Goal: Task Accomplishment & Management: Manage account settings

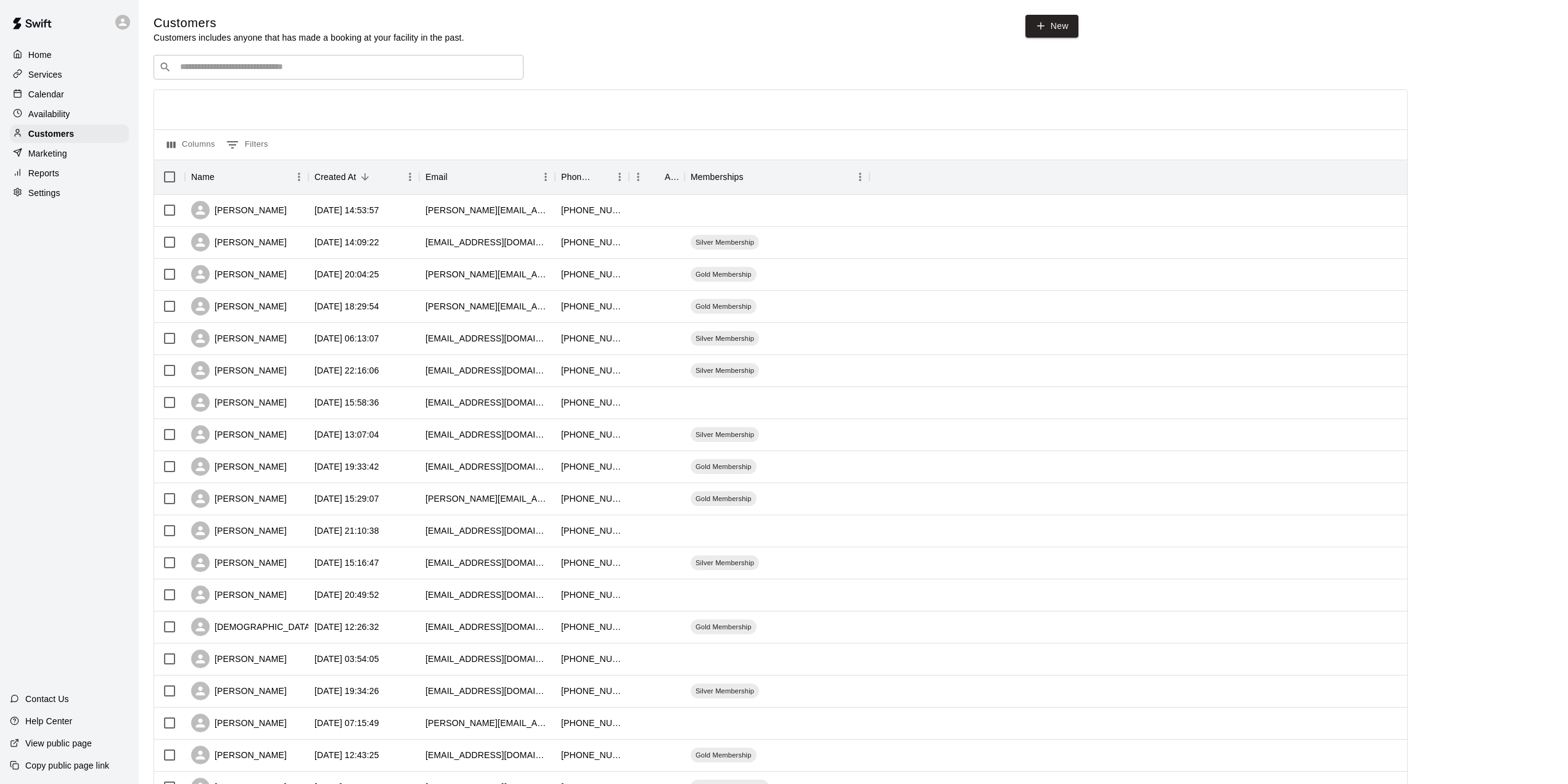
click at [24, 58] on div at bounding box center [20, 55] width 16 height 12
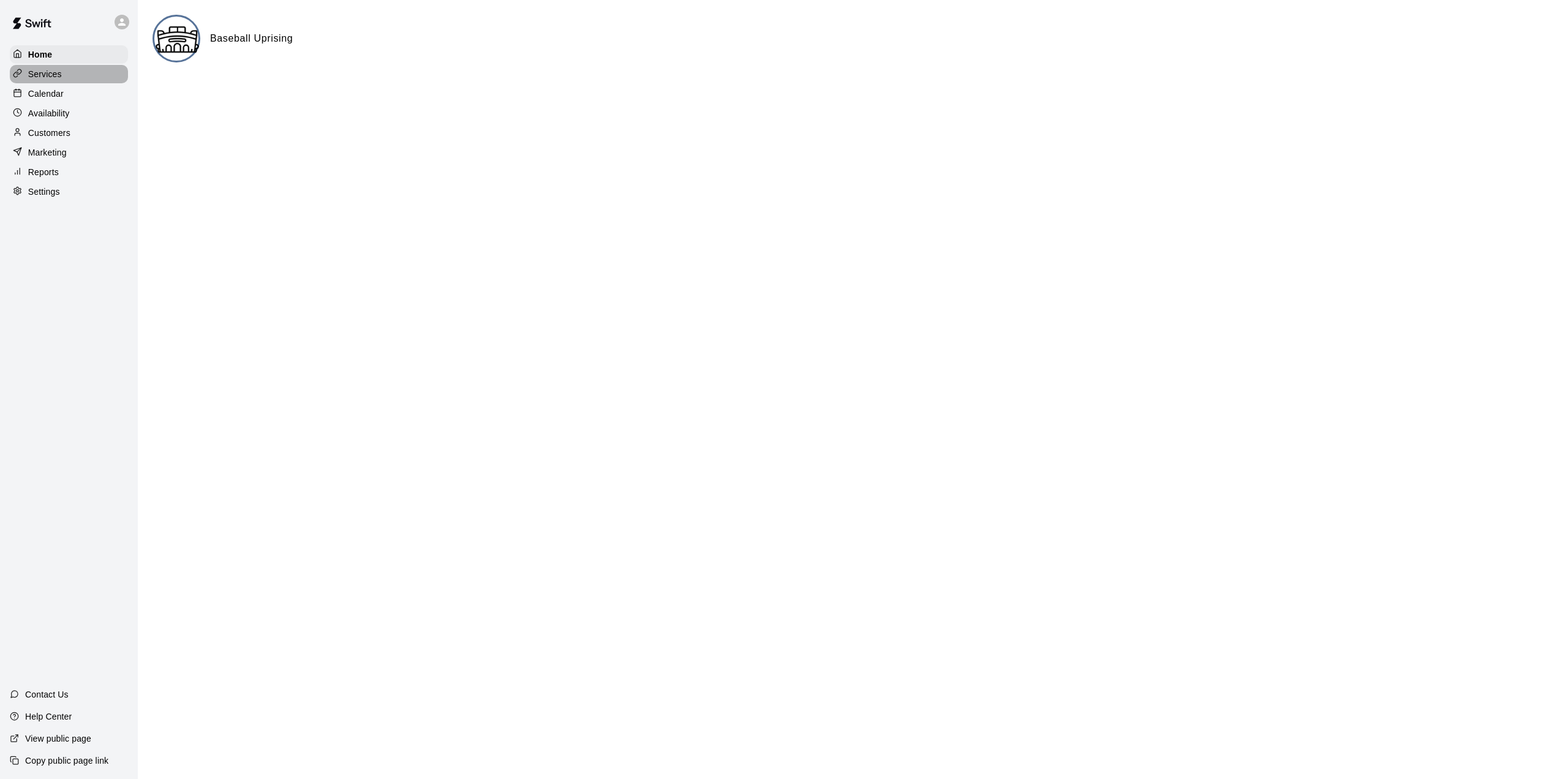
click at [53, 74] on p "Services" at bounding box center [45, 74] width 33 height 12
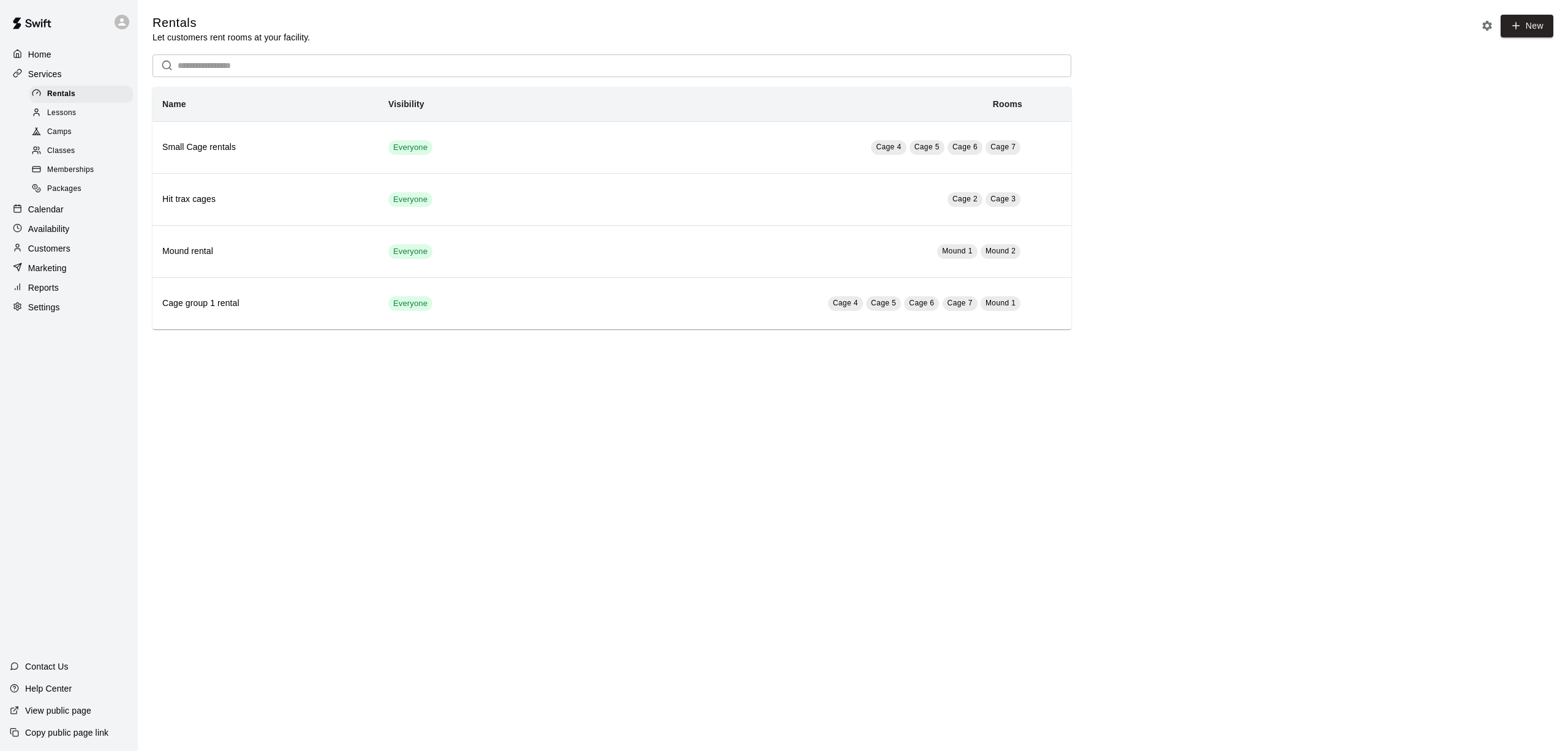
click at [29, 23] on img at bounding box center [32, 23] width 64 height 36
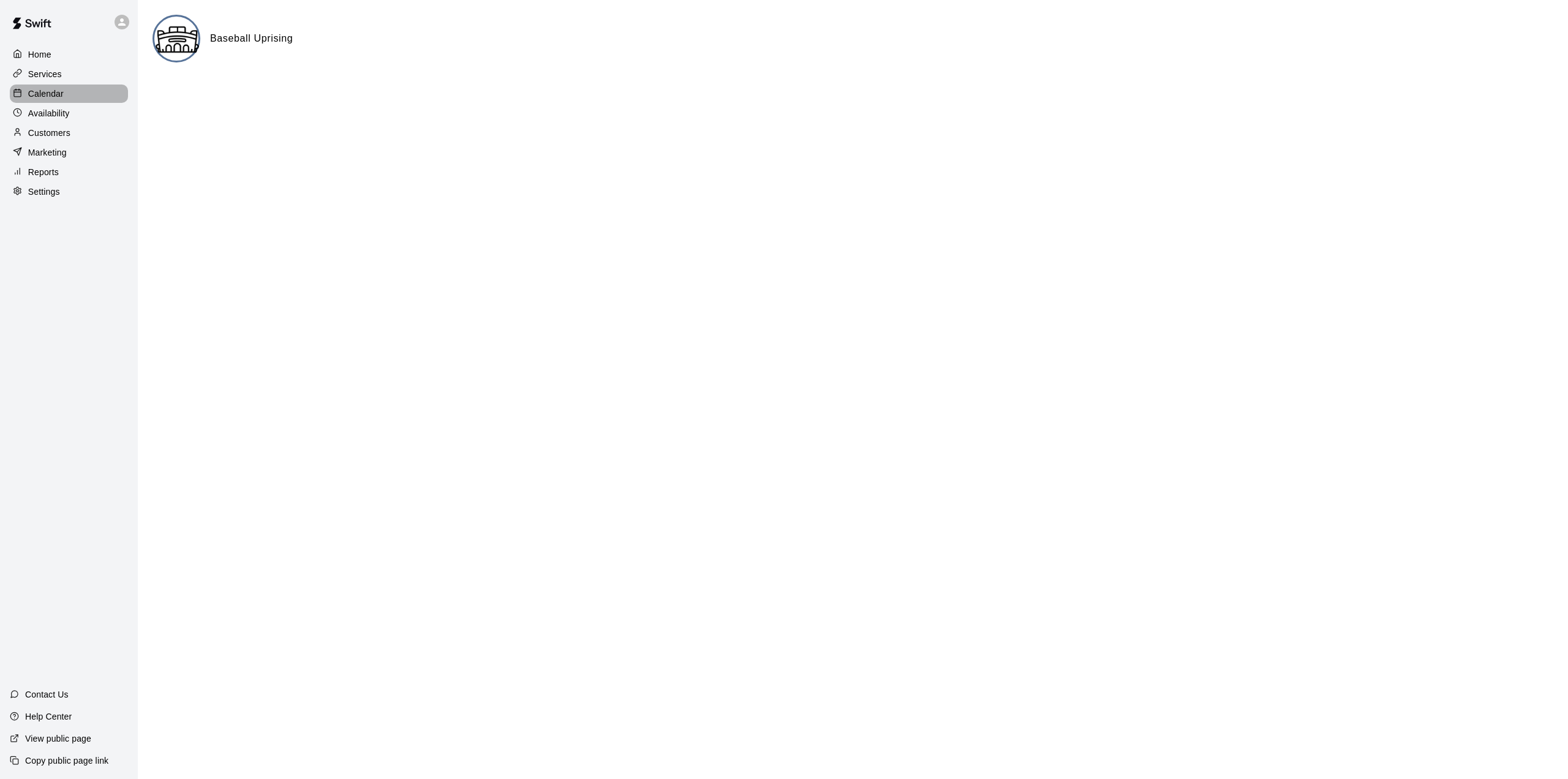
click at [35, 92] on p "Calendar" at bounding box center [46, 94] width 36 height 12
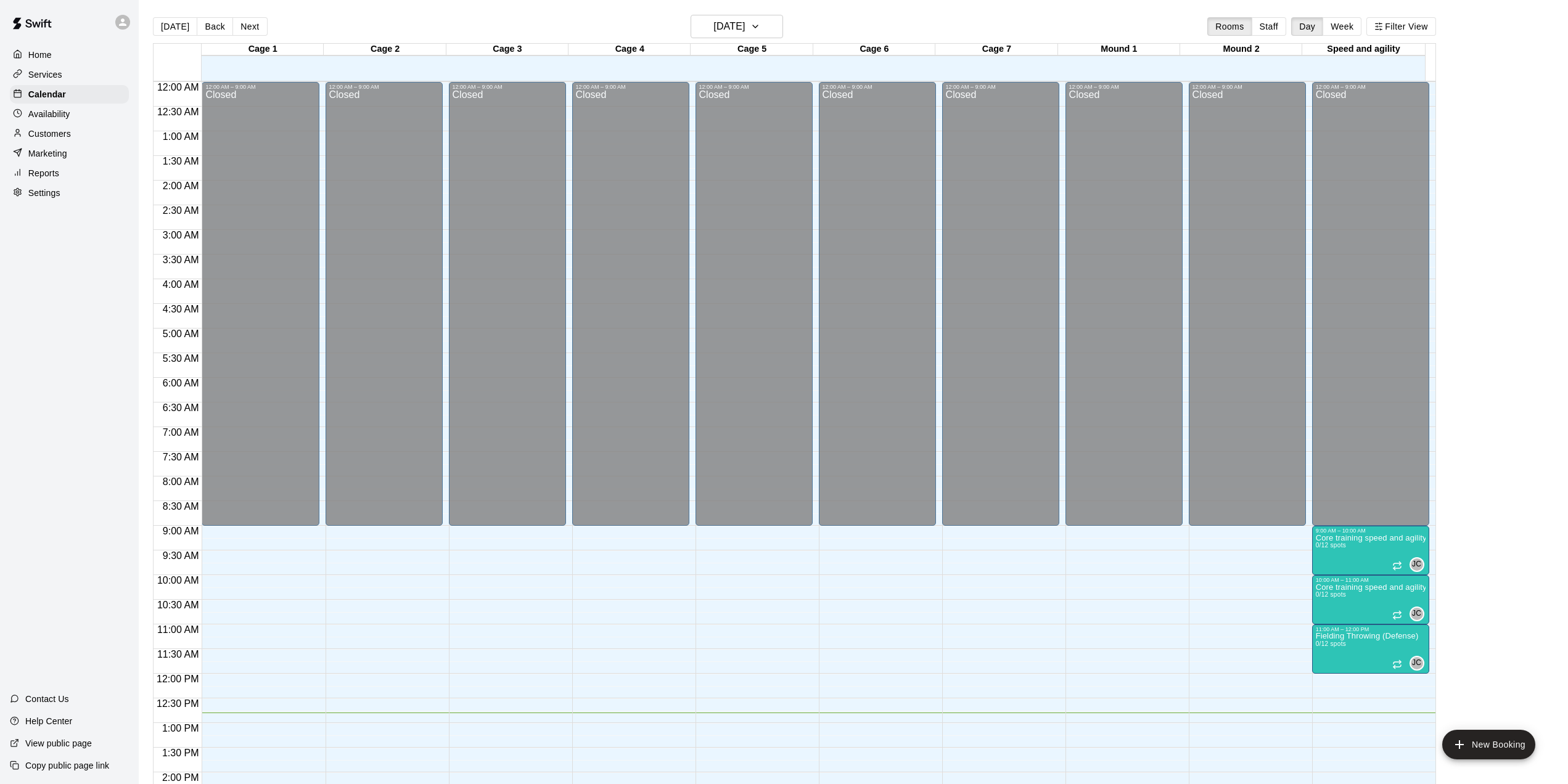
click at [52, 115] on p "Availability" at bounding box center [49, 114] width 42 height 12
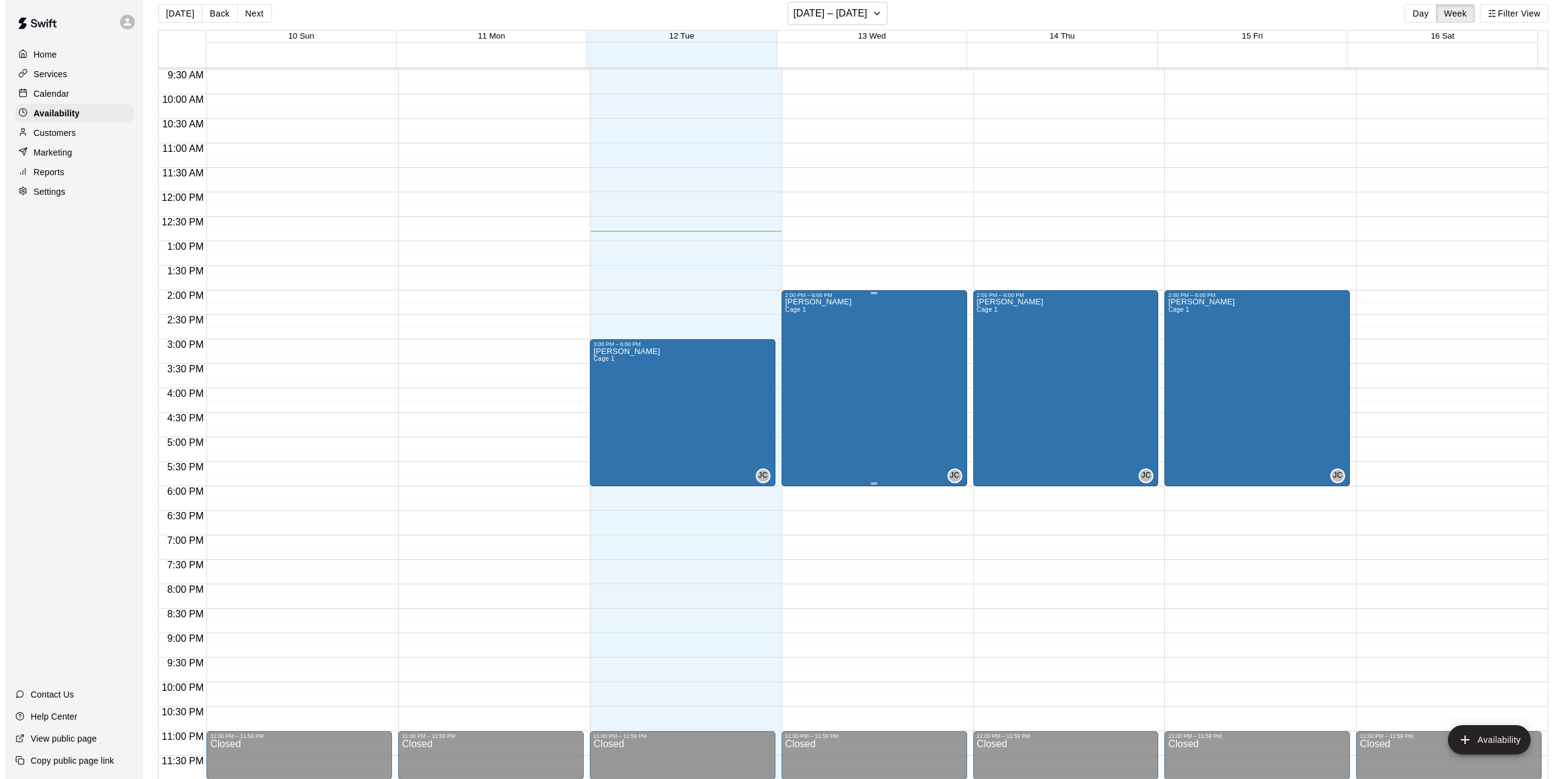
scroll to position [19, 0]
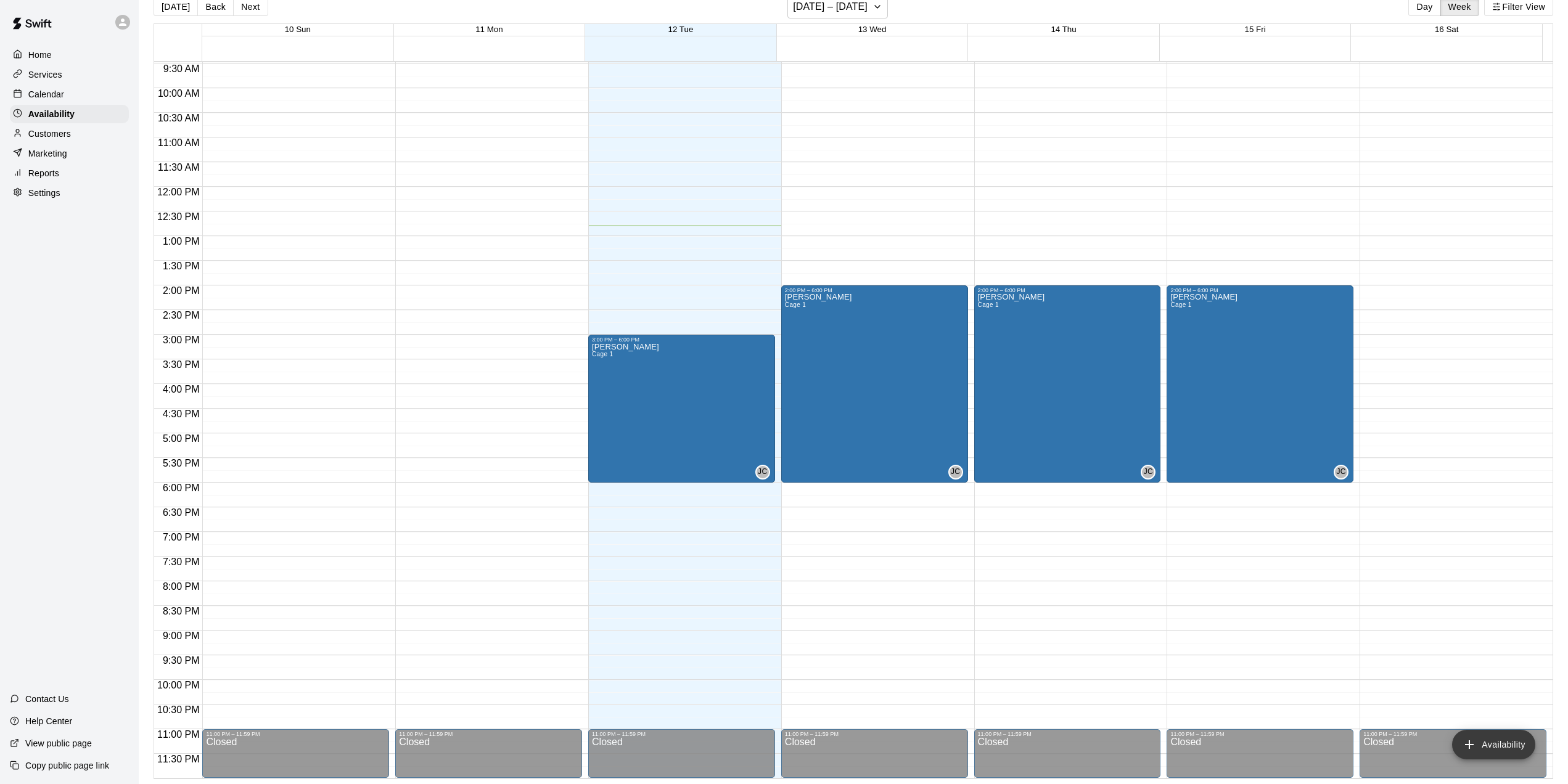
click at [1504, 746] on button "Availability" at bounding box center [1493, 745] width 83 height 30
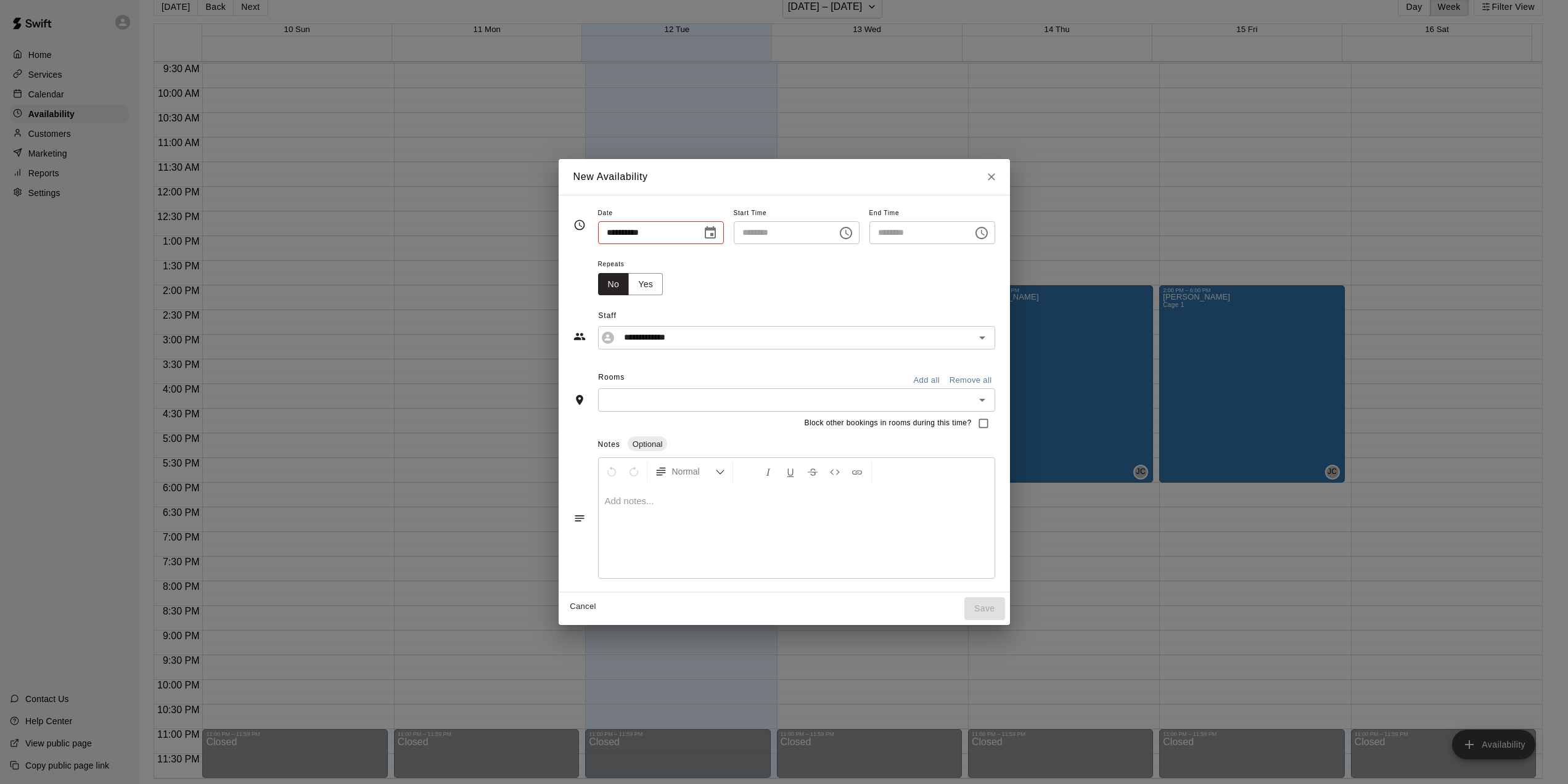
type input "**********"
type input "********"
click at [708, 236] on icon "Choose date, selected date is Aug 12, 2025" at bounding box center [715, 233] width 15 height 15
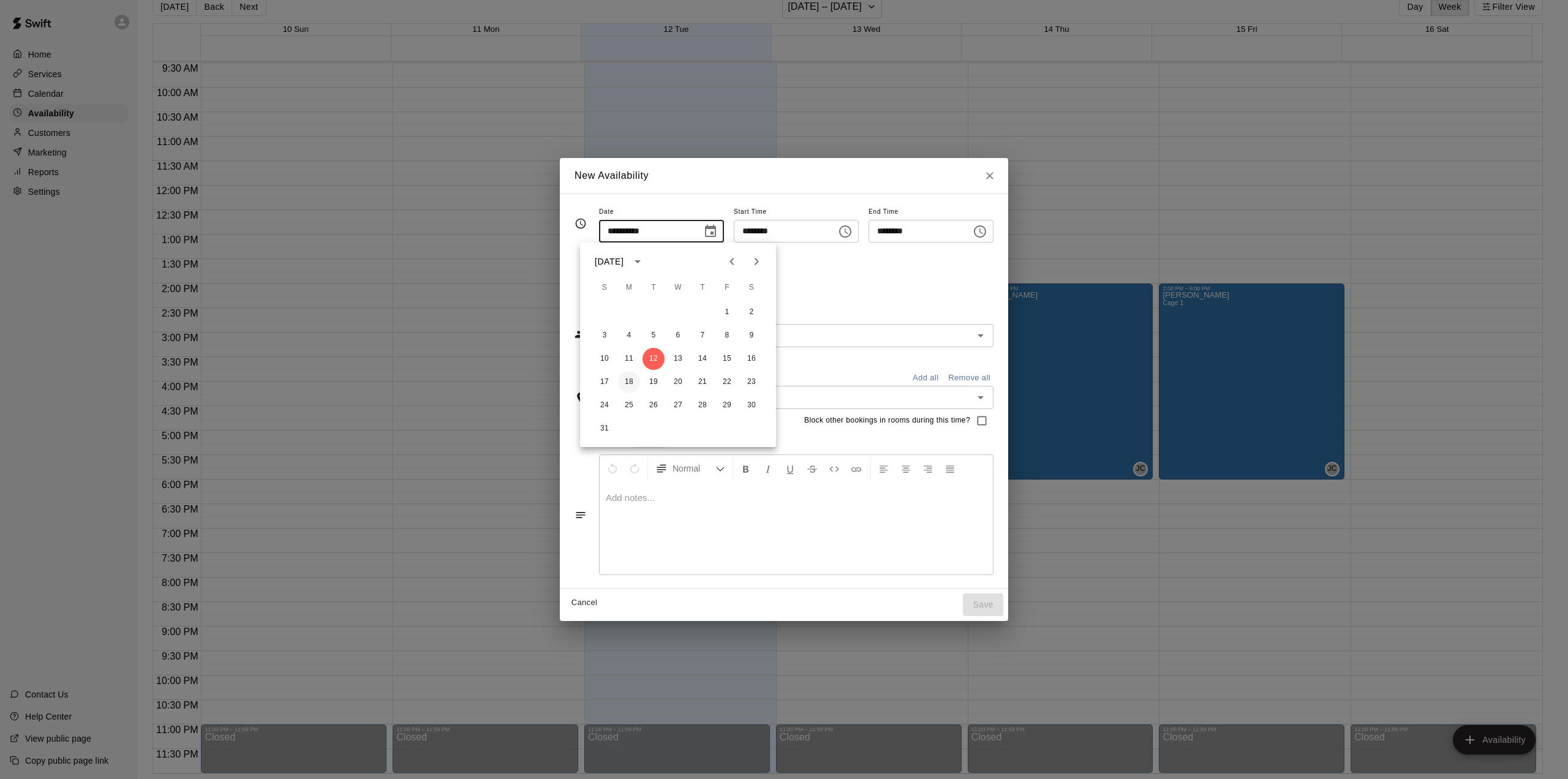
click at [629, 377] on button "18" at bounding box center [629, 382] width 22 height 22
type input "**********"
click at [850, 231] on icon "Choose time, selected time is 12:00 PM" at bounding box center [845, 231] width 15 height 15
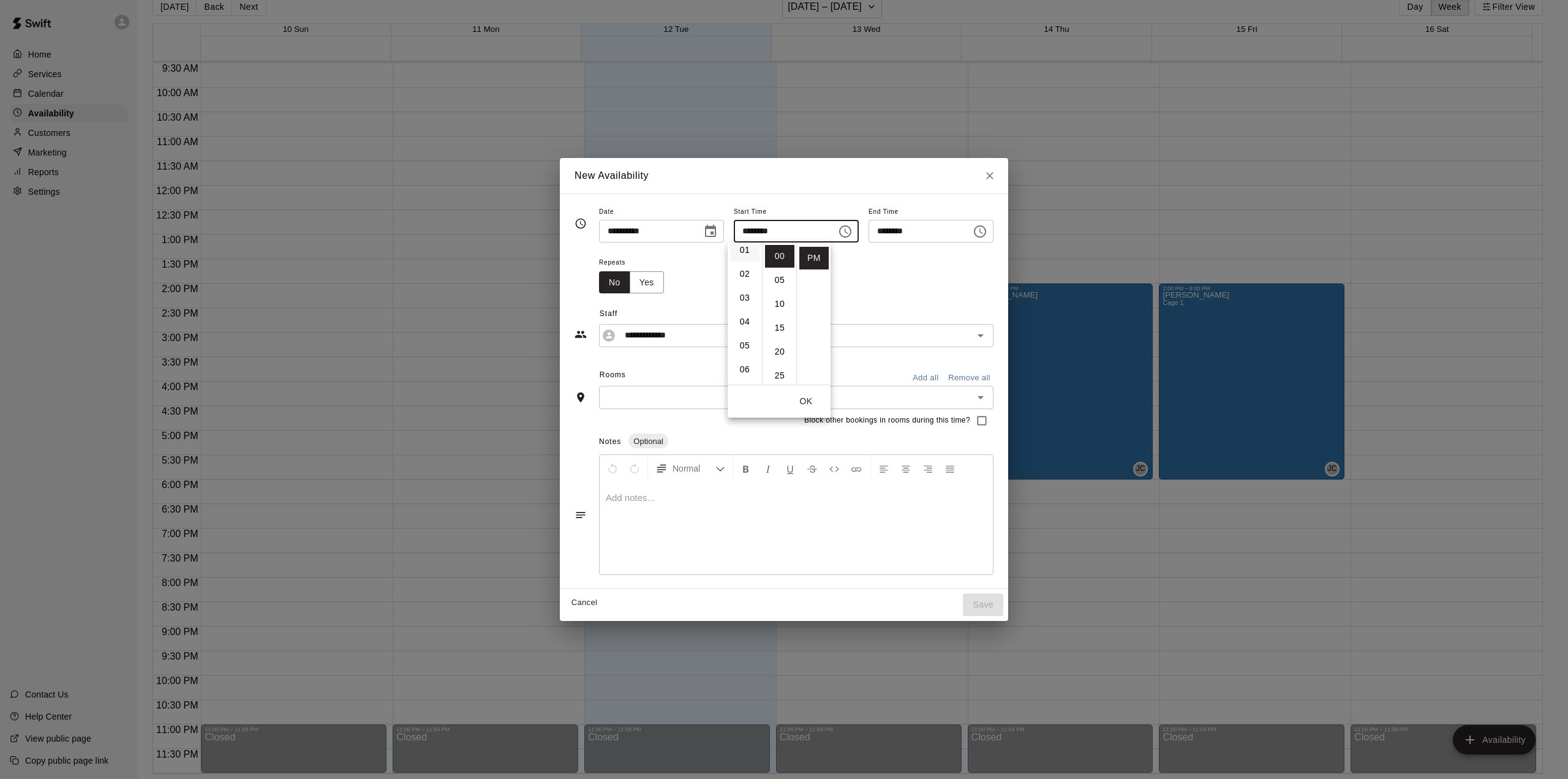
scroll to position [0, 0]
click at [744, 304] on li "02" at bounding box center [745, 304] width 30 height 22
type input "********"
click at [987, 231] on icon "Choose time, selected time is 2:30 PM" at bounding box center [980, 231] width 15 height 15
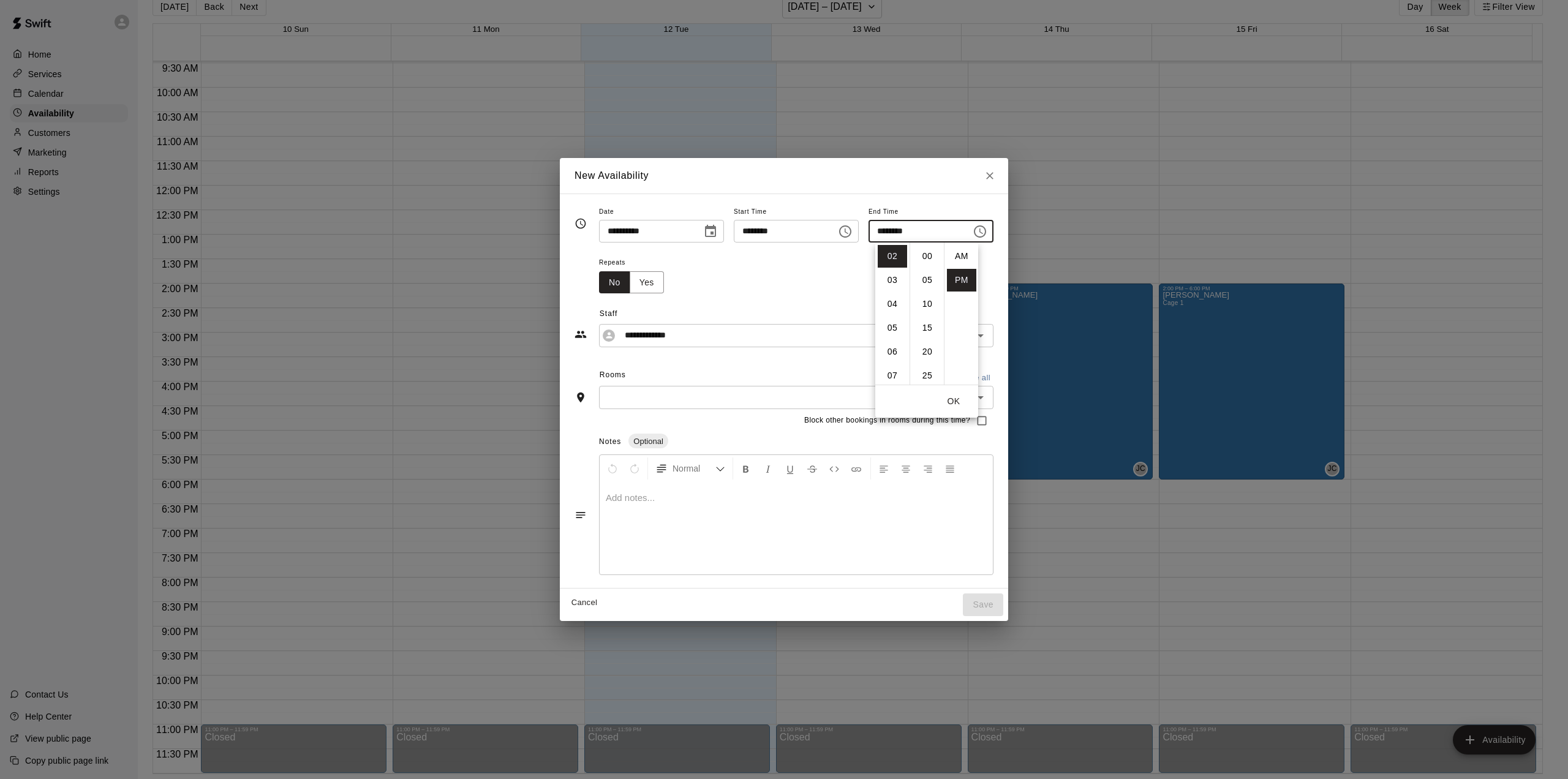
scroll to position [22, 0]
click at [894, 351] on li "06" at bounding box center [893, 352] width 30 height 22
click at [928, 254] on li "00" at bounding box center [928, 256] width 30 height 22
type input "********"
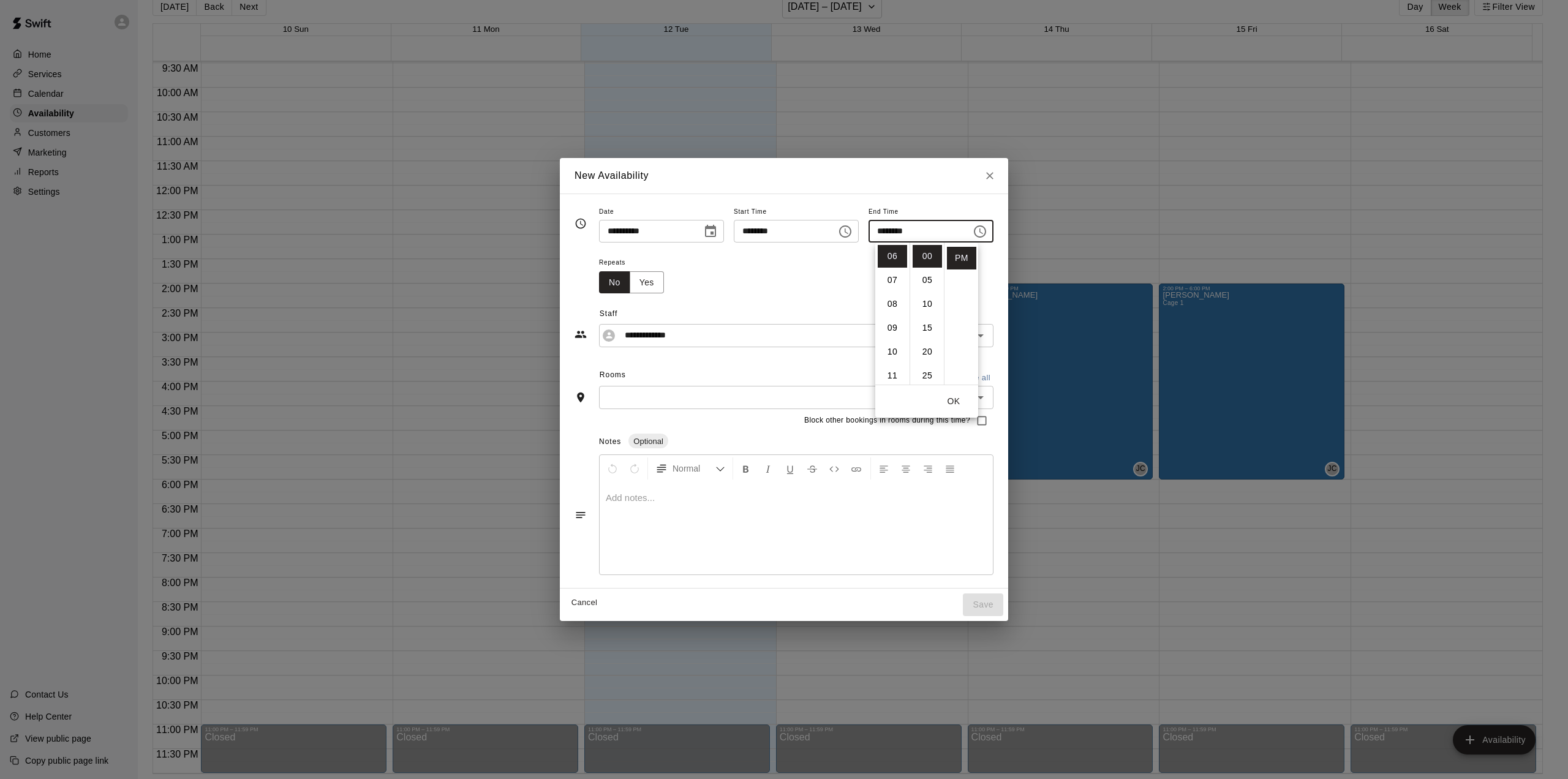
click at [668, 404] on input "text" at bounding box center [785, 397] width 367 height 16
click at [989, 400] on button "Open" at bounding box center [980, 397] width 17 height 17
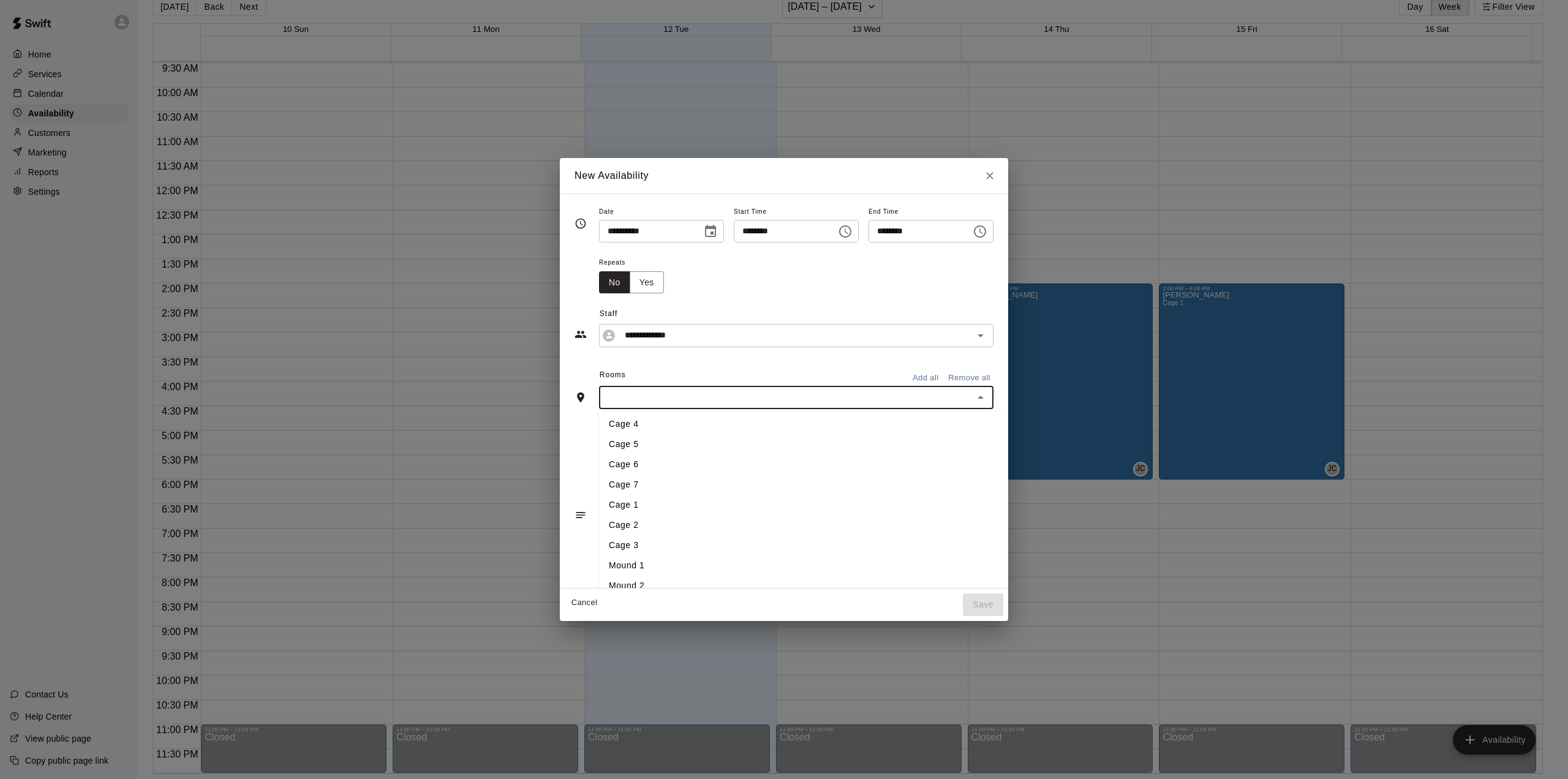
click at [603, 502] on li "Cage 1" at bounding box center [815, 504] width 433 height 20
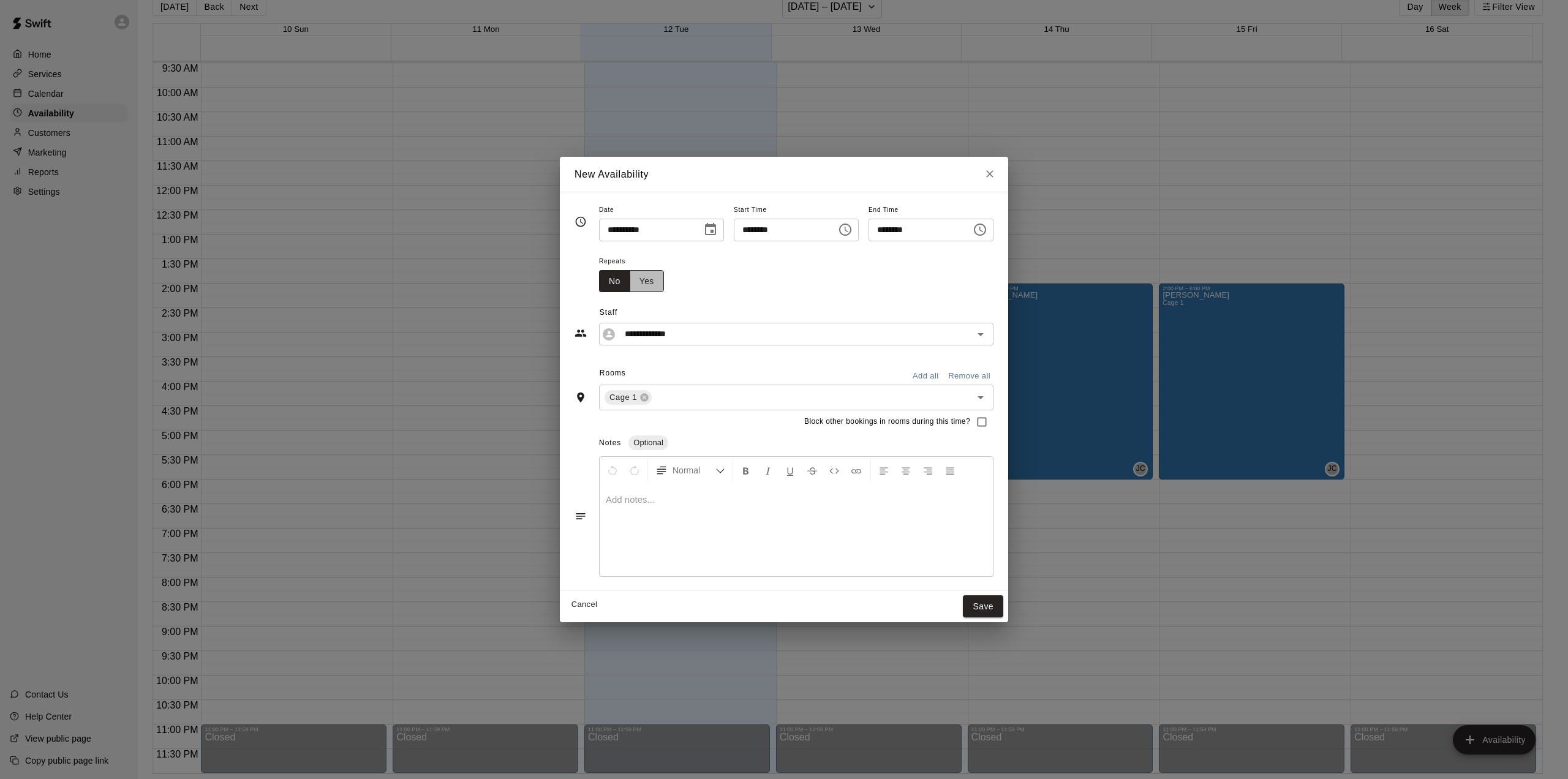
click at [629, 283] on button "Yes" at bounding box center [646, 281] width 34 height 22
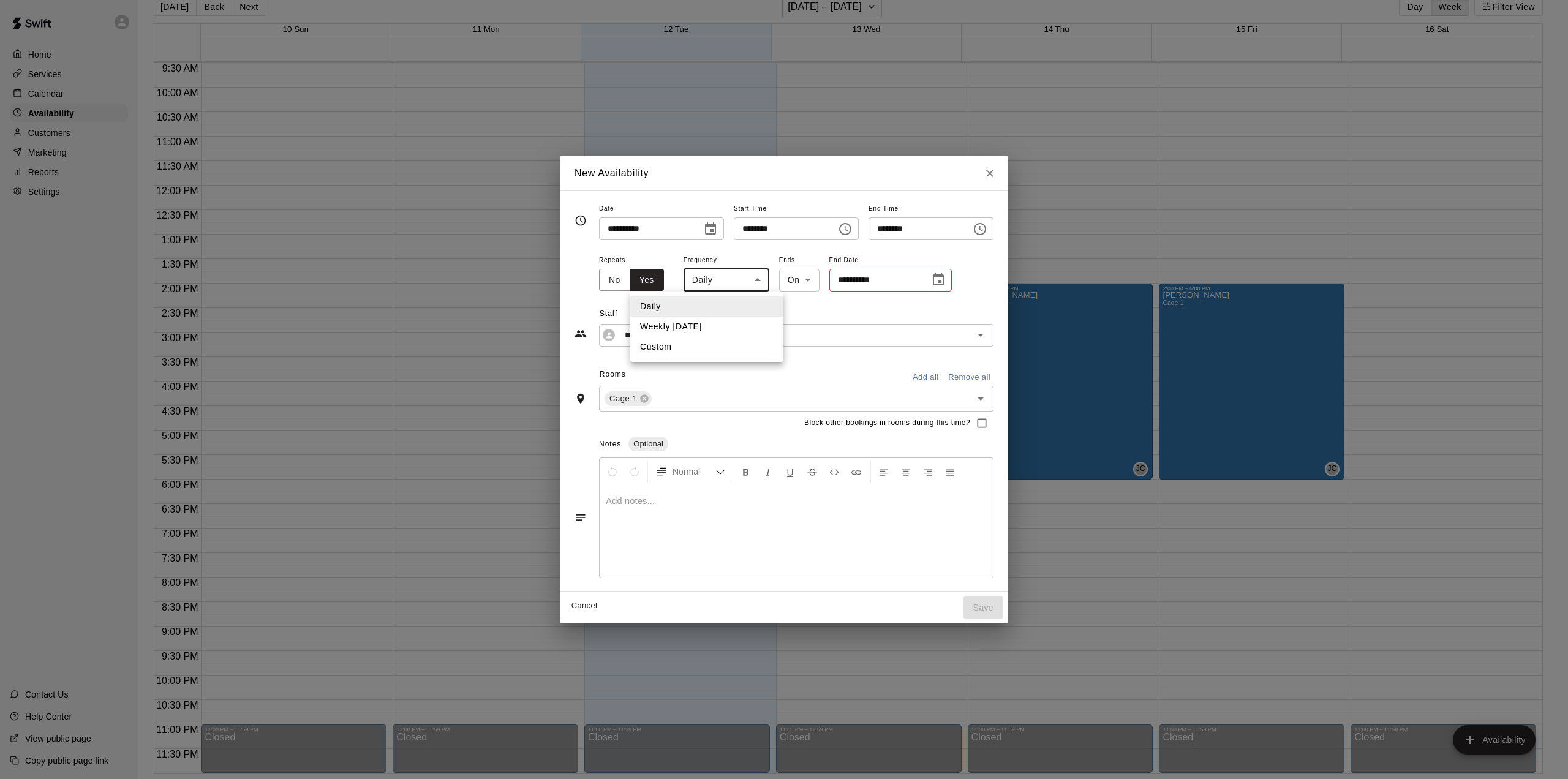
click at [737, 279] on body "Home Services Calendar Availability Customers Marketing Reports Settings Contac…" at bounding box center [784, 380] width 1568 height 799
click at [690, 347] on li "Custom" at bounding box center [707, 347] width 153 height 20
type input "******"
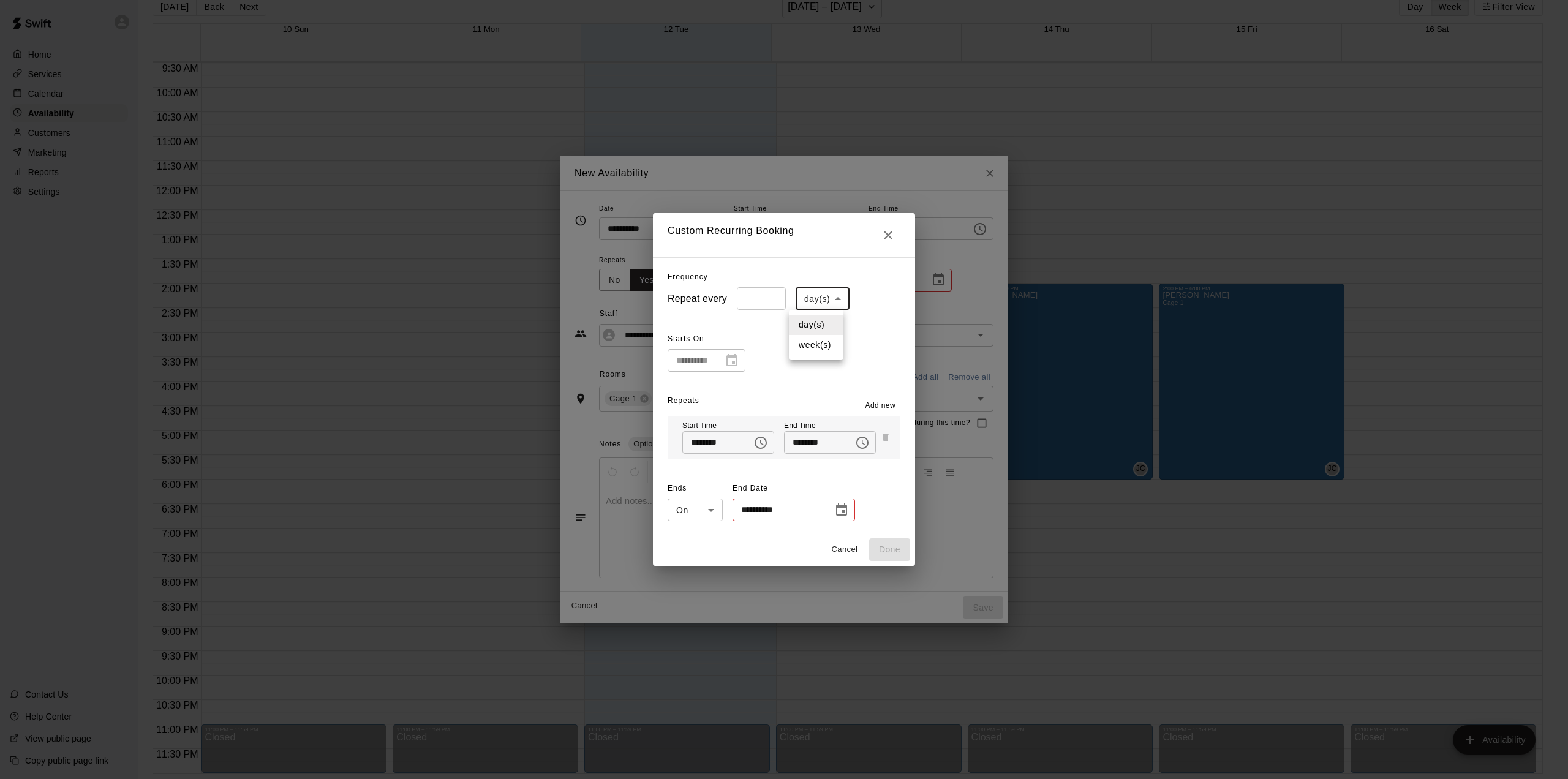
click at [833, 300] on body "Home Services Calendar Availability Customers Marketing Reports Settings Contac…" at bounding box center [784, 380] width 1568 height 799
click at [817, 342] on li "week(s)" at bounding box center [816, 344] width 54 height 20
type input "******"
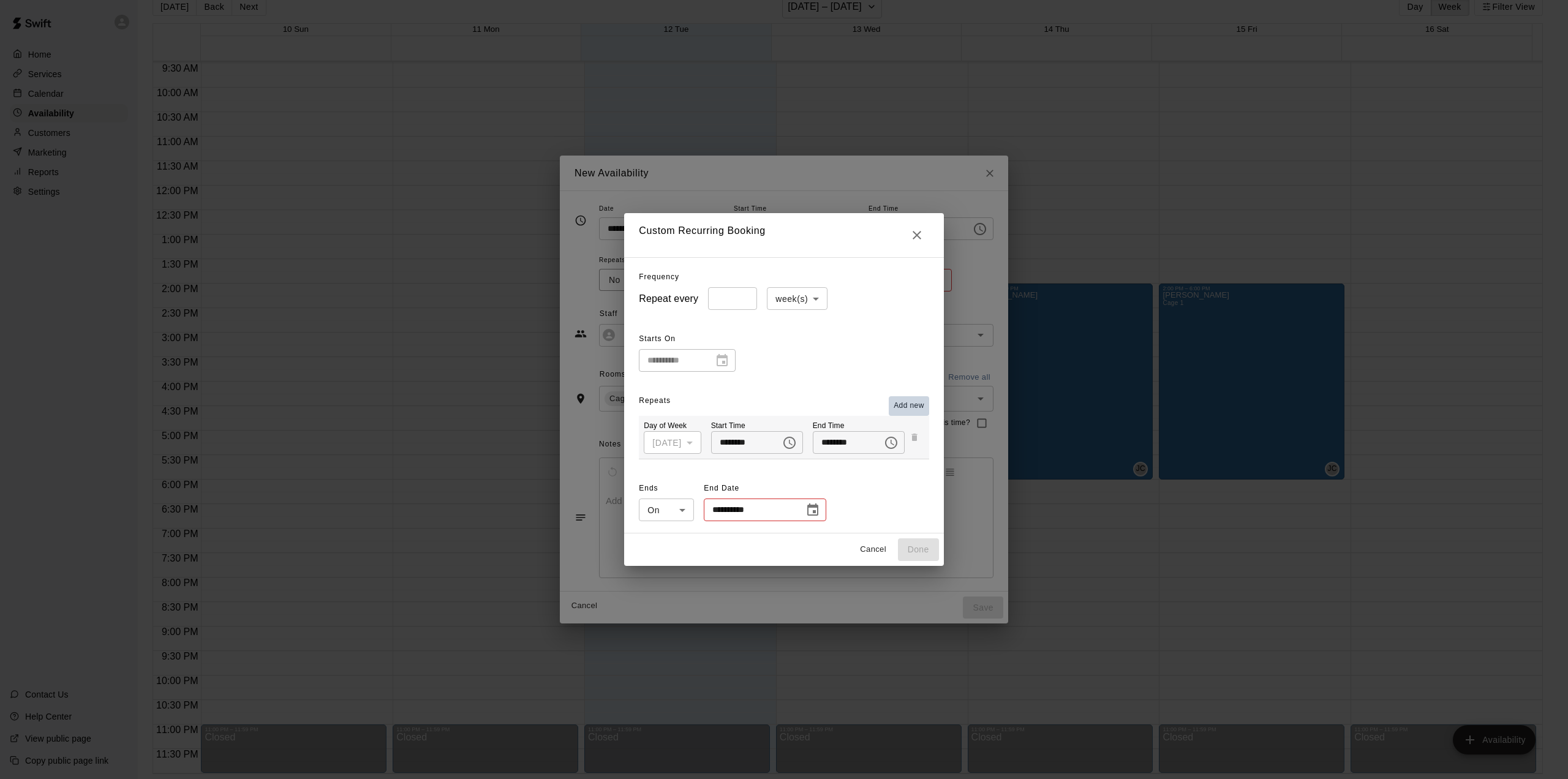
click at [909, 405] on span "Add new" at bounding box center [908, 406] width 30 height 12
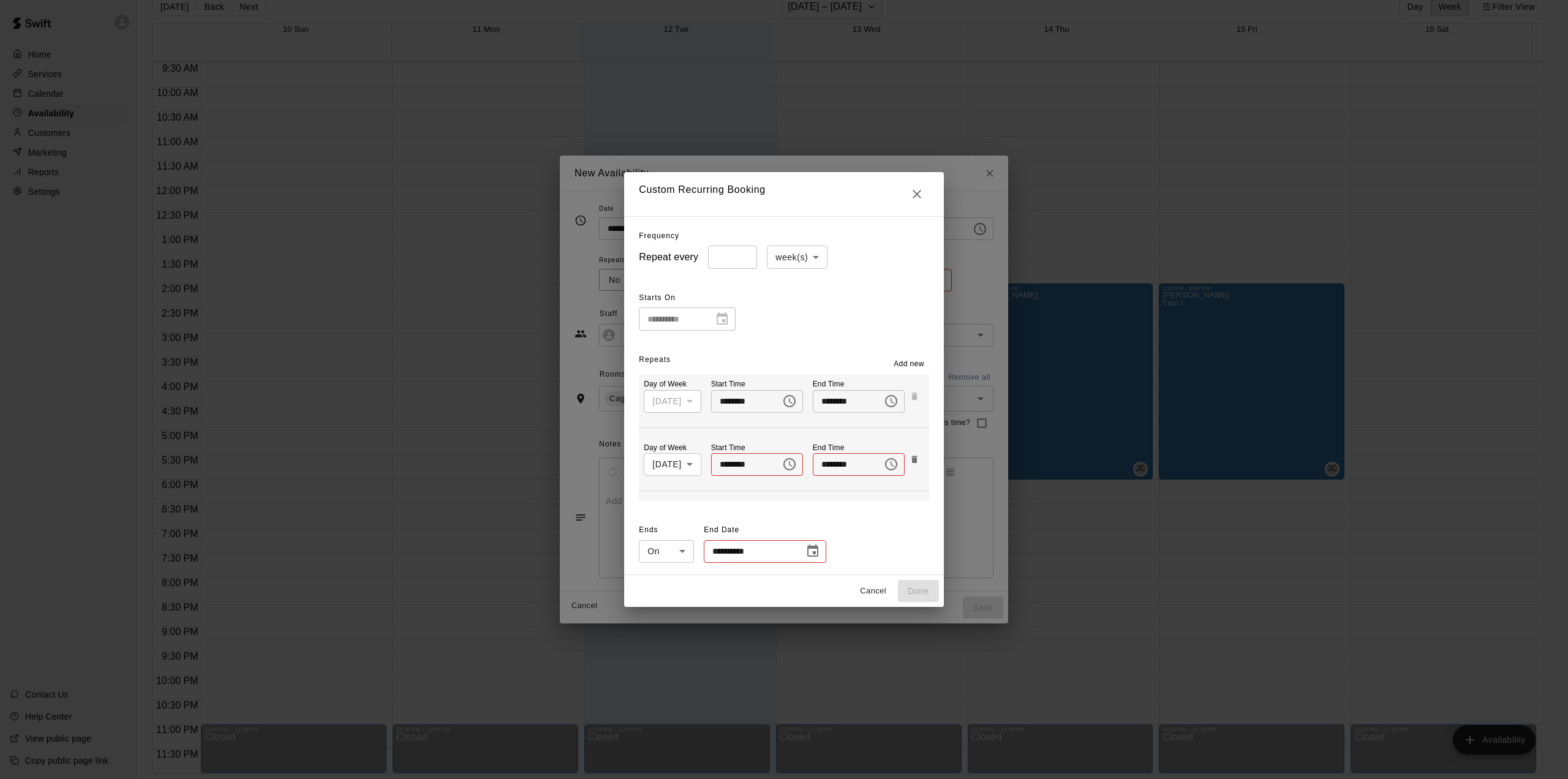
click at [684, 467] on body "Home Services Calendar Availability Customers Marketing Reports Settings Contac…" at bounding box center [784, 380] width 1568 height 799
click at [675, 509] on li "[DATE]" at bounding box center [664, 511] width 61 height 20
type input "*"
click at [785, 464] on icon "Choose time" at bounding box center [790, 464] width 15 height 15
click at [727, 540] on li "02" at bounding box center [726, 537] width 30 height 22
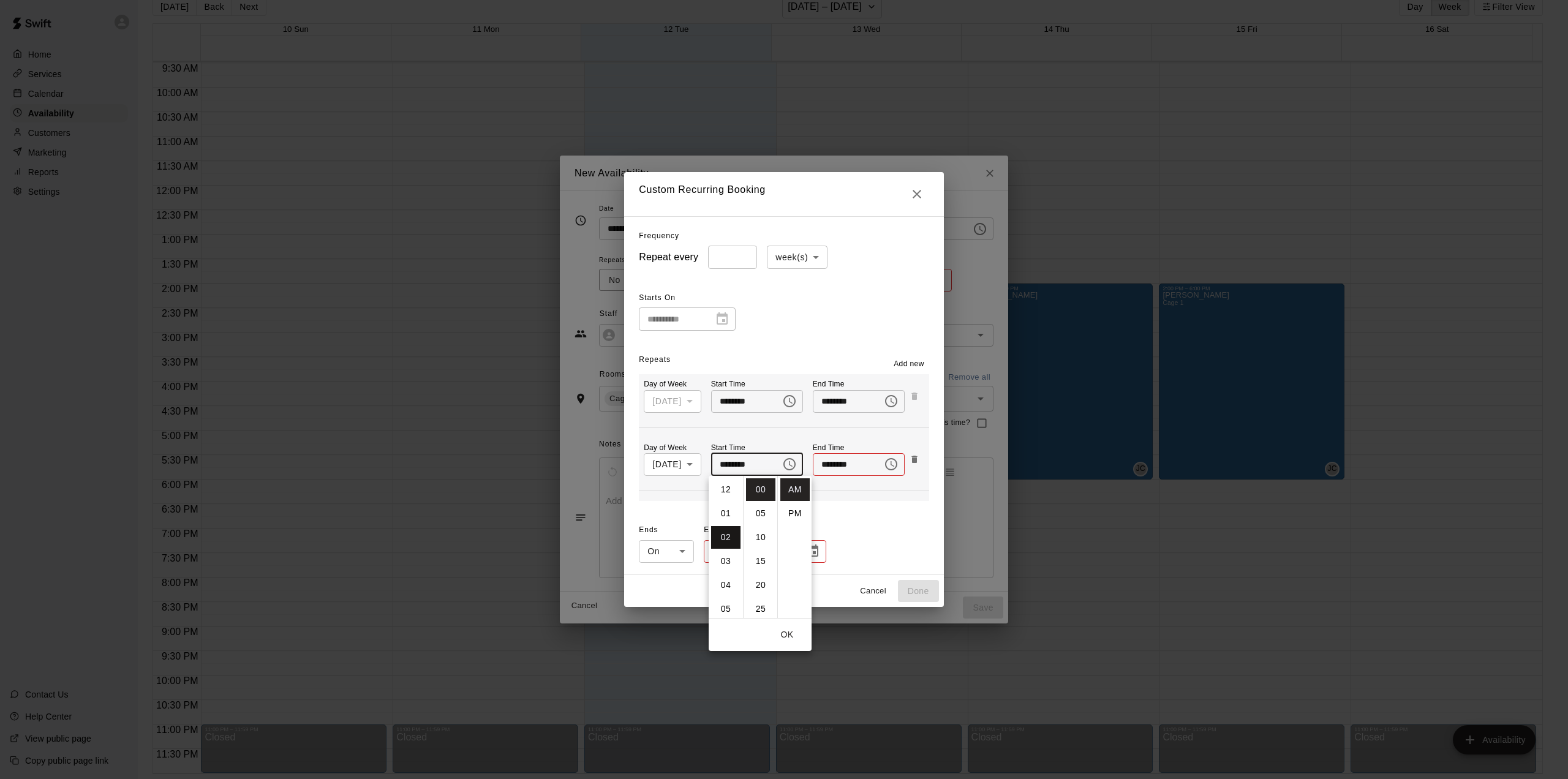
scroll to position [48, 0]
click at [794, 512] on li "PM" at bounding box center [795, 513] width 30 height 22
type input "********"
click at [898, 464] on button "Choose time" at bounding box center [891, 464] width 25 height 25
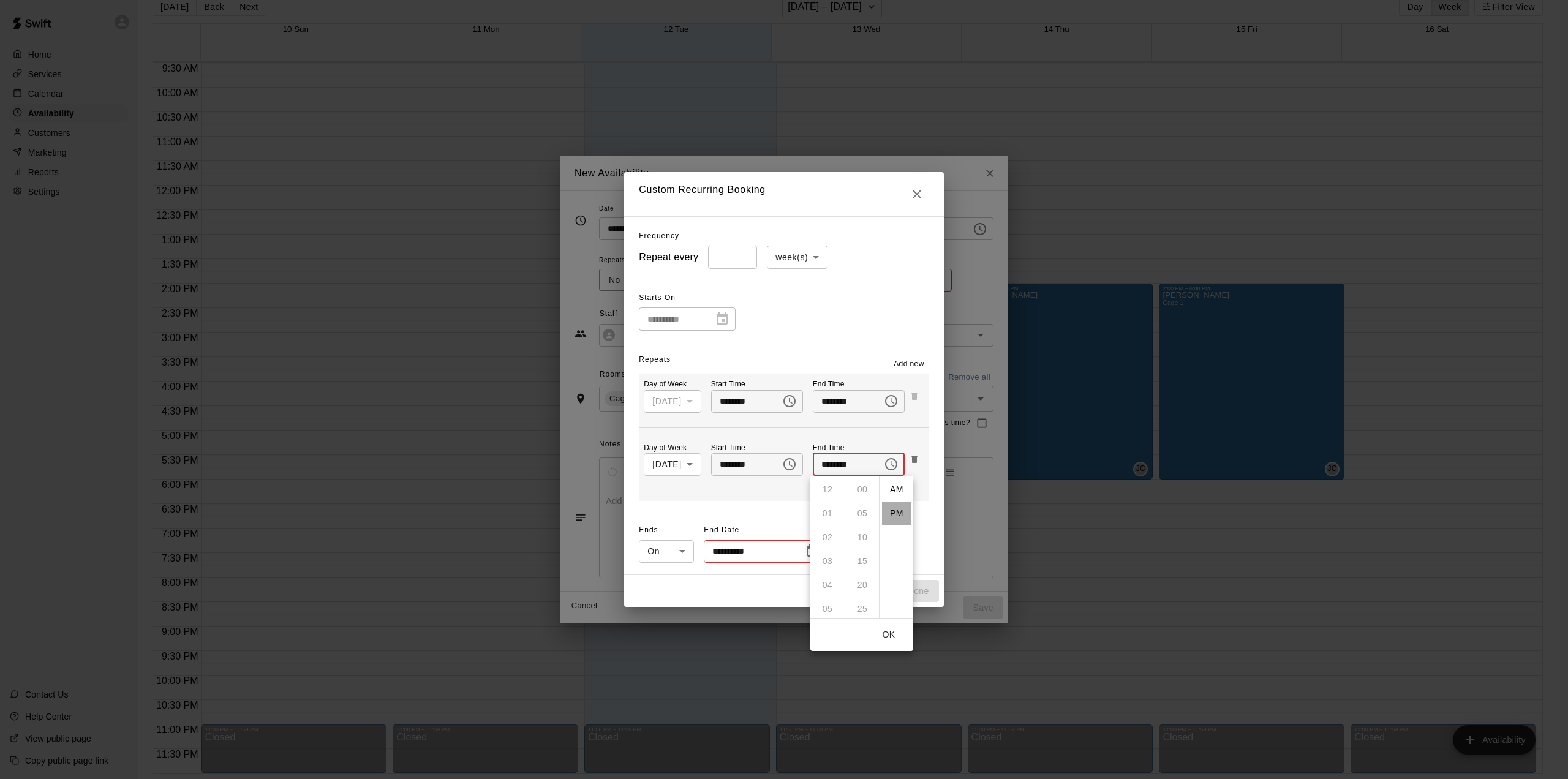
click at [893, 509] on li "PM" at bounding box center [897, 513] width 30 height 22
click at [890, 462] on icon "Choose time, selected time is 12:00 PM" at bounding box center [892, 464] width 4 height 5
click at [826, 511] on li "06" at bounding box center [828, 510] width 30 height 22
type input "********"
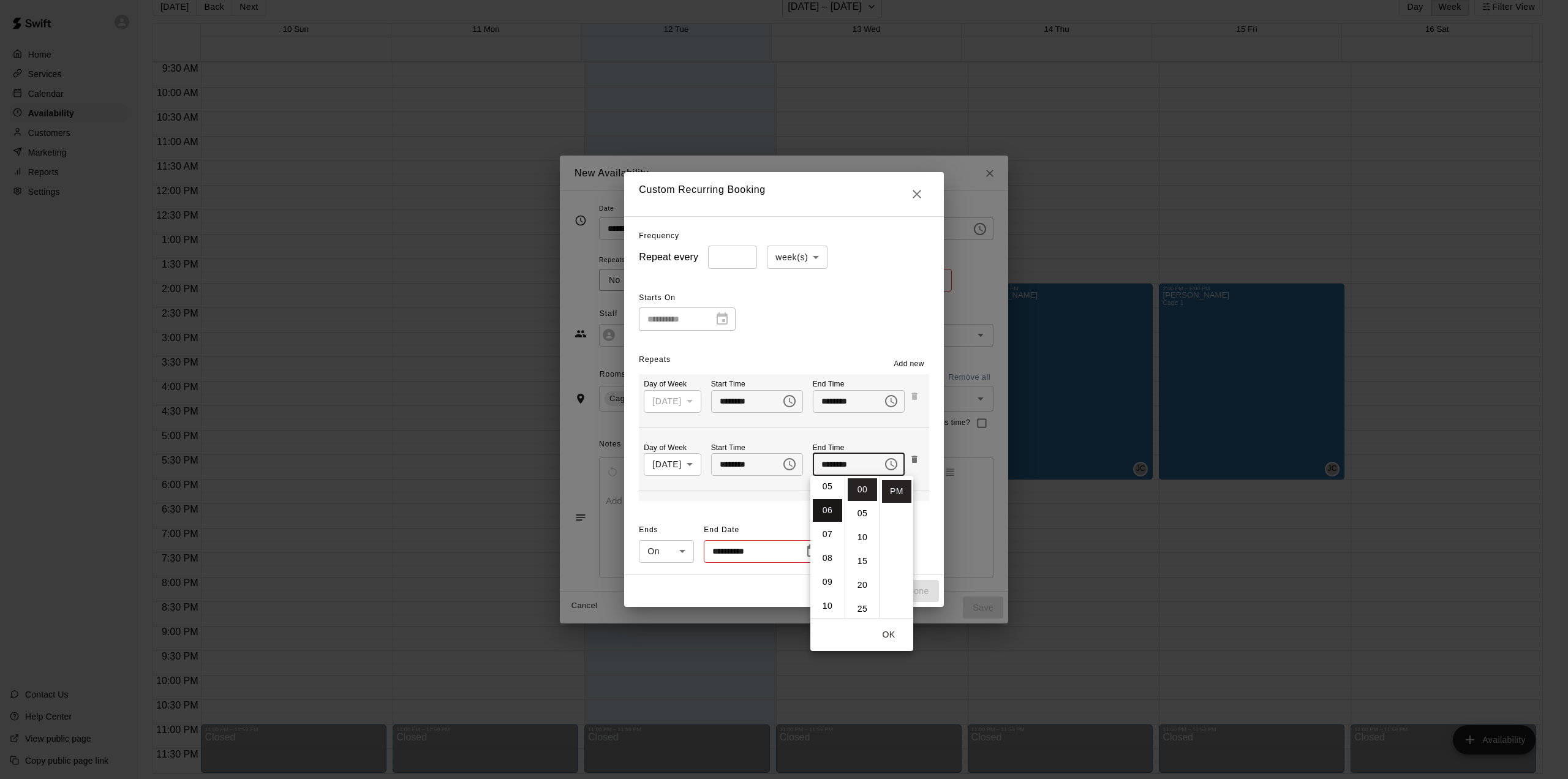
scroll to position [144, 0]
click at [925, 535] on div "**********" at bounding box center [783, 542] width 289 height 44
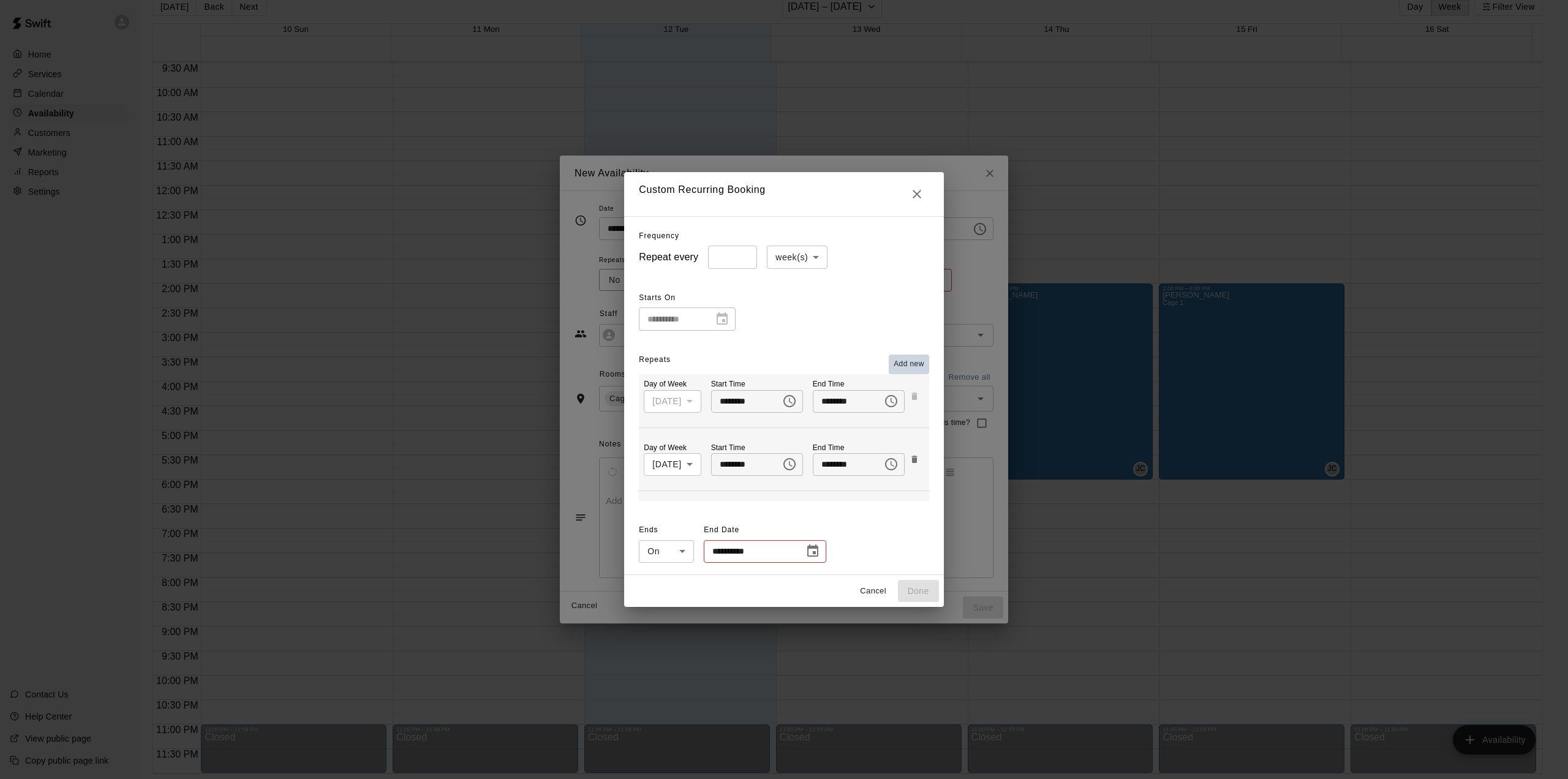
click at [910, 362] on span "Add new" at bounding box center [908, 365] width 30 height 12
click at [916, 364] on span "Add new" at bounding box center [908, 364] width 30 height 12
click at [910, 364] on span "Add new" at bounding box center [908, 364] width 30 height 12
click at [925, 369] on span "Add new" at bounding box center [908, 364] width 30 height 12
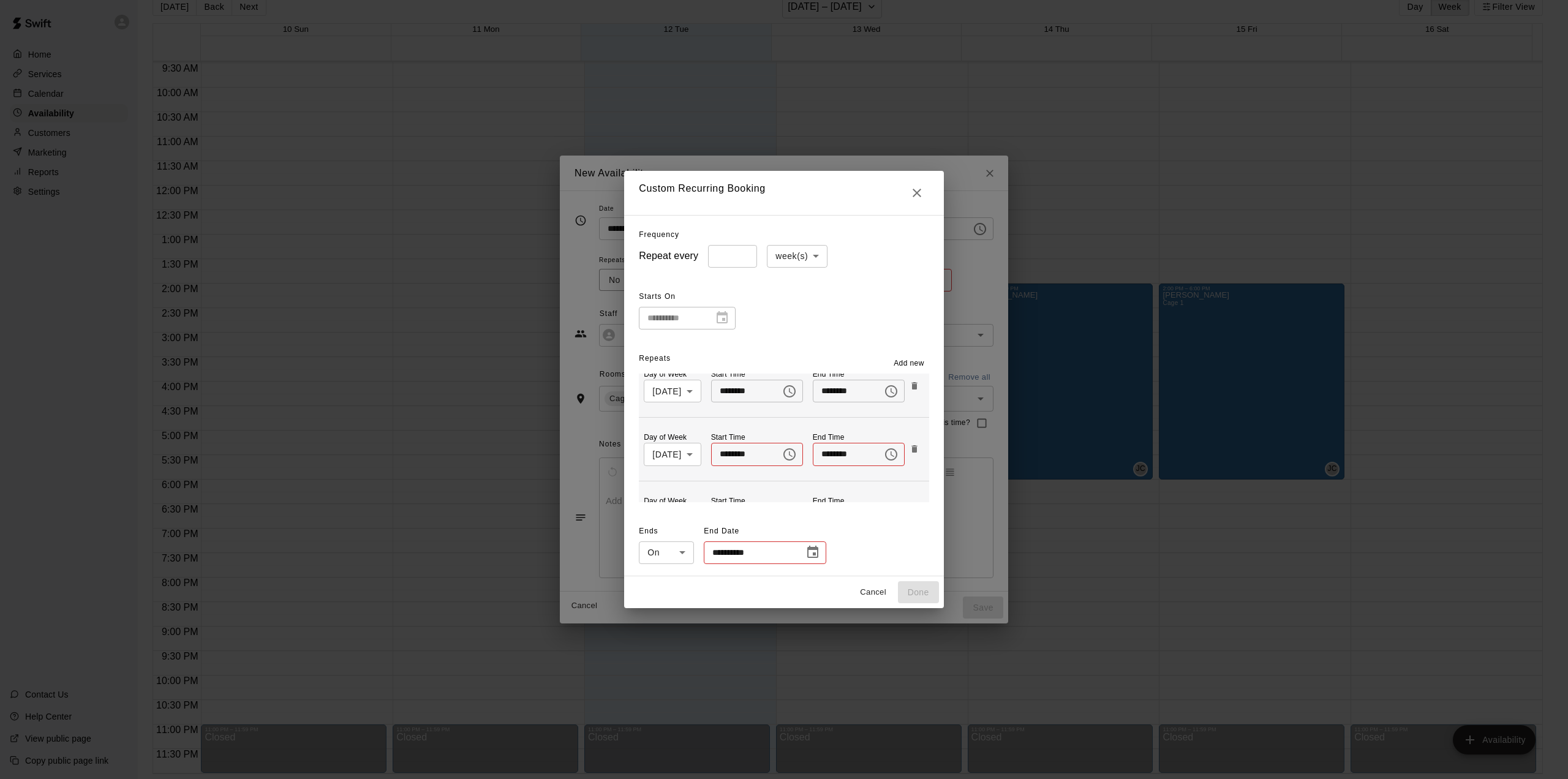
scroll to position [74, 0]
click at [683, 456] on body "Home Services Calendar Availability Customers Marketing Reports Settings Contac…" at bounding box center [784, 380] width 1568 height 799
click at [672, 517] on li "[DATE]" at bounding box center [663, 520] width 61 height 20
type input "*"
click at [791, 449] on icon "Choose time" at bounding box center [790, 453] width 15 height 15
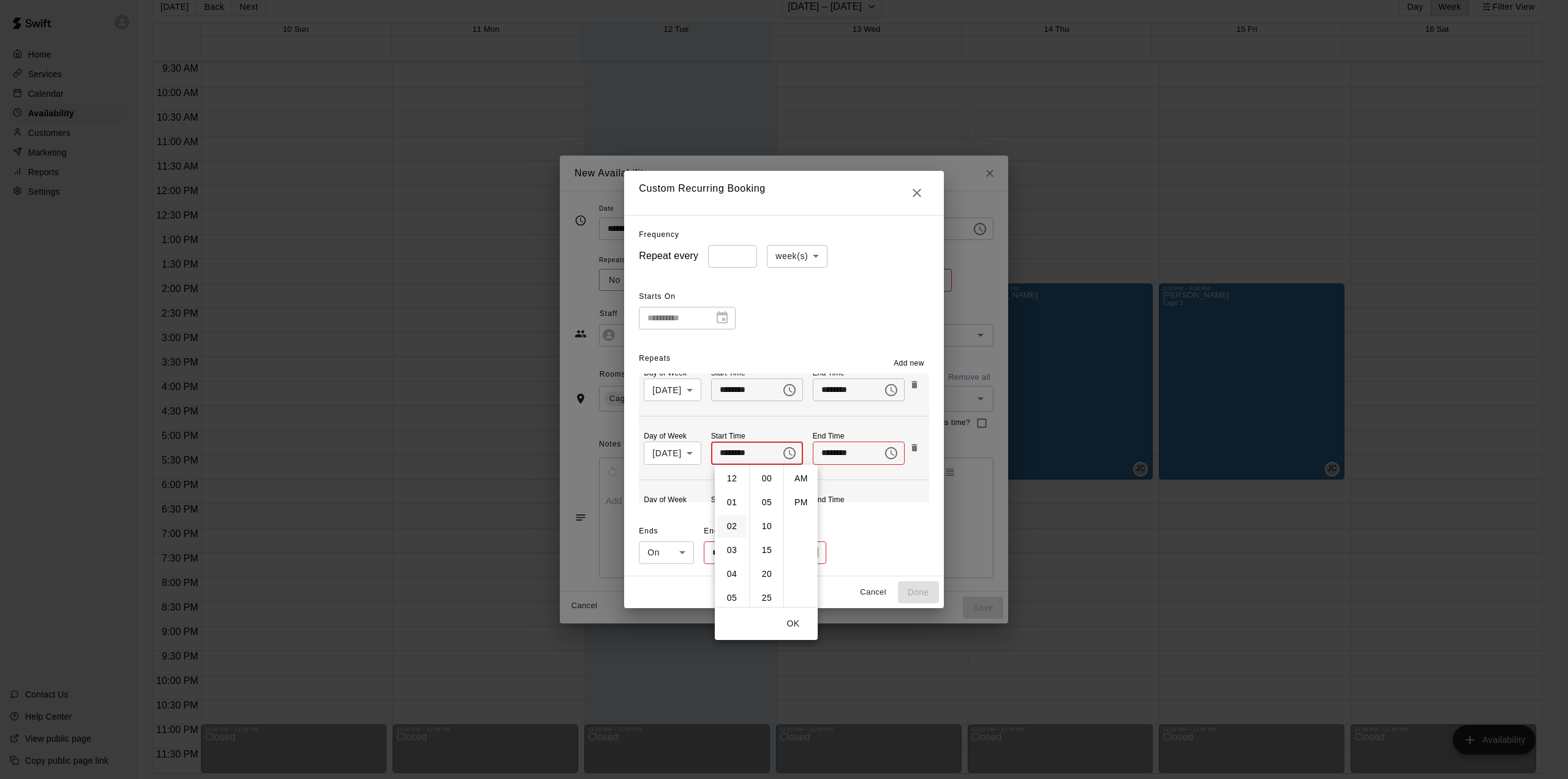
click at [734, 525] on li "02" at bounding box center [732, 526] width 30 height 22
type input "********"
click at [893, 452] on icon "Choose time" at bounding box center [891, 453] width 15 height 15
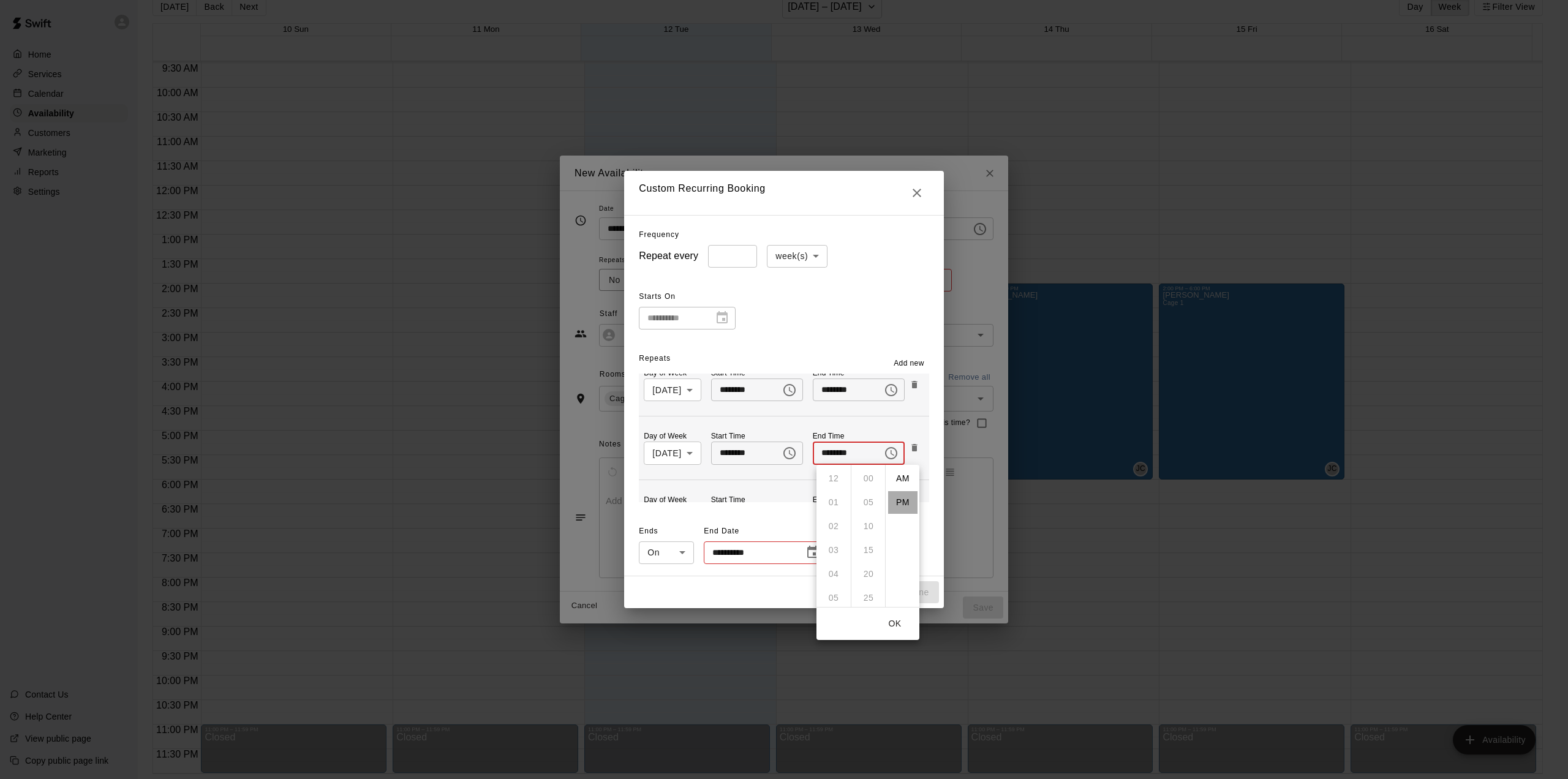
click at [904, 501] on li "PM" at bounding box center [903, 502] width 30 height 22
click at [890, 445] on button "Choose time, selected time is 12:00 PM" at bounding box center [891, 453] width 25 height 25
click at [833, 559] on li "06" at bounding box center [834, 561] width 30 height 22
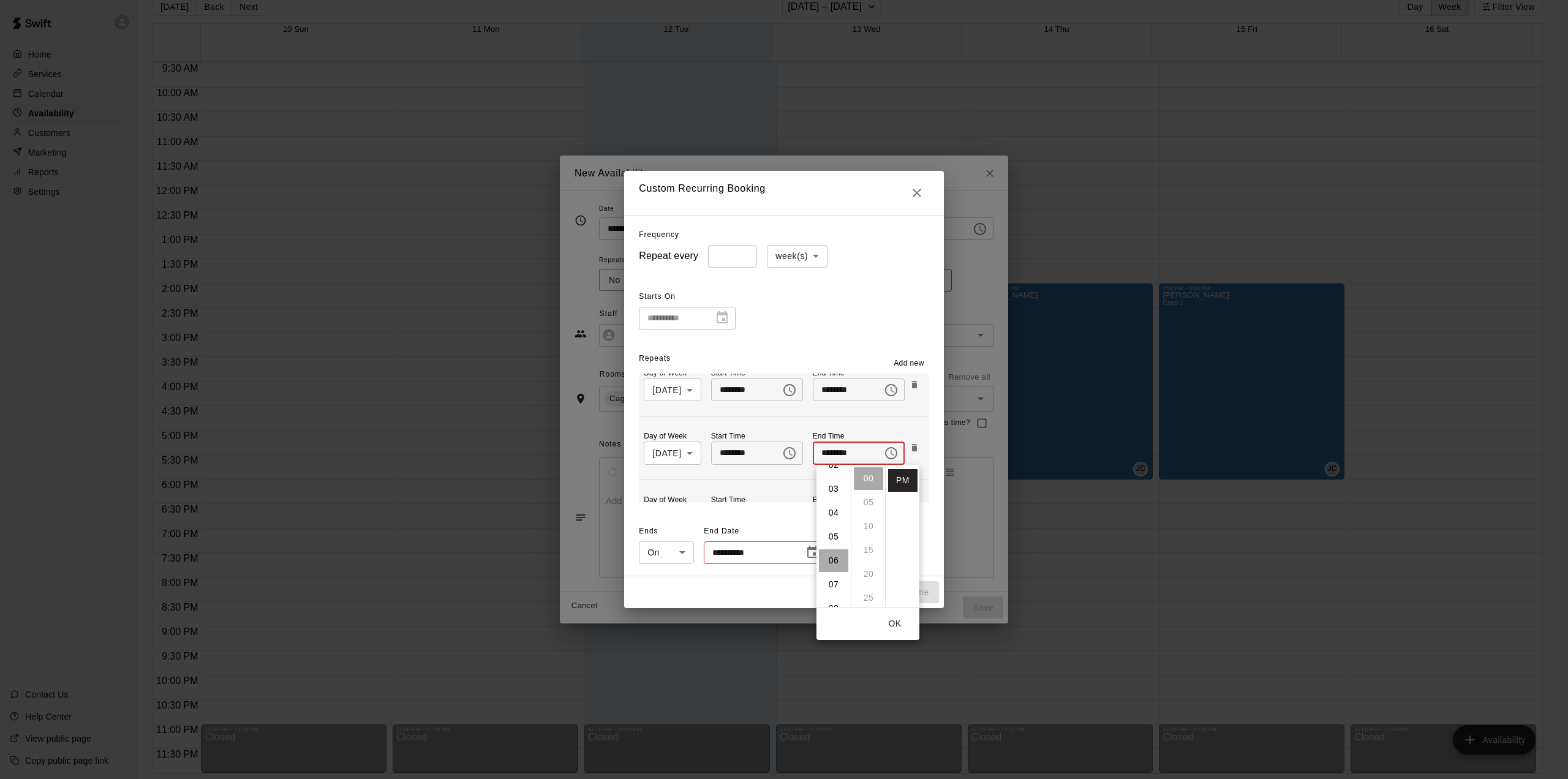
type input "********"
click at [896, 623] on button "OK" at bounding box center [895, 623] width 39 height 22
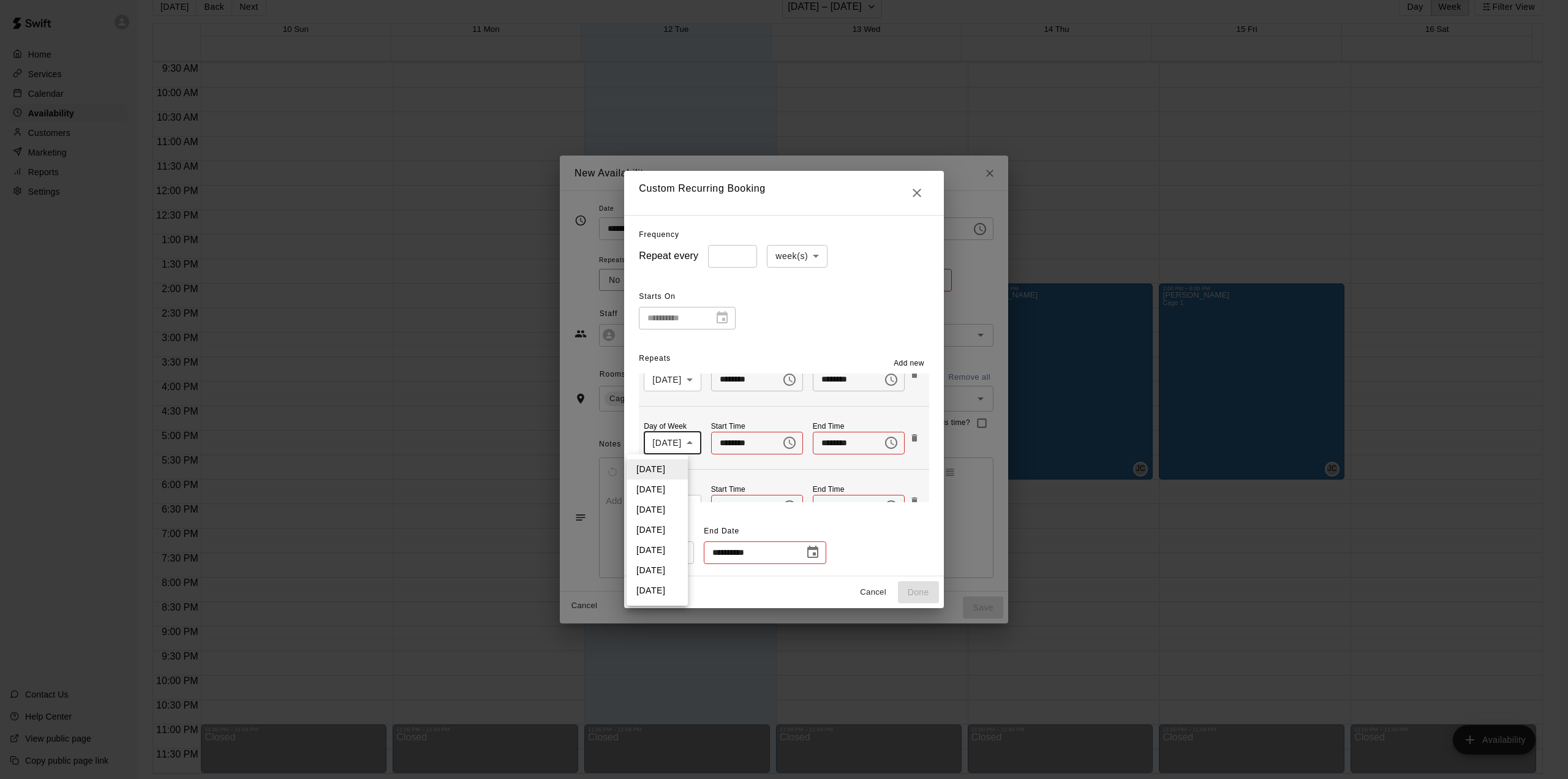
click at [676, 442] on body "Home Services Calendar Availability Customers Marketing Reports Settings Contac…" at bounding box center [784, 380] width 1568 height 799
click at [661, 527] on li "[DATE]" at bounding box center [657, 530] width 61 height 20
type input "*"
click at [783, 446] on icon "Choose time" at bounding box center [790, 443] width 15 height 15
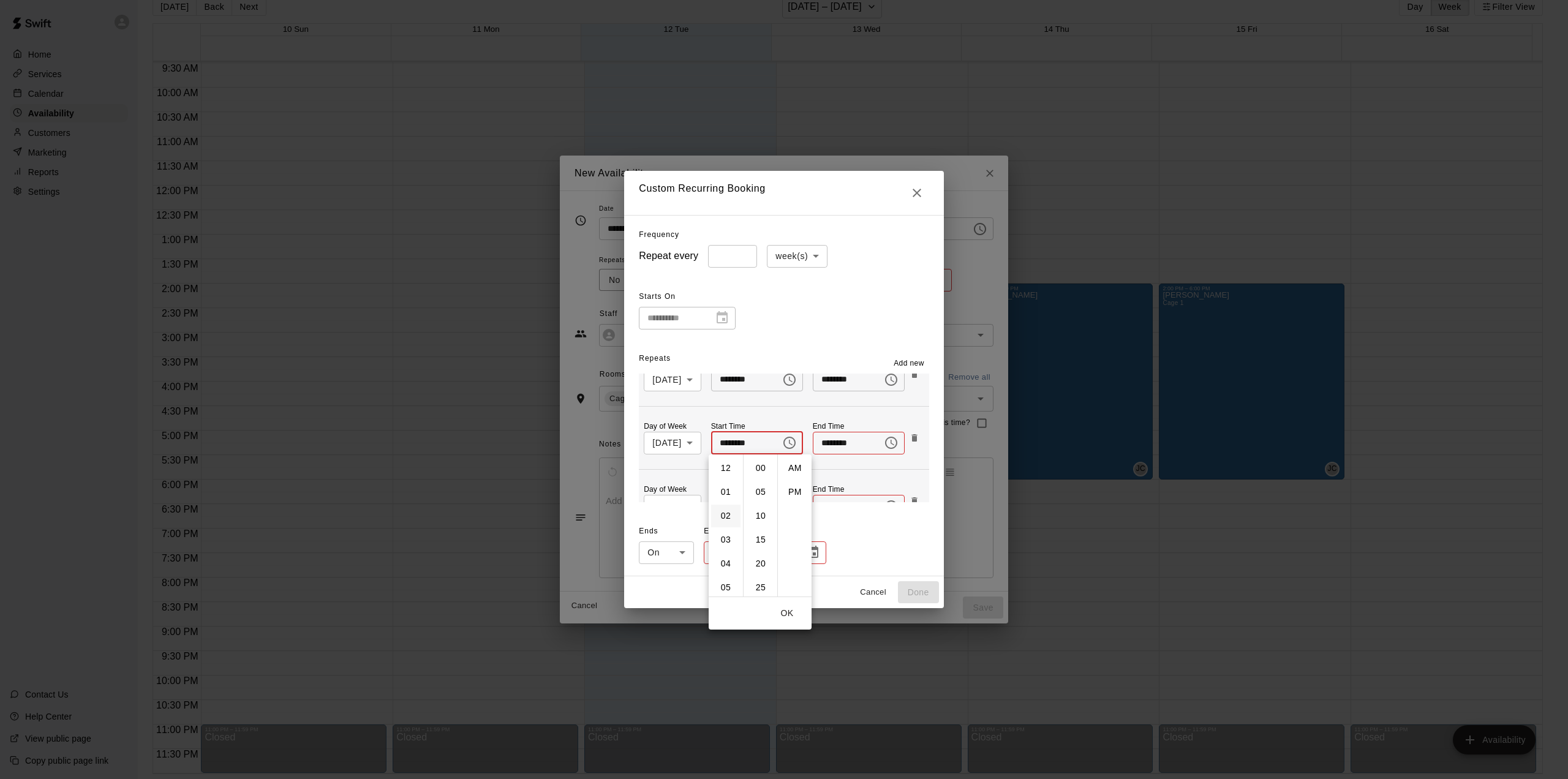
click at [719, 517] on li "02" at bounding box center [726, 516] width 30 height 22
click at [794, 491] on li "PM" at bounding box center [795, 492] width 30 height 22
type input "********"
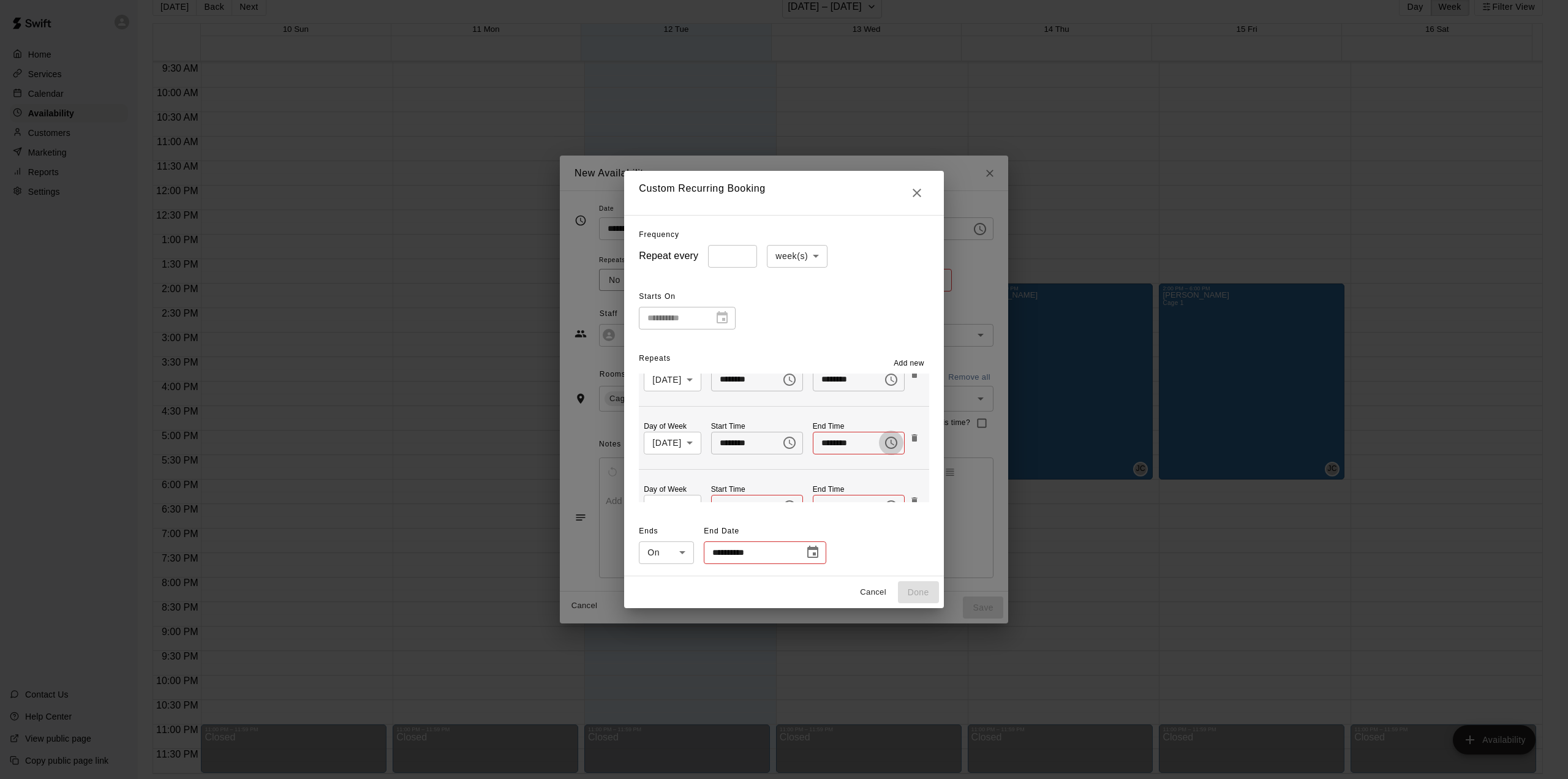
click at [892, 446] on icon "Choose time" at bounding box center [891, 443] width 15 height 15
click at [892, 489] on li "PM" at bounding box center [900, 492] width 30 height 22
click at [895, 446] on icon "Choose time, selected time is 12:00 PM" at bounding box center [891, 443] width 15 height 15
click at [830, 550] on li "06" at bounding box center [831, 551] width 30 height 22
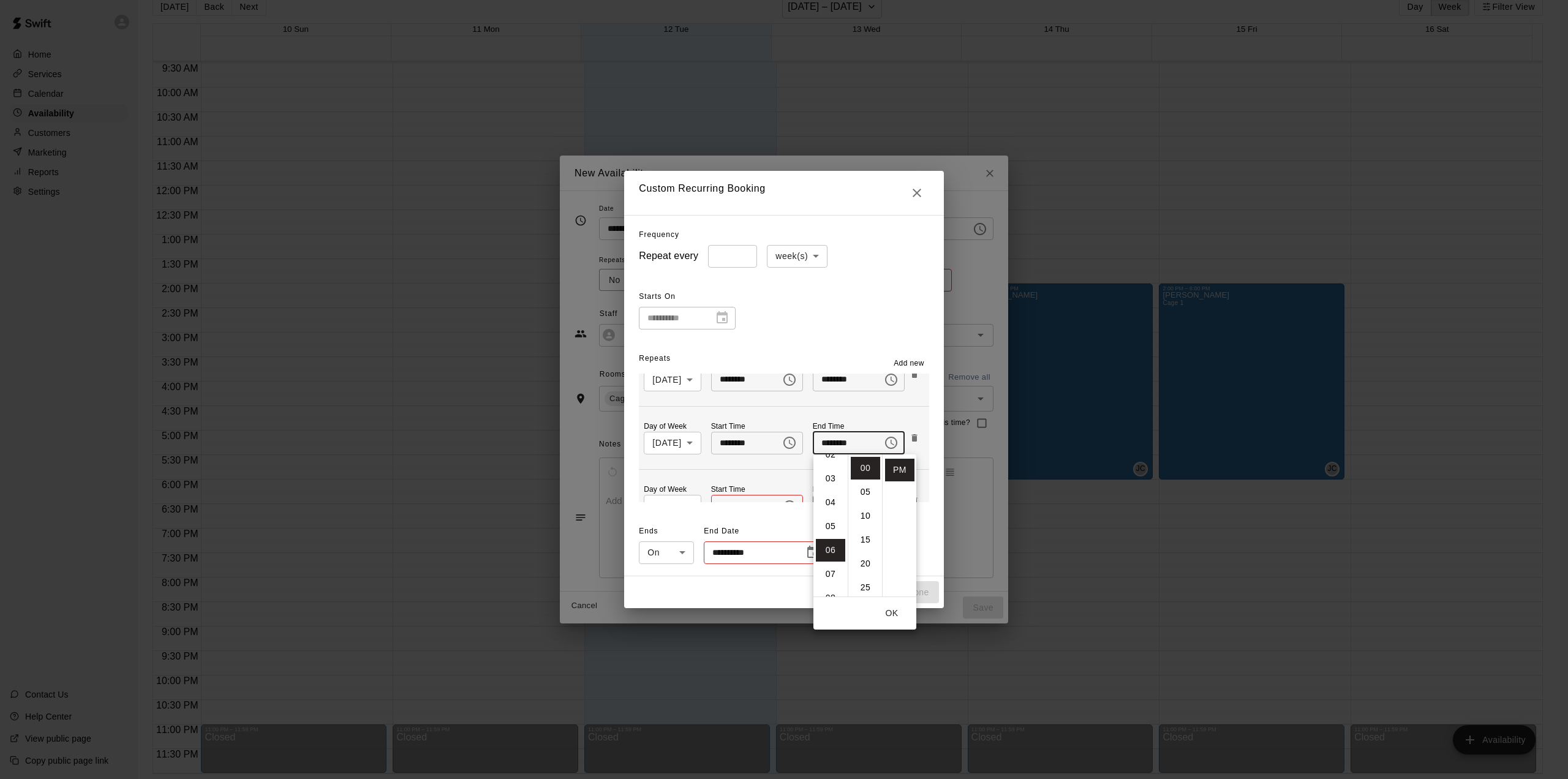
type input "********"
click at [928, 542] on div "**********" at bounding box center [783, 544] width 289 height 44
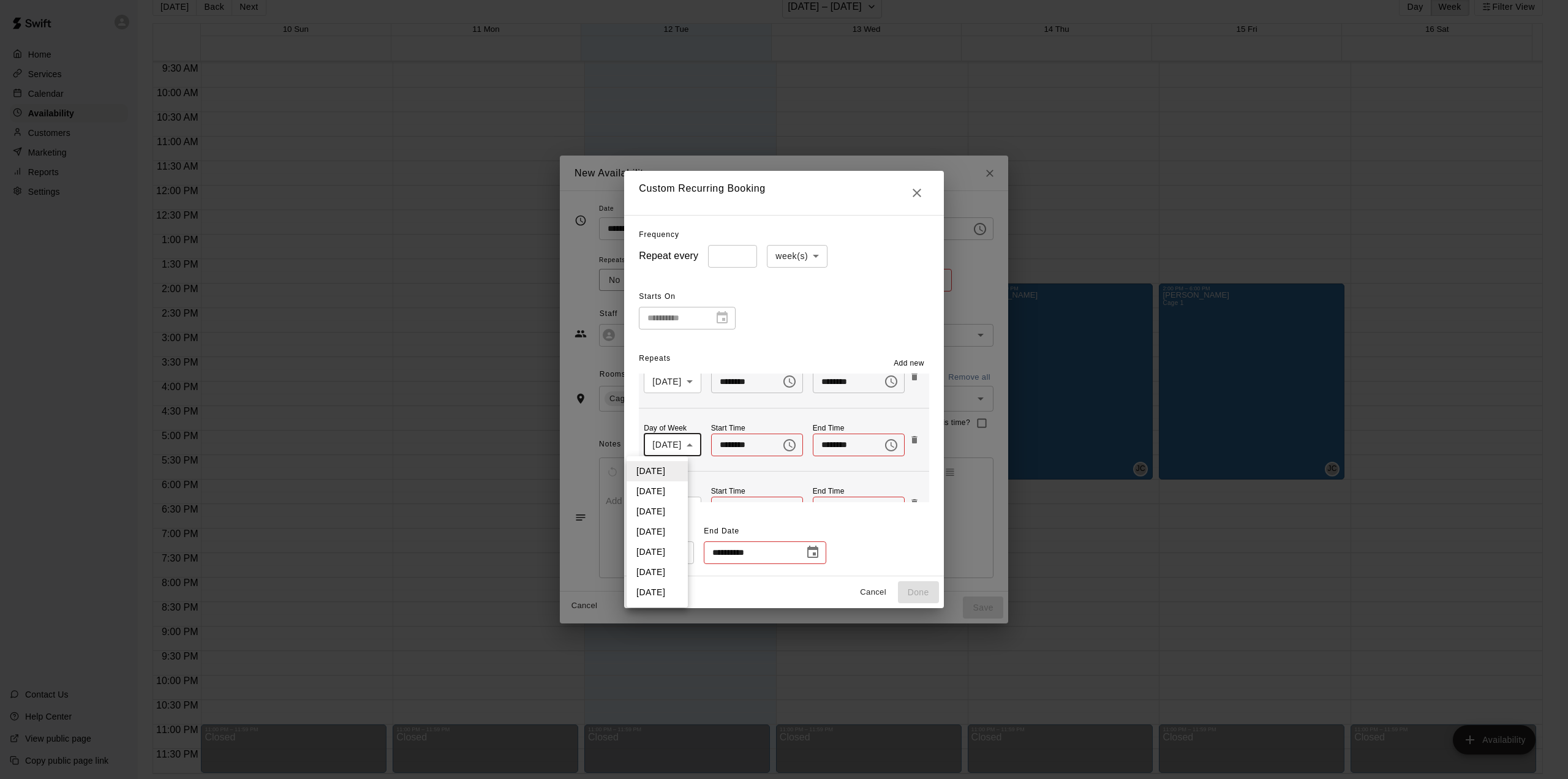
click at [678, 443] on body "Home Services Calendar Availability Customers Marketing Reports Settings Contac…" at bounding box center [784, 380] width 1568 height 799
click at [655, 547] on li "[DATE]" at bounding box center [657, 552] width 61 height 20
type input "*"
click at [783, 446] on icon "Choose time" at bounding box center [790, 446] width 15 height 15
click at [719, 519] on li "02" at bounding box center [718, 518] width 30 height 22
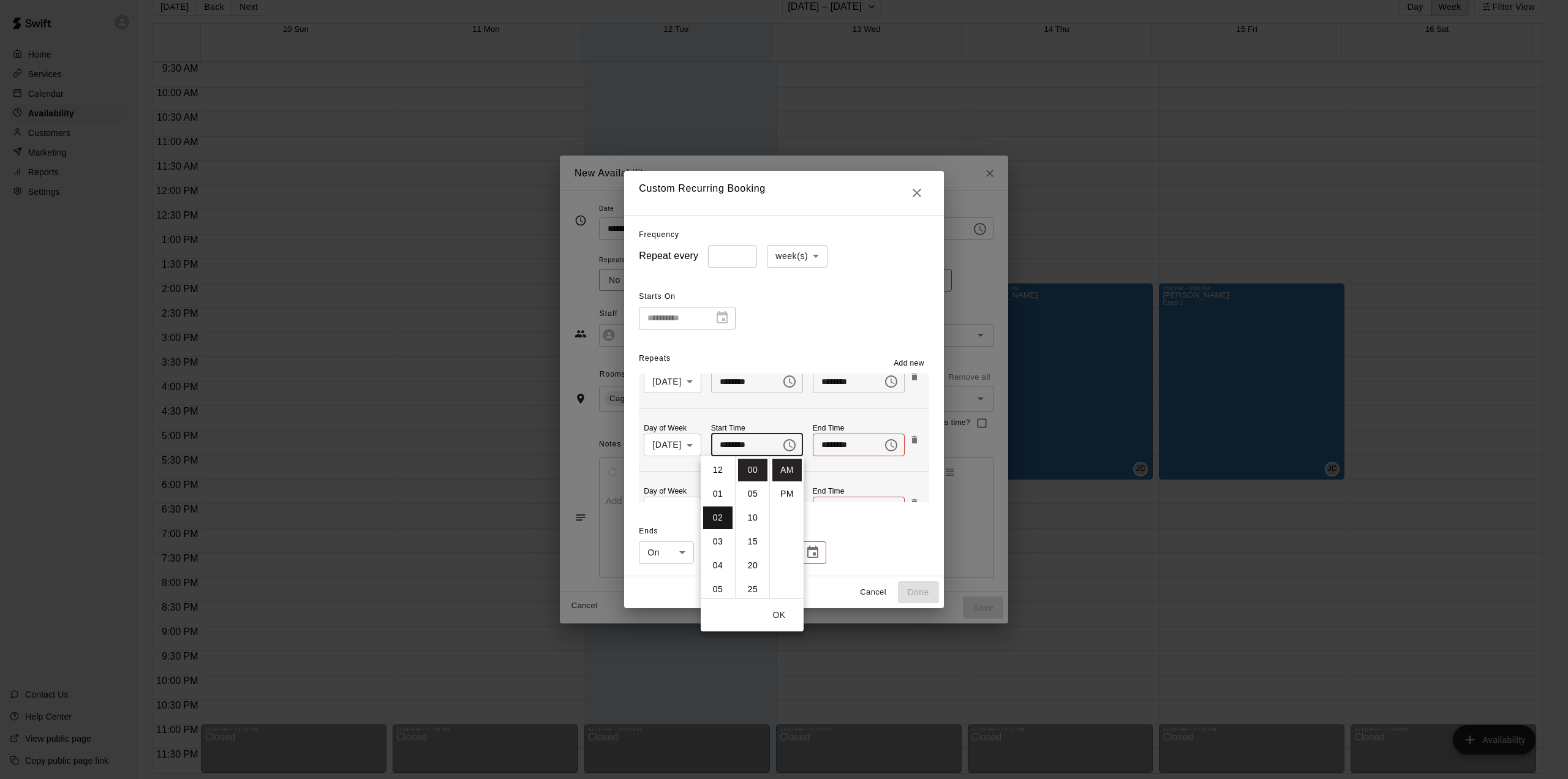
type input "********"
click at [887, 445] on icon "Choose time" at bounding box center [891, 446] width 15 height 15
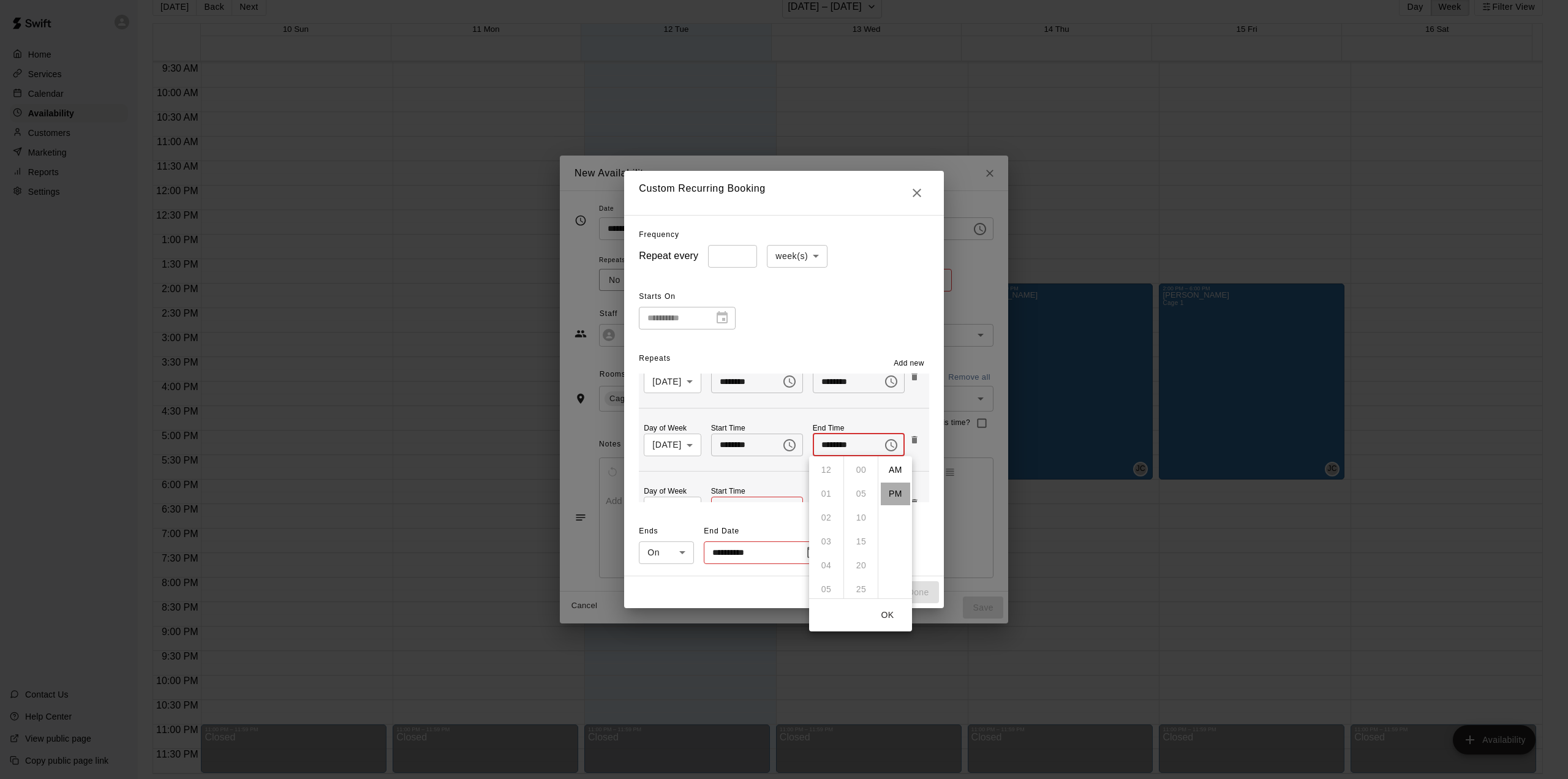
click at [893, 489] on li "PM" at bounding box center [896, 494] width 30 height 22
click at [887, 442] on icon "Choose time, selected time is 12:00 PM" at bounding box center [891, 446] width 15 height 15
click at [821, 548] on li "06" at bounding box center [826, 552] width 30 height 22
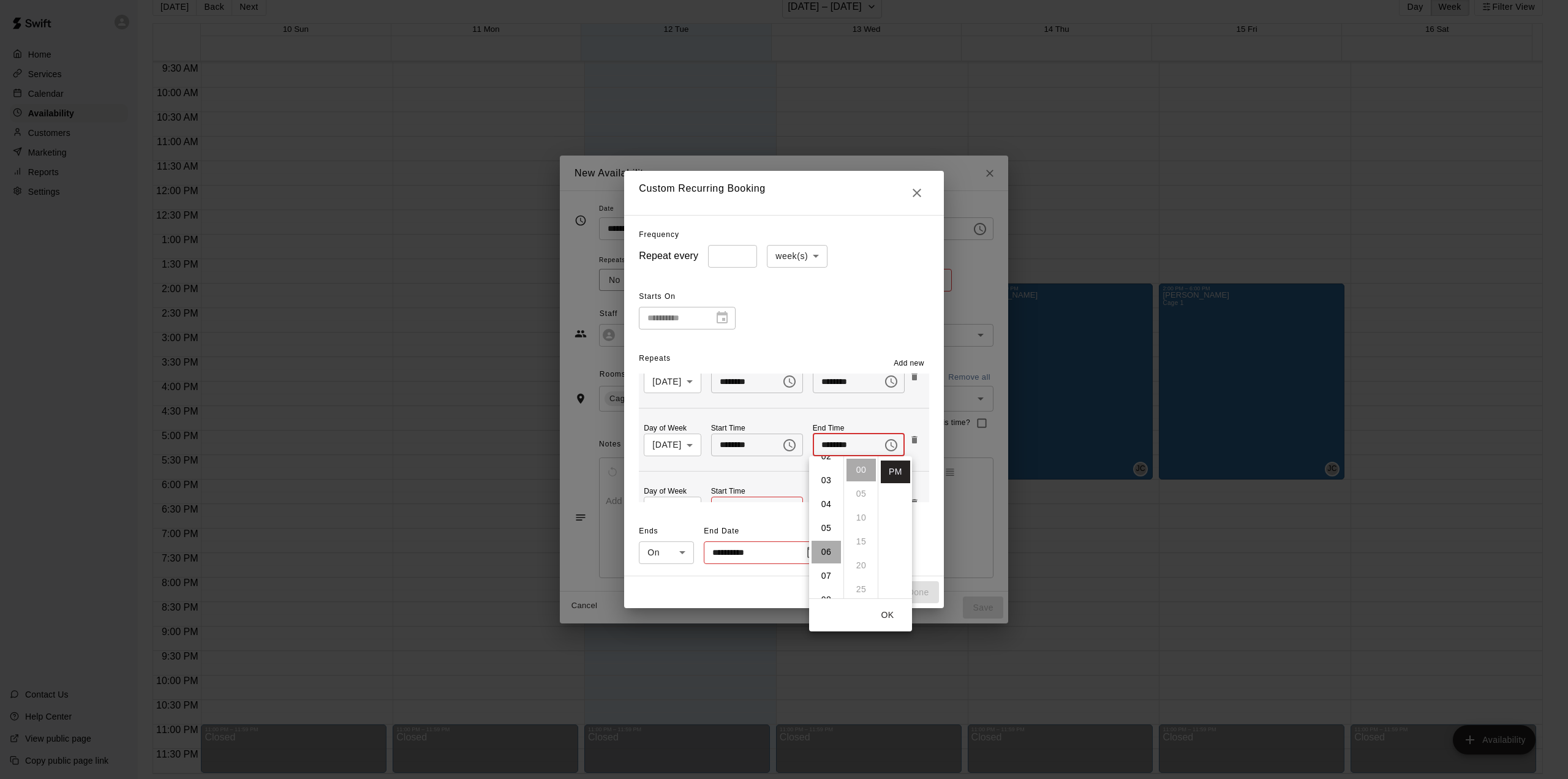
type input "********"
click at [928, 536] on div "**********" at bounding box center [783, 544] width 289 height 44
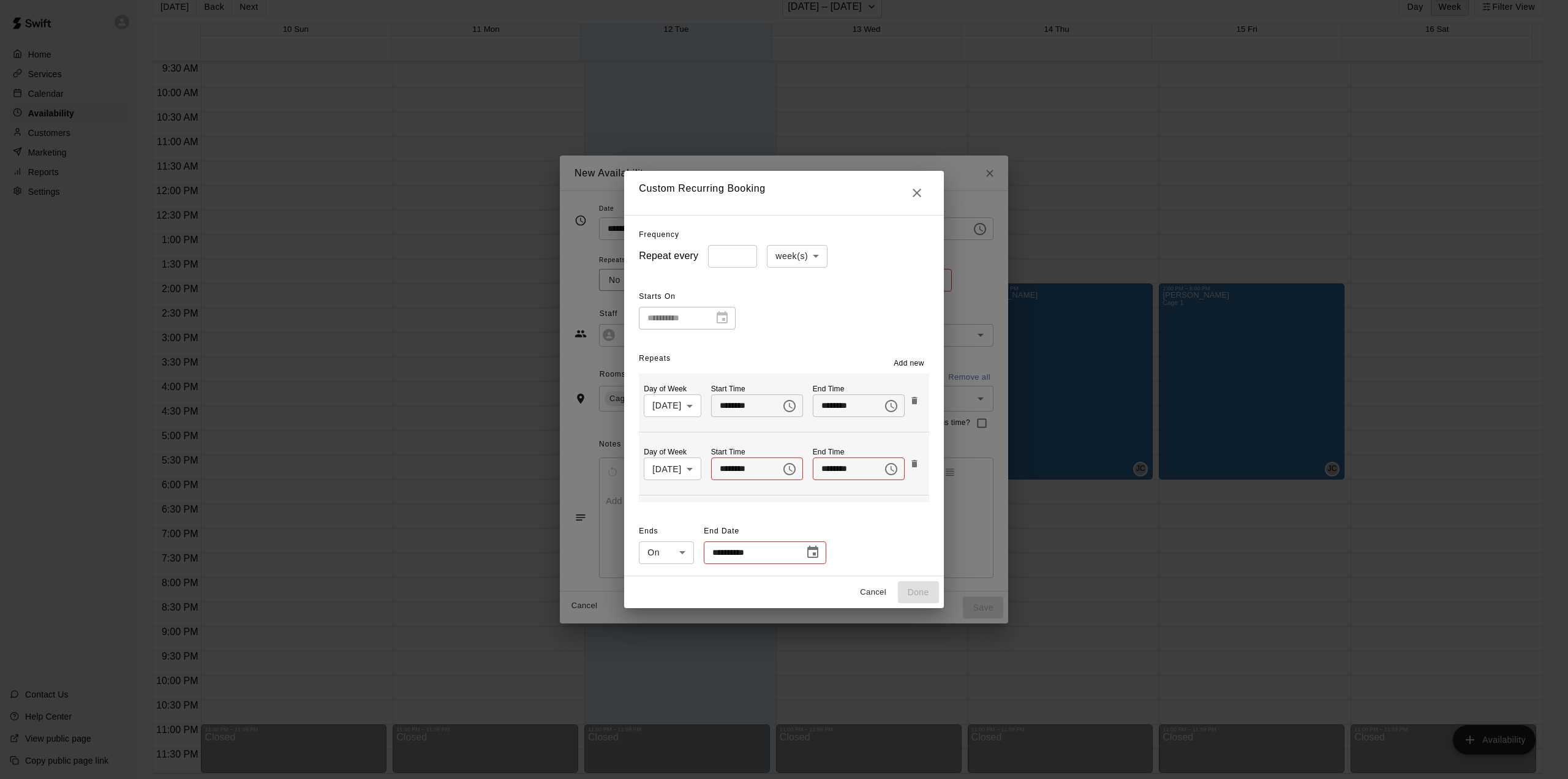
scroll to position [251, 0]
click at [917, 461] on icon "Remove" at bounding box center [913, 461] width 5 height 7
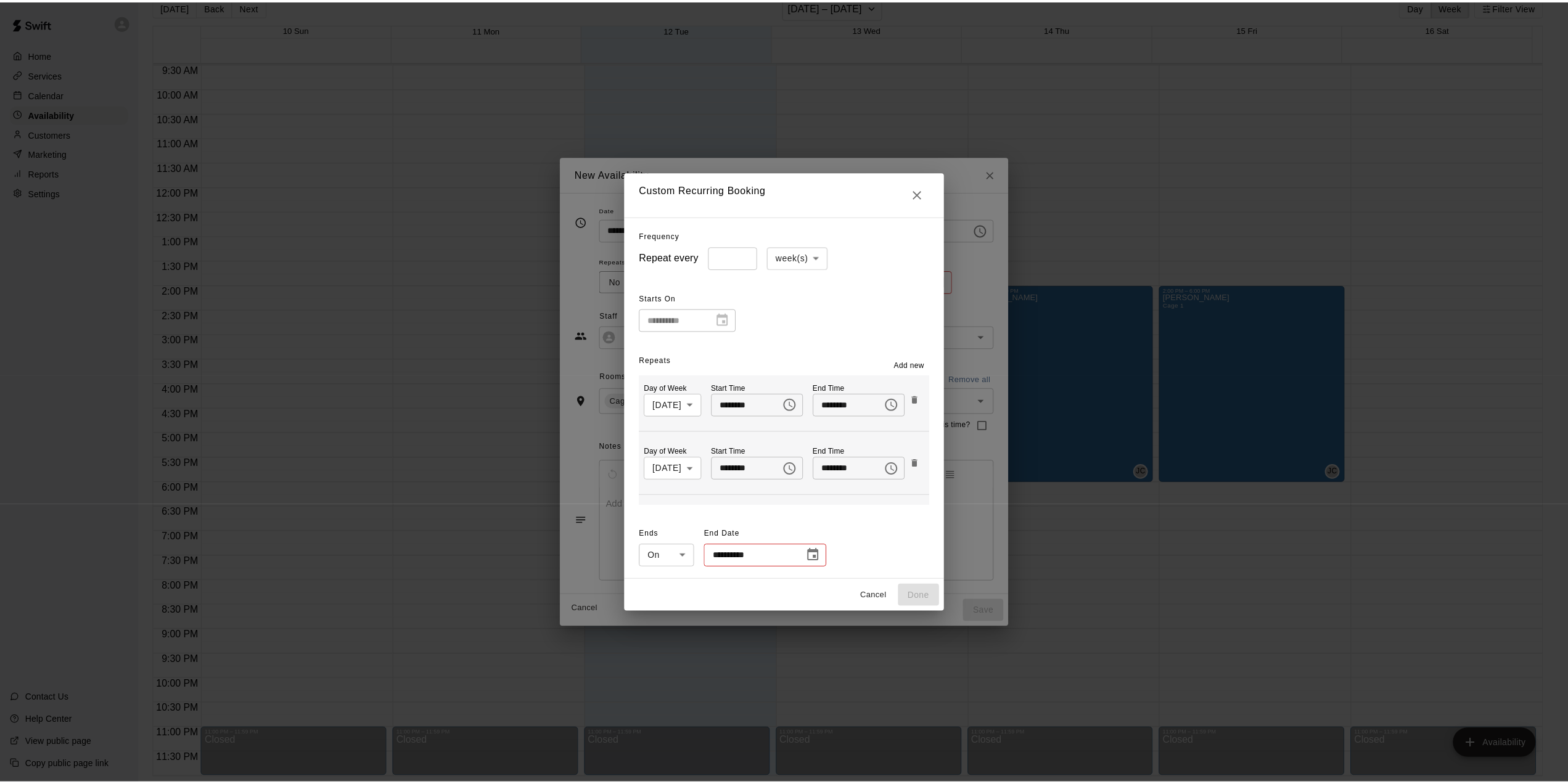
scroll to position [189, 0]
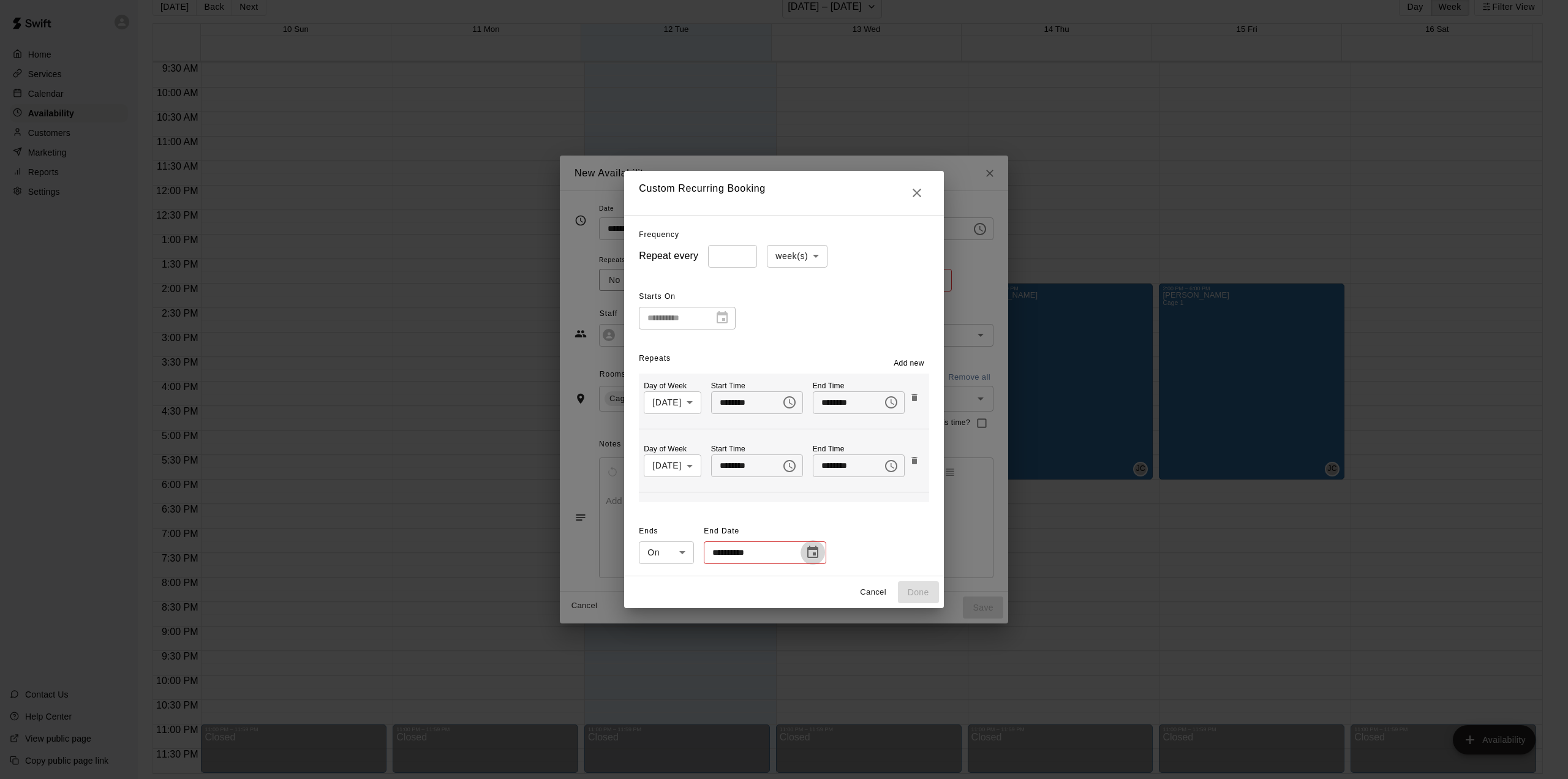
click at [806, 551] on icon "Choose date" at bounding box center [813, 553] width 15 height 15
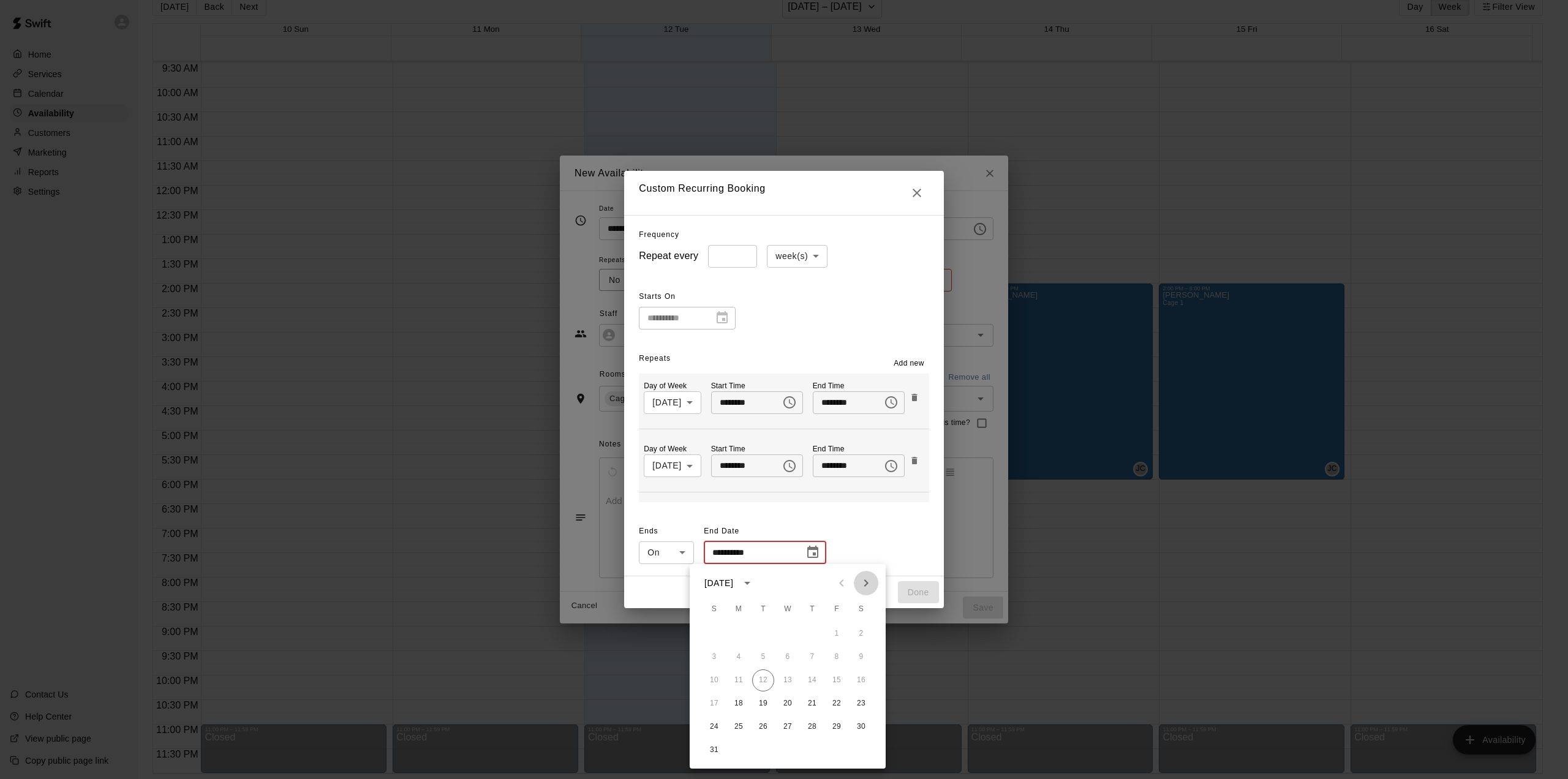
click at [865, 581] on icon "Next month" at bounding box center [867, 583] width 4 height 7
click at [864, 581] on icon "Next month" at bounding box center [866, 583] width 15 height 15
click at [864, 584] on icon "Next month" at bounding box center [866, 583] width 15 height 15
click at [739, 680] on button "10" at bounding box center [739, 681] width 22 height 22
type input "**********"
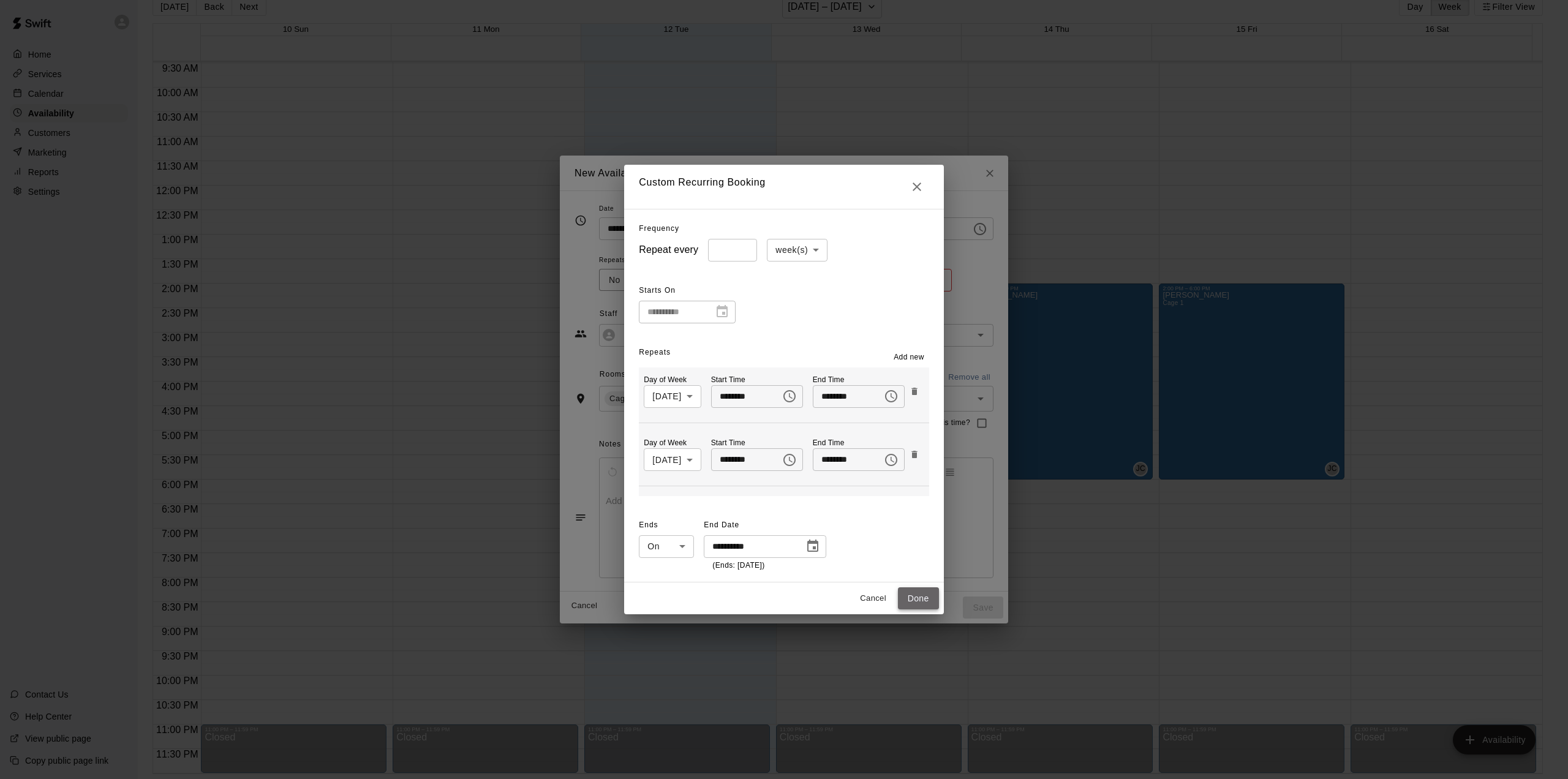
click at [935, 603] on button "Done" at bounding box center [918, 599] width 41 height 22
type input "**********"
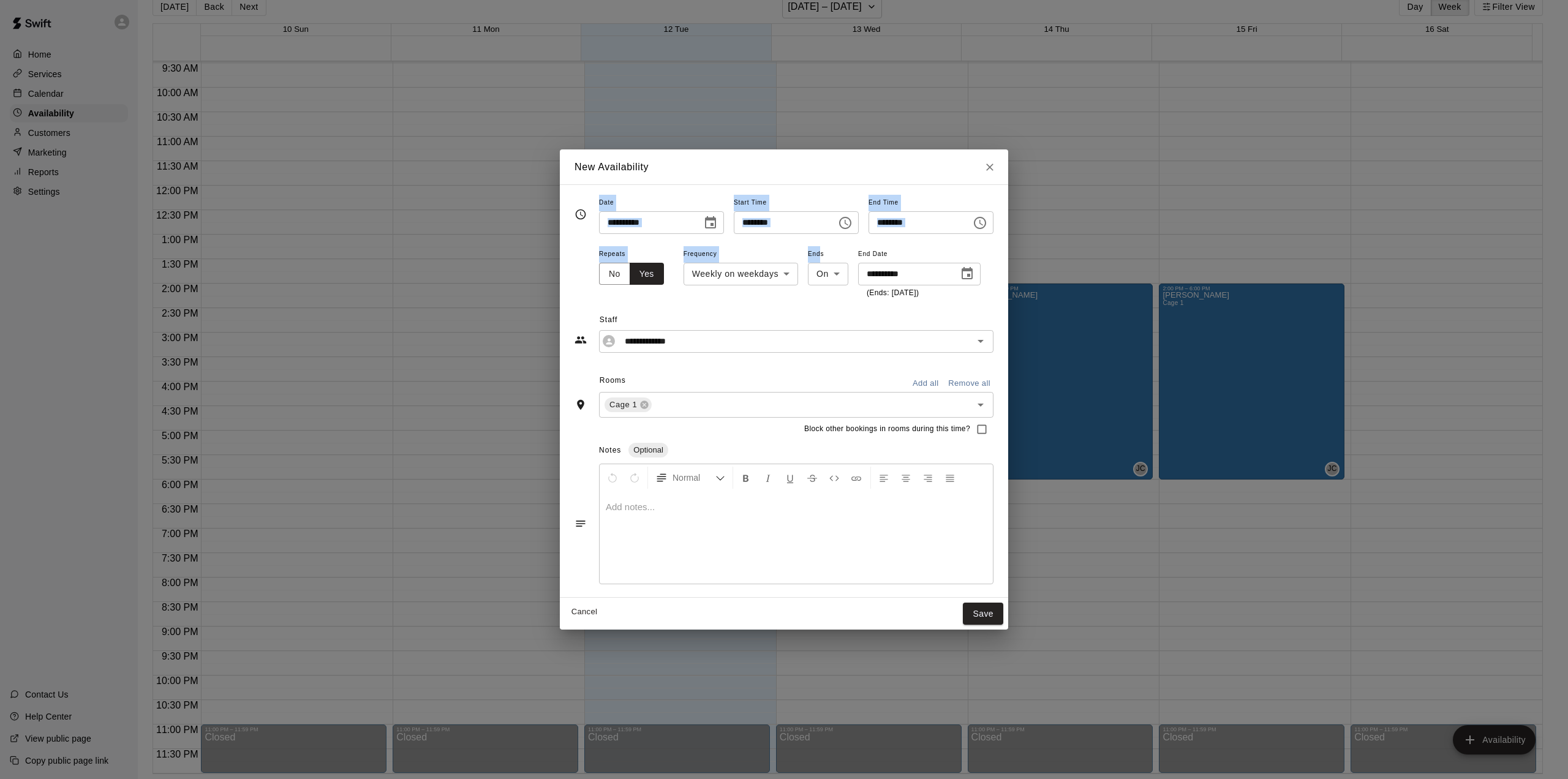
drag, startPoint x: 771, startPoint y: 155, endPoint x: 799, endPoint y: 246, distance: 95.2
click at [799, 246] on div "**********" at bounding box center [784, 390] width 449 height 481
click at [782, 155] on div "New Availability" at bounding box center [784, 167] width 449 height 36
click at [1000, 609] on button "Save" at bounding box center [983, 614] width 40 height 22
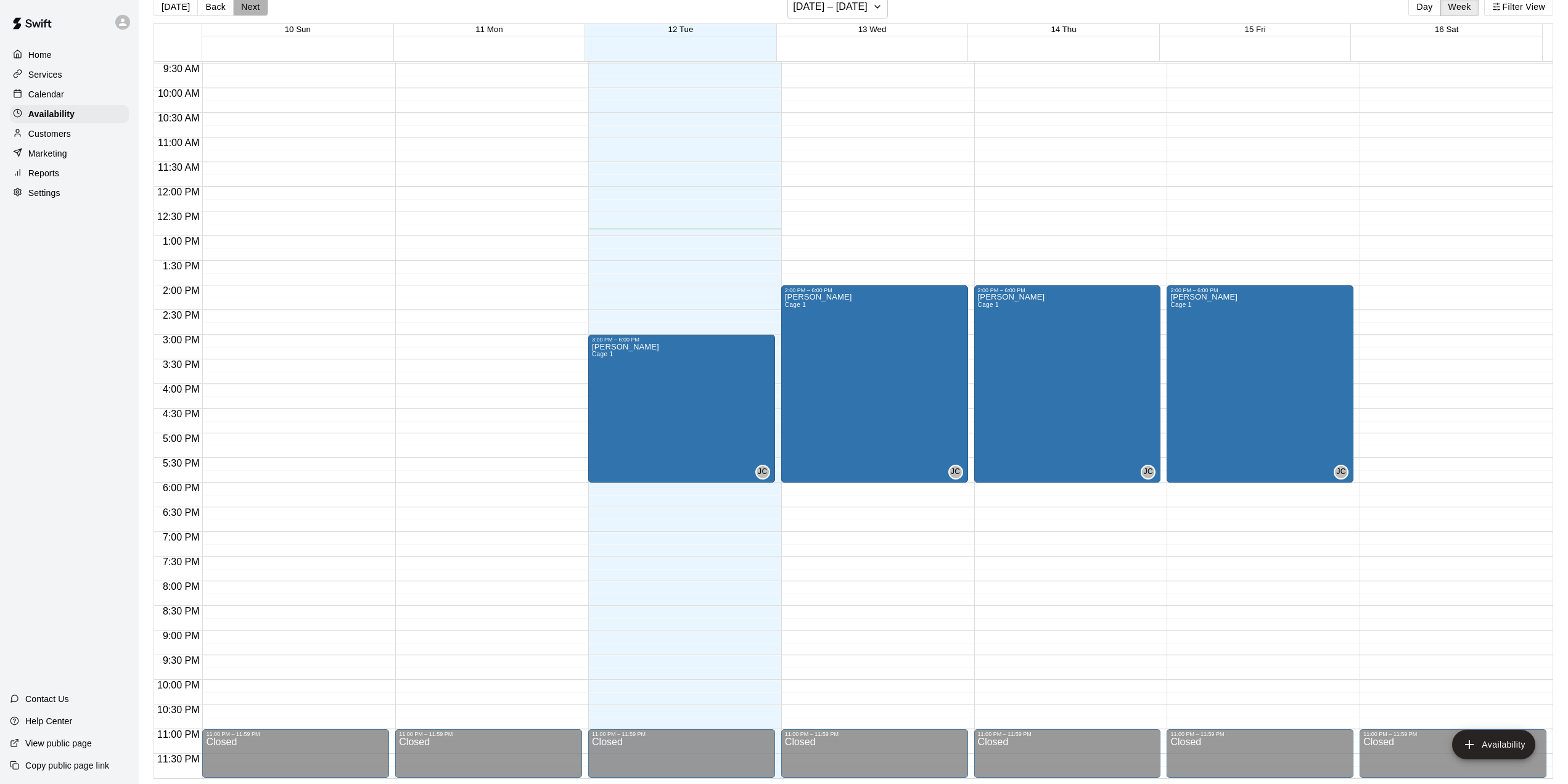
click at [244, 7] on button "Next" at bounding box center [250, 7] width 34 height 19
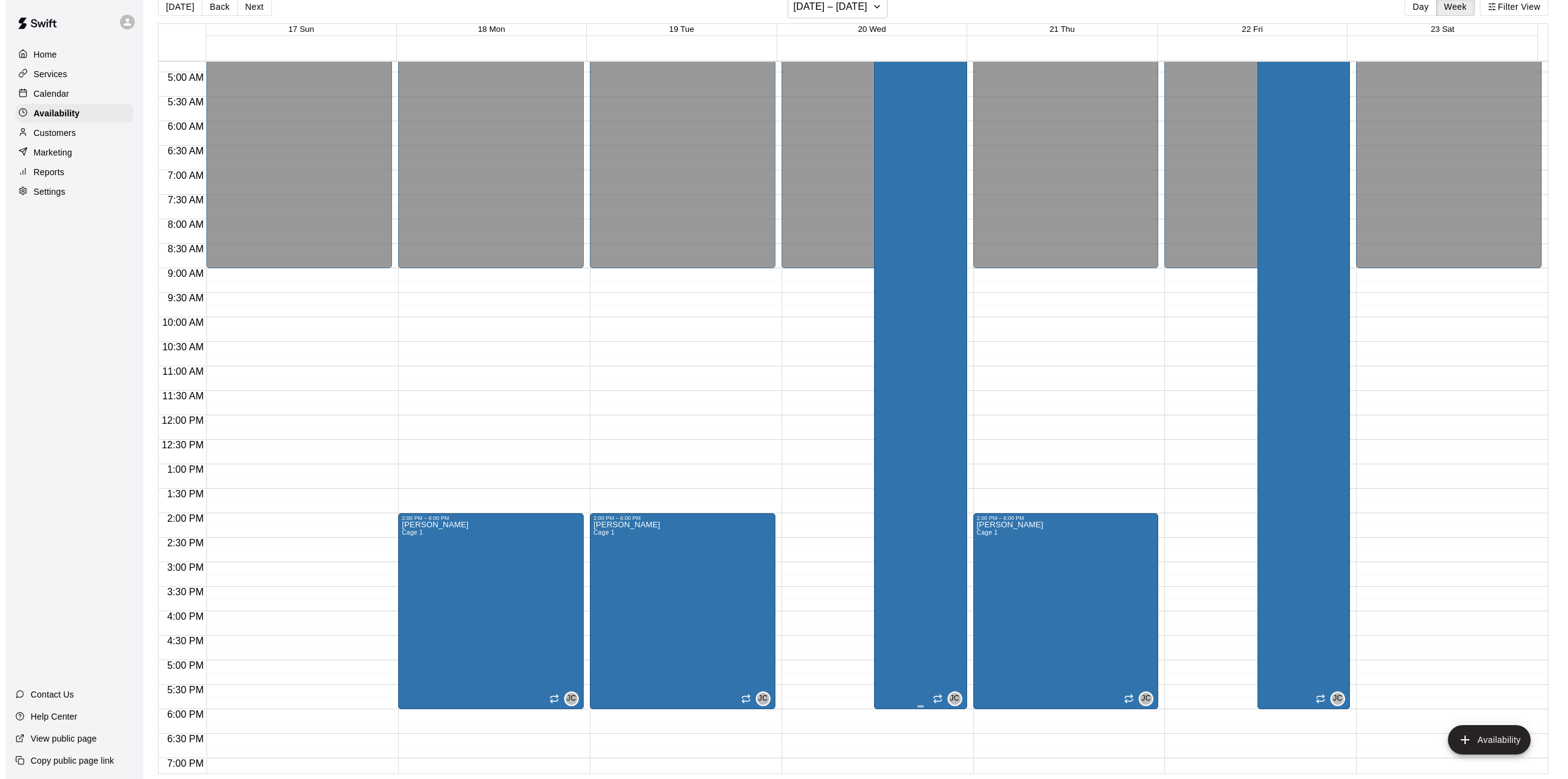
scroll to position [220, 0]
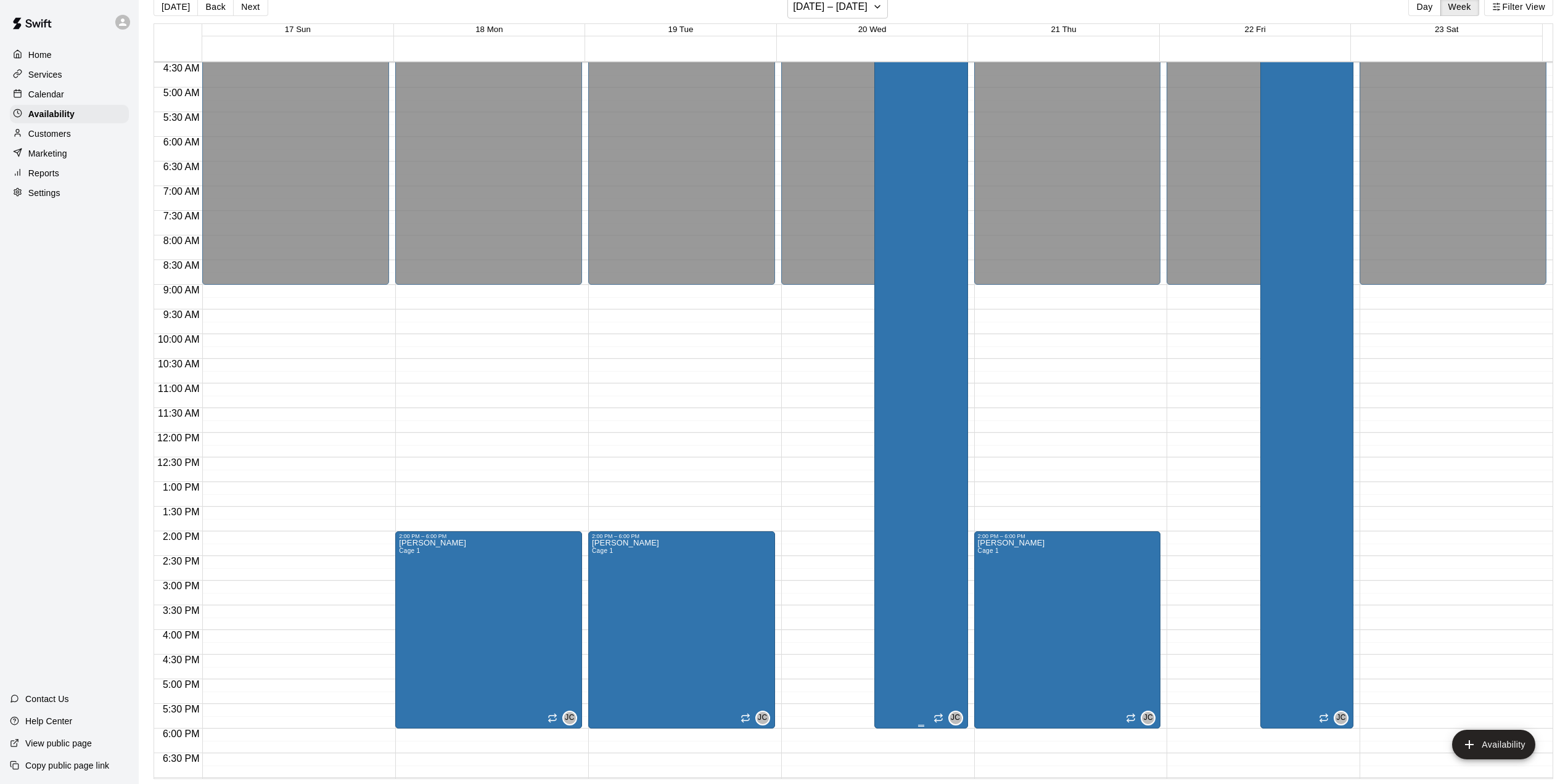
click at [927, 300] on div "[PERSON_NAME] Cage 1 JC" at bounding box center [921, 339] width 85 height 784
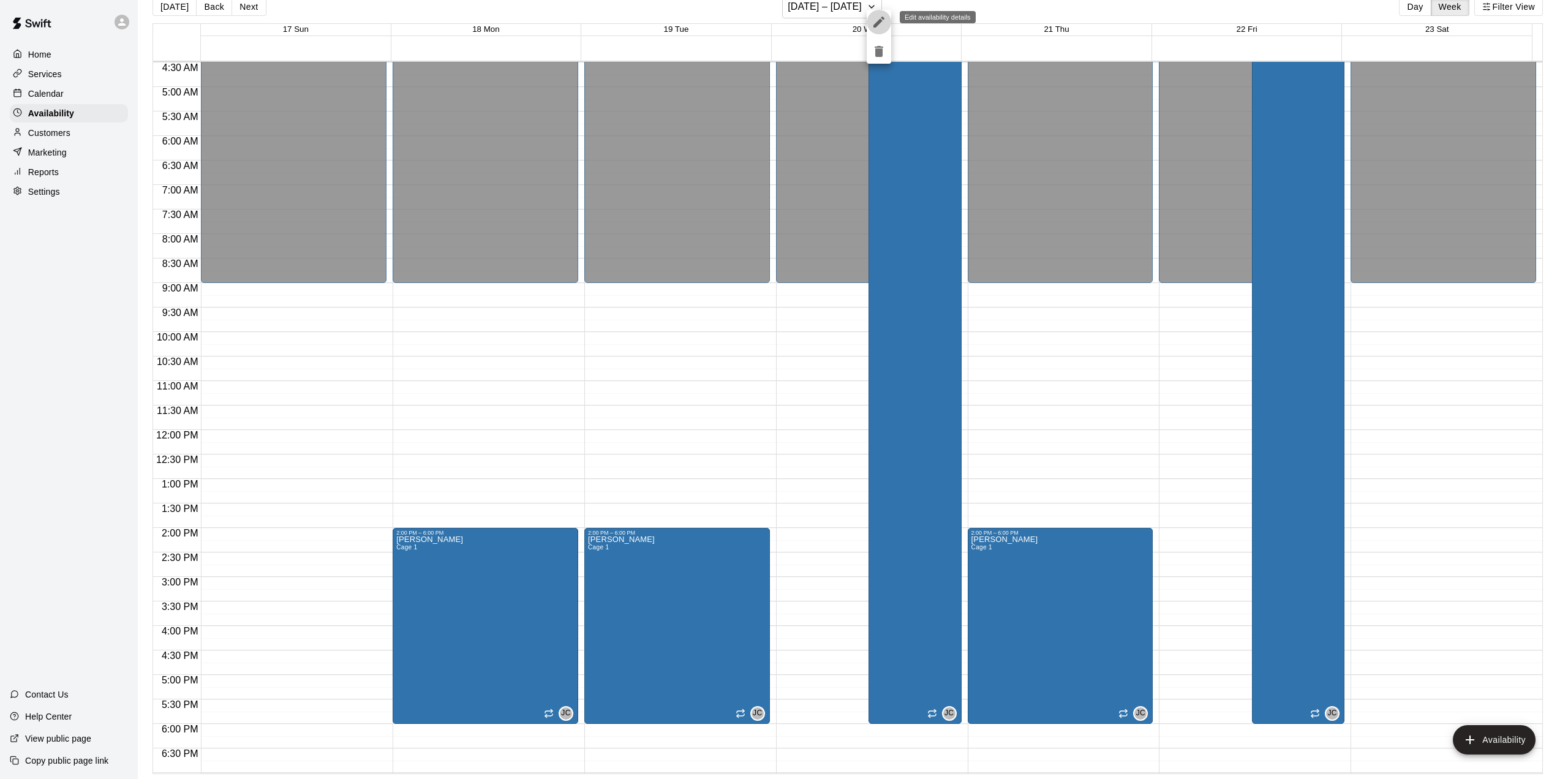
click at [875, 22] on icon "edit" at bounding box center [879, 22] width 15 height 15
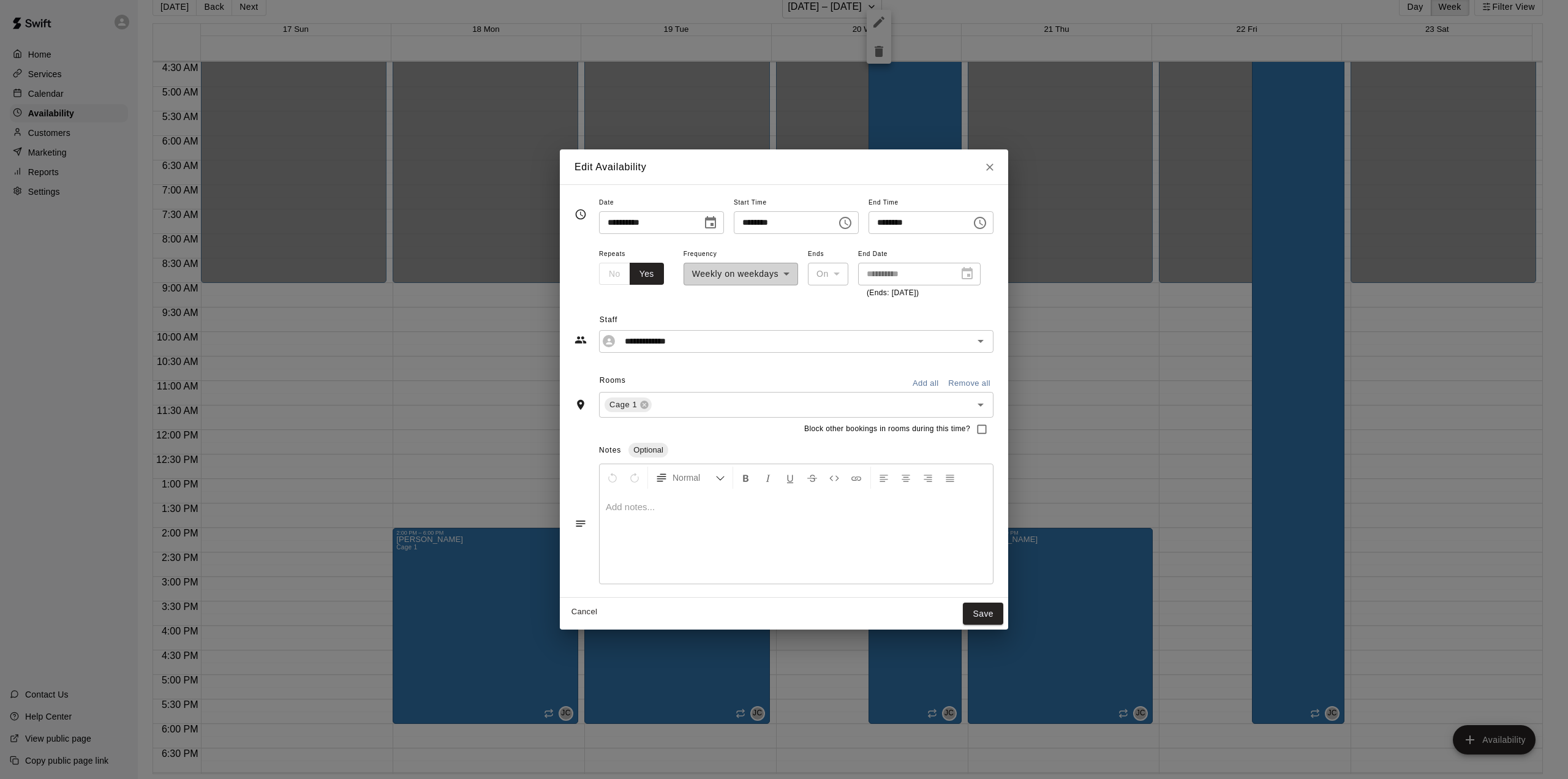
click at [852, 227] on icon "Choose time, selected time is 2:00 AM" at bounding box center [845, 222] width 12 height 12
click at [812, 266] on li "PM" at bounding box center [814, 272] width 30 height 22
type input "********"
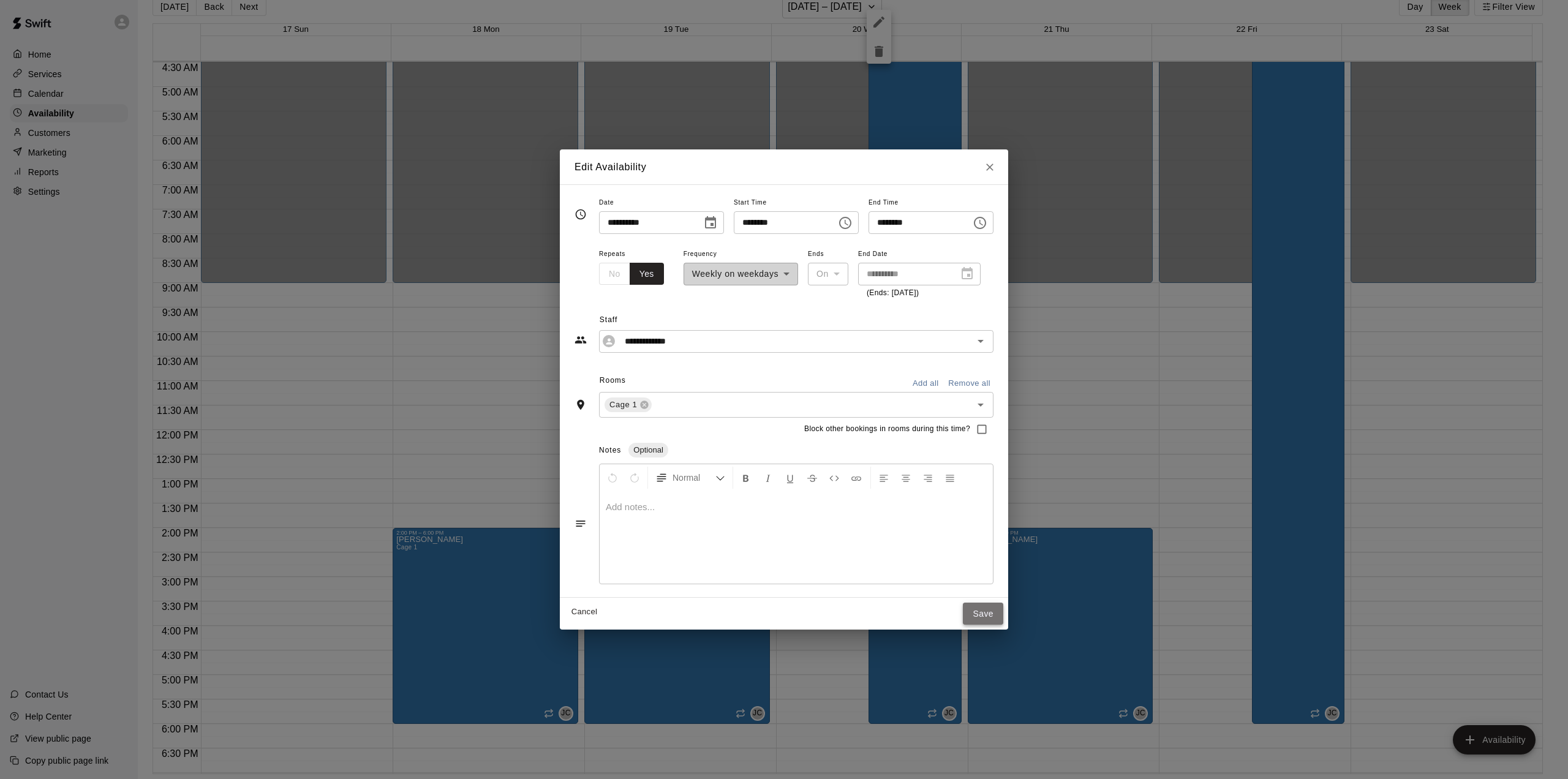
click at [1001, 612] on button "Save" at bounding box center [983, 614] width 40 height 22
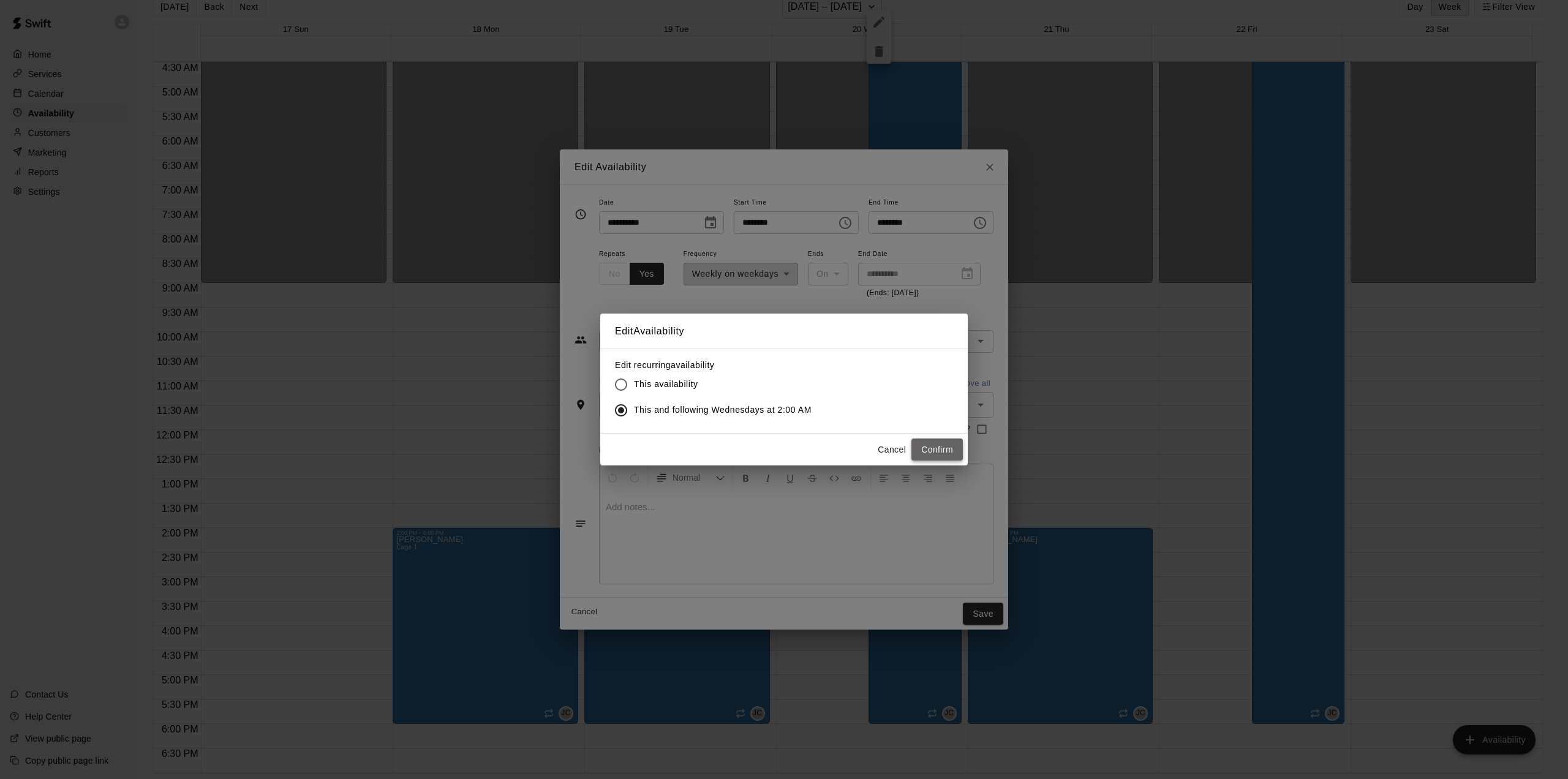
click at [921, 444] on button "Confirm" at bounding box center [936, 450] width 51 height 22
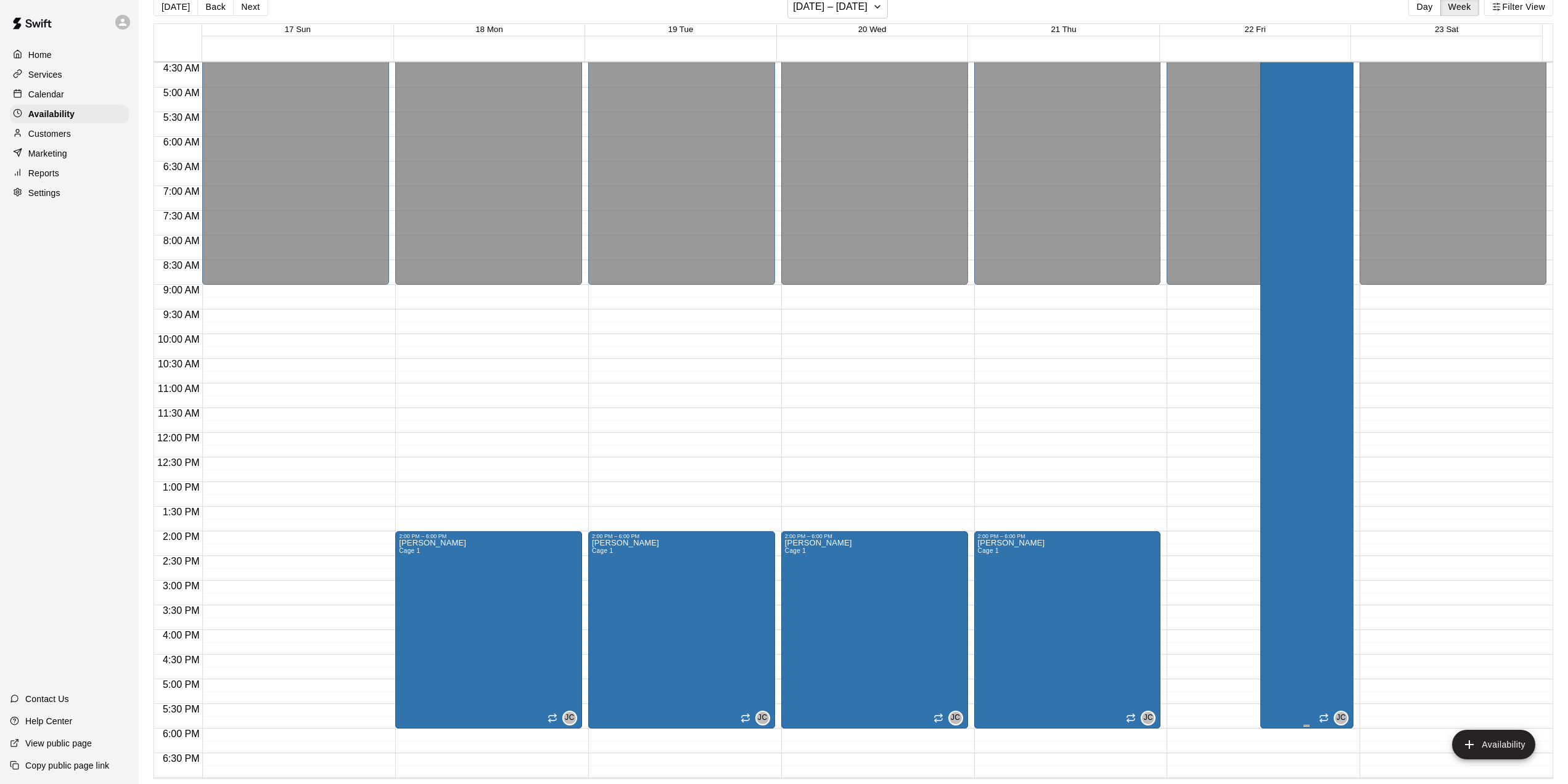
click at [1301, 107] on div "[PERSON_NAME] Cage 1 JC" at bounding box center [1307, 339] width 85 height 784
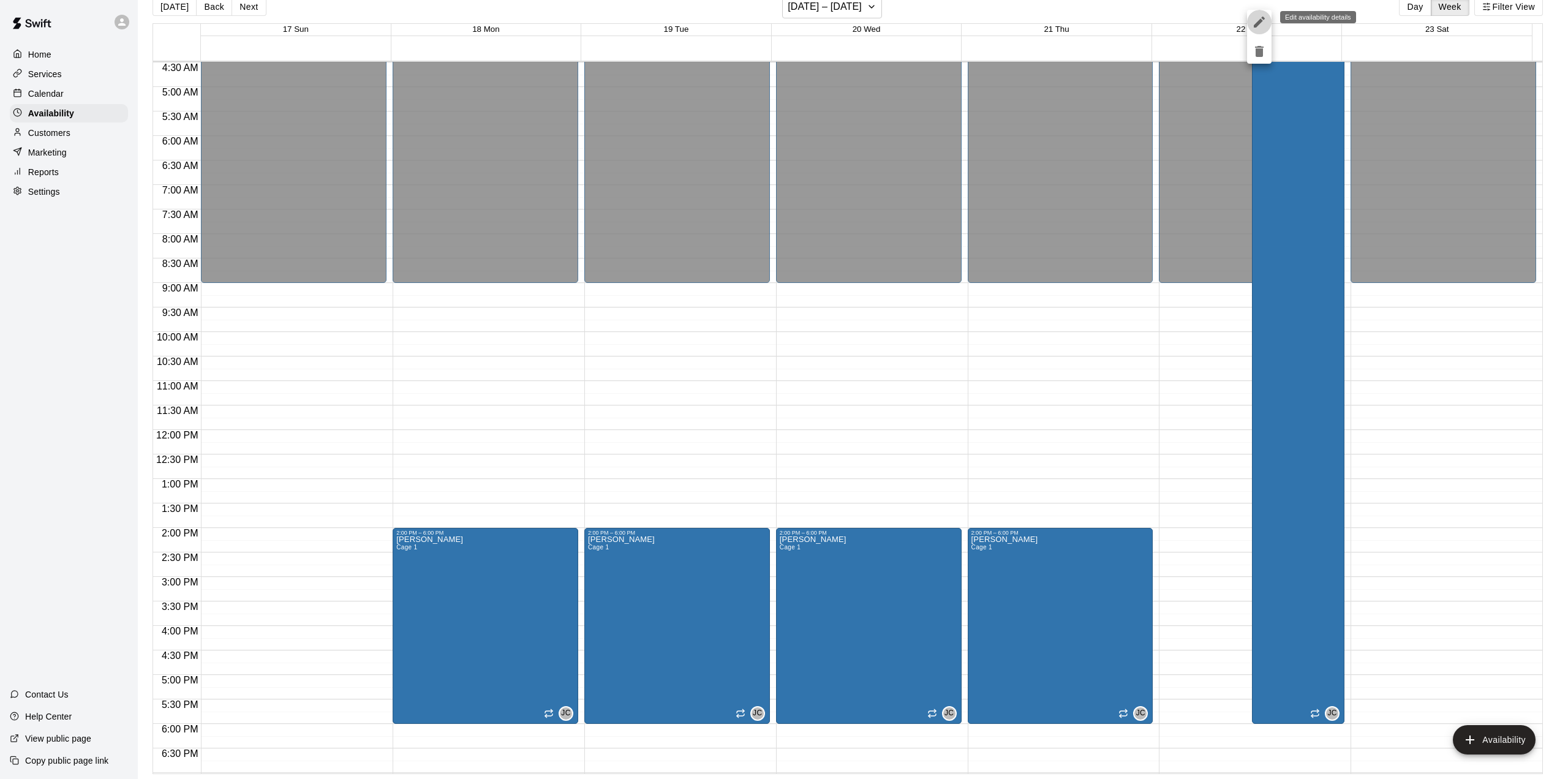
click at [1257, 21] on icon "edit" at bounding box center [1259, 22] width 15 height 15
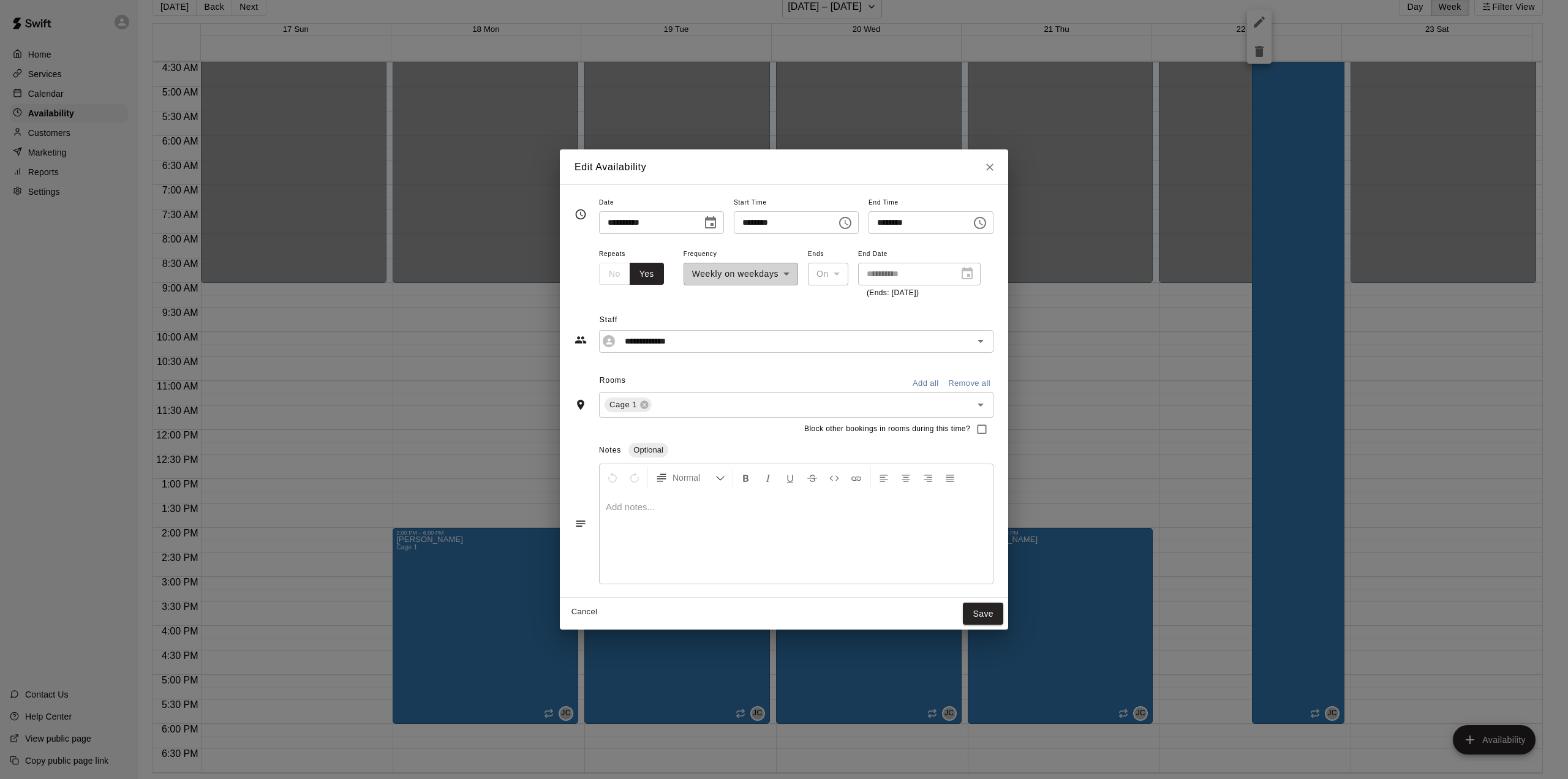
click at [852, 222] on icon "Choose time, selected time is 2:00 AM" at bounding box center [845, 223] width 15 height 15
click at [817, 272] on li "PM" at bounding box center [814, 272] width 30 height 22
type input "********"
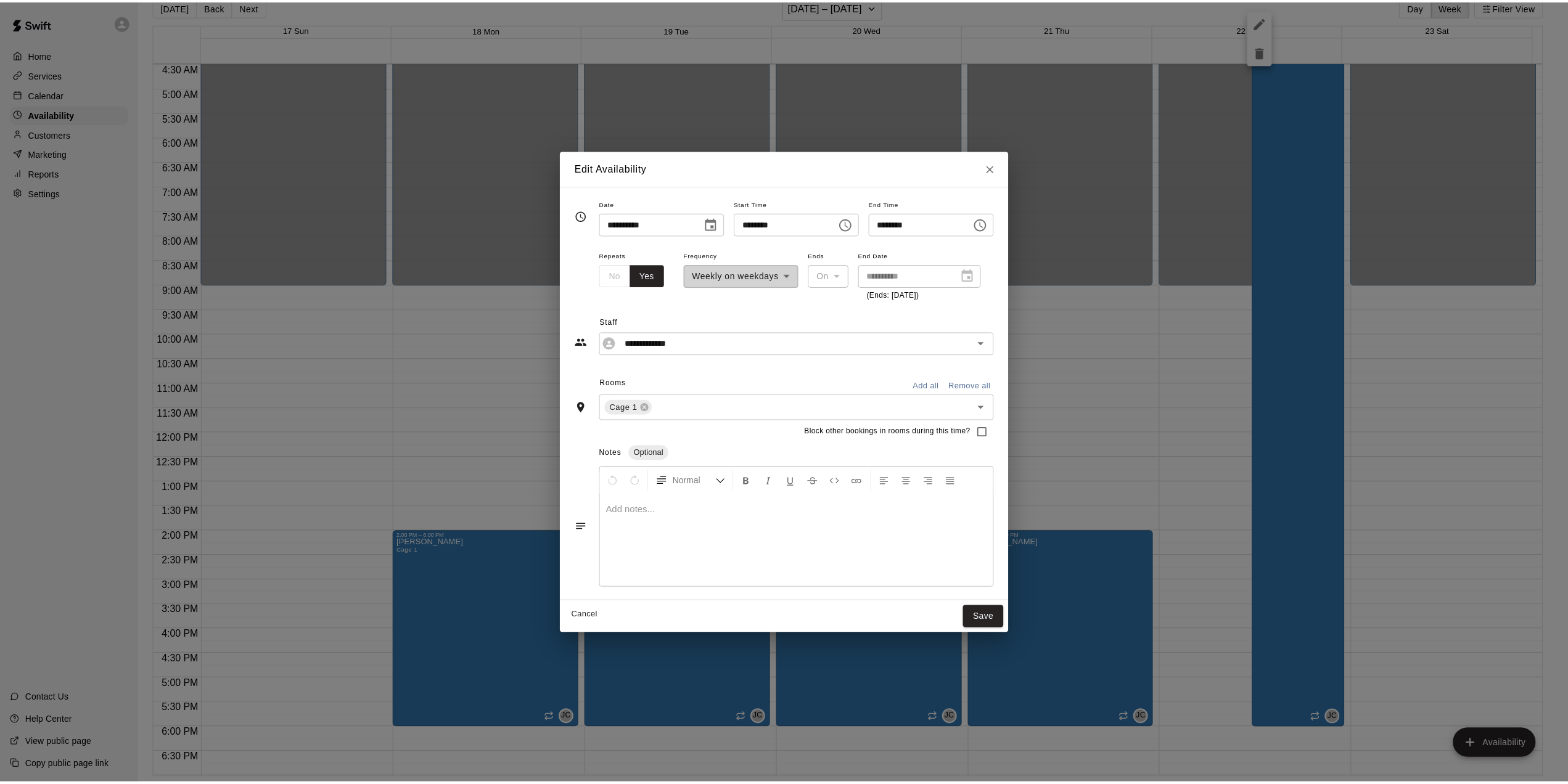
scroll to position [22, 0]
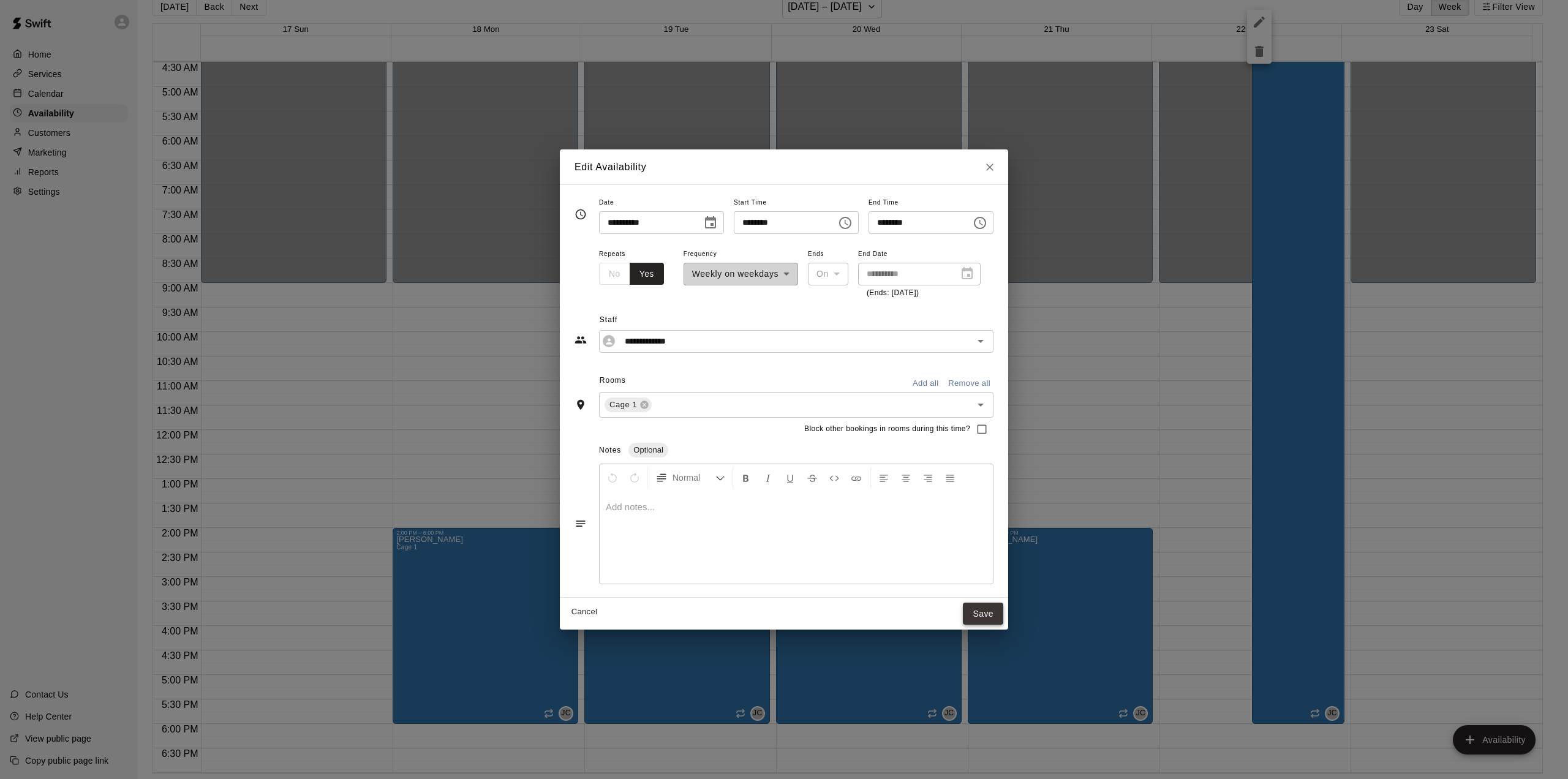
click at [1001, 608] on button "Save" at bounding box center [983, 614] width 40 height 22
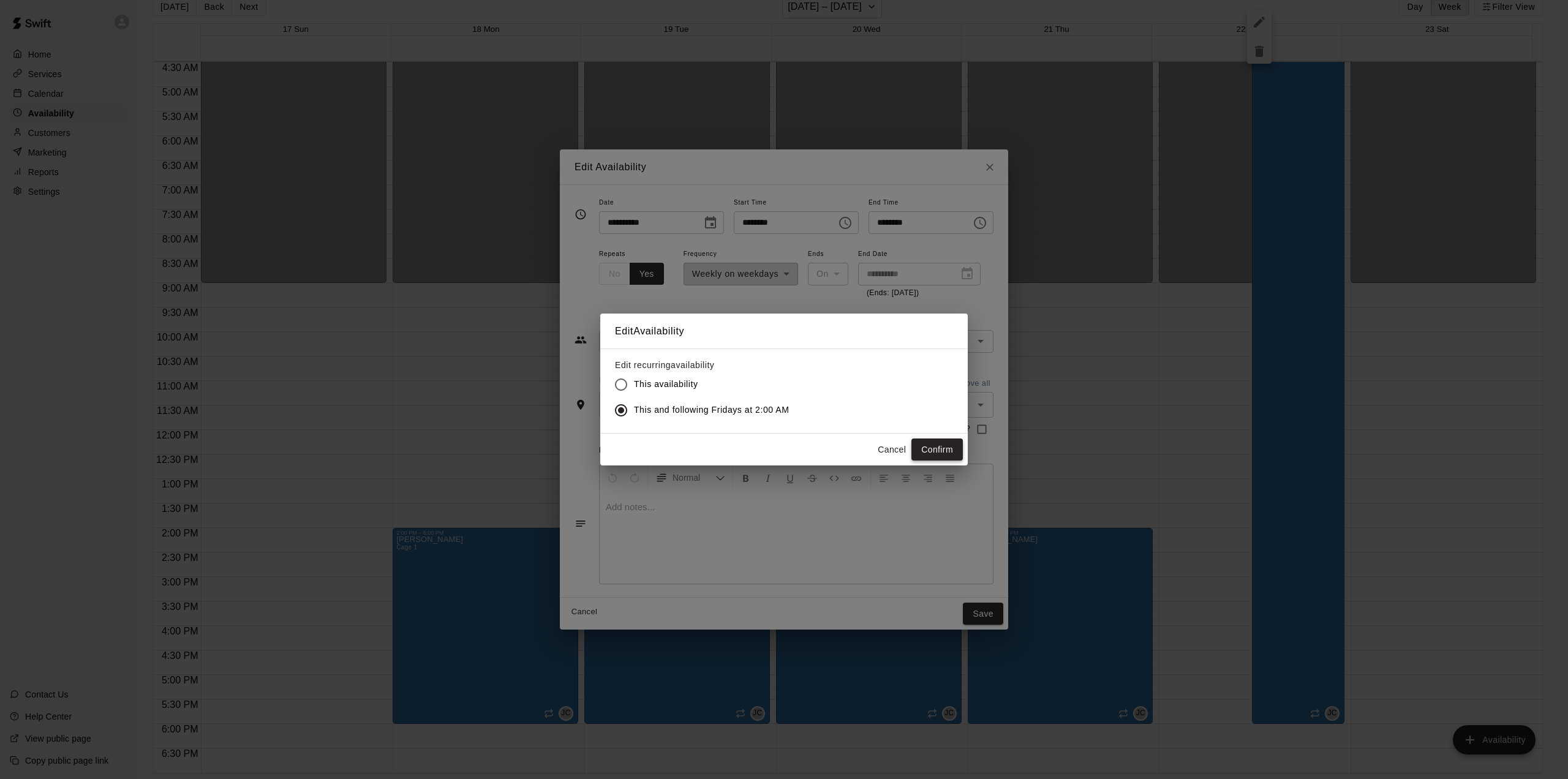
click at [942, 449] on button "Confirm" at bounding box center [936, 450] width 51 height 22
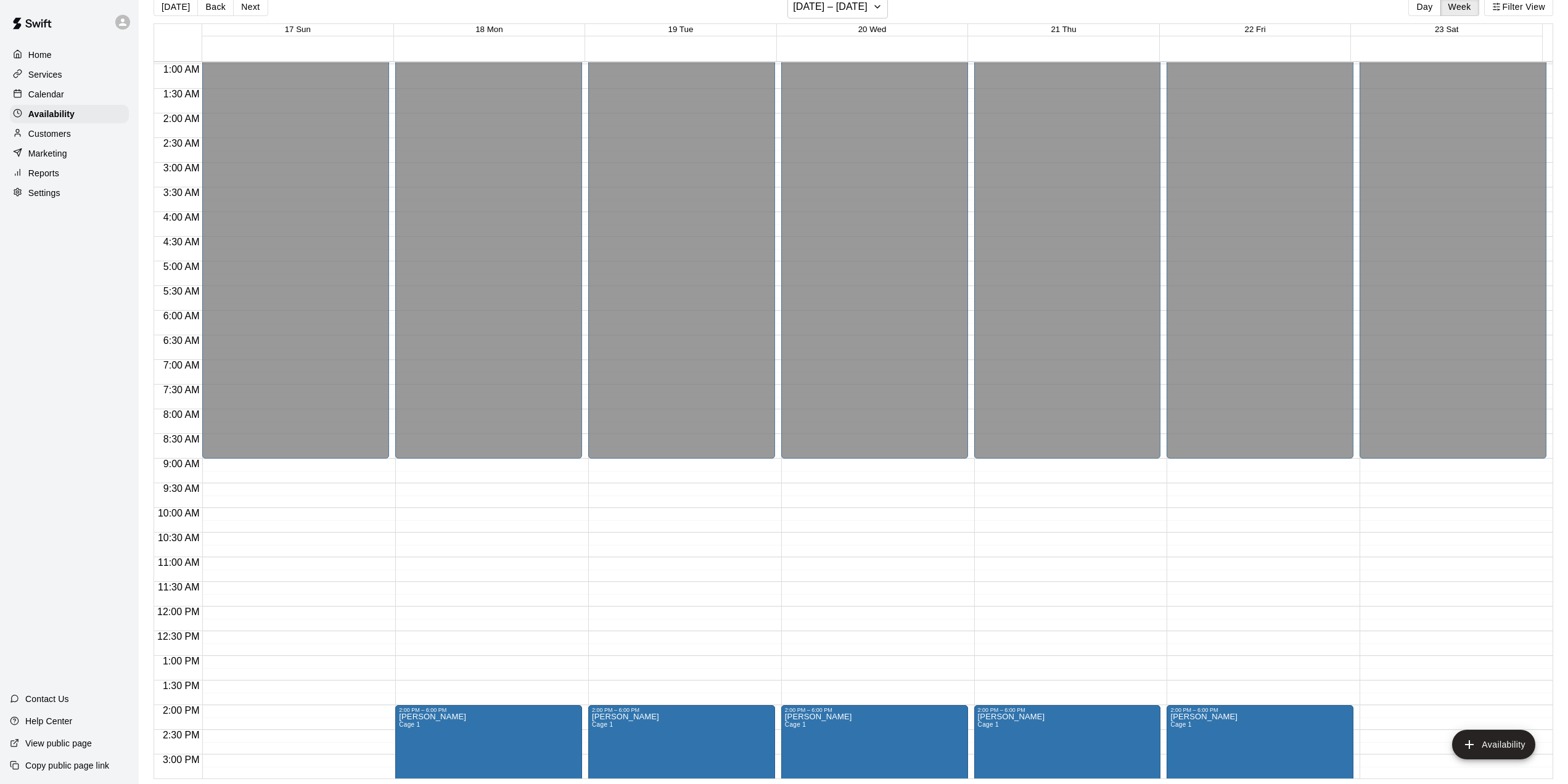
scroll to position [0, 0]
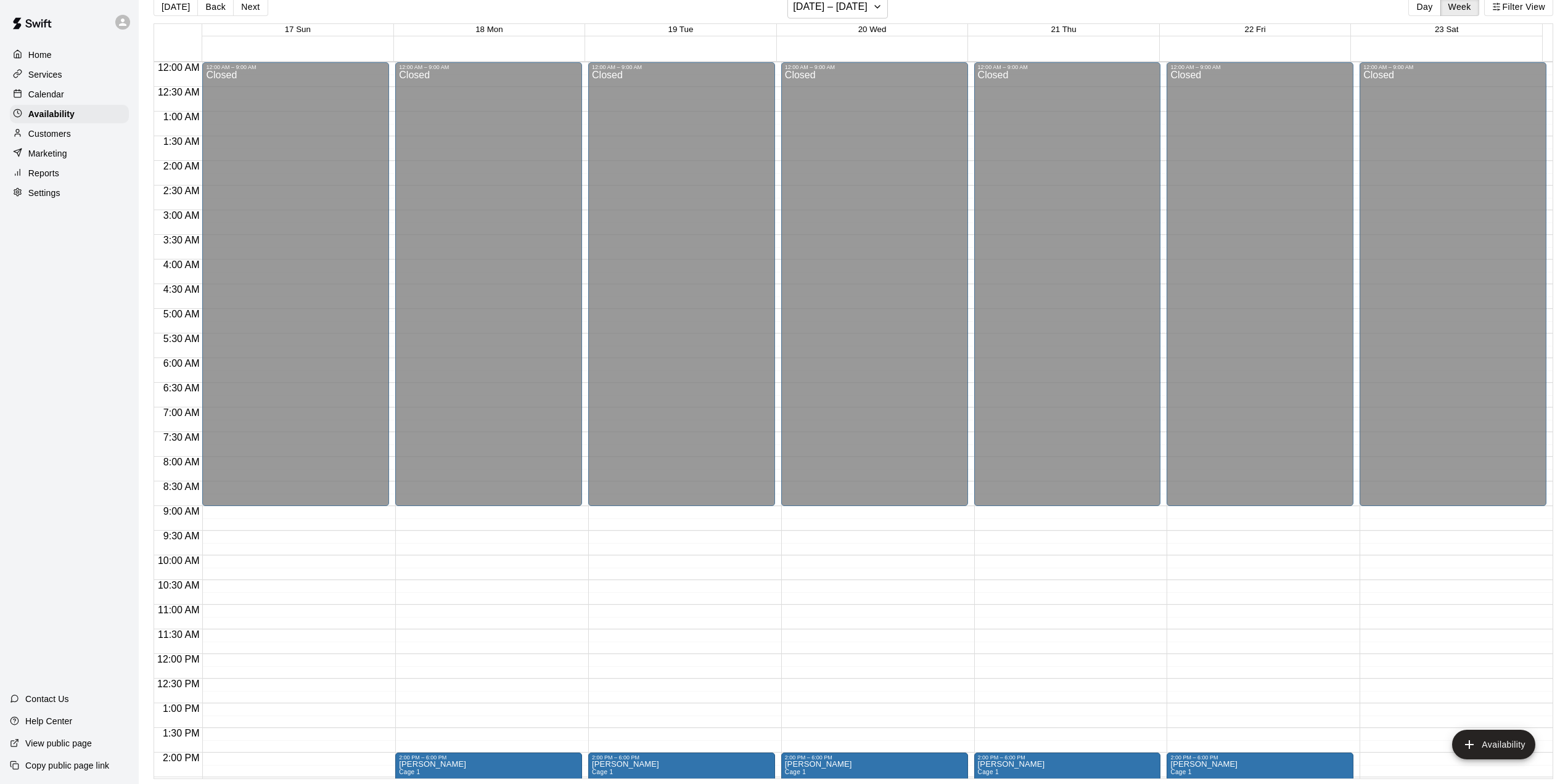
click at [44, 159] on p "Marketing" at bounding box center [48, 154] width 39 height 12
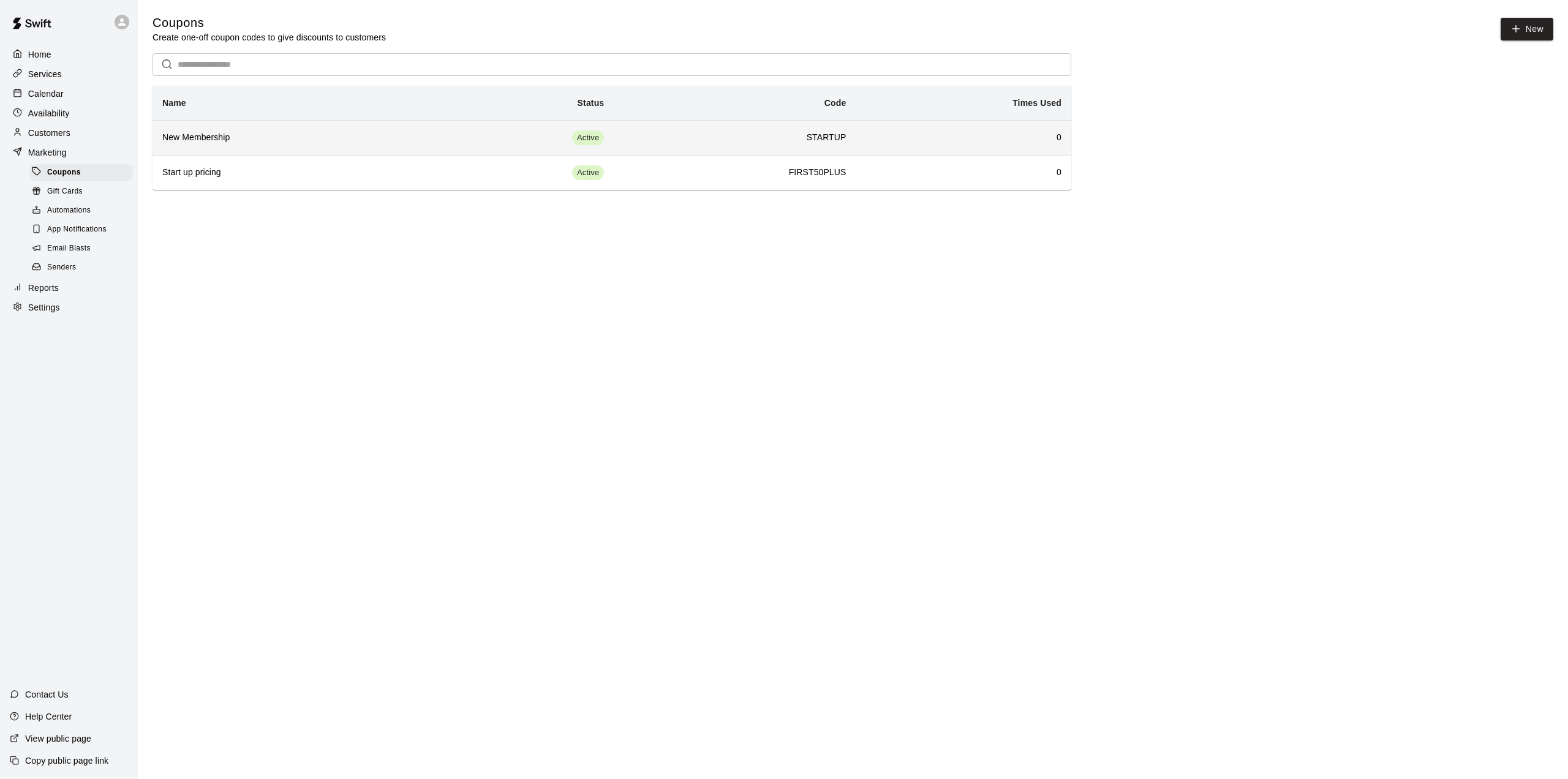
click at [832, 137] on h6 "STARTUP" at bounding box center [734, 138] width 222 height 13
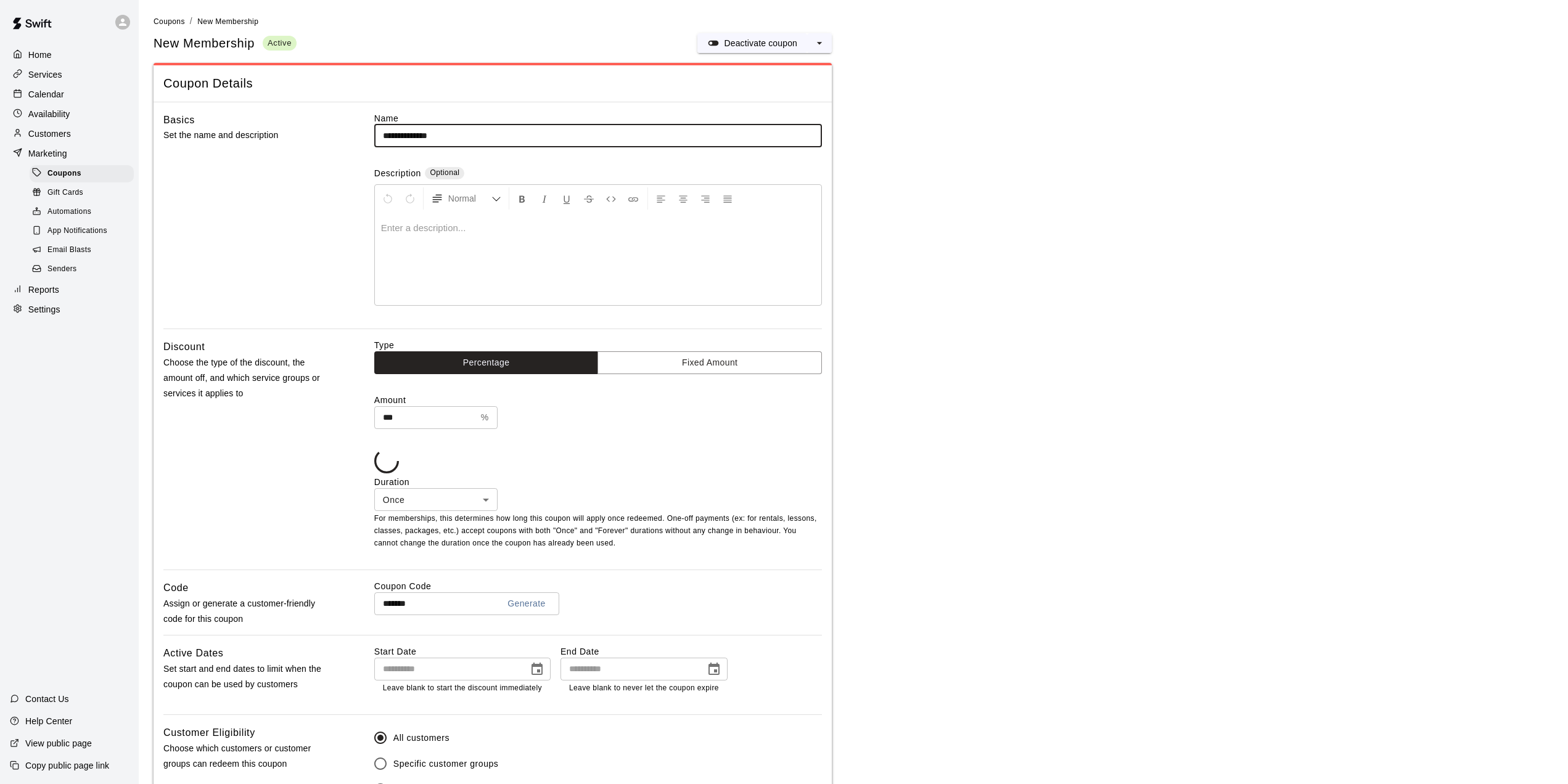
type input "**********"
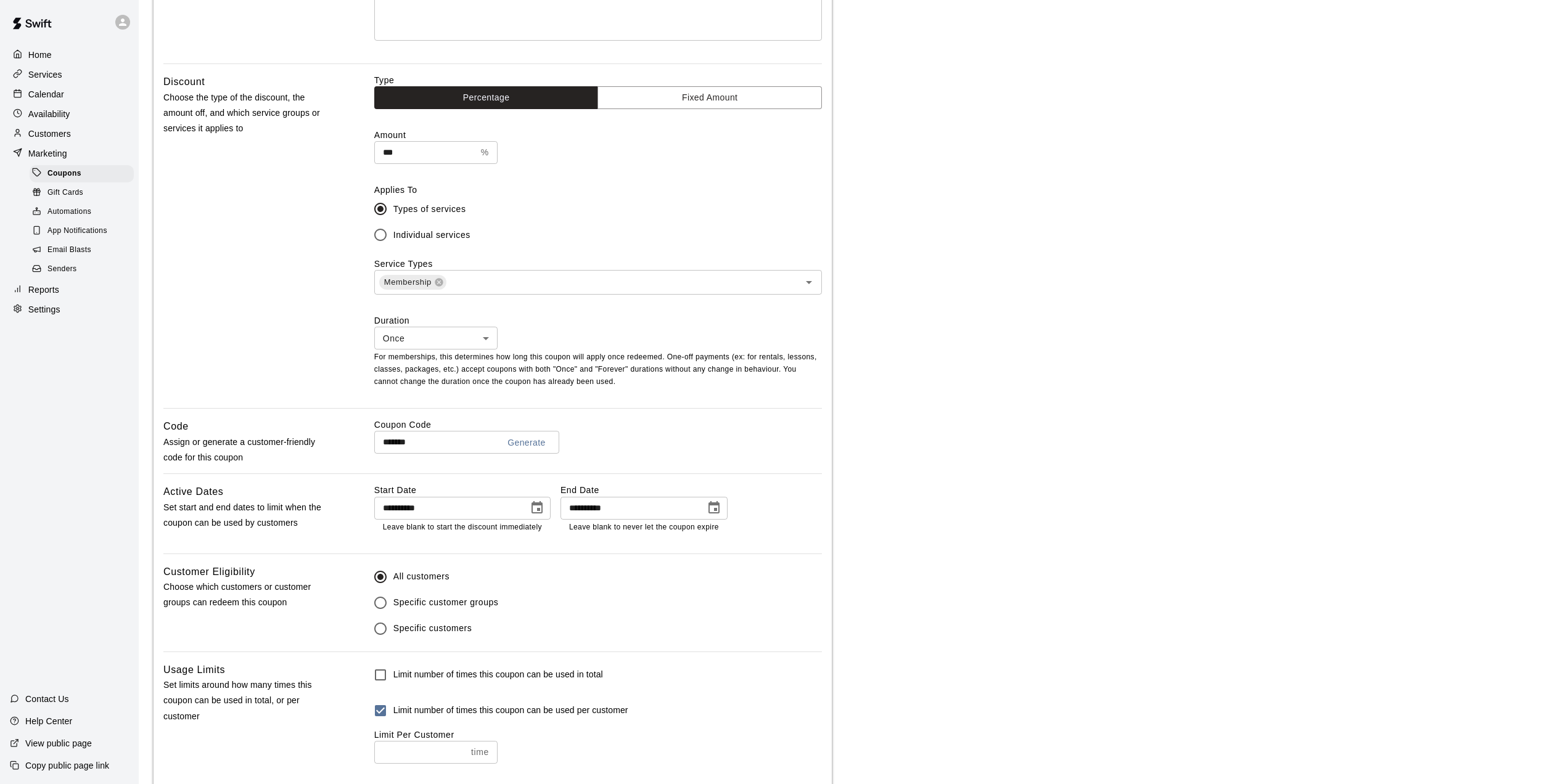
scroll to position [309, 0]
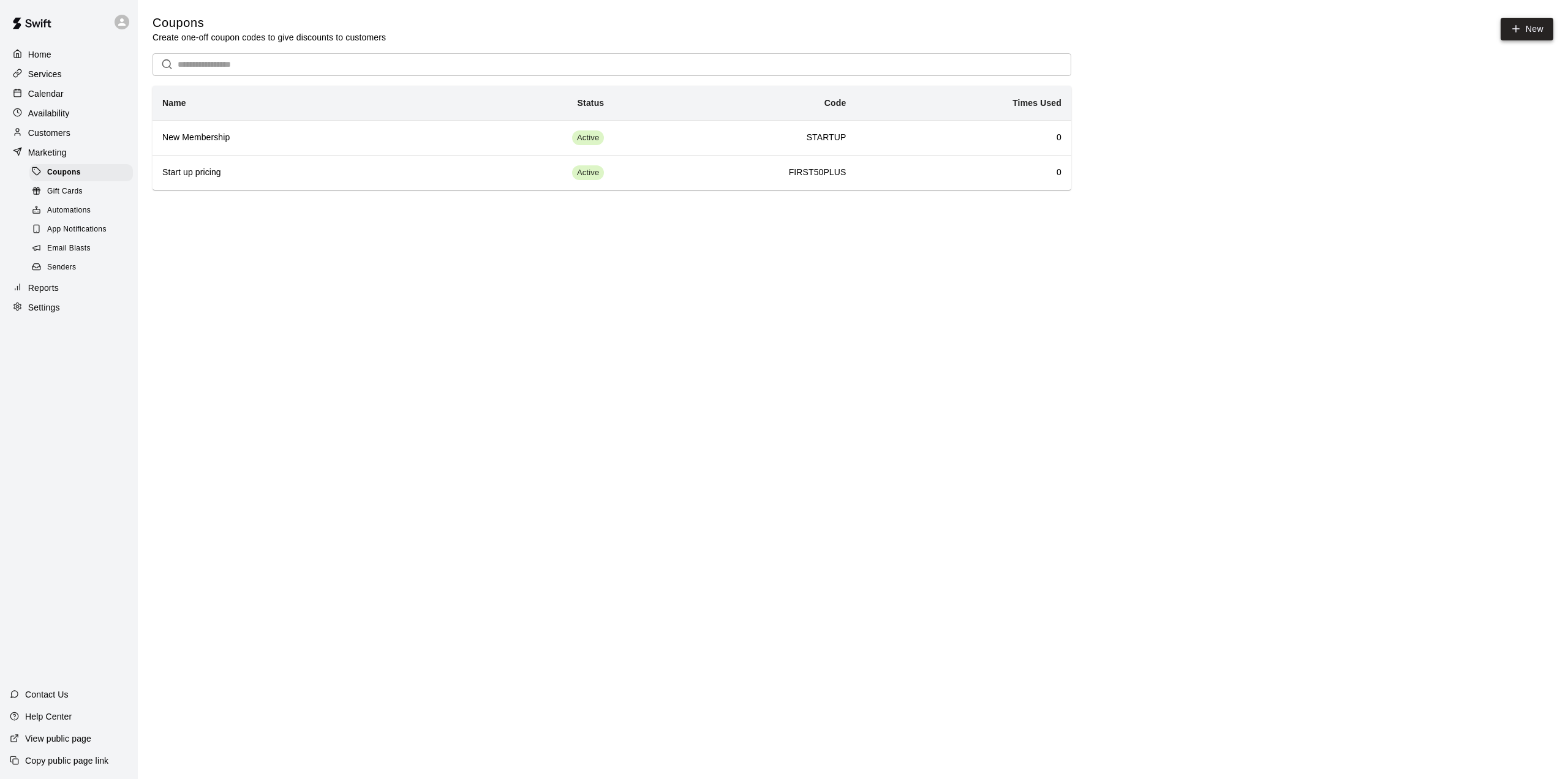
click at [1522, 31] on button "New" at bounding box center [1526, 29] width 53 height 22
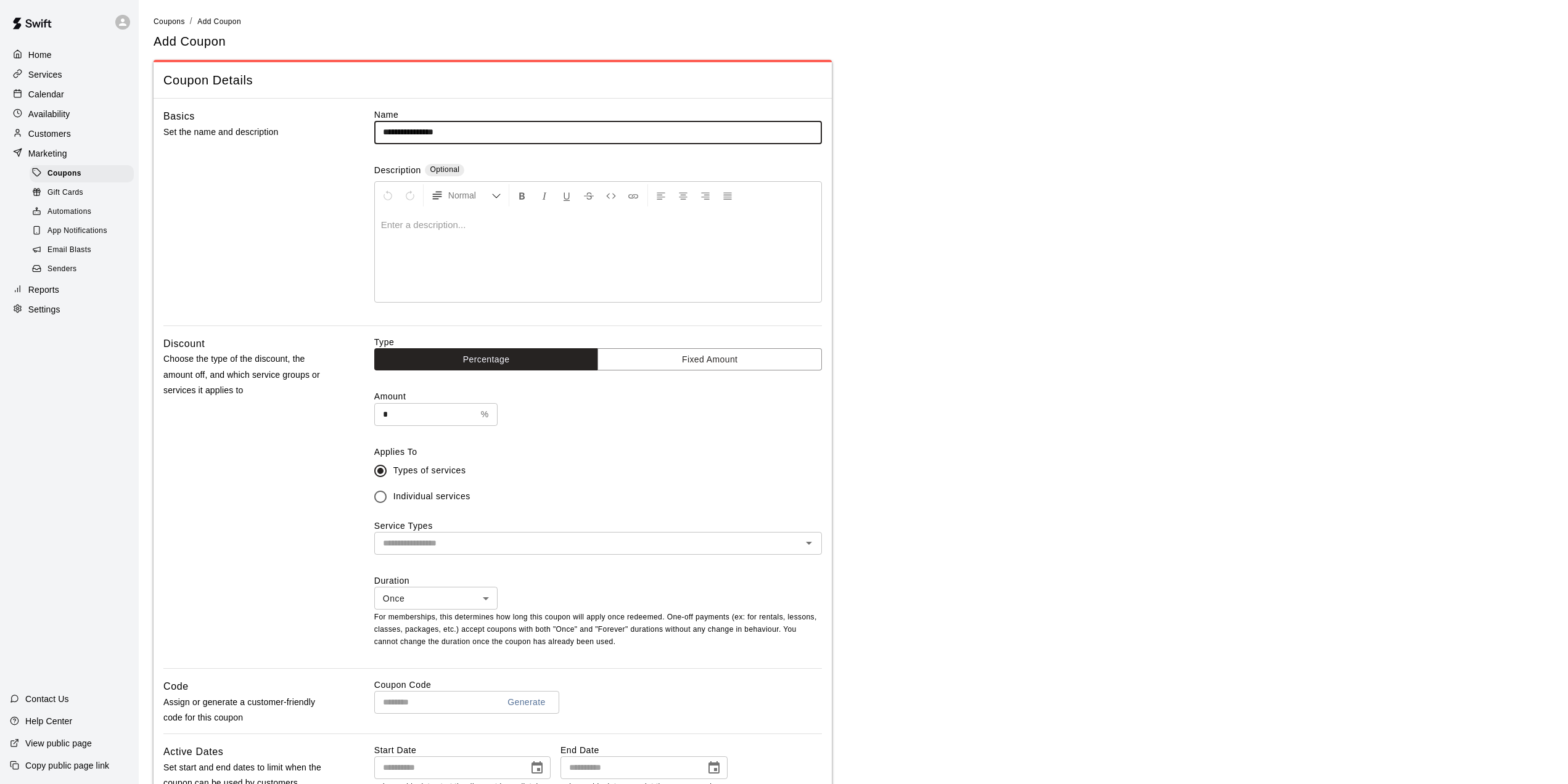
type input "**********"
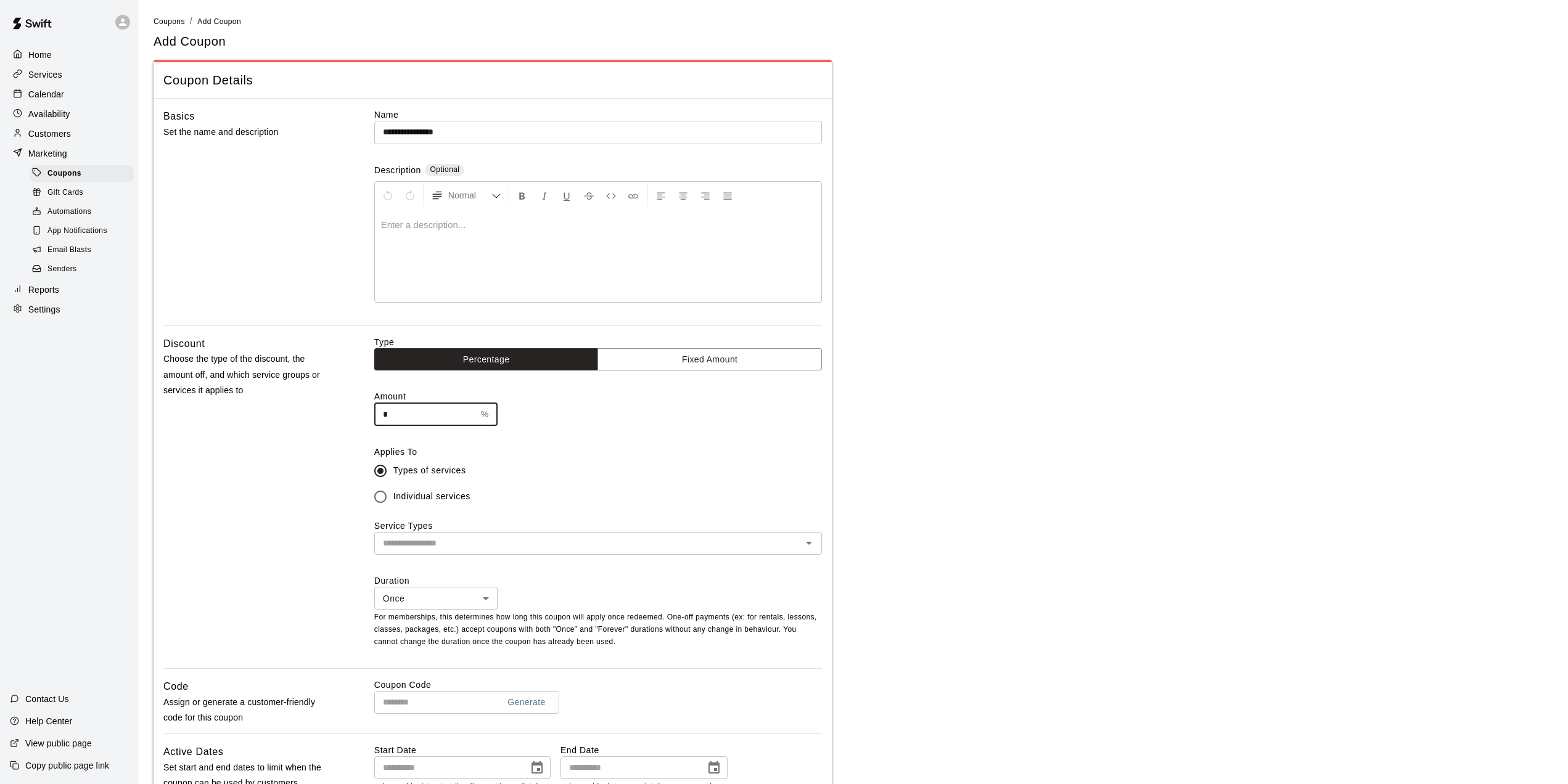
click at [422, 418] on input "*" at bounding box center [425, 415] width 102 height 22
type input "***"
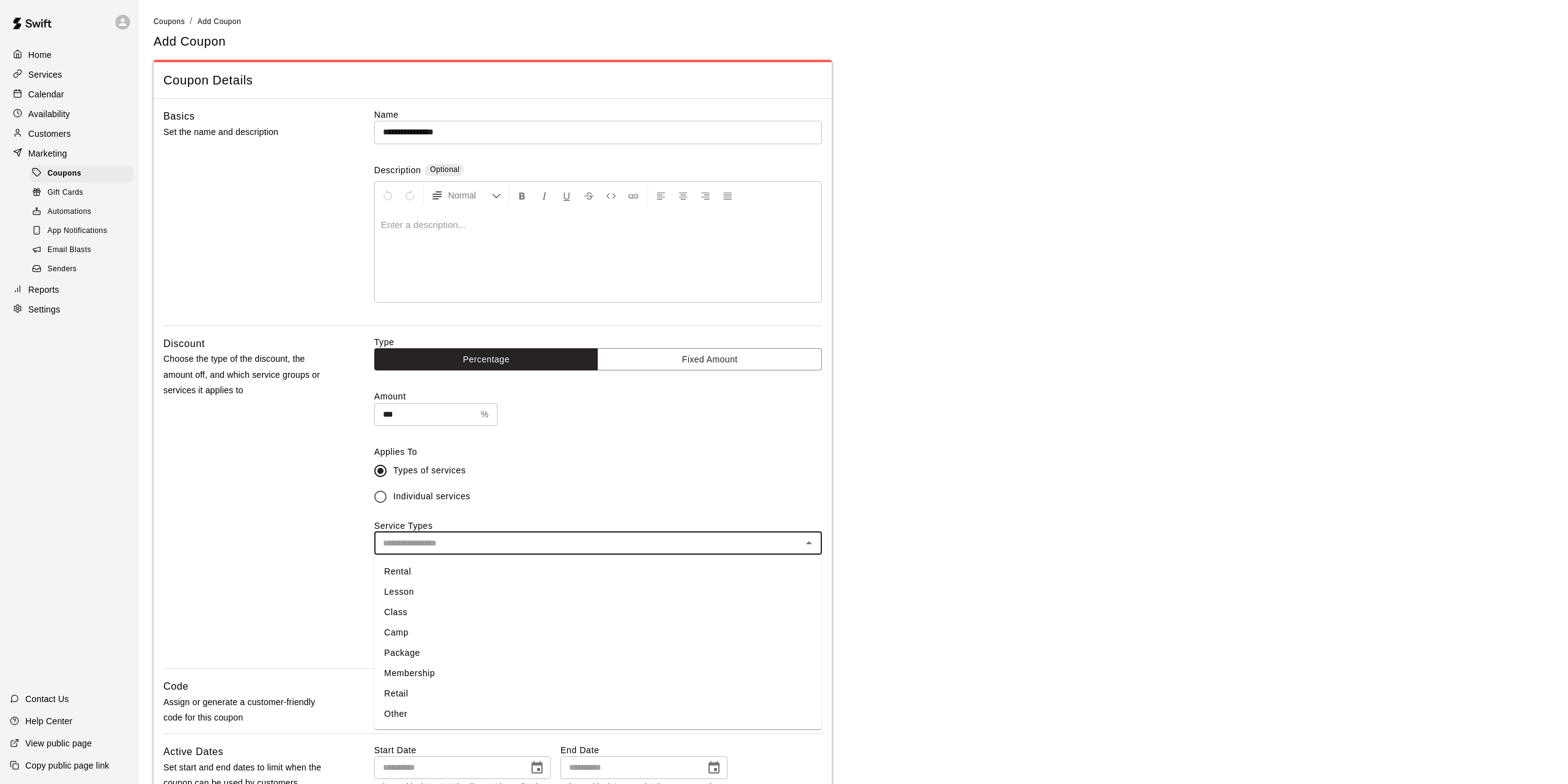
click at [746, 542] on input "text" at bounding box center [588, 544] width 420 height 16
click at [402, 570] on li "Rental" at bounding box center [598, 571] width 448 height 20
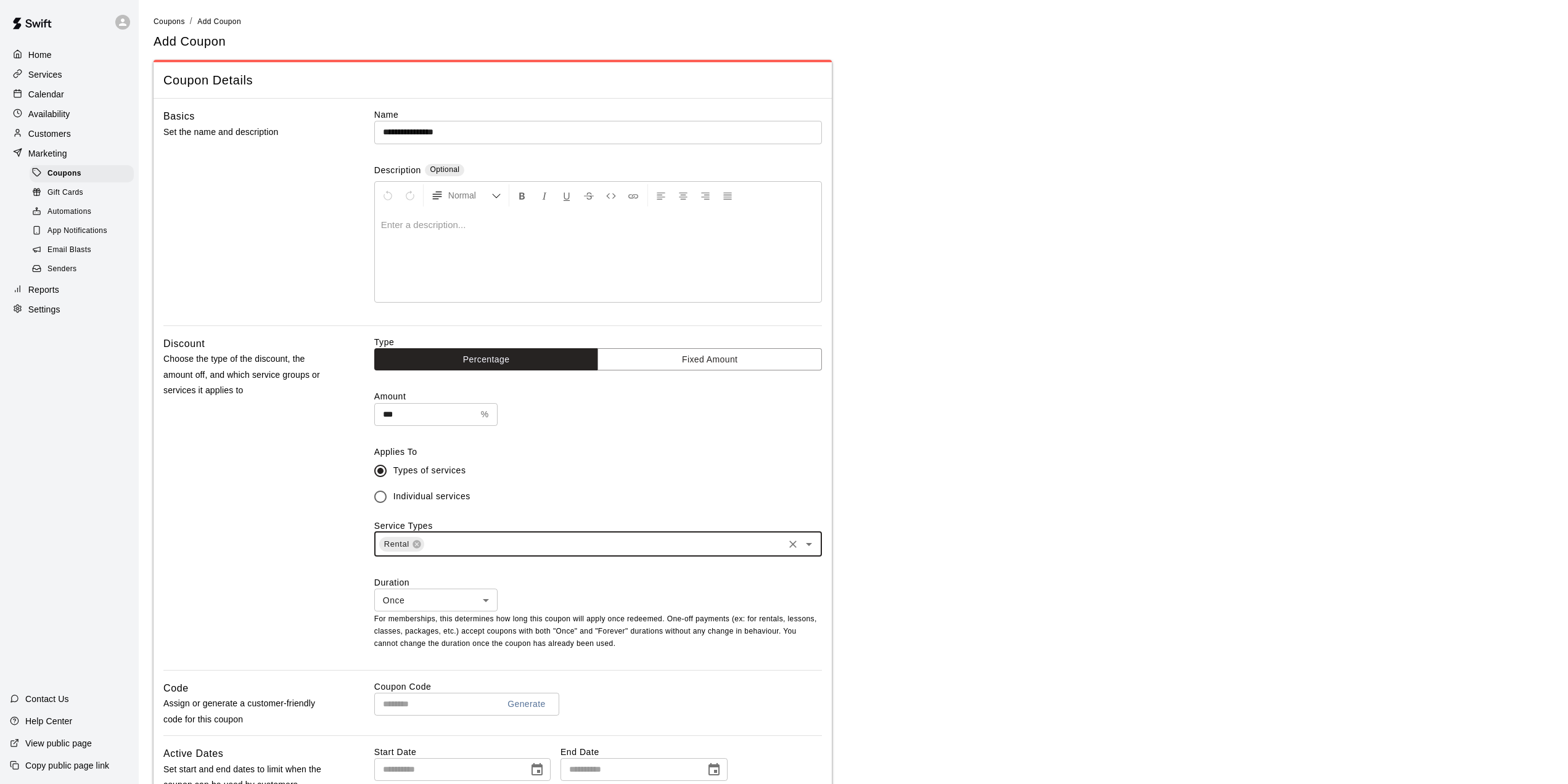
click at [806, 549] on icon "Open" at bounding box center [809, 544] width 15 height 15
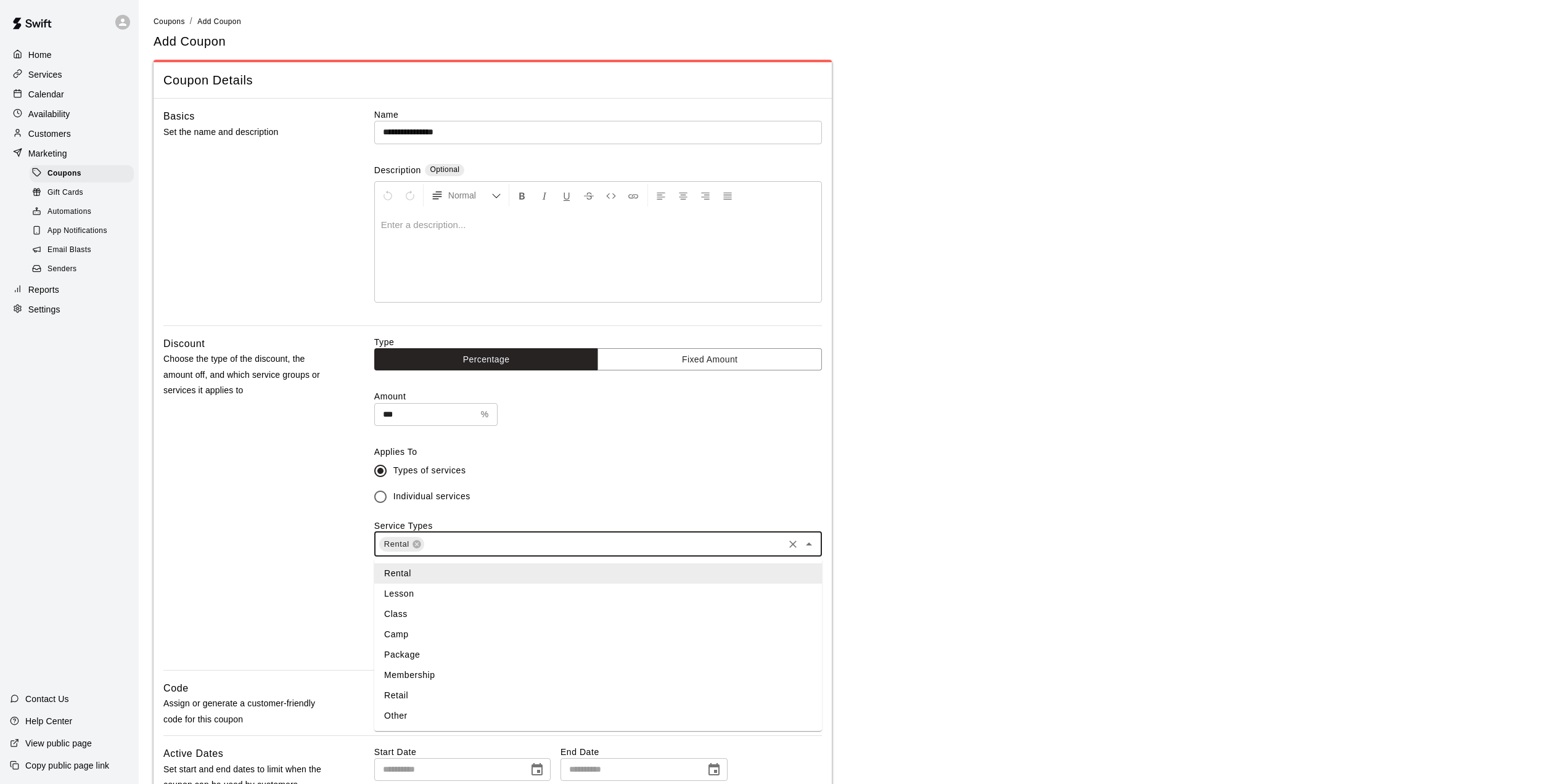
click at [407, 673] on li "Membership" at bounding box center [598, 675] width 448 height 20
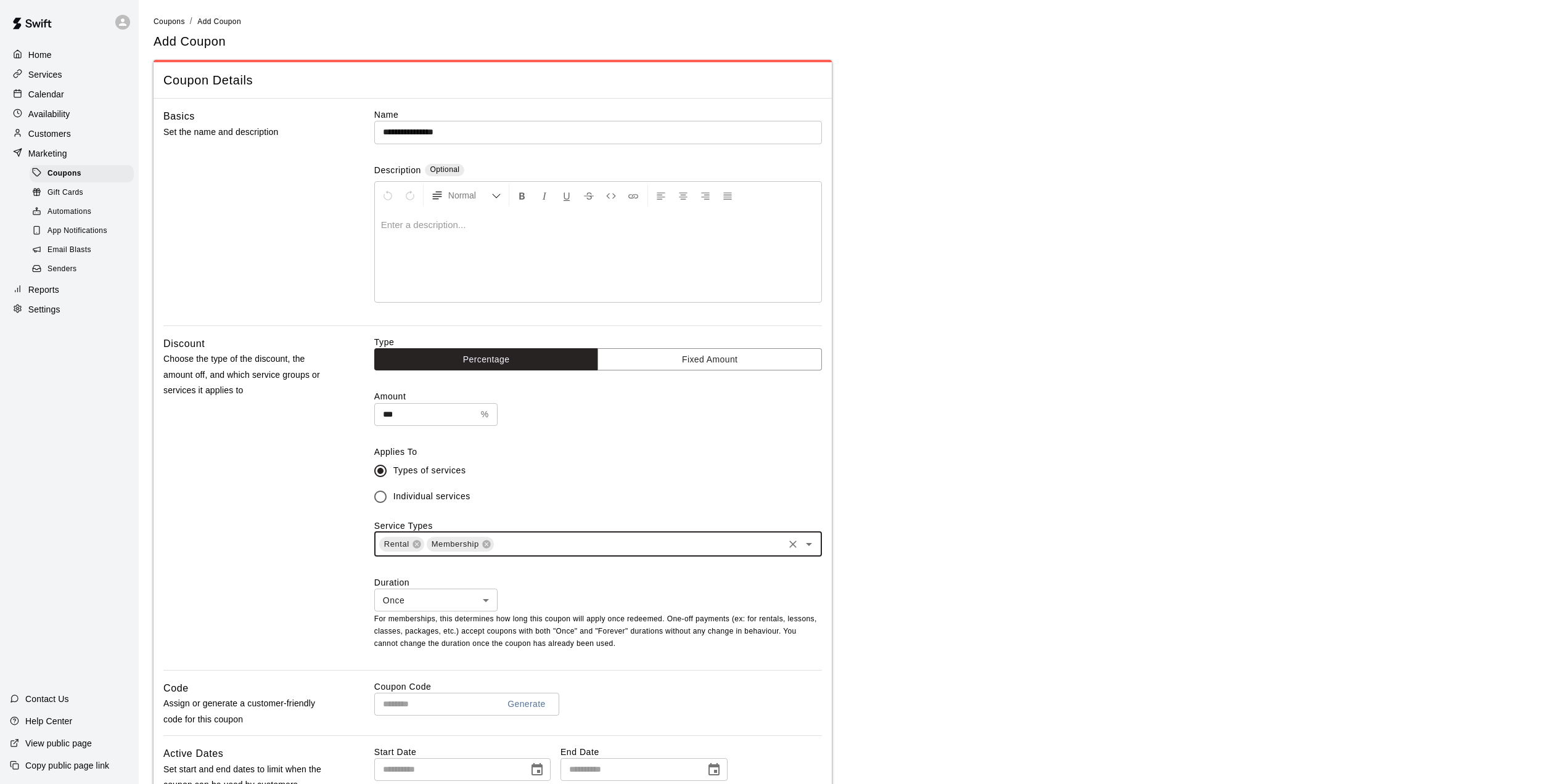
click at [806, 545] on icon "Open" at bounding box center [809, 544] width 6 height 3
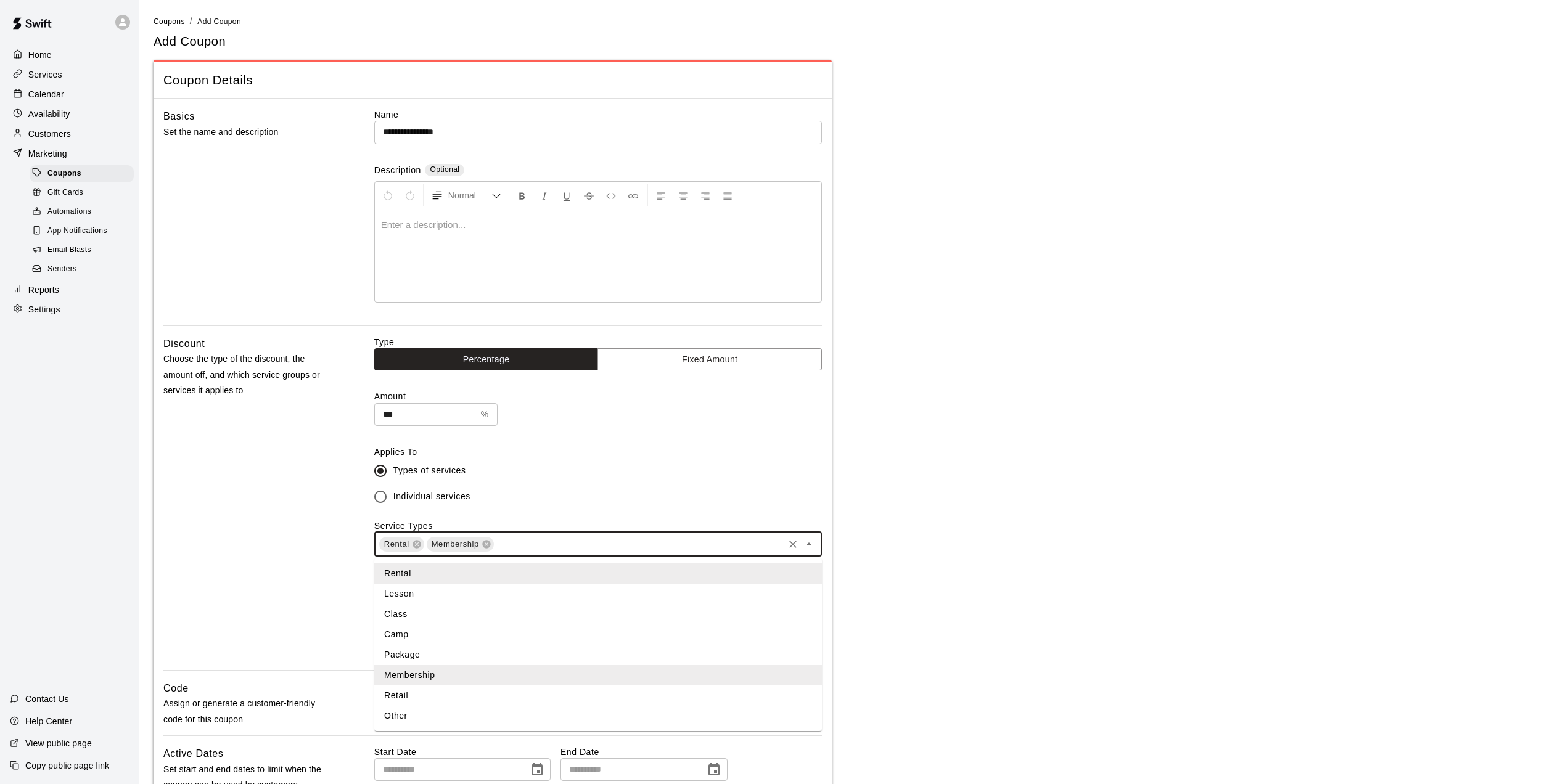
click at [391, 594] on li "Lesson" at bounding box center [598, 594] width 448 height 20
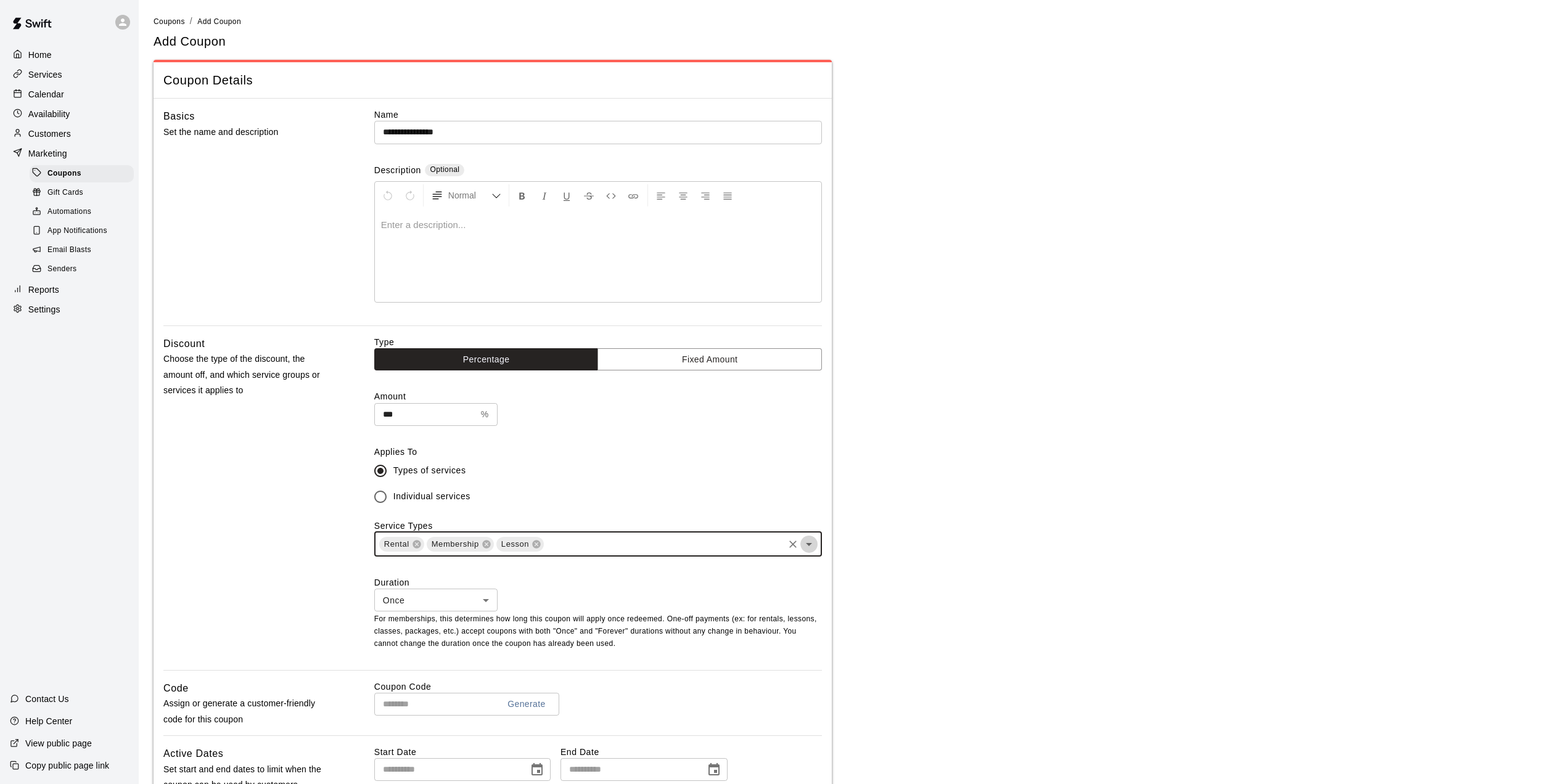
click at [809, 549] on icon "Open" at bounding box center [809, 544] width 15 height 15
click at [875, 510] on main "**********" at bounding box center [853, 536] width 1400 height 1042
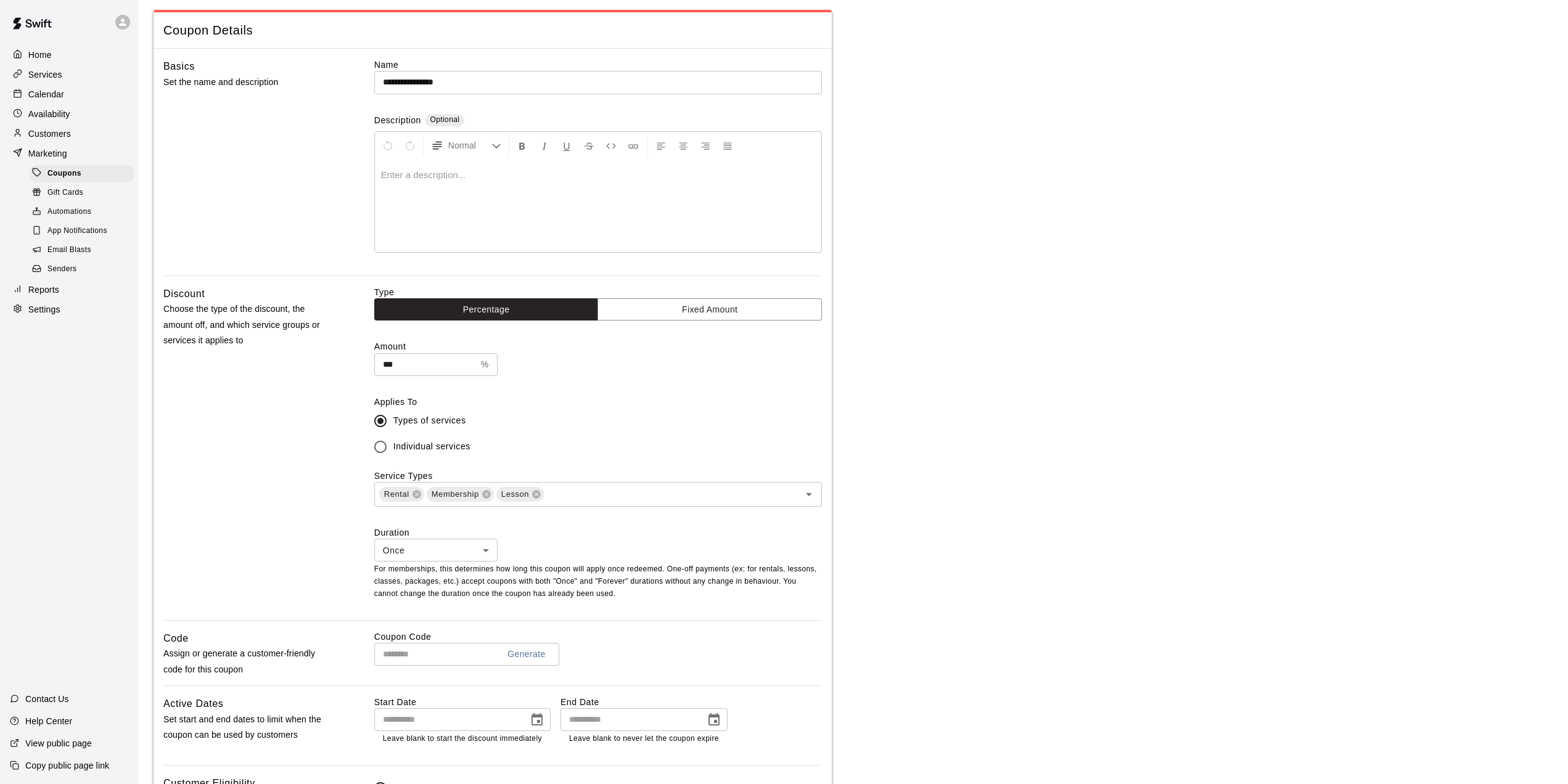
scroll to position [185, 0]
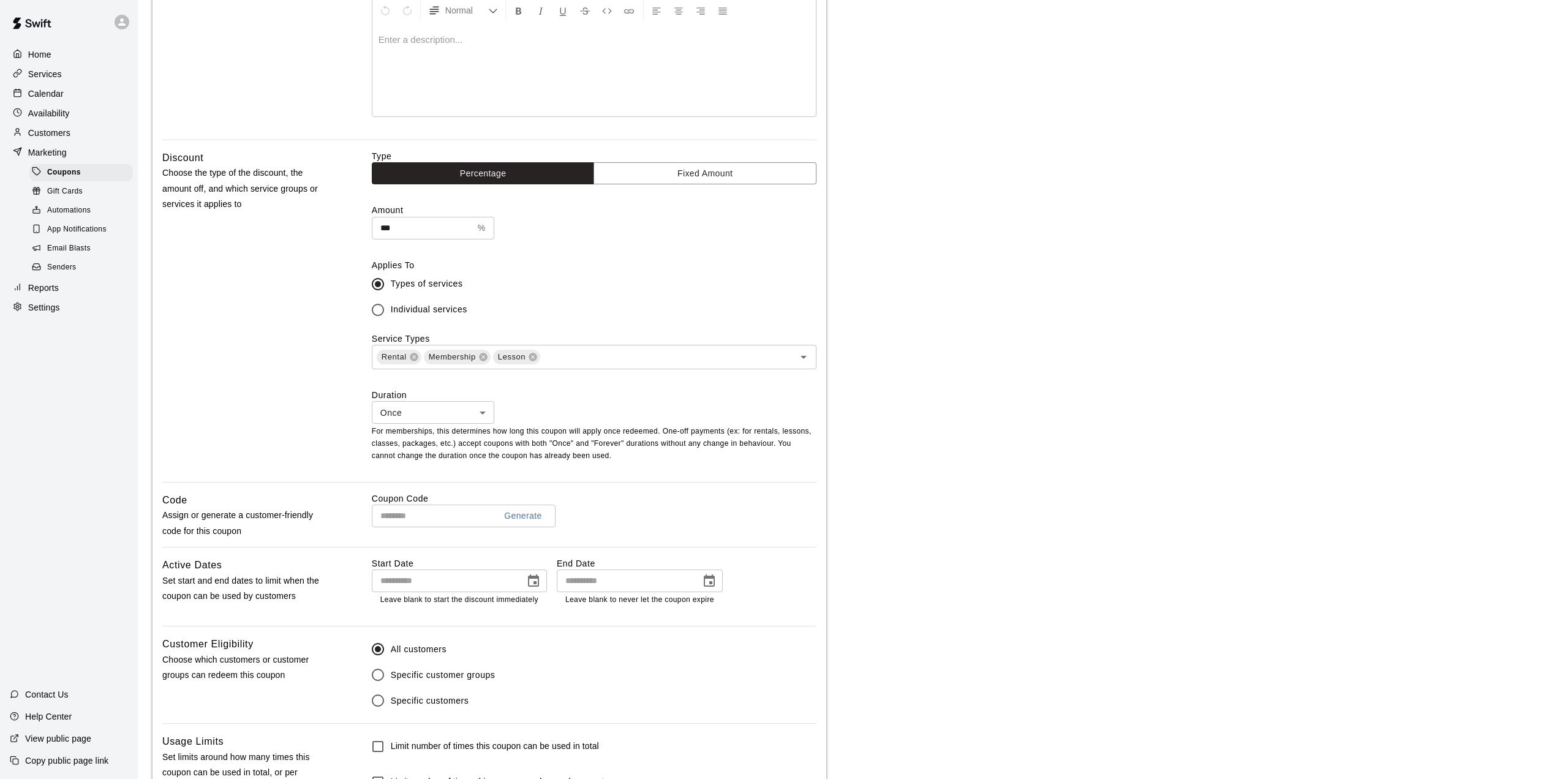
click at [478, 414] on body "**********" at bounding box center [784, 349] width 1568 height 1065
click at [422, 460] on li "Forever" at bounding box center [433, 461] width 123 height 20
type input "*******"
click at [429, 516] on input "text" at bounding box center [428, 516] width 114 height 22
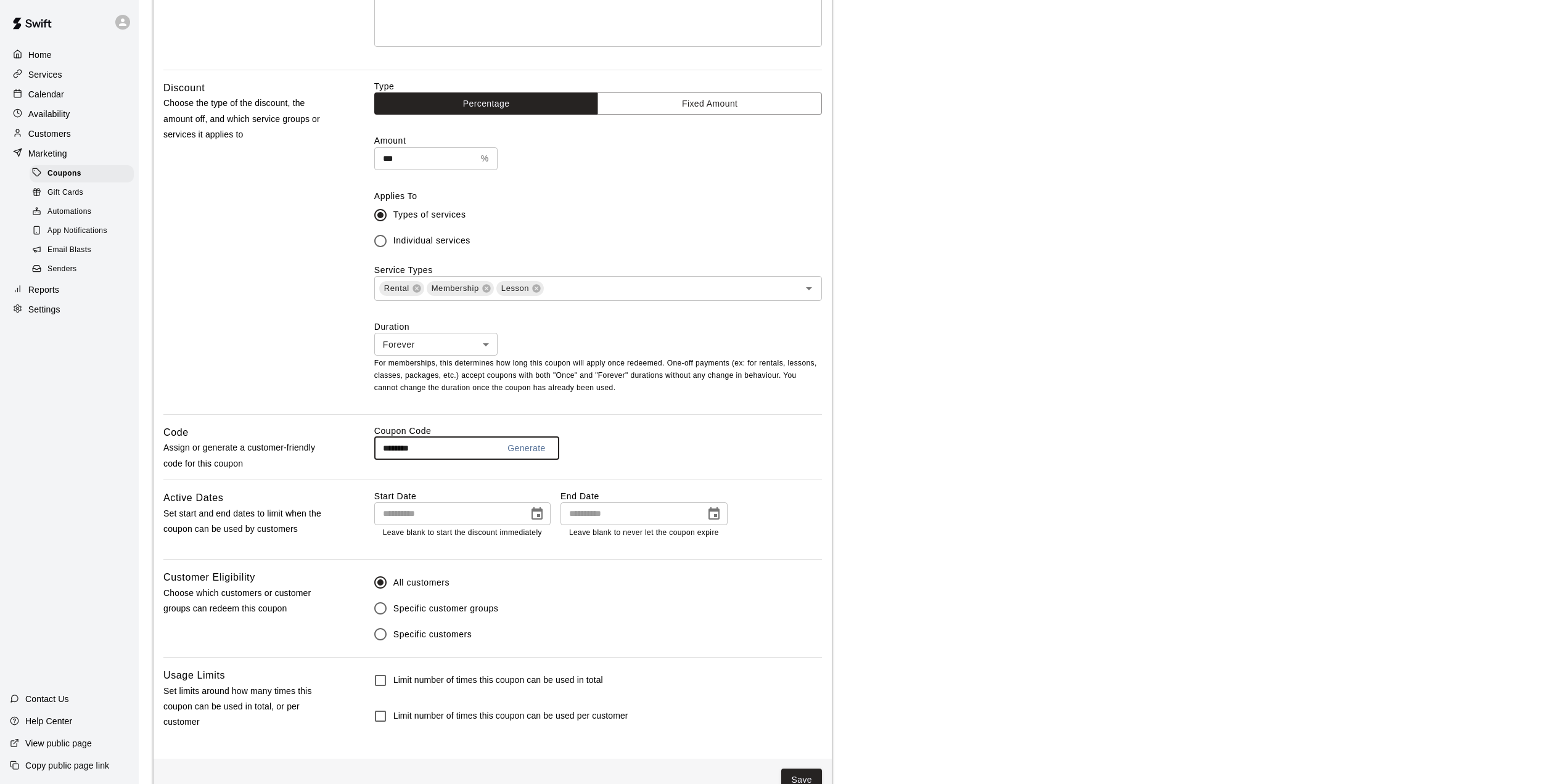
scroll to position [290, 0]
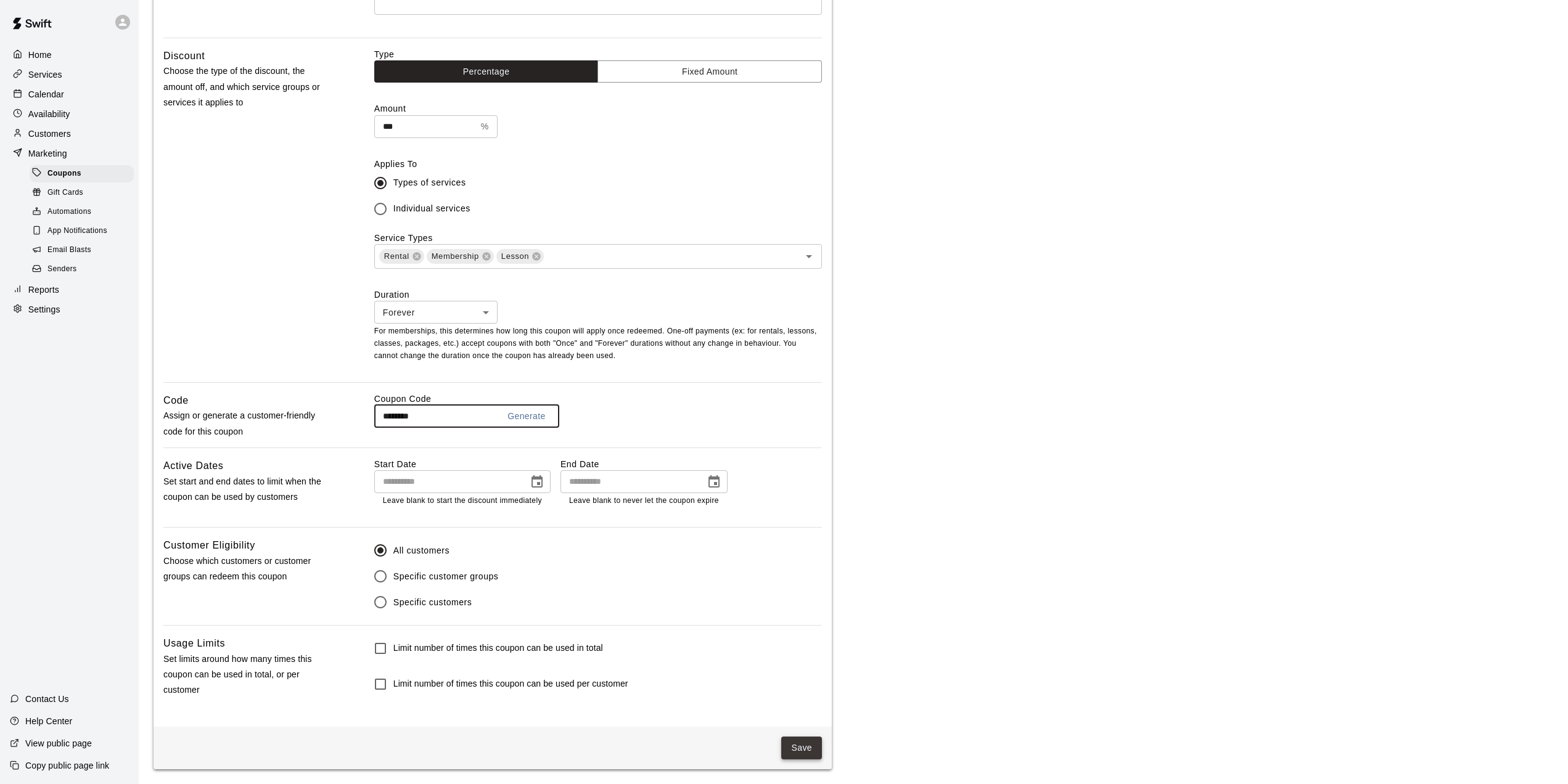
type input "********"
click at [794, 746] on button "Save" at bounding box center [801, 748] width 40 height 22
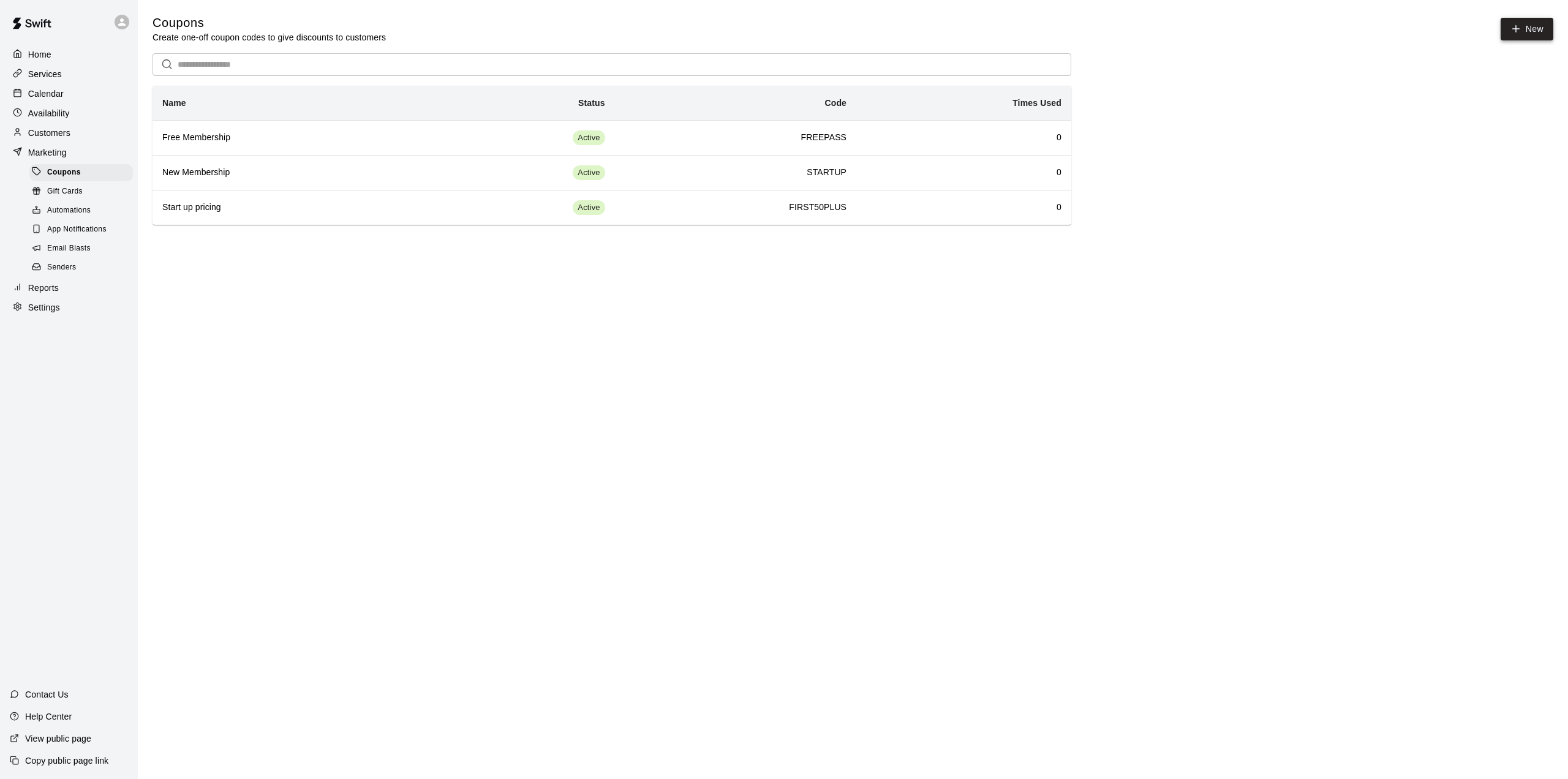
click at [1520, 27] on icon "button" at bounding box center [1516, 28] width 11 height 11
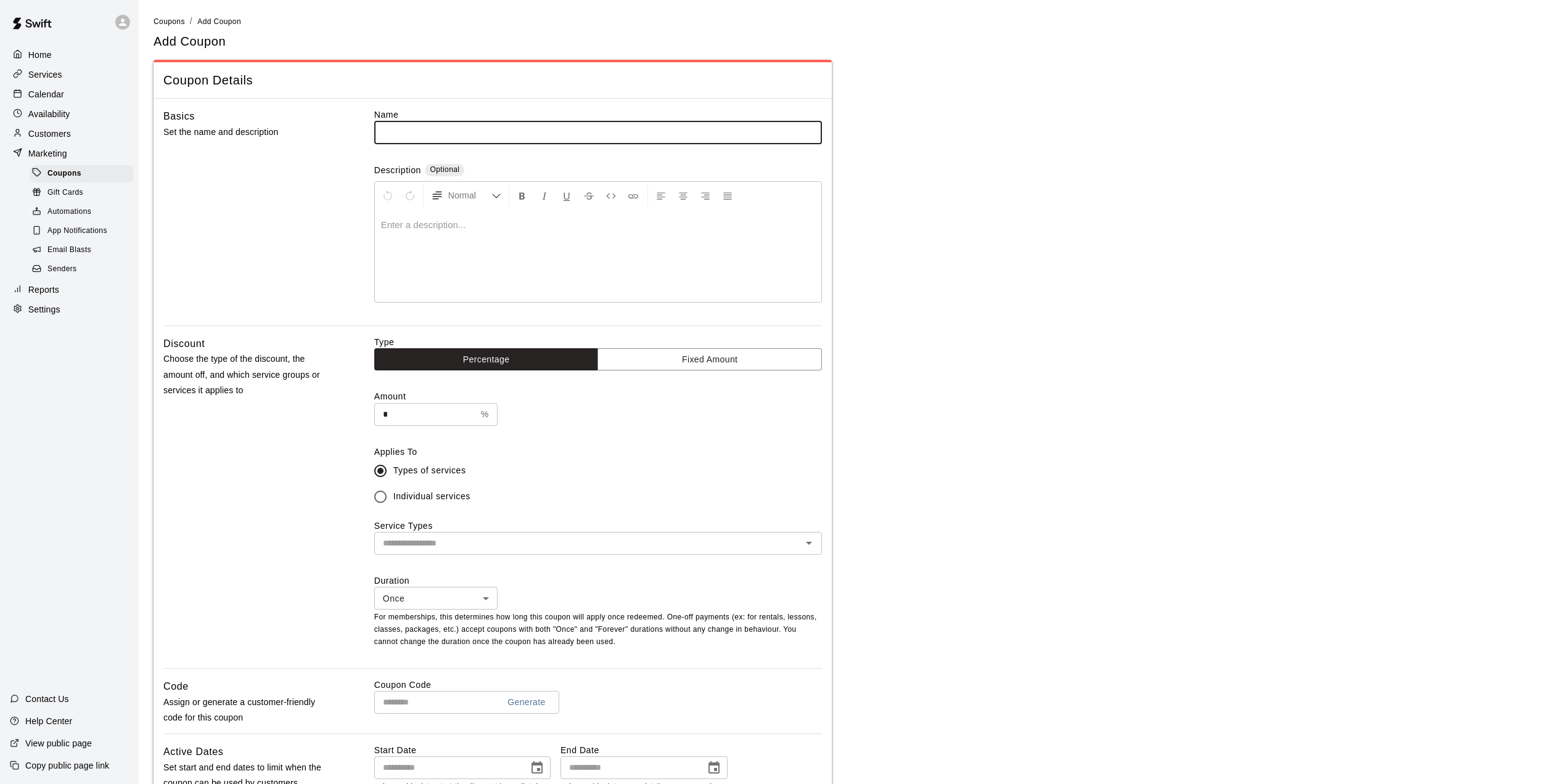
click at [392, 136] on input "text" at bounding box center [598, 132] width 448 height 22
type input "**********"
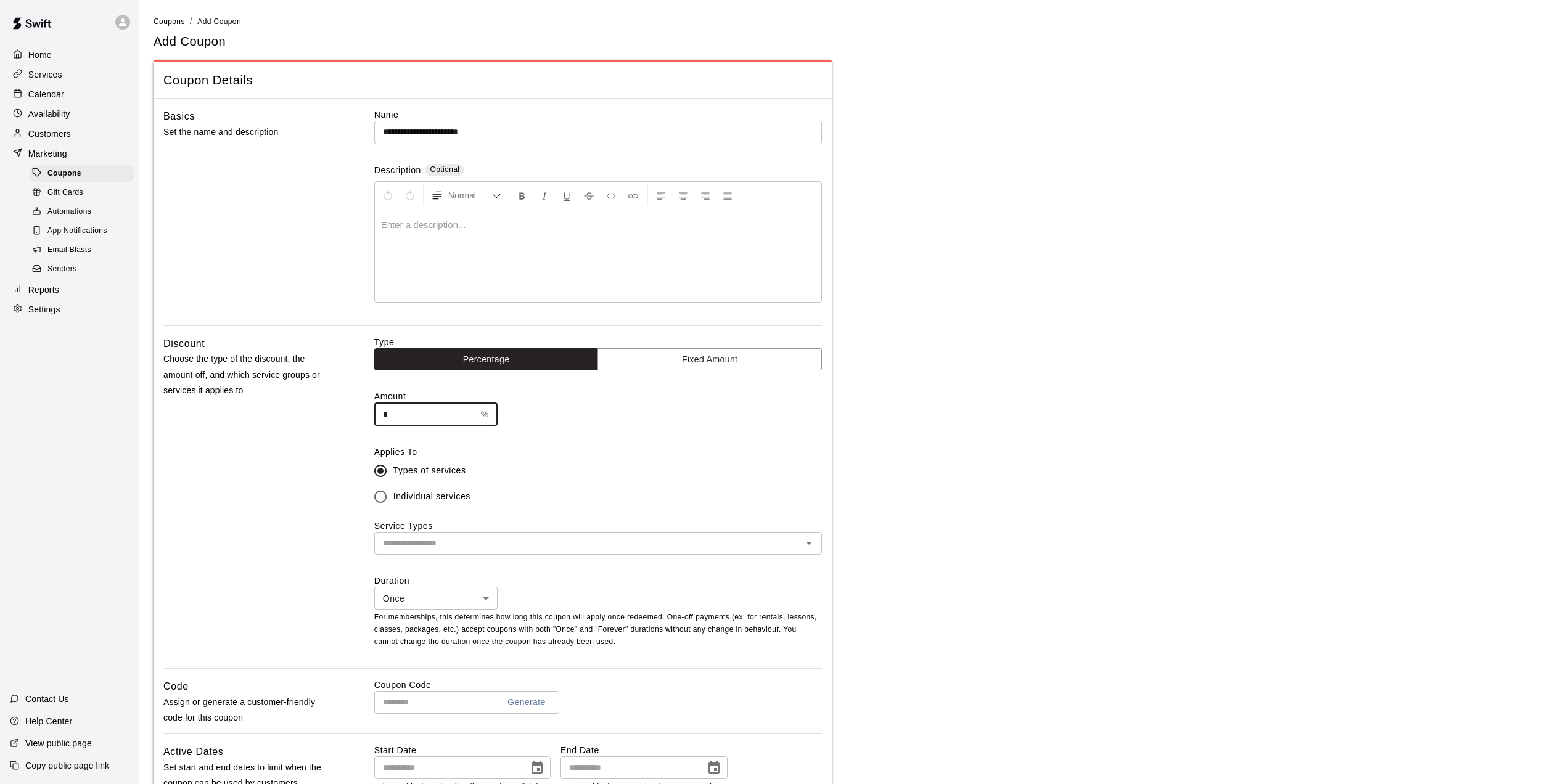
click at [449, 405] on input "*" at bounding box center [425, 415] width 102 height 22
type input "*"
click at [810, 547] on icon "Open" at bounding box center [809, 544] width 15 height 15
type input "**"
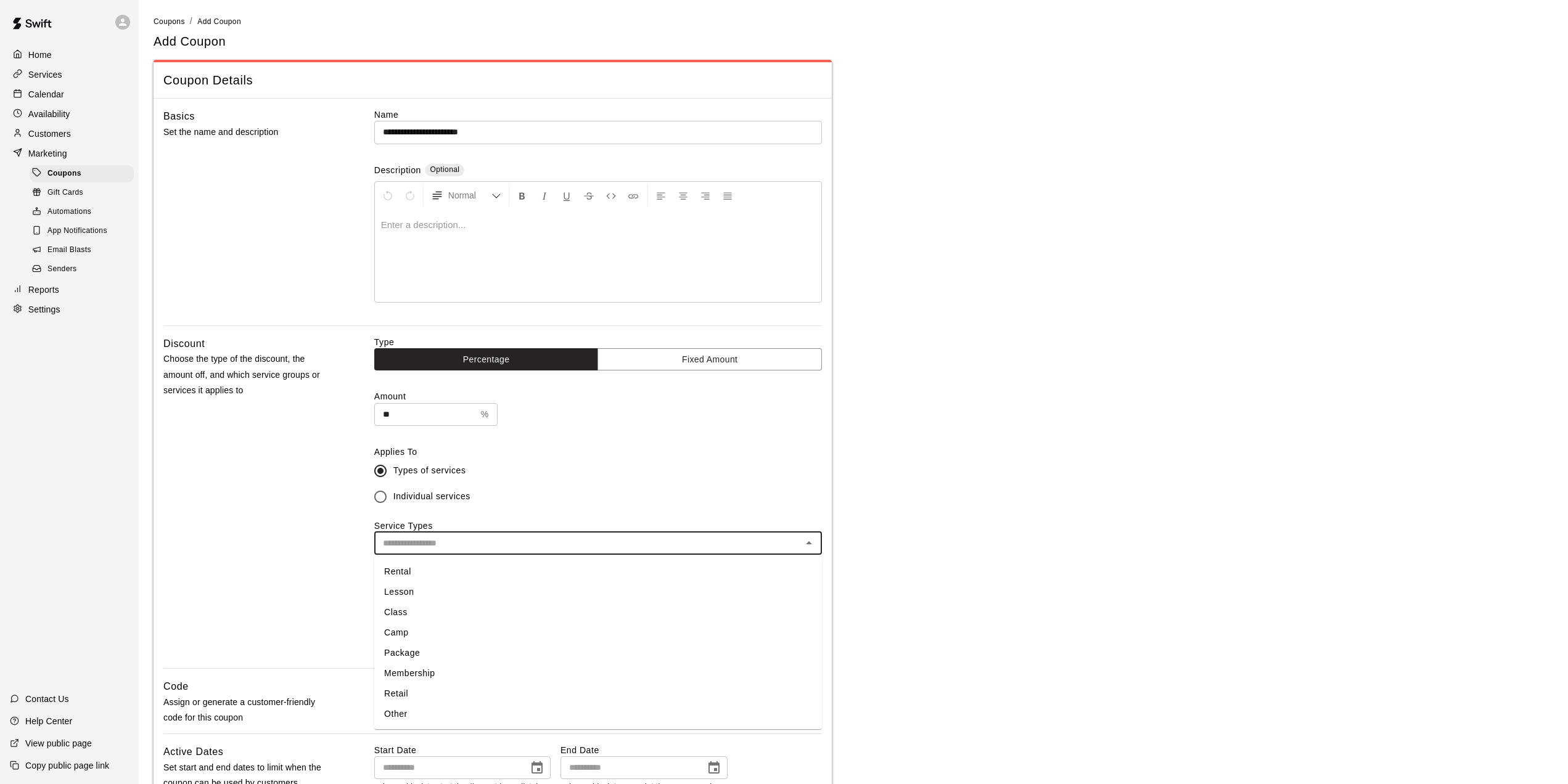
click at [395, 672] on li "Membership" at bounding box center [598, 673] width 448 height 20
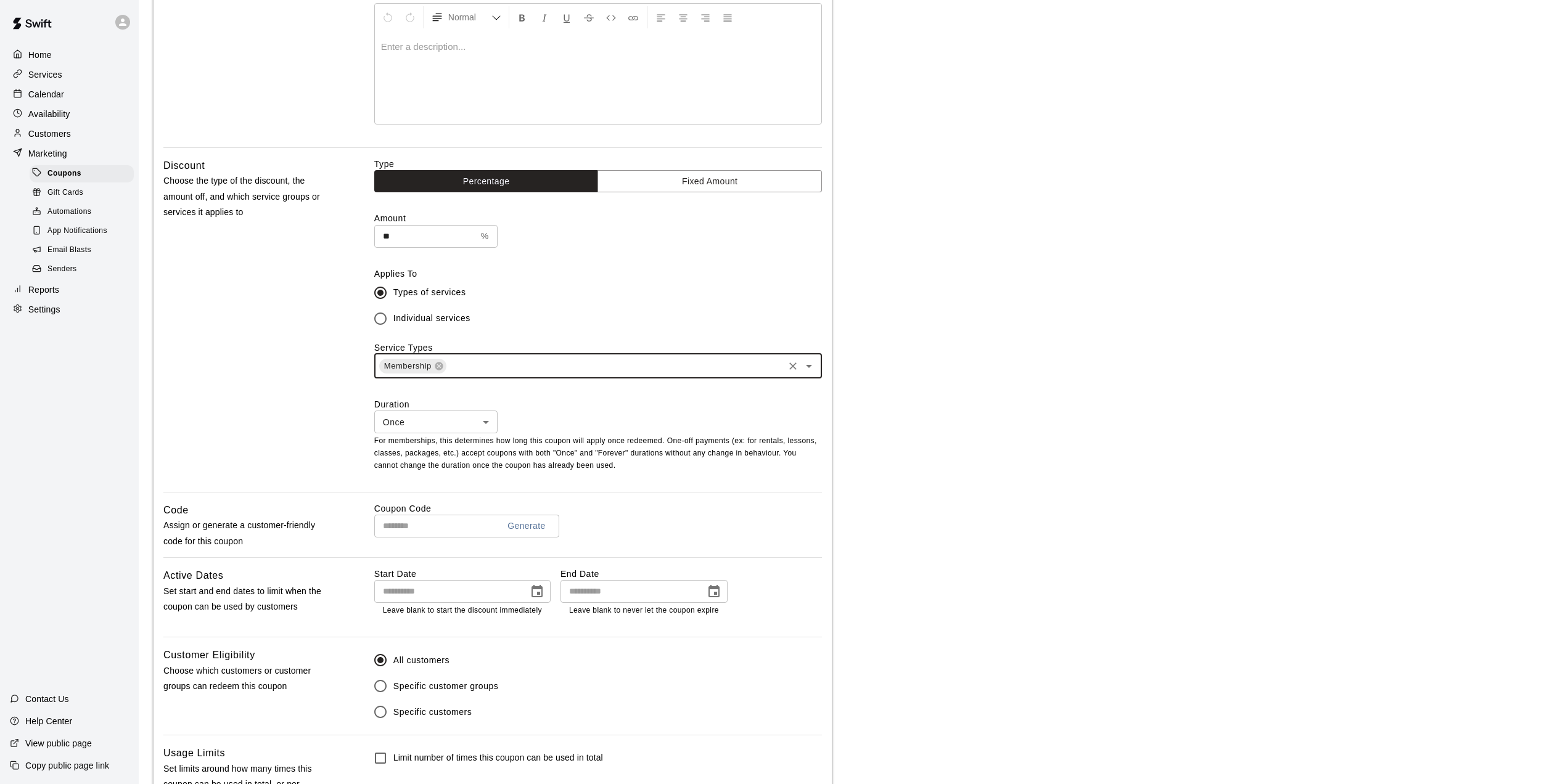
scroll to position [185, 0]
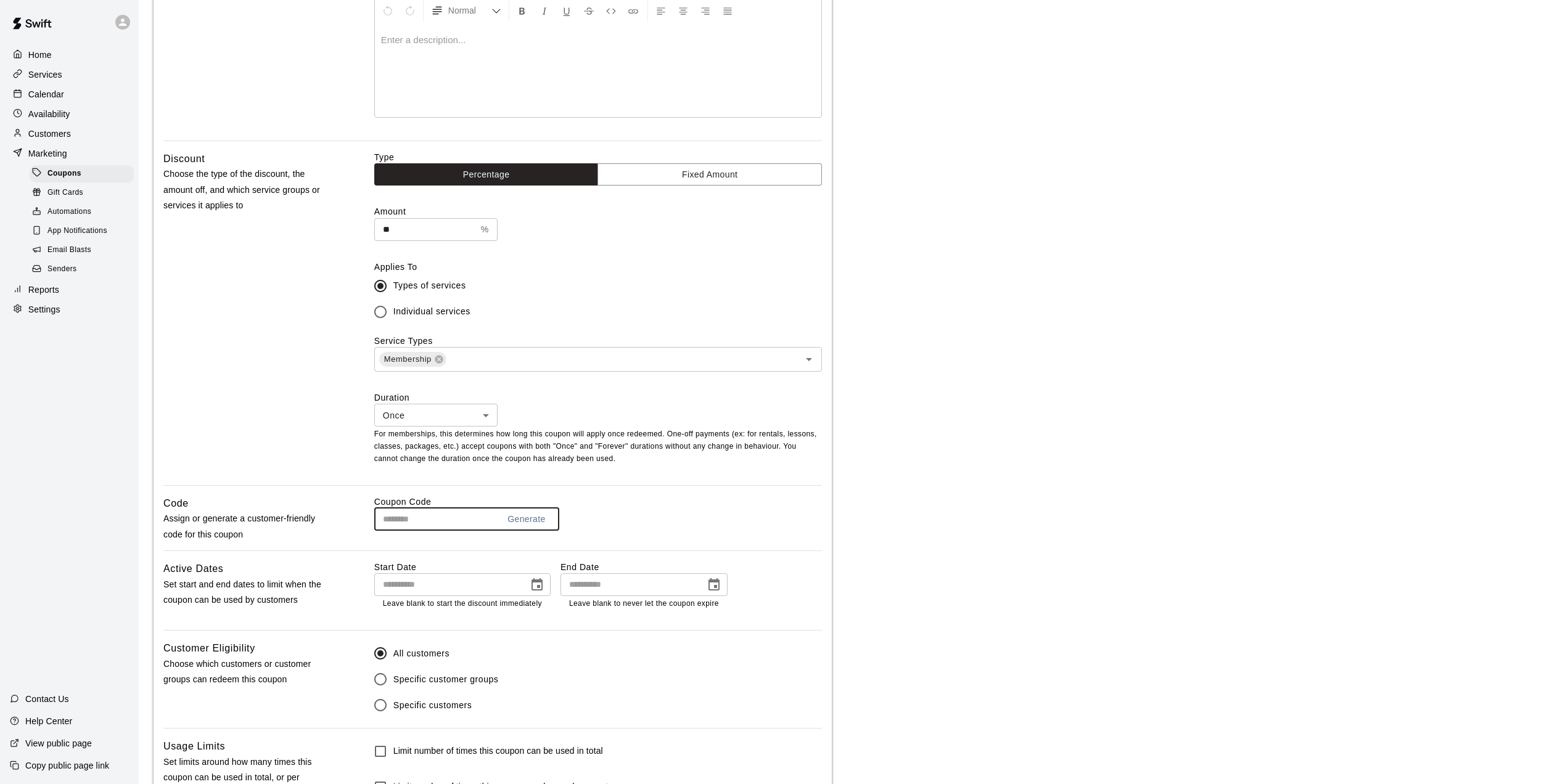
click at [444, 520] on input "text" at bounding box center [431, 519] width 115 height 22
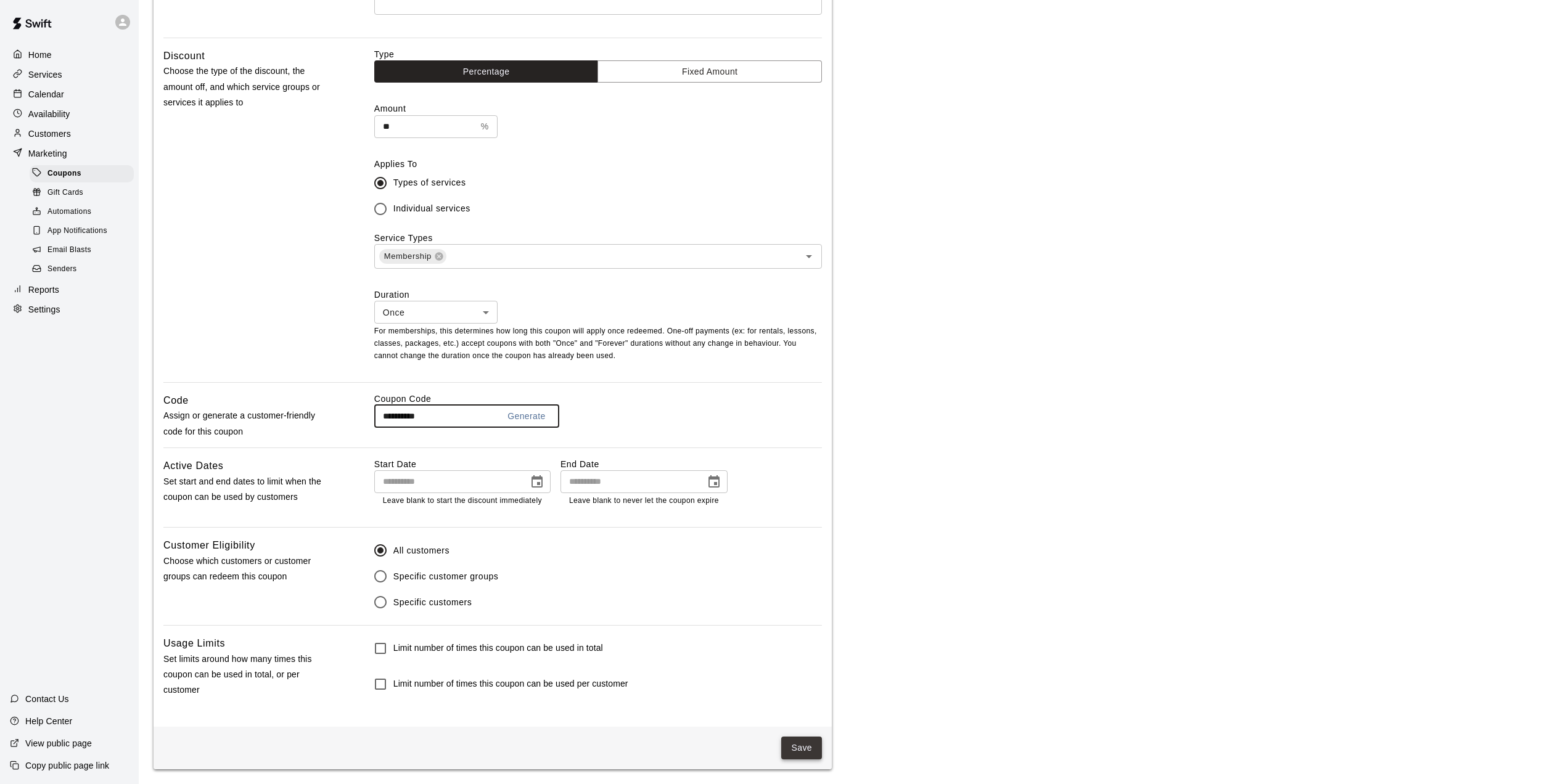
type input "**********"
click at [804, 744] on button "Save" at bounding box center [801, 748] width 40 height 22
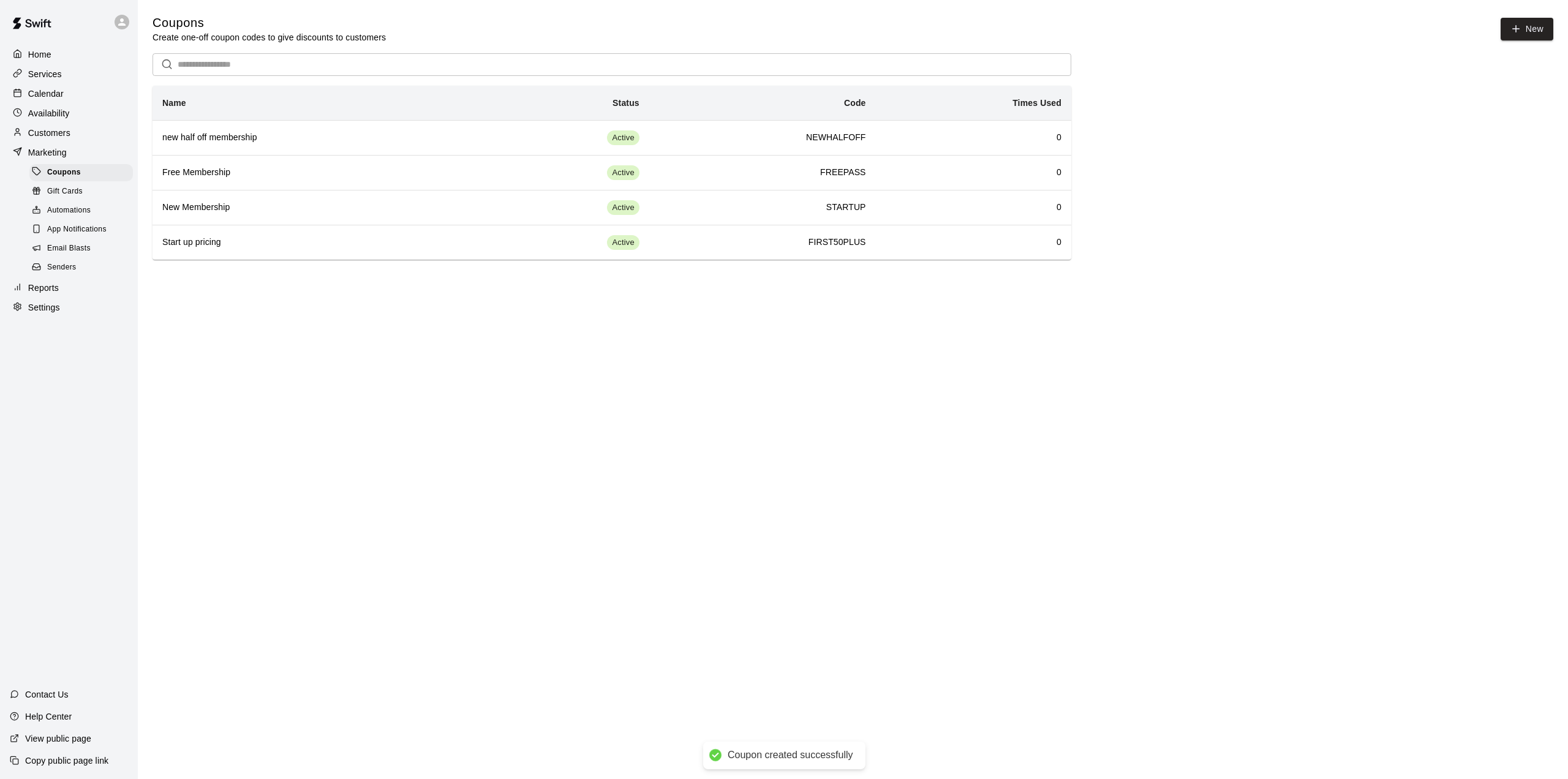
click at [33, 73] on p "Services" at bounding box center [45, 74] width 33 height 12
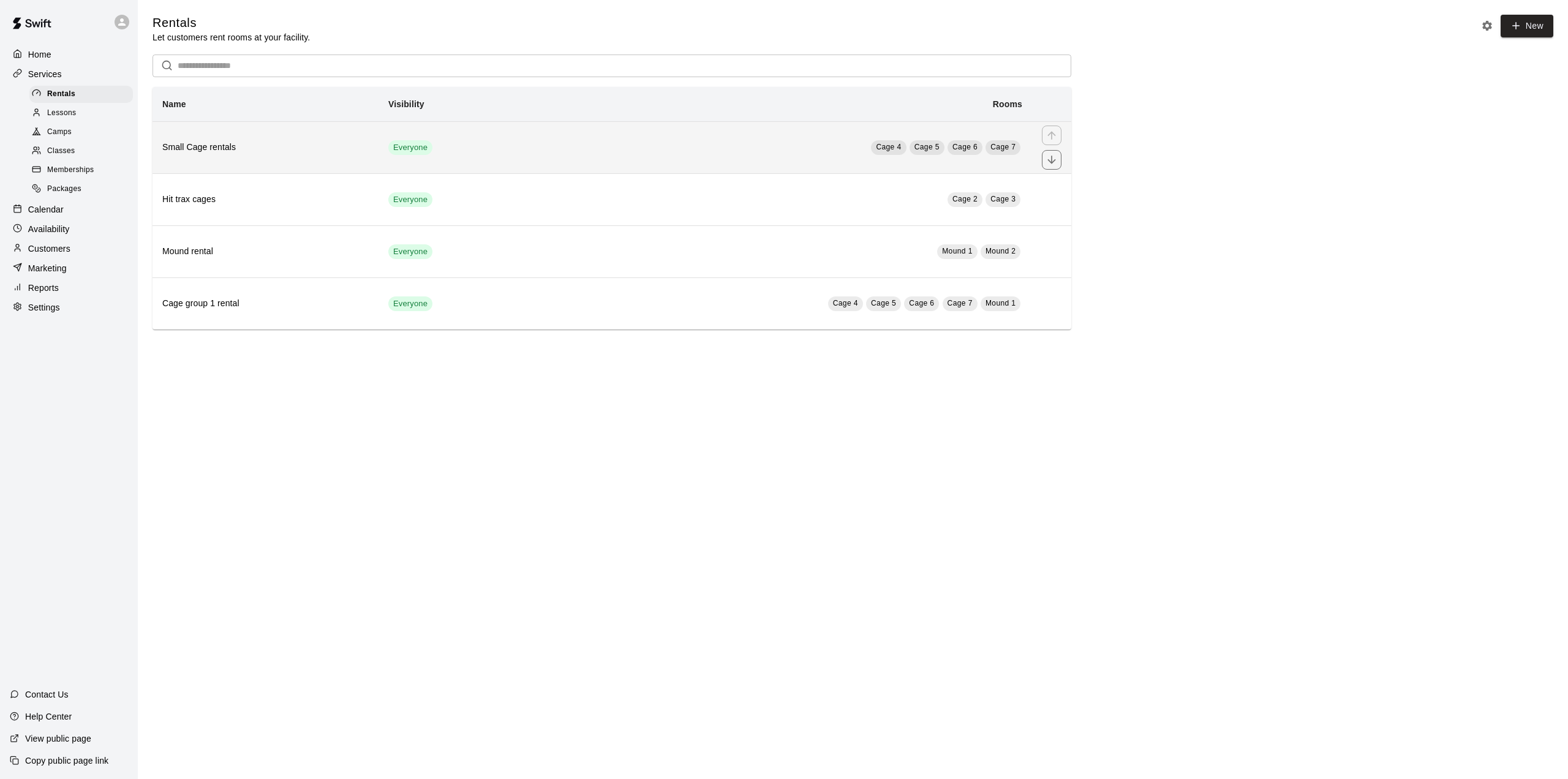
click at [206, 144] on h6 "Small Cage rentals" at bounding box center [265, 147] width 206 height 13
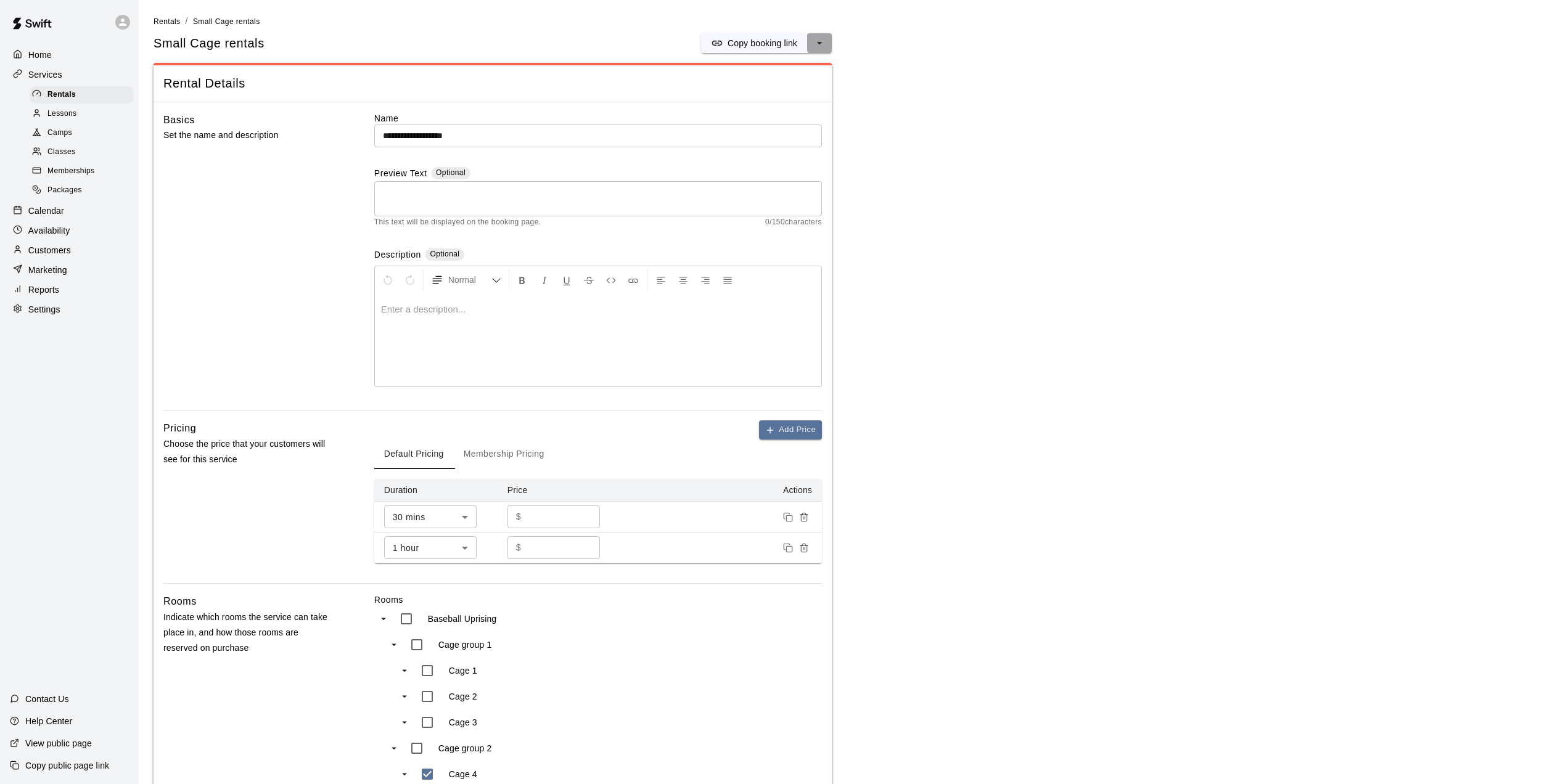
click at [816, 40] on icon "select merge strategy" at bounding box center [819, 43] width 12 height 12
click at [28, 316] on p "Settings" at bounding box center [44, 309] width 32 height 12
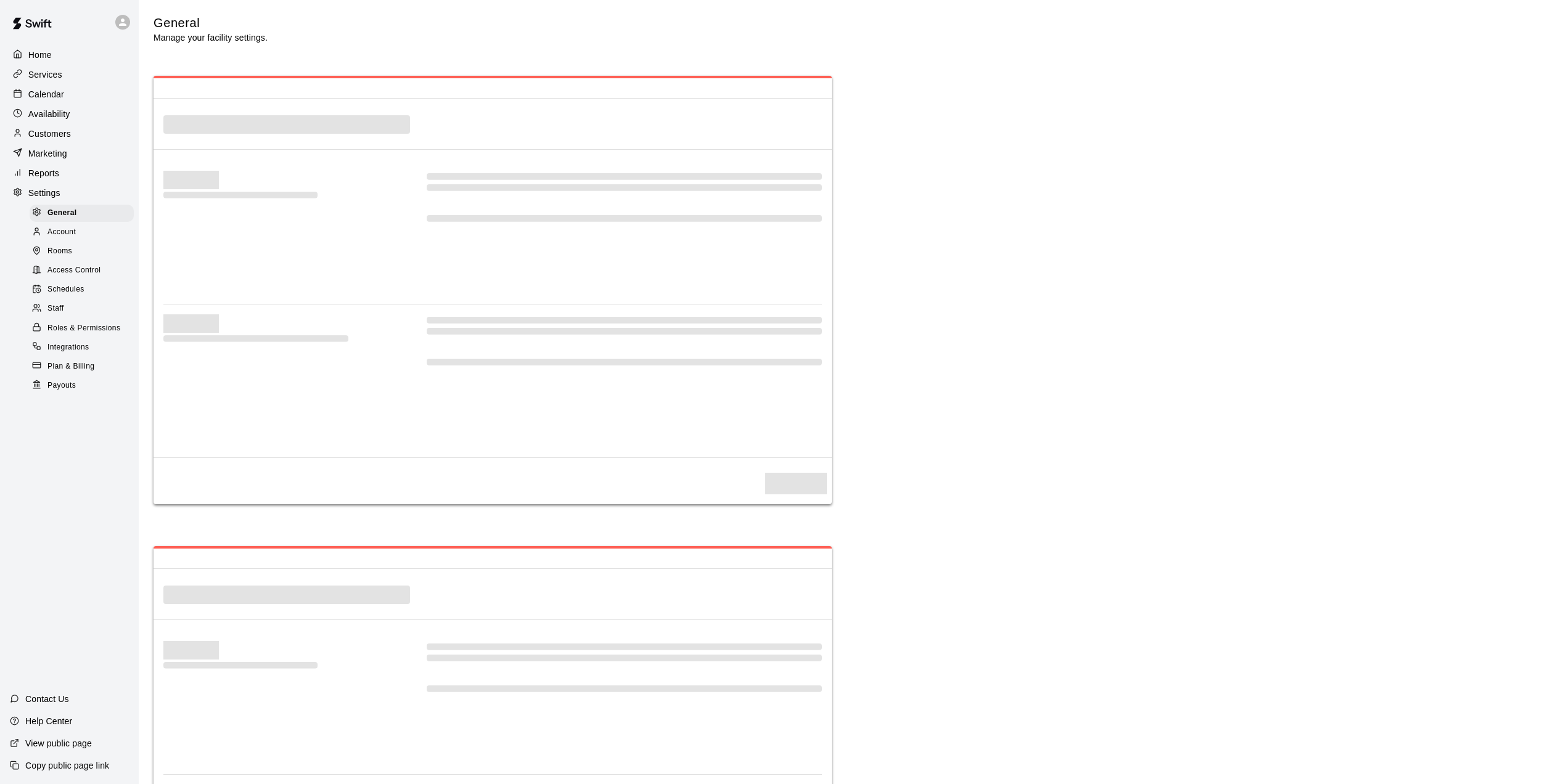
select select "**"
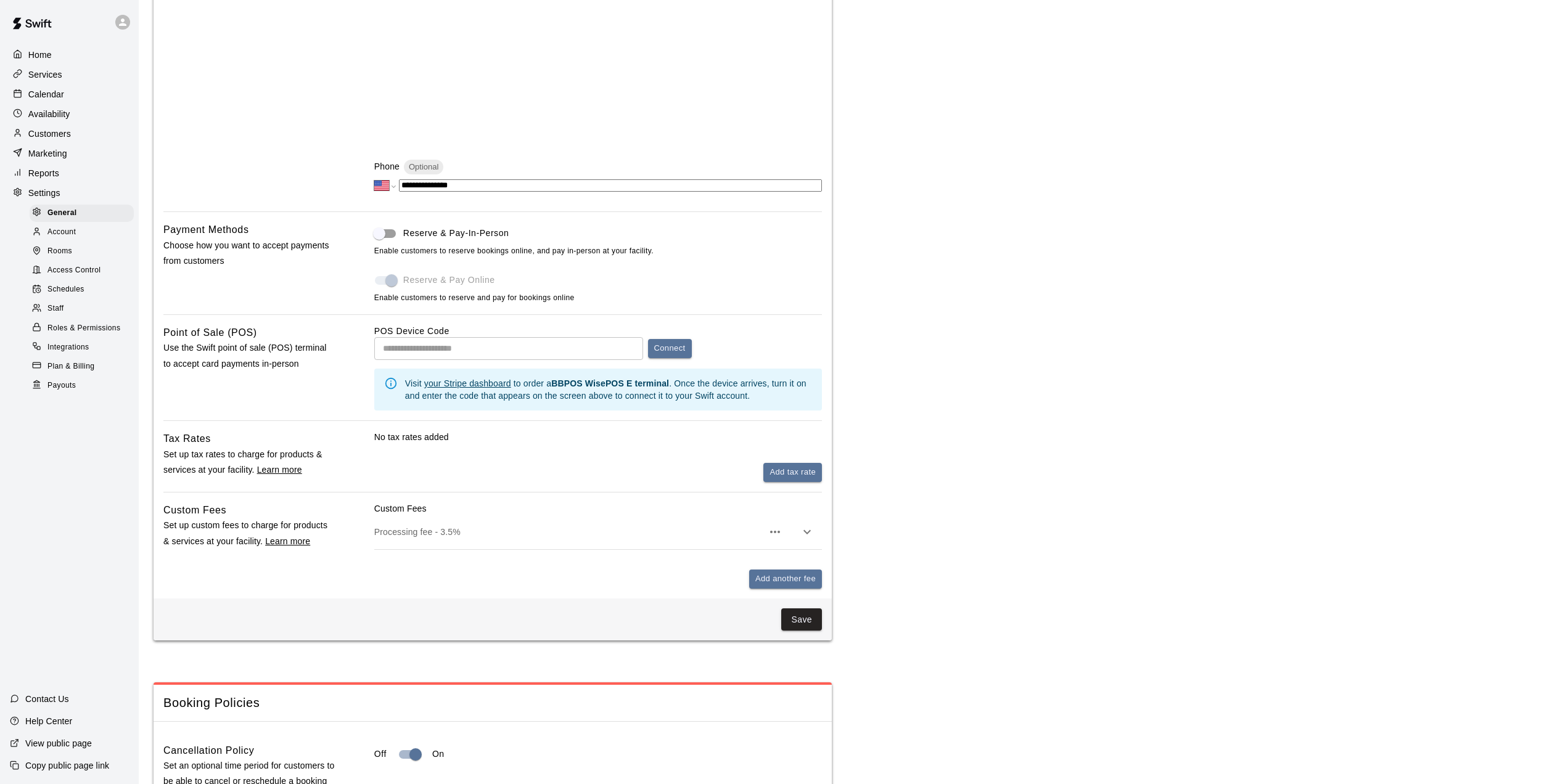
scroll to position [370, 0]
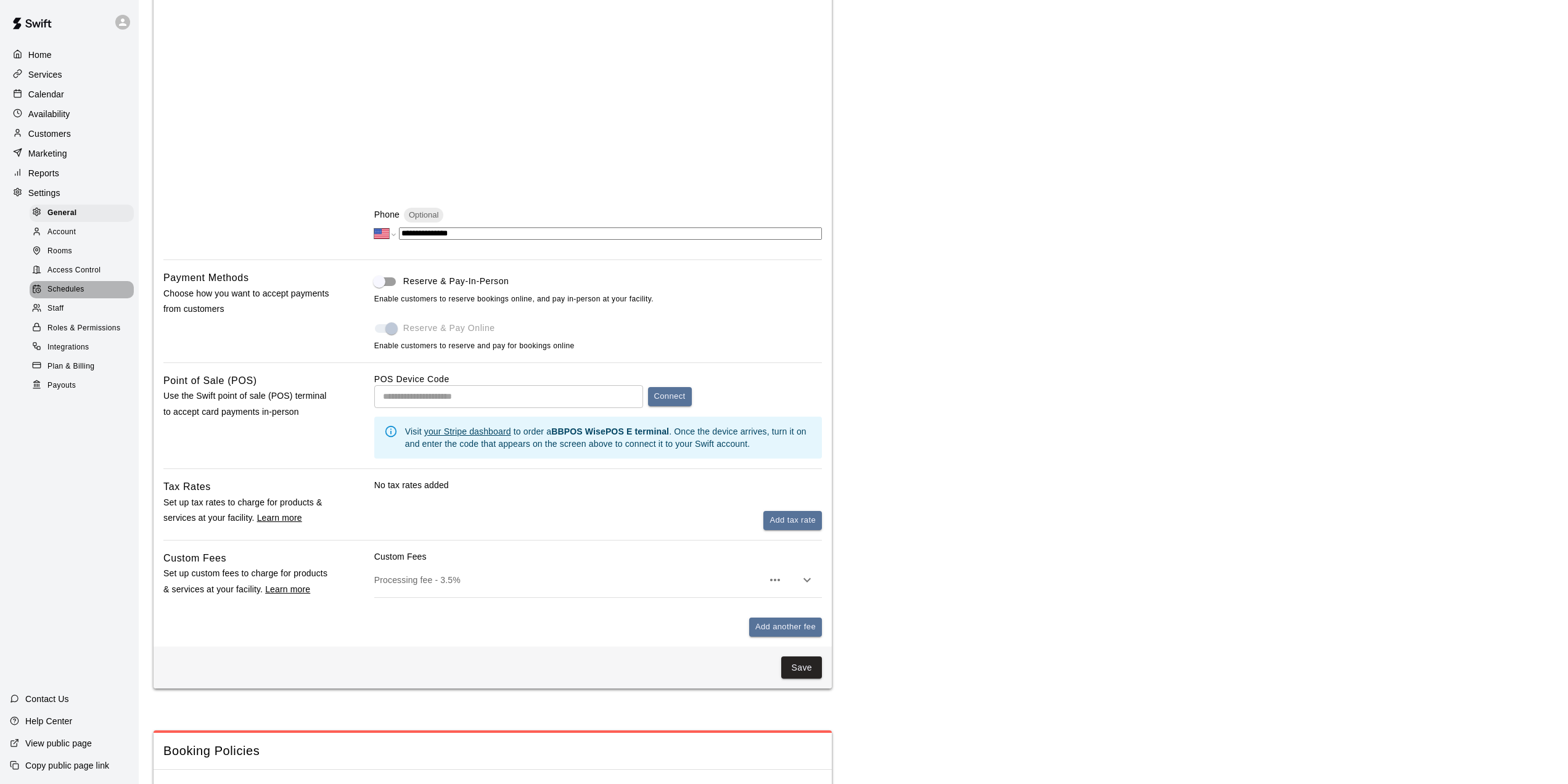
click at [69, 295] on span "Schedules" at bounding box center [65, 290] width 37 height 12
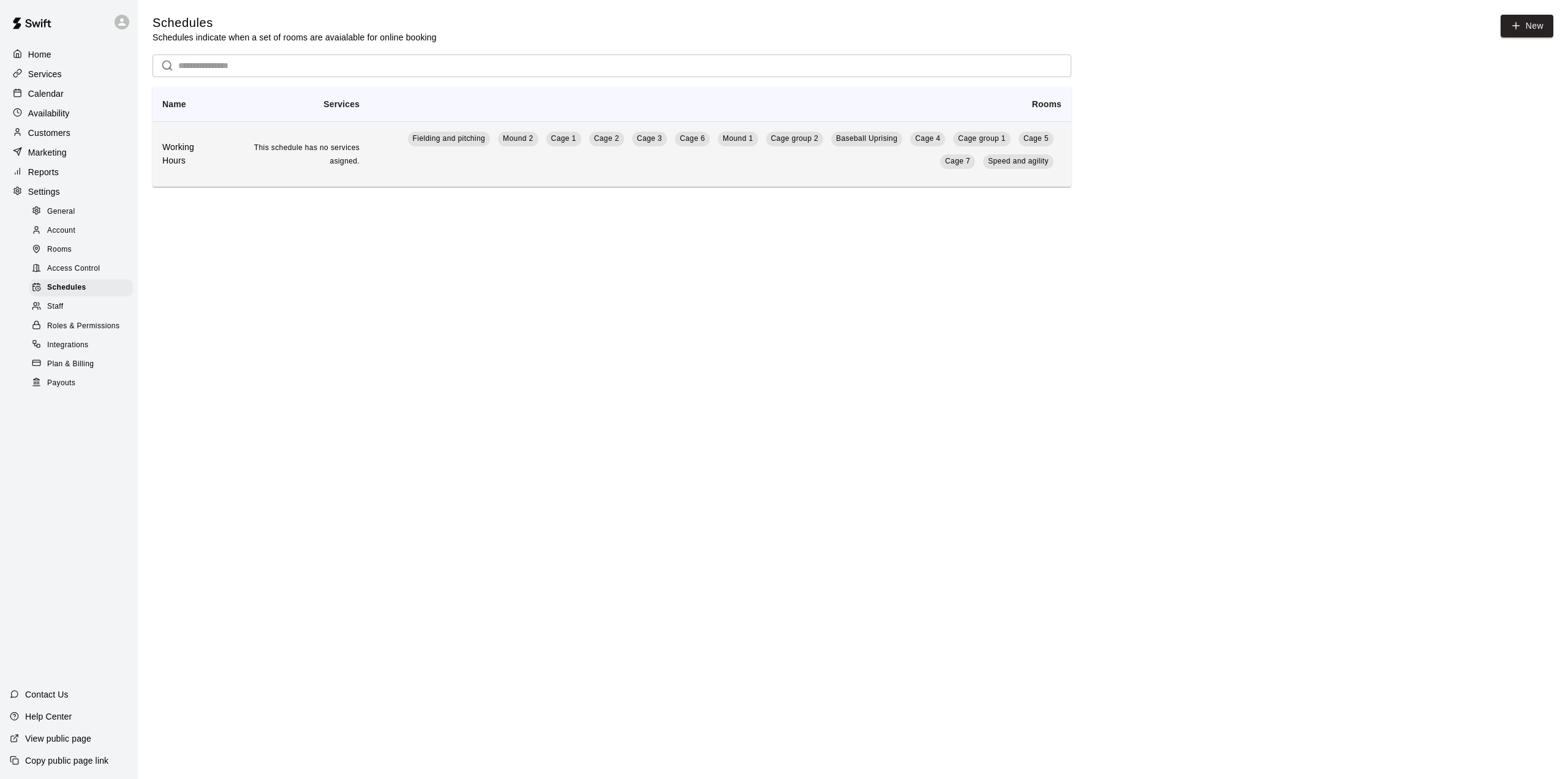
click at [179, 156] on h6 "Working Hours" at bounding box center [189, 154] width 54 height 27
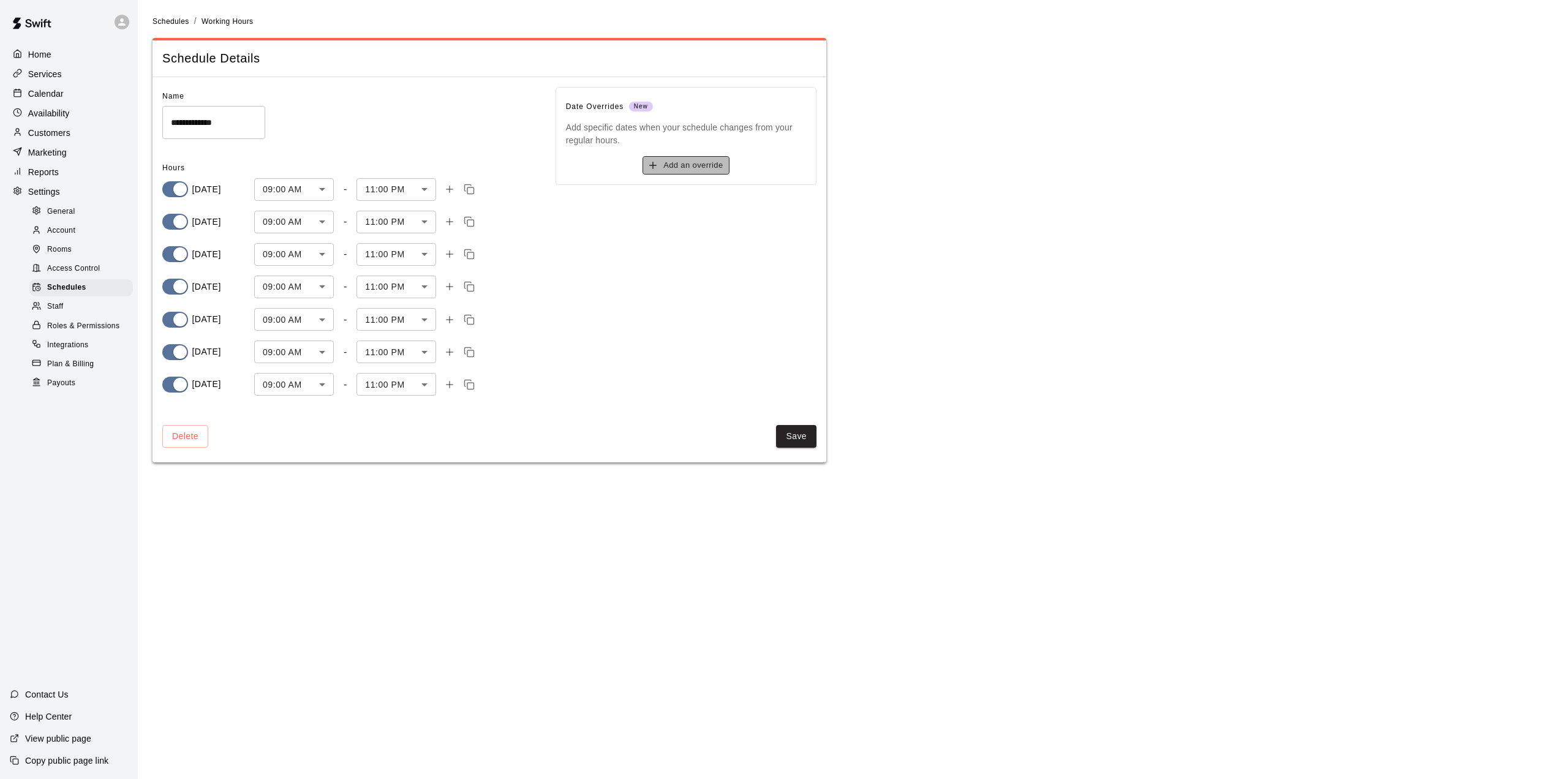
click at [678, 167] on button "Add an override" at bounding box center [686, 166] width 86 height 19
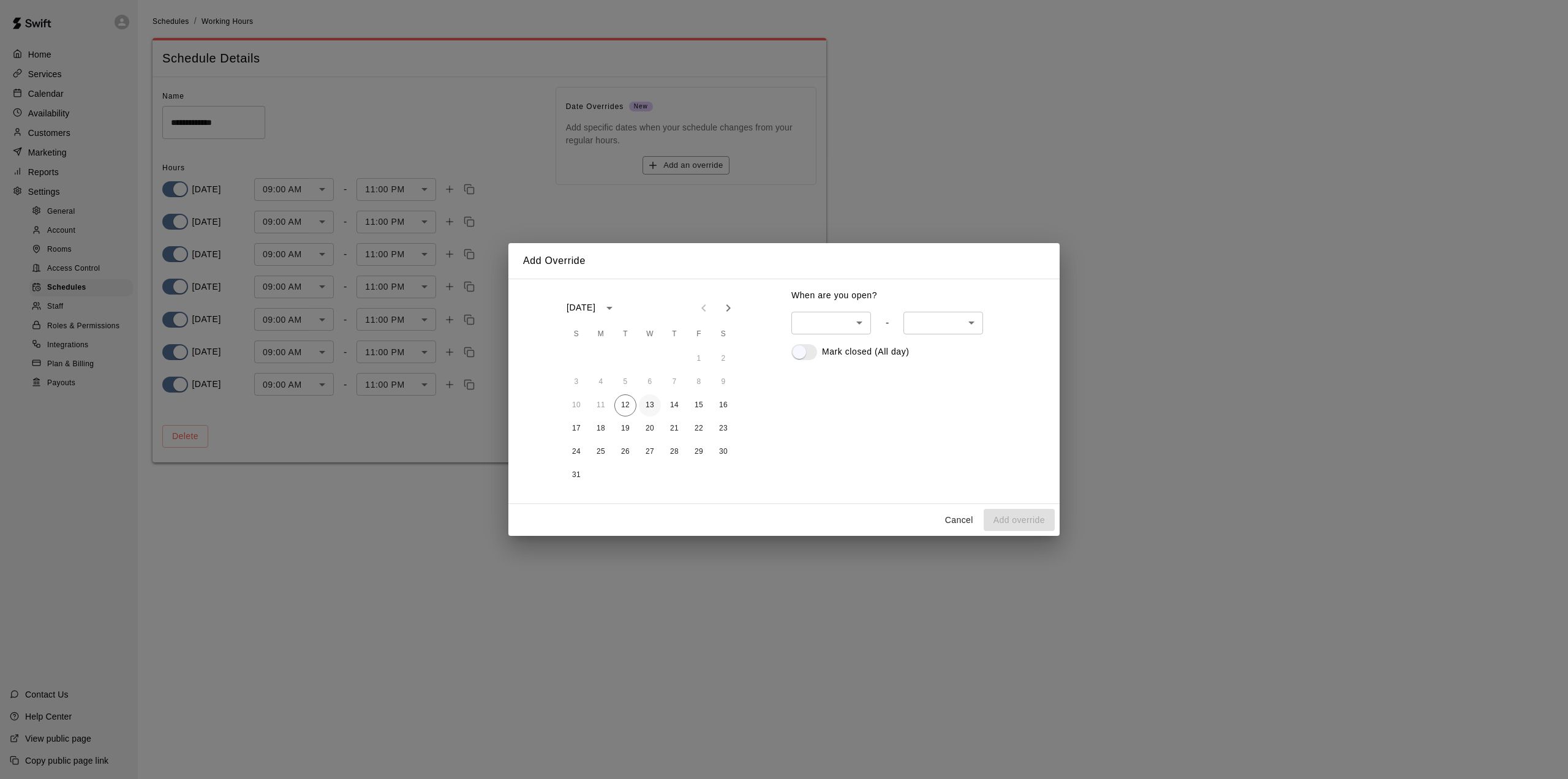
click at [646, 406] on button "13" at bounding box center [650, 405] width 22 height 22
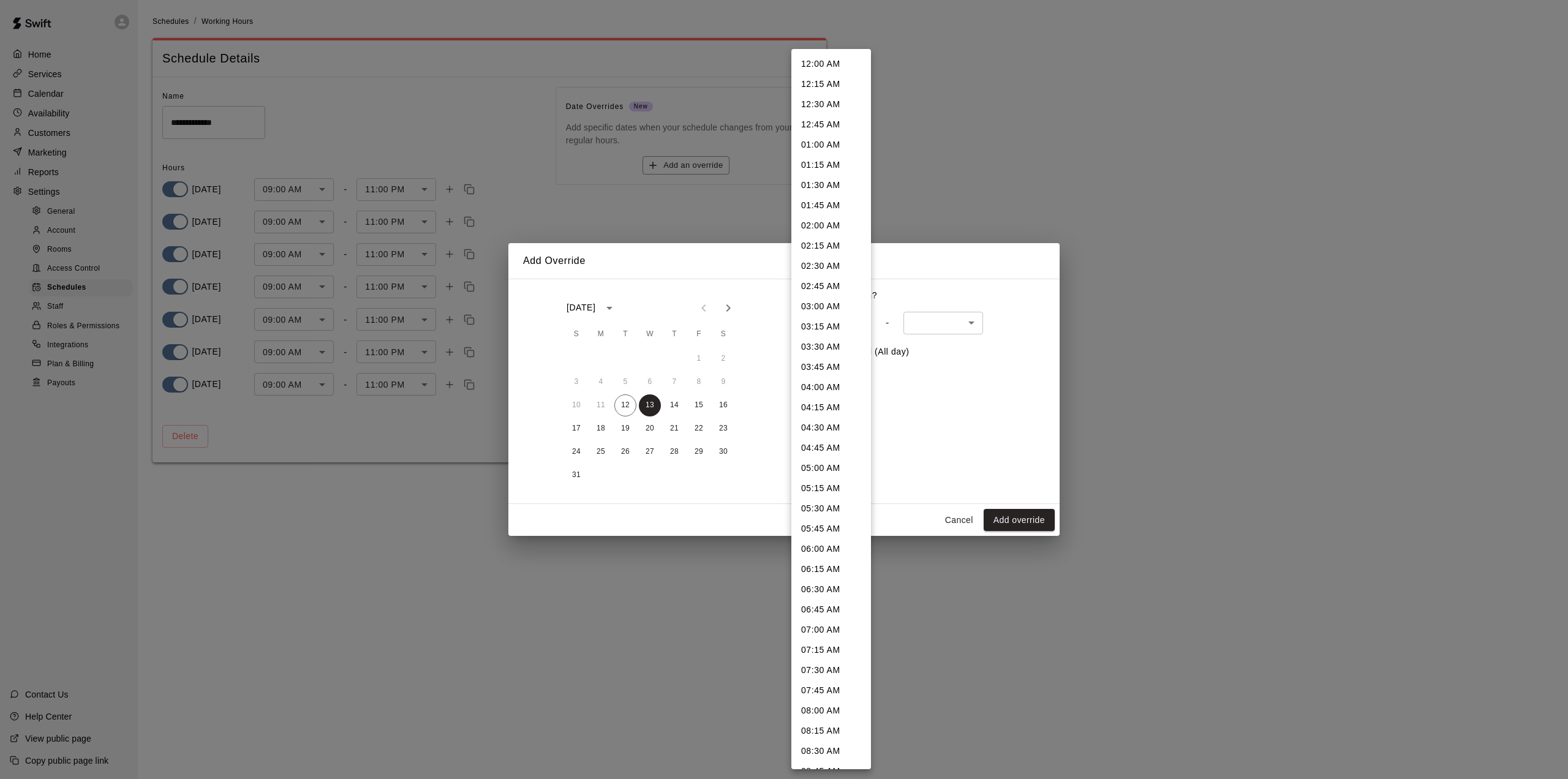
click at [855, 325] on body "**********" at bounding box center [784, 238] width 1568 height 477
click at [891, 394] on div at bounding box center [784, 389] width 1568 height 779
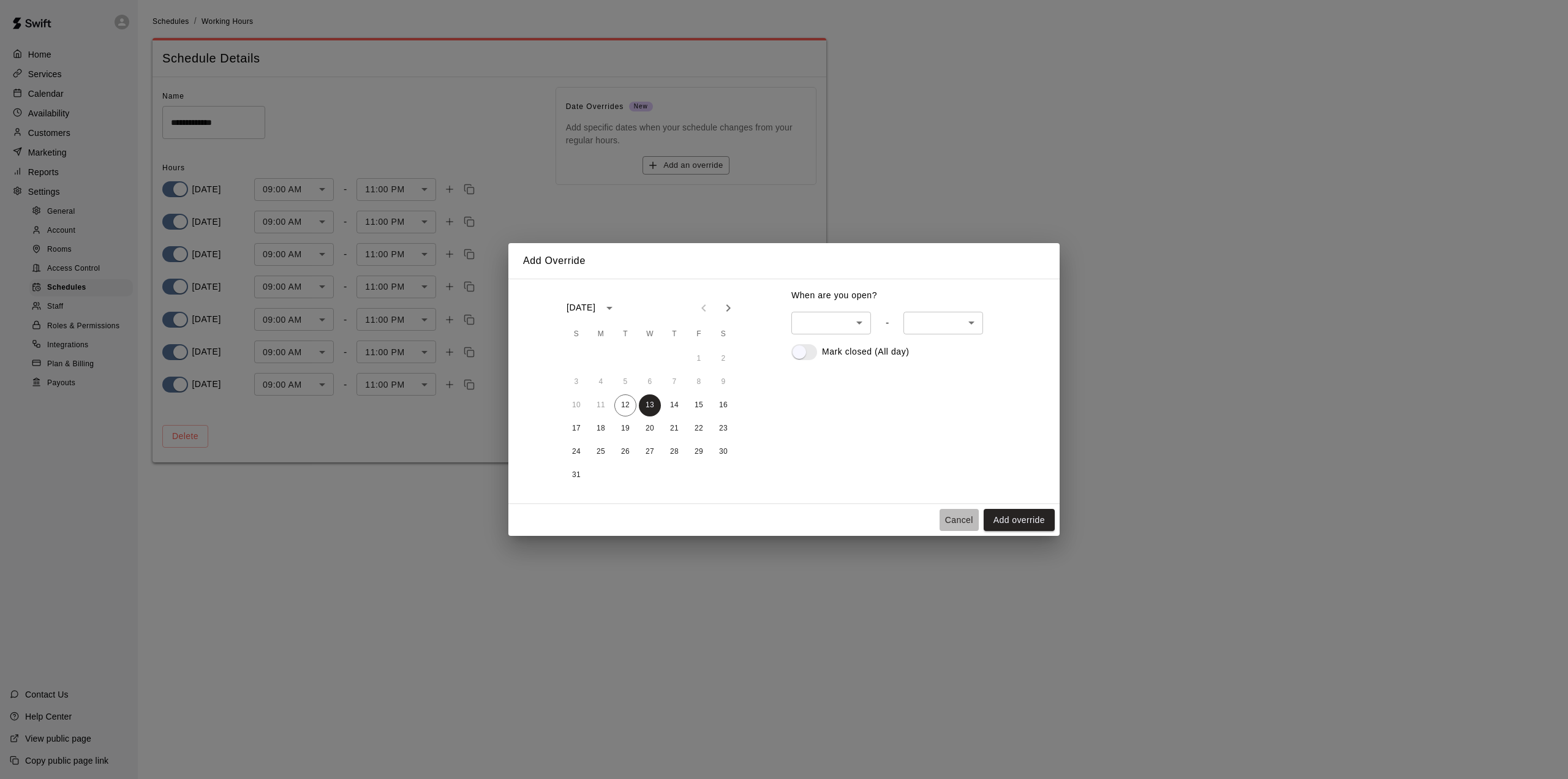
click at [960, 522] on button "Cancel" at bounding box center [959, 520] width 39 height 22
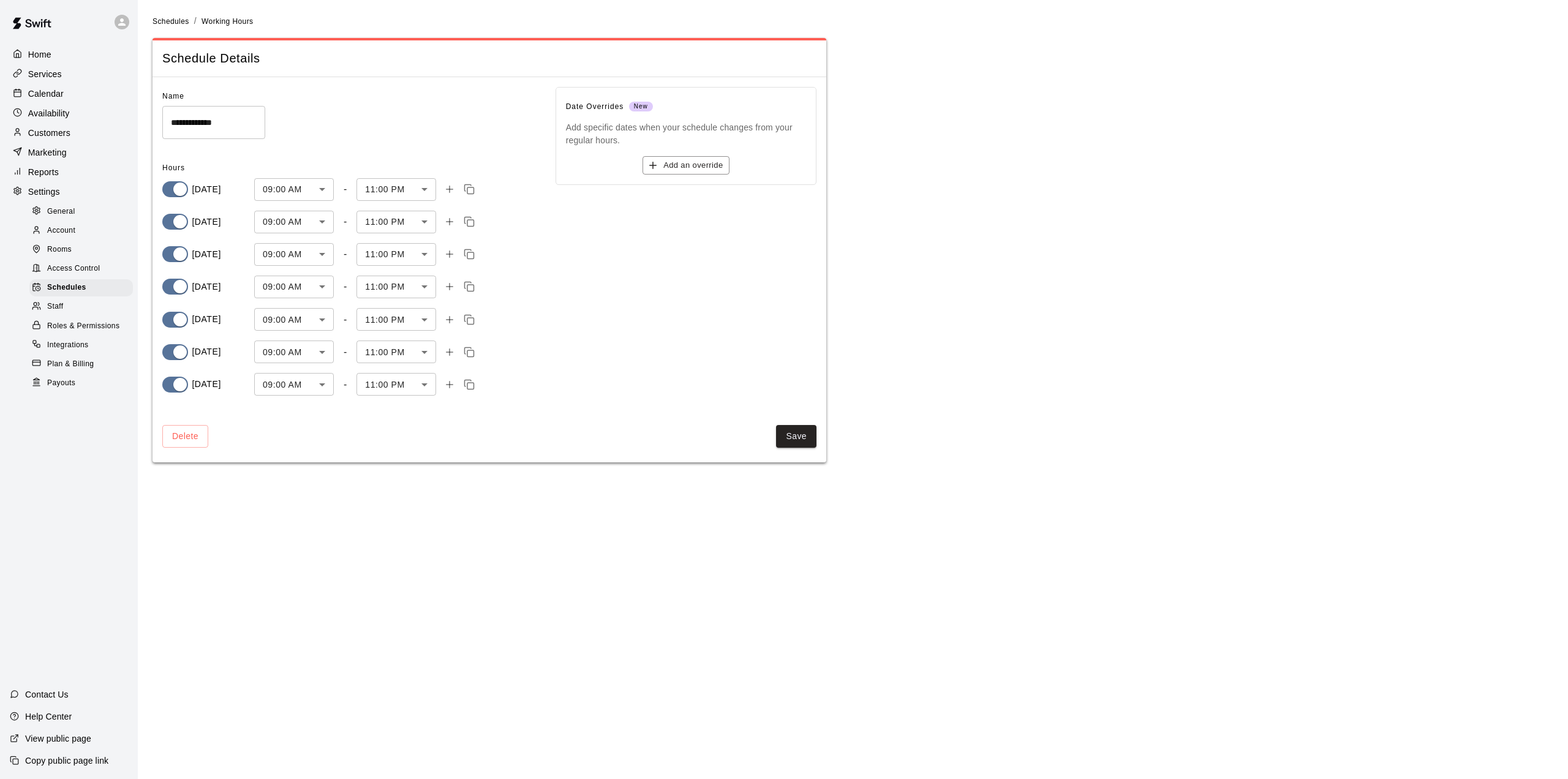
click at [56, 132] on p "Customers" at bounding box center [49, 132] width 42 height 12
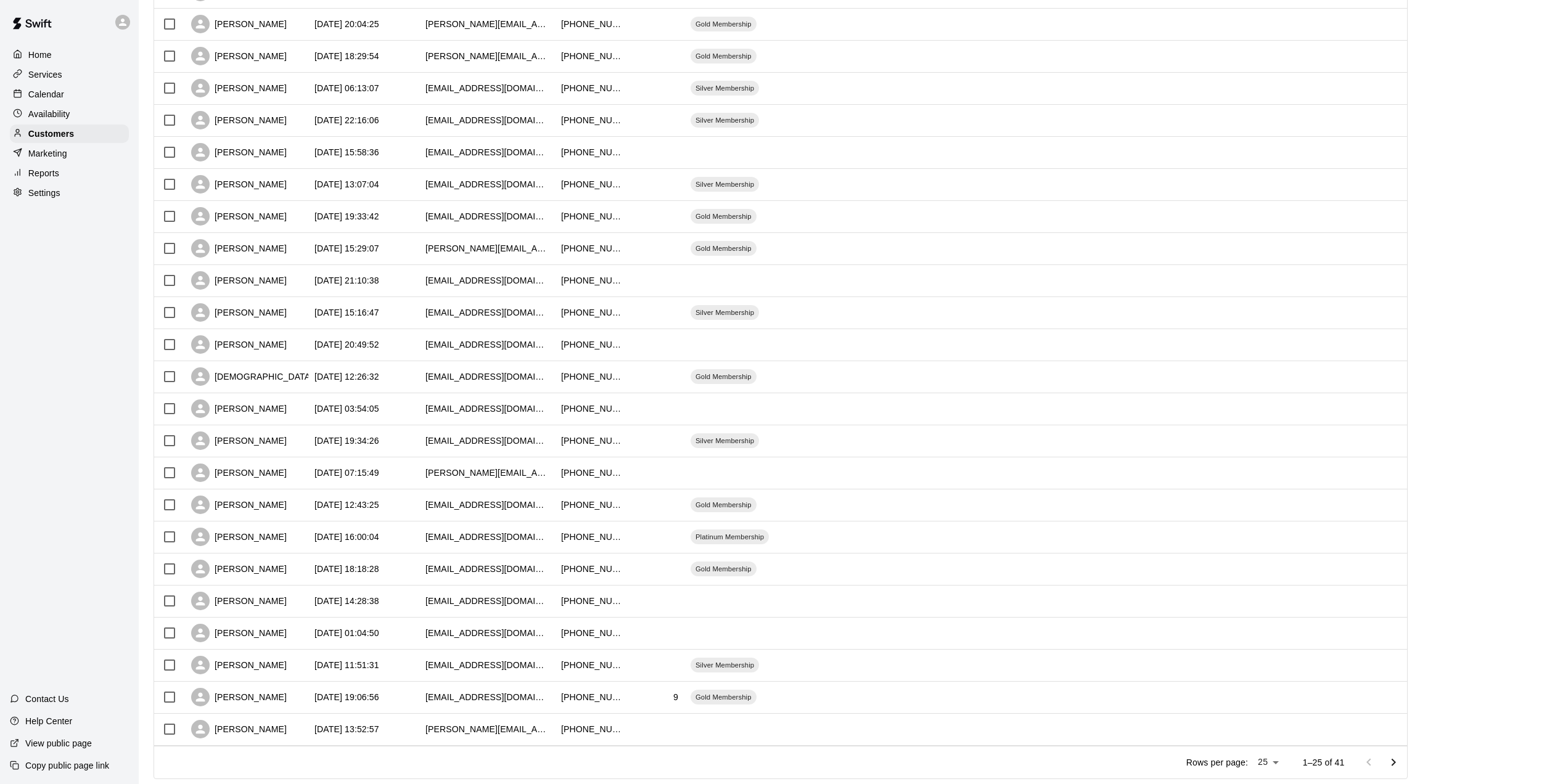
scroll to position [282, 0]
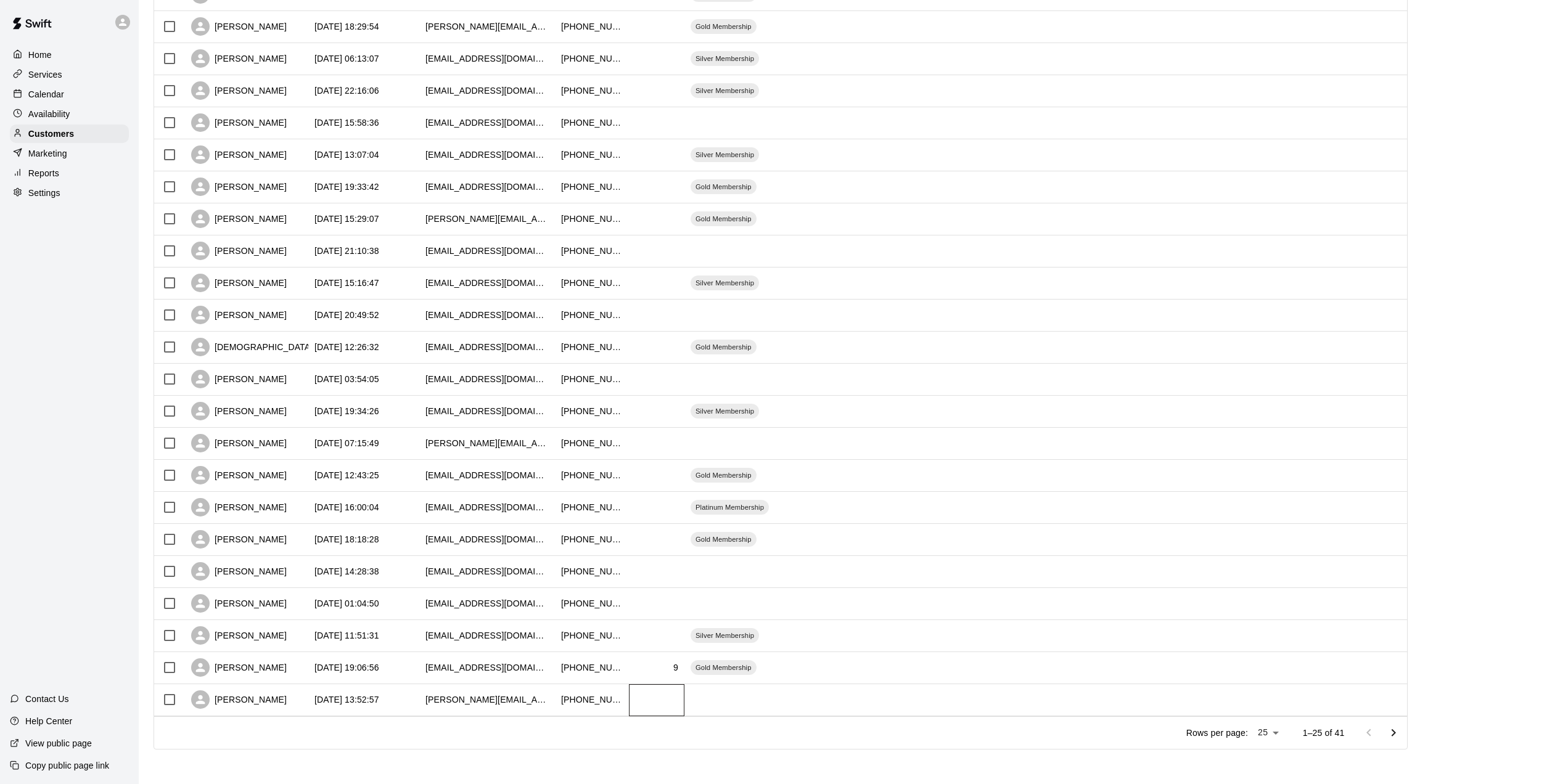
click at [659, 702] on div at bounding box center [657, 700] width 55 height 32
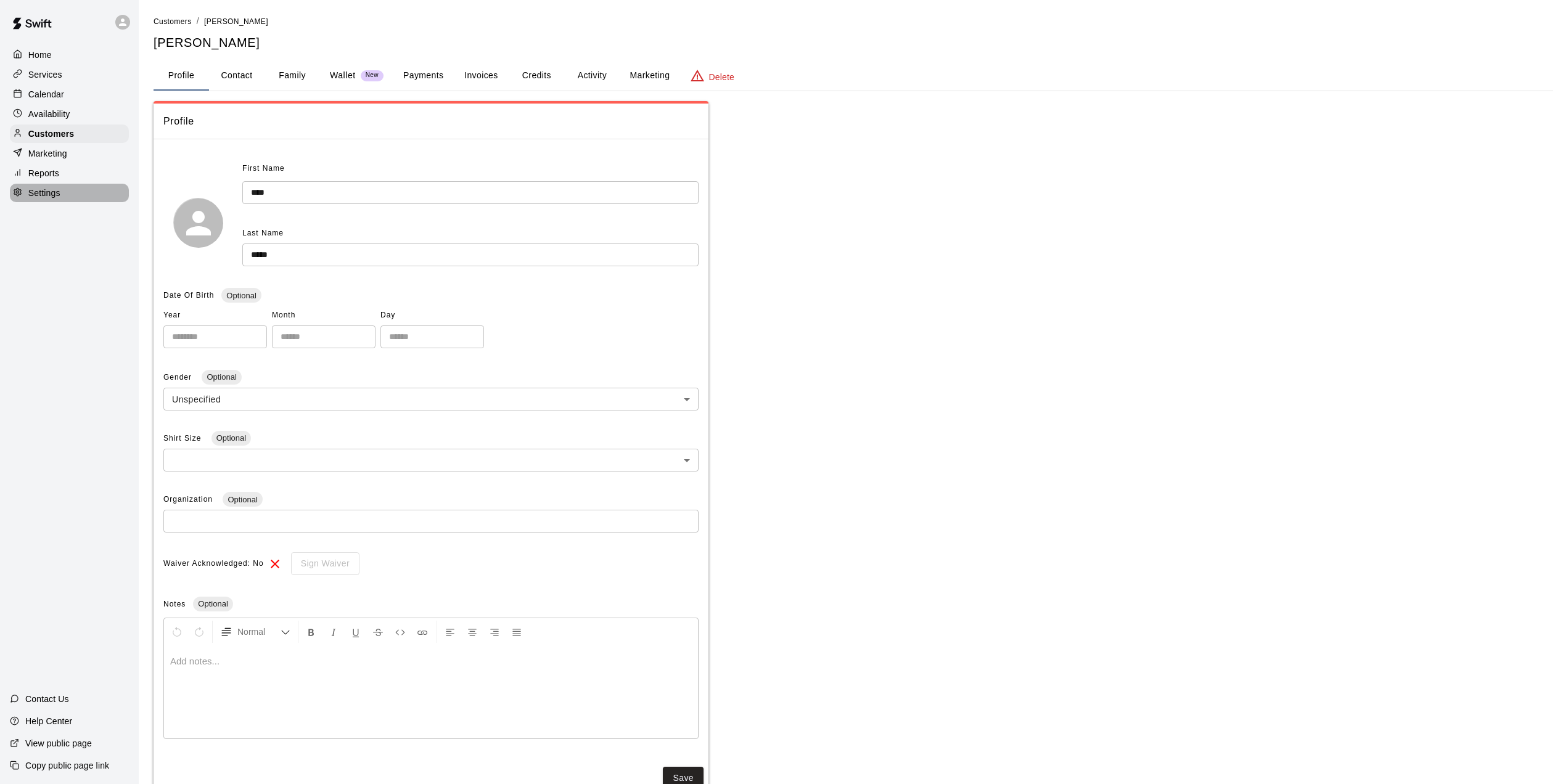
click at [44, 195] on p "Settings" at bounding box center [44, 192] width 32 height 12
select select "**"
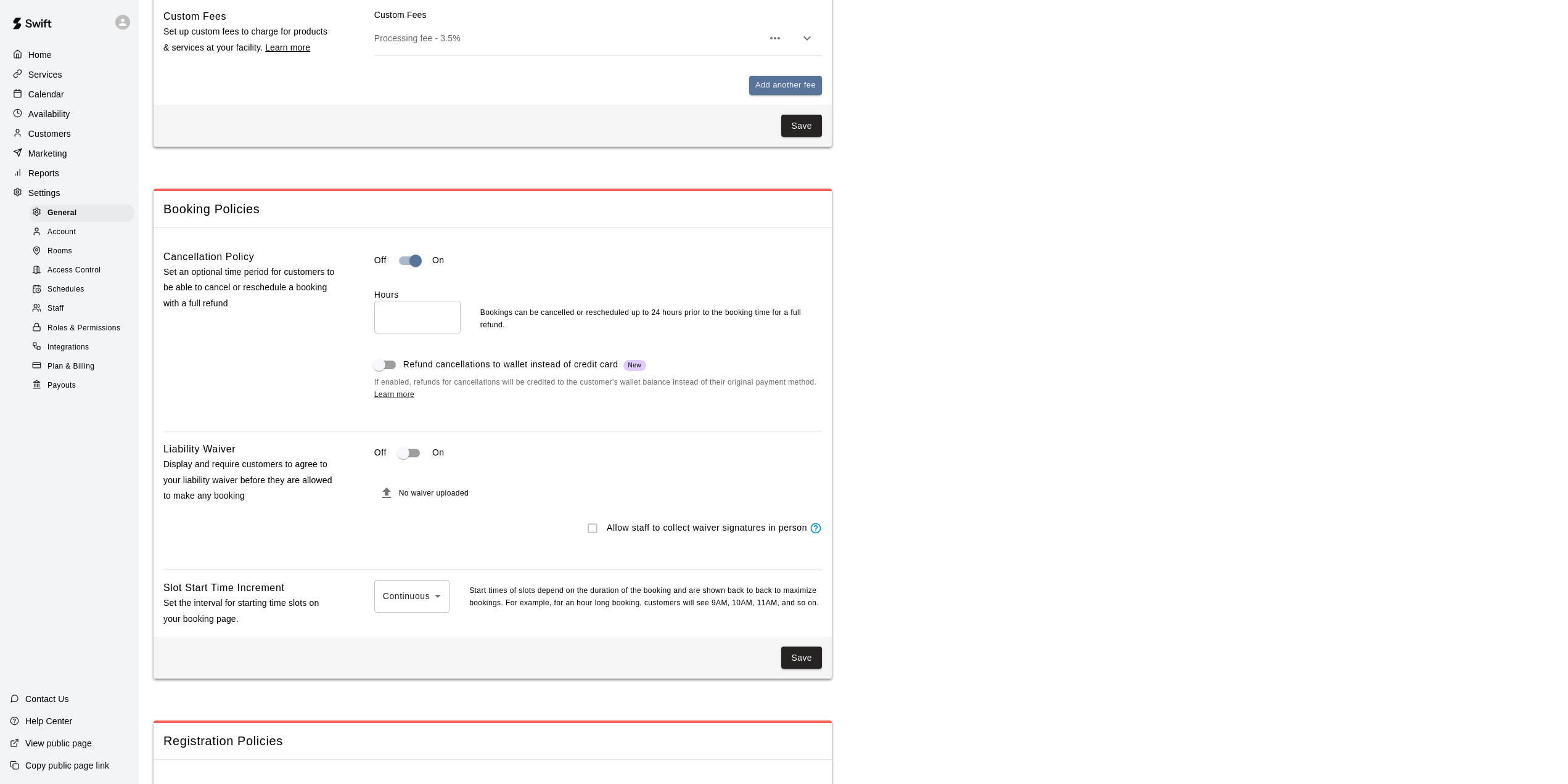
scroll to position [925, 0]
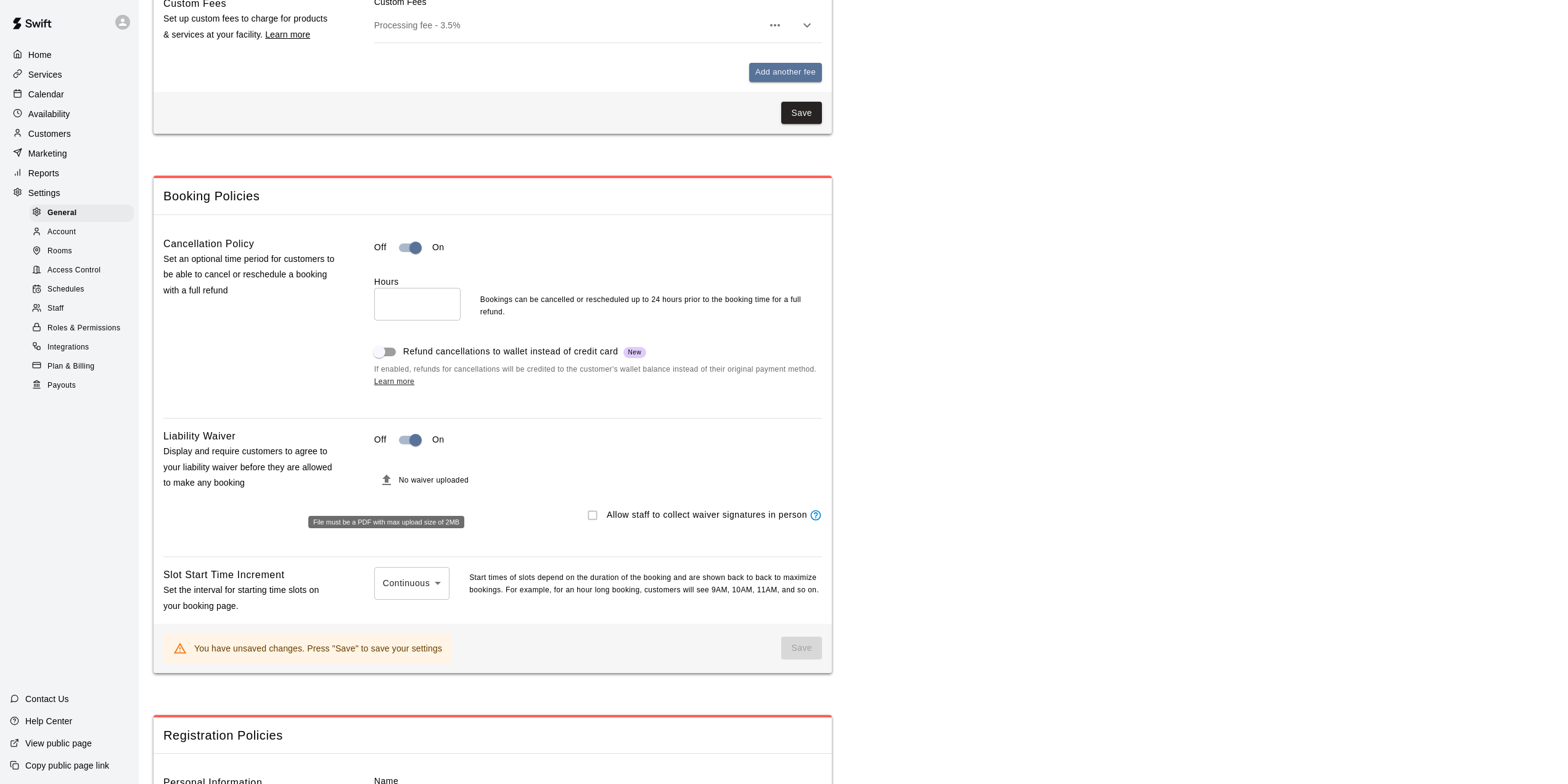
click at [384, 487] on icon "File must be a PDF with max upload size of 2MB" at bounding box center [386, 481] width 15 height 15
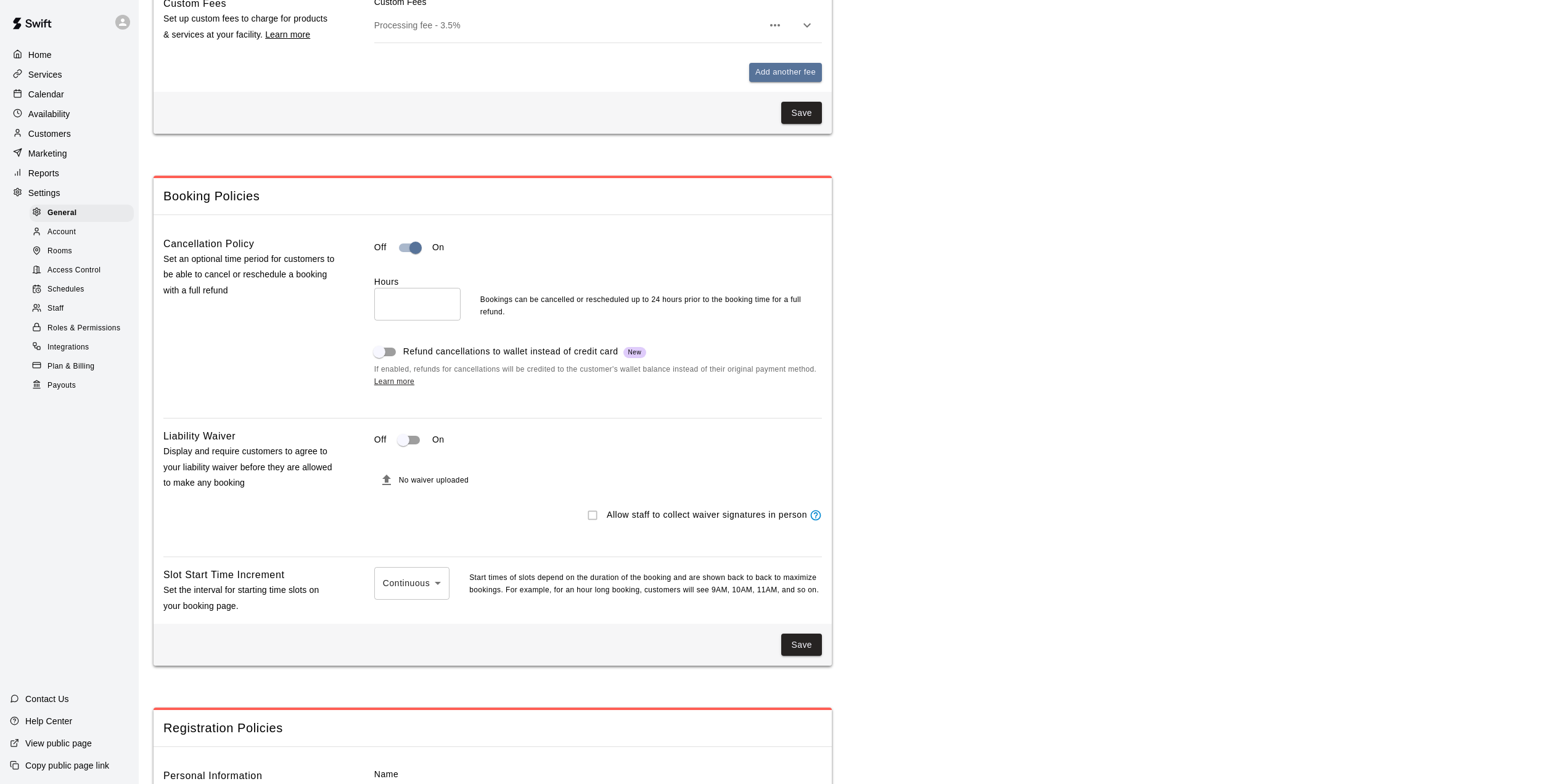
click at [43, 136] on p "Customers" at bounding box center [49, 133] width 43 height 12
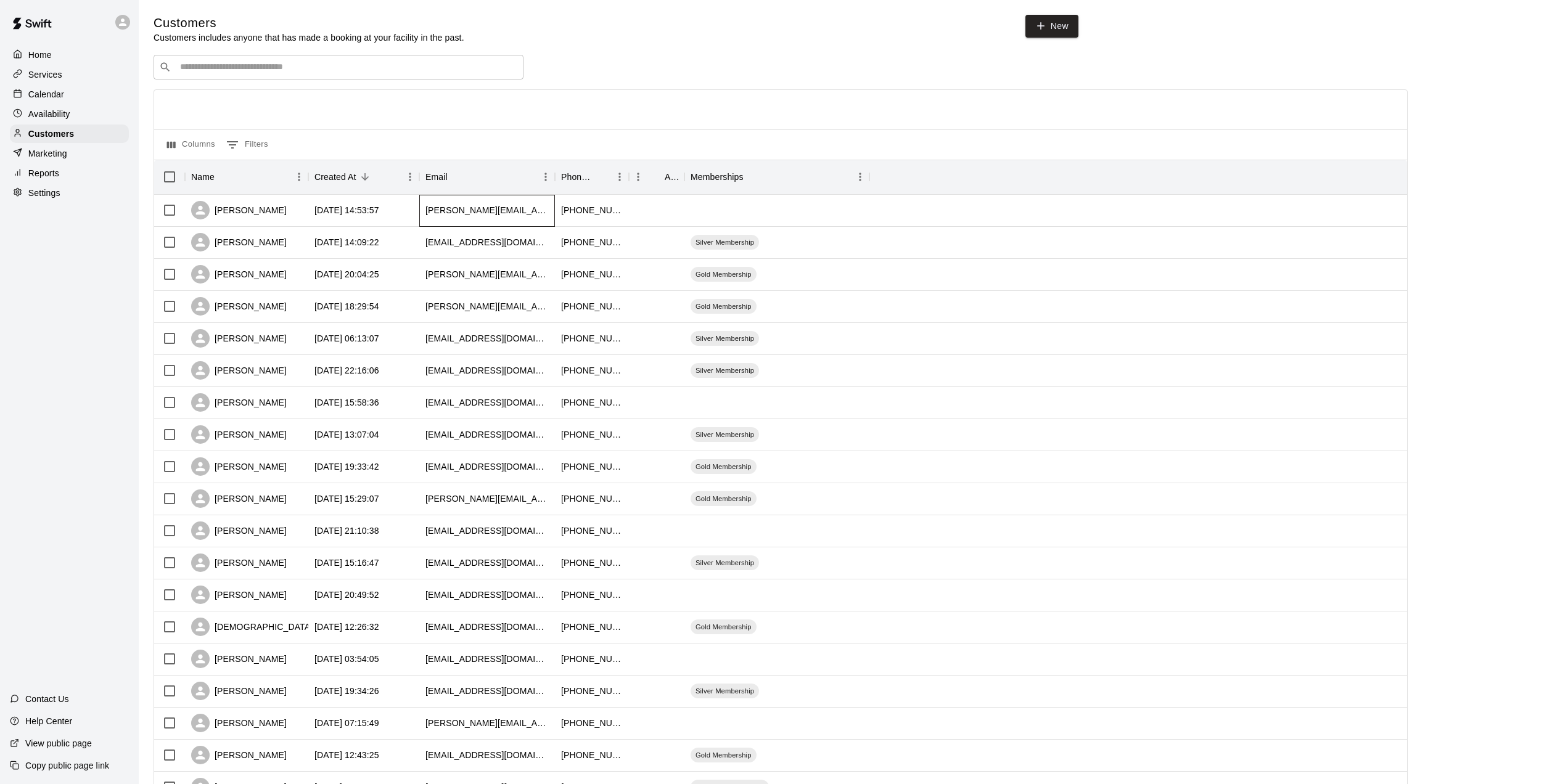
click at [554, 210] on div "[PERSON_NAME][EMAIL_ADDRESS][PERSON_NAME][DOMAIN_NAME]" at bounding box center [487, 210] width 136 height 32
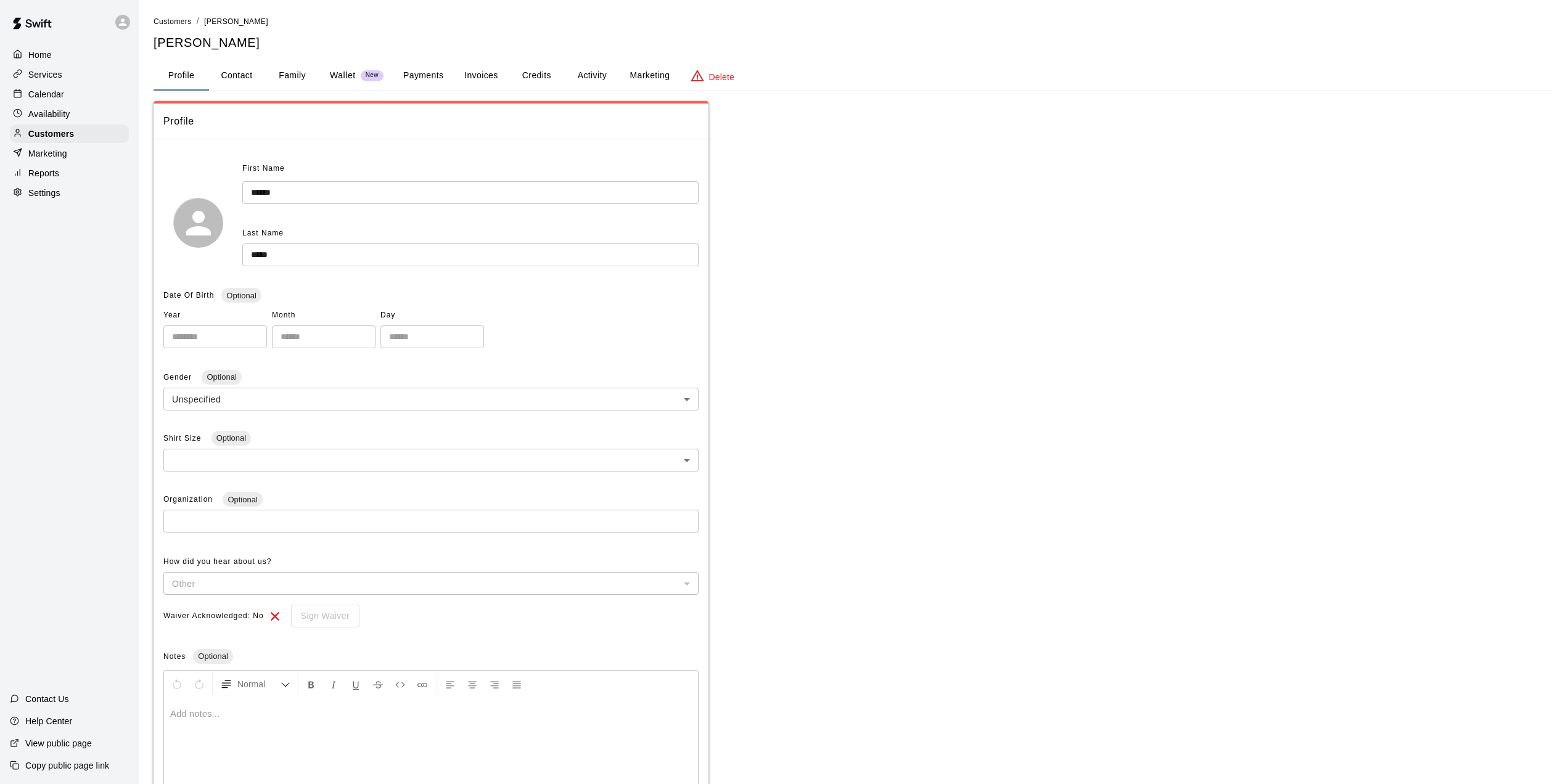
click at [586, 75] on button "Activity" at bounding box center [592, 76] width 55 height 30
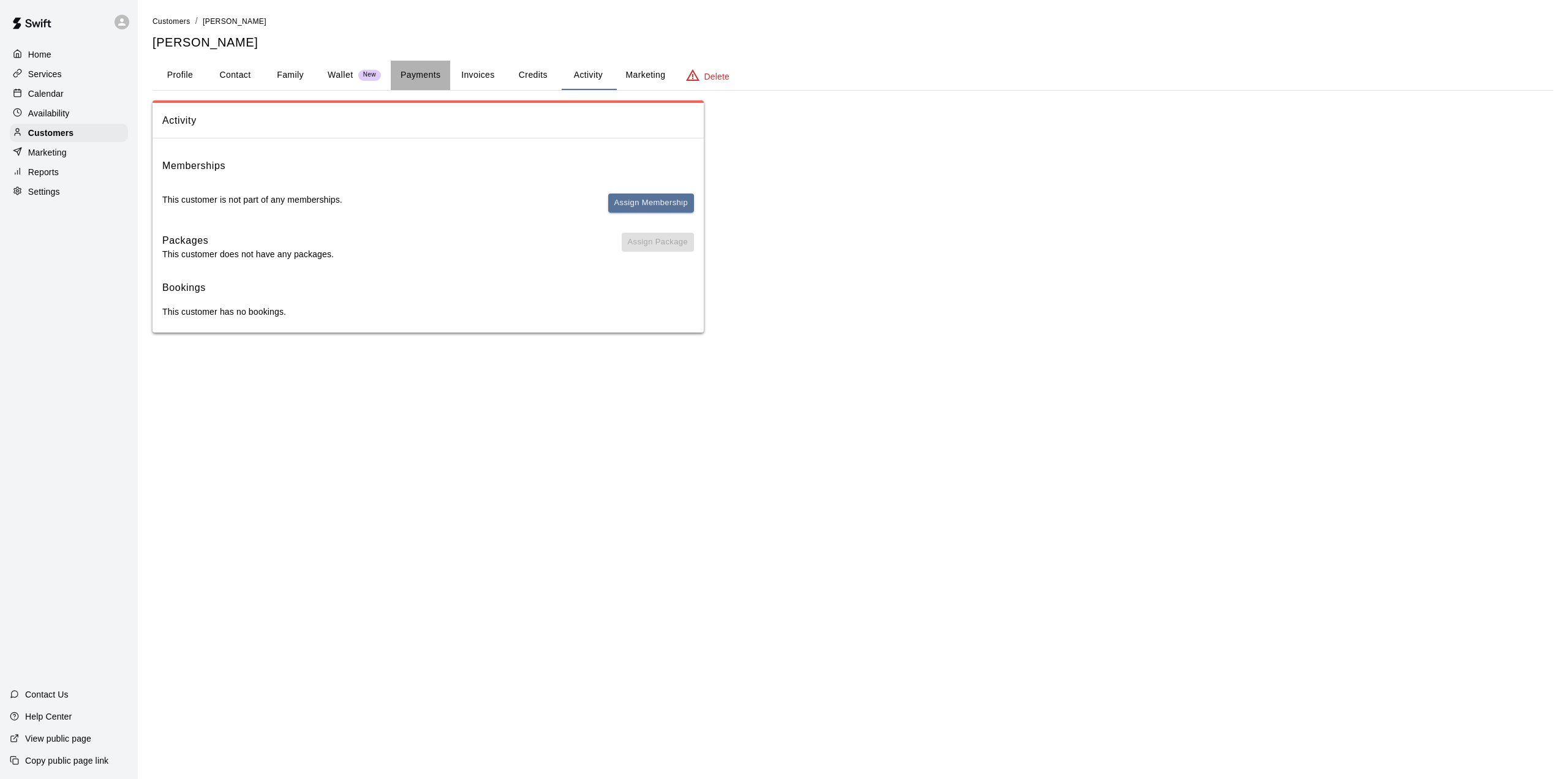
click at [422, 74] on button "Payments" at bounding box center [420, 76] width 60 height 30
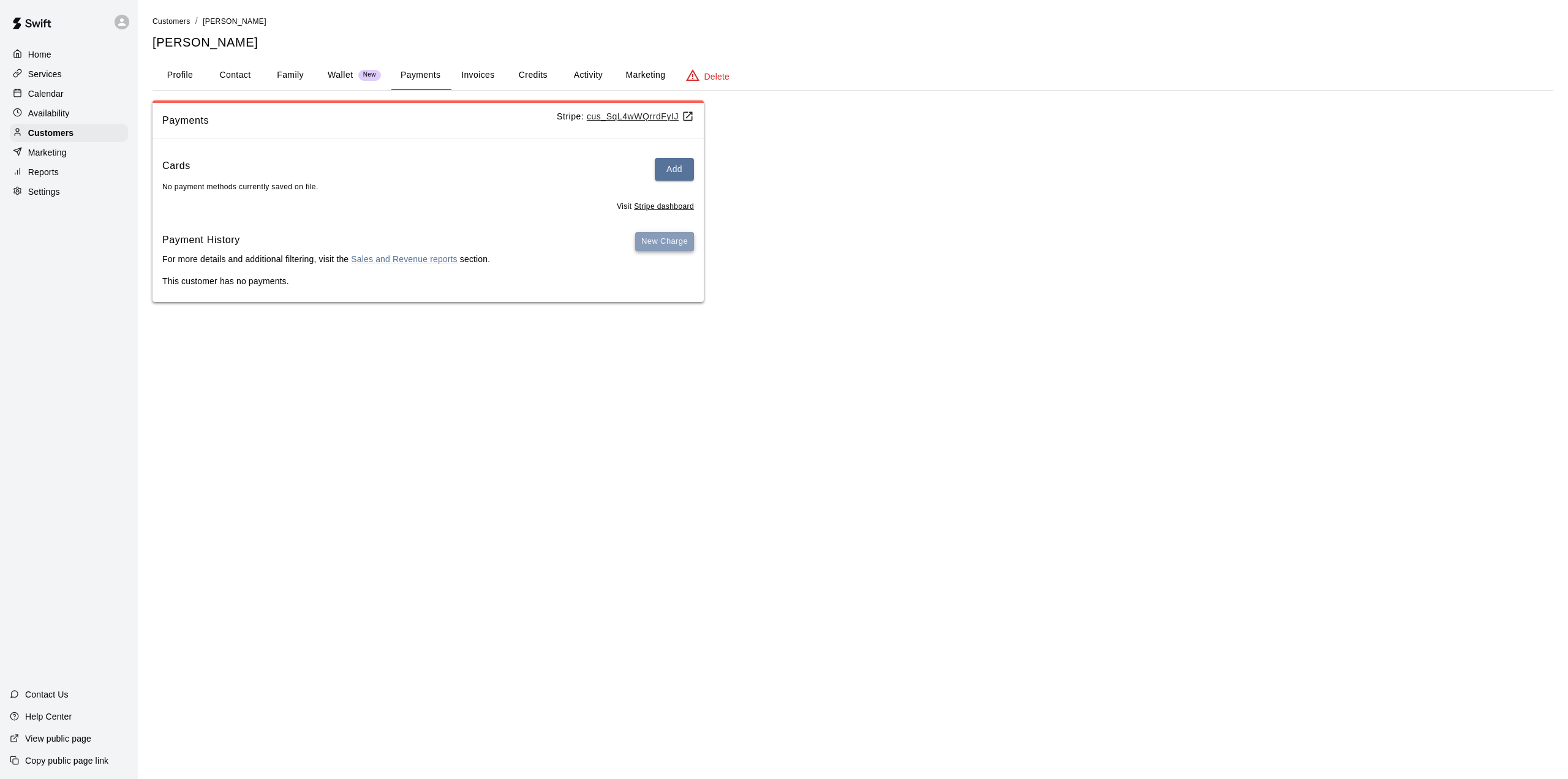
click at [661, 246] on button "New Charge" at bounding box center [664, 242] width 59 height 19
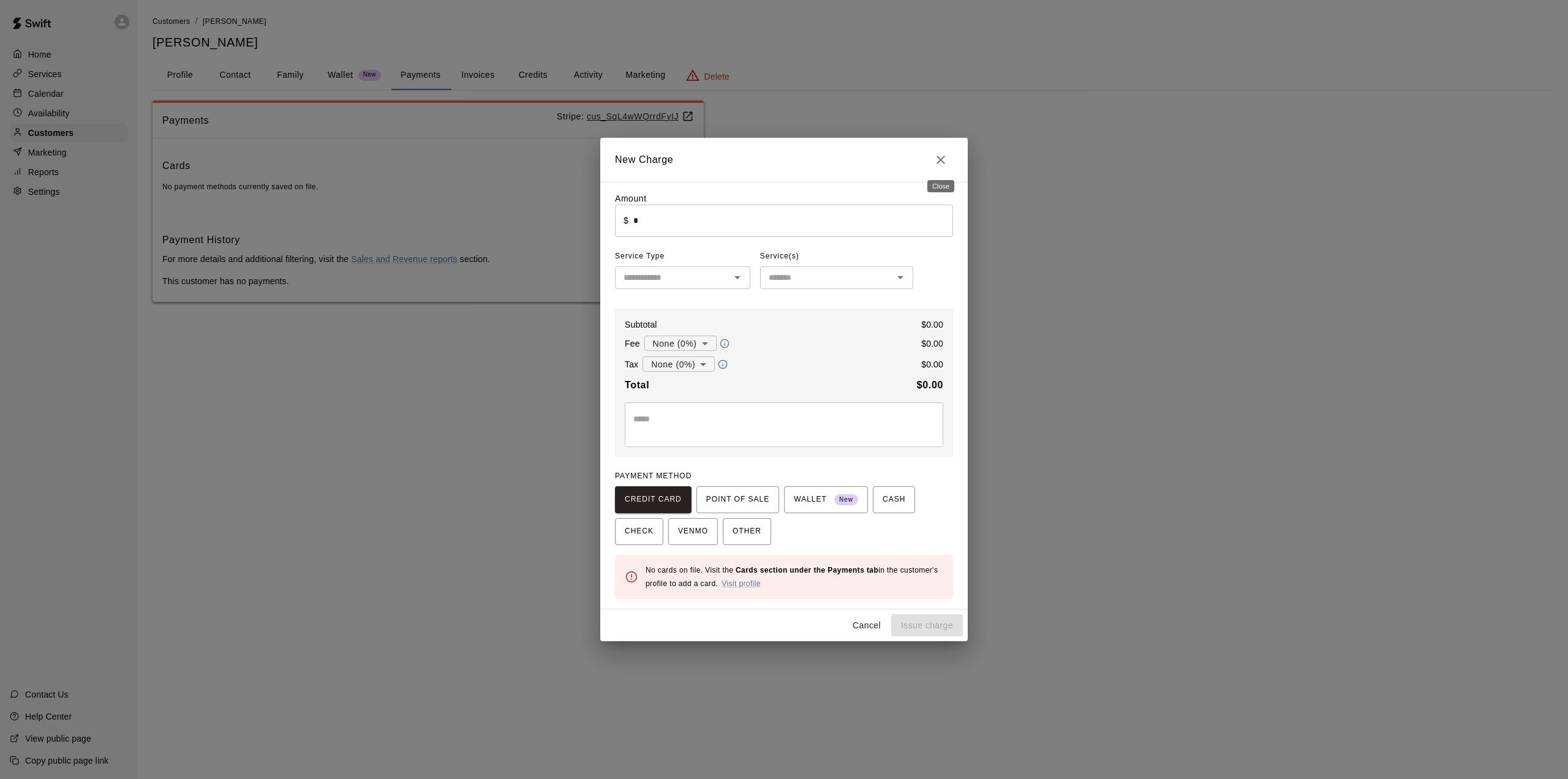
drag, startPoint x: 939, startPoint y: 161, endPoint x: 934, endPoint y: 164, distance: 5.8
click at [938, 161] on icon "Close" at bounding box center [941, 160] width 9 height 9
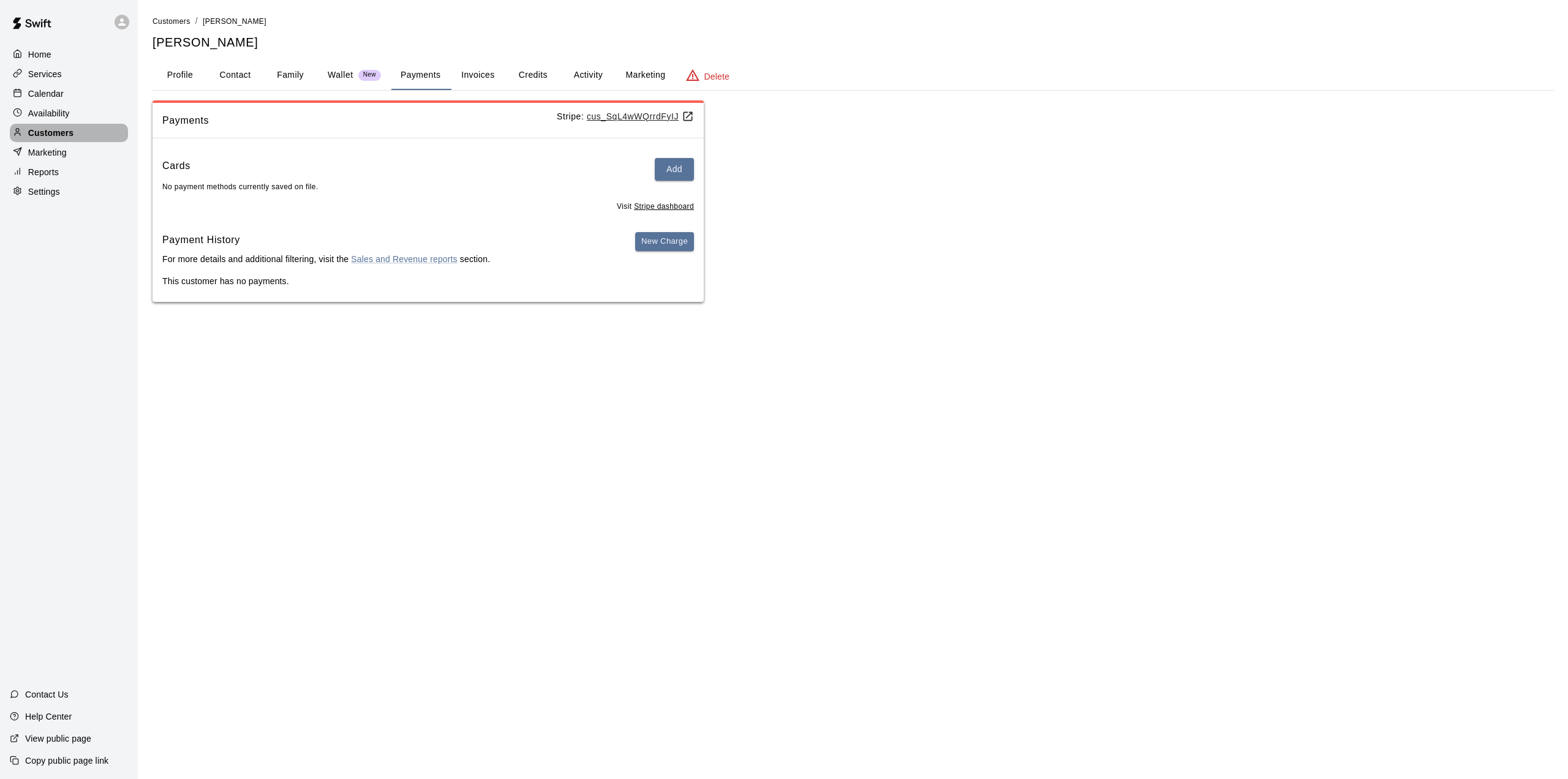
click at [43, 139] on p "Customers" at bounding box center [51, 132] width 45 height 12
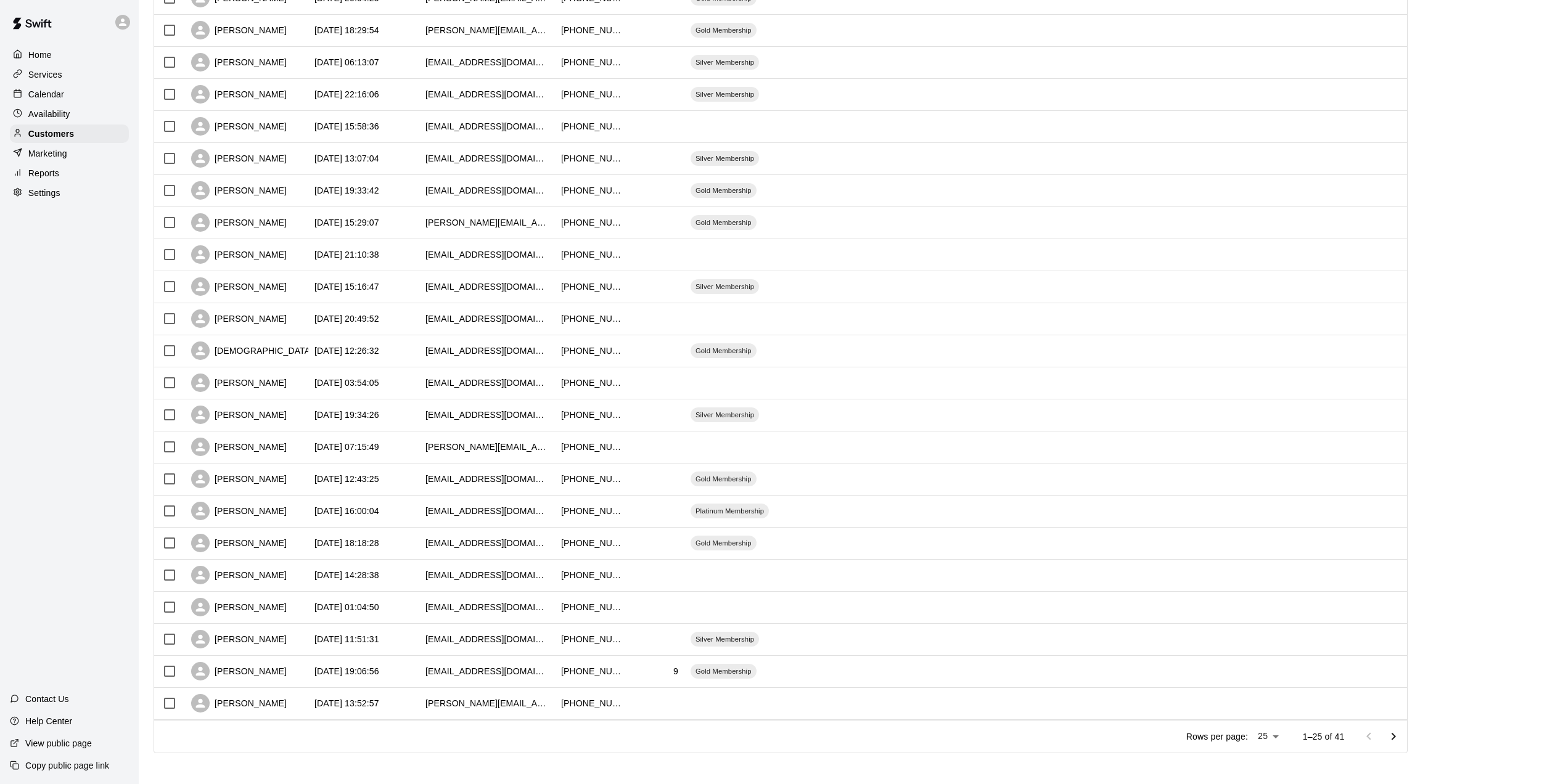
scroll to position [282, 0]
click at [345, 505] on div "[DATE] 16:00:04" at bounding box center [347, 507] width 64 height 12
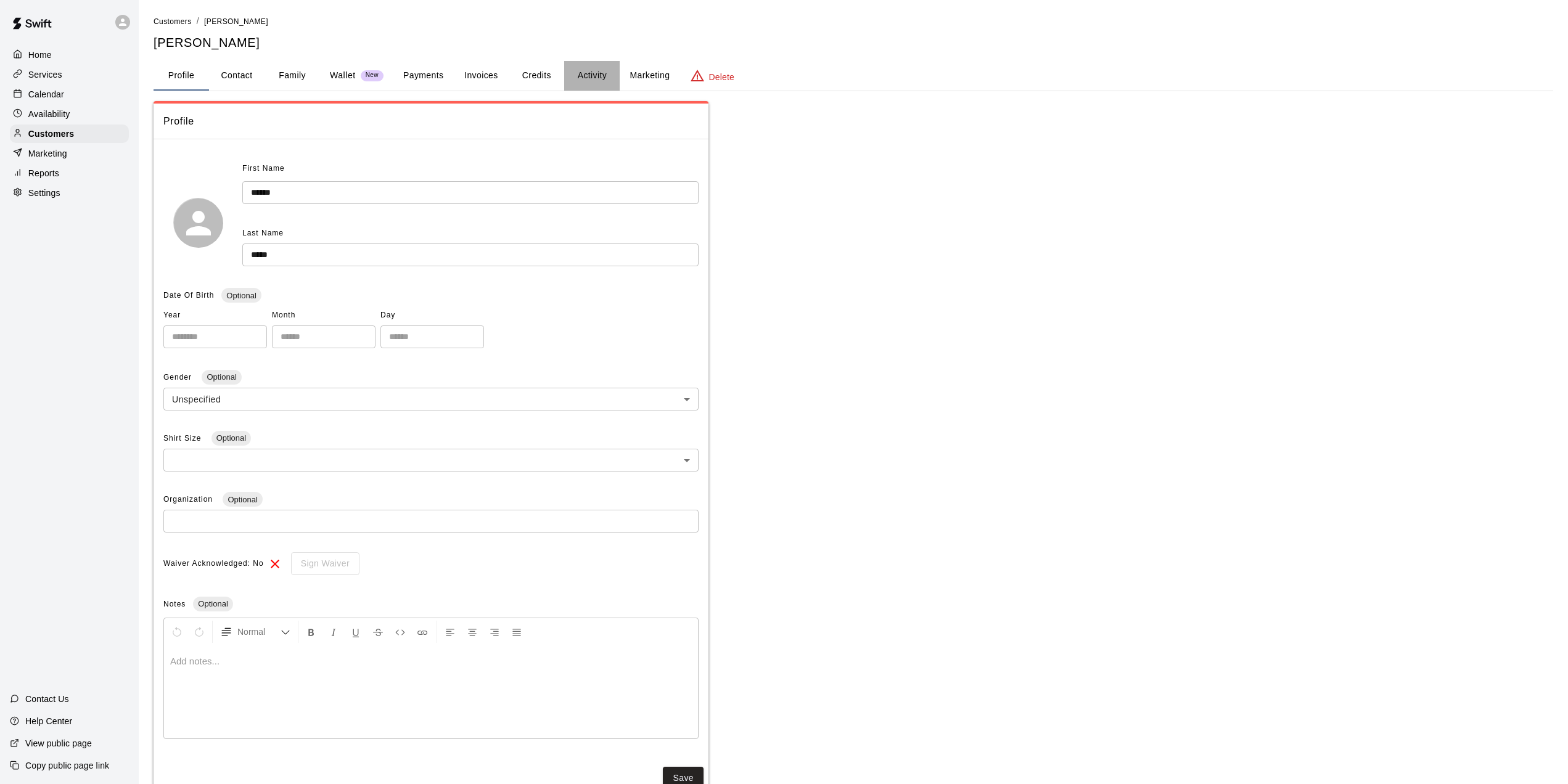
click at [595, 72] on button "Activity" at bounding box center [592, 76] width 55 height 30
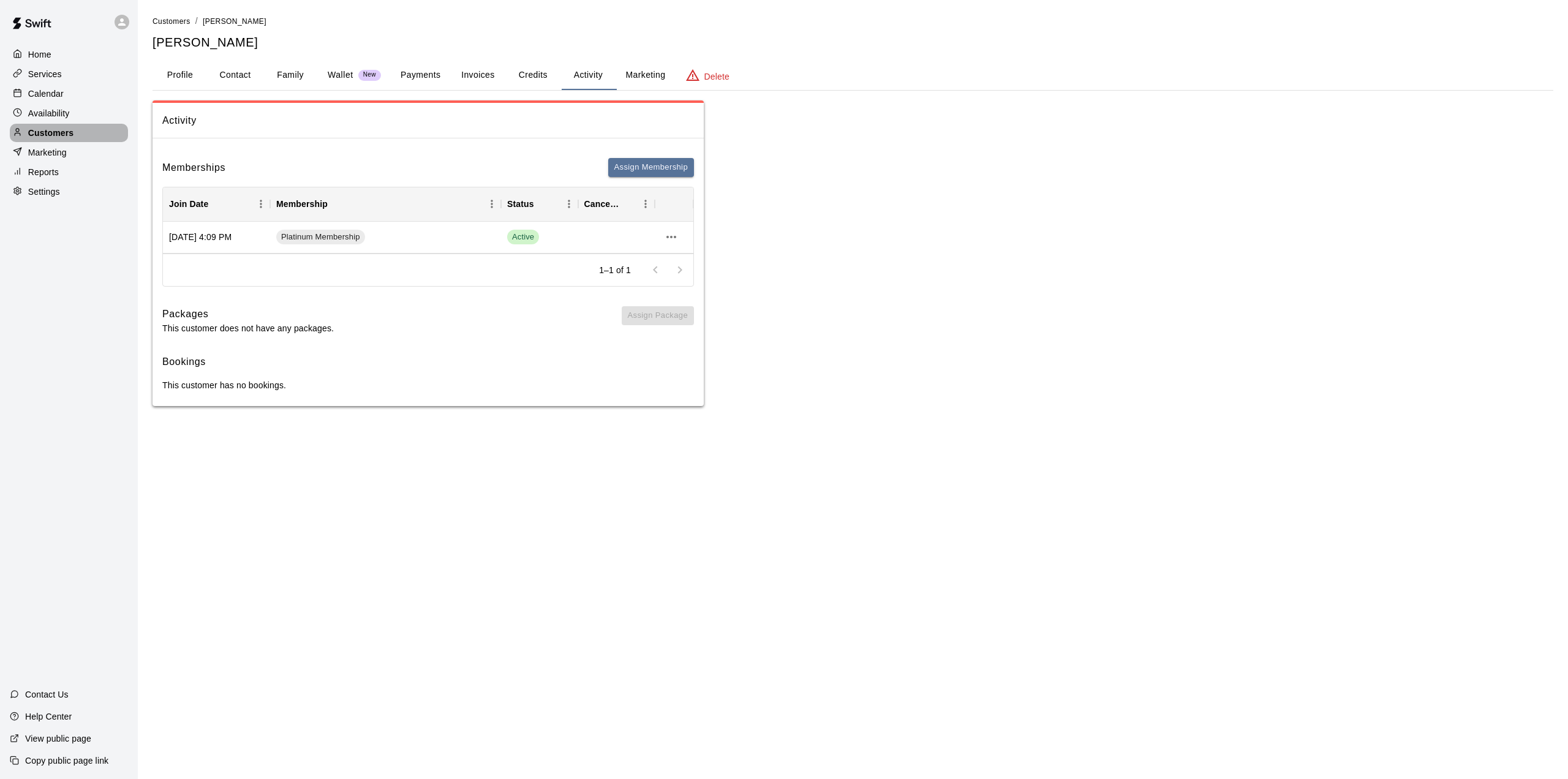
click at [41, 134] on p "Customers" at bounding box center [51, 132] width 45 height 12
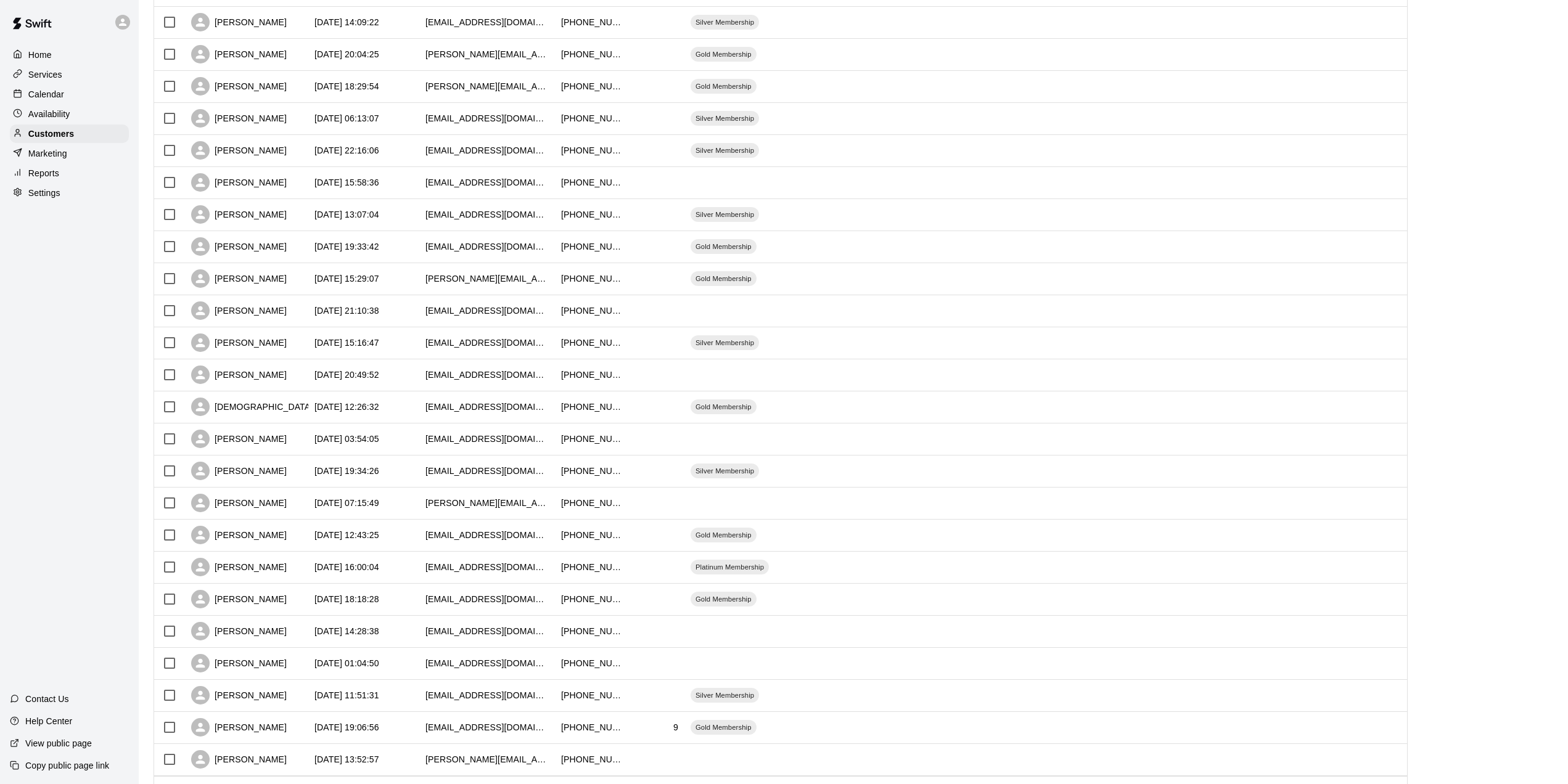
scroll to position [282, 0]
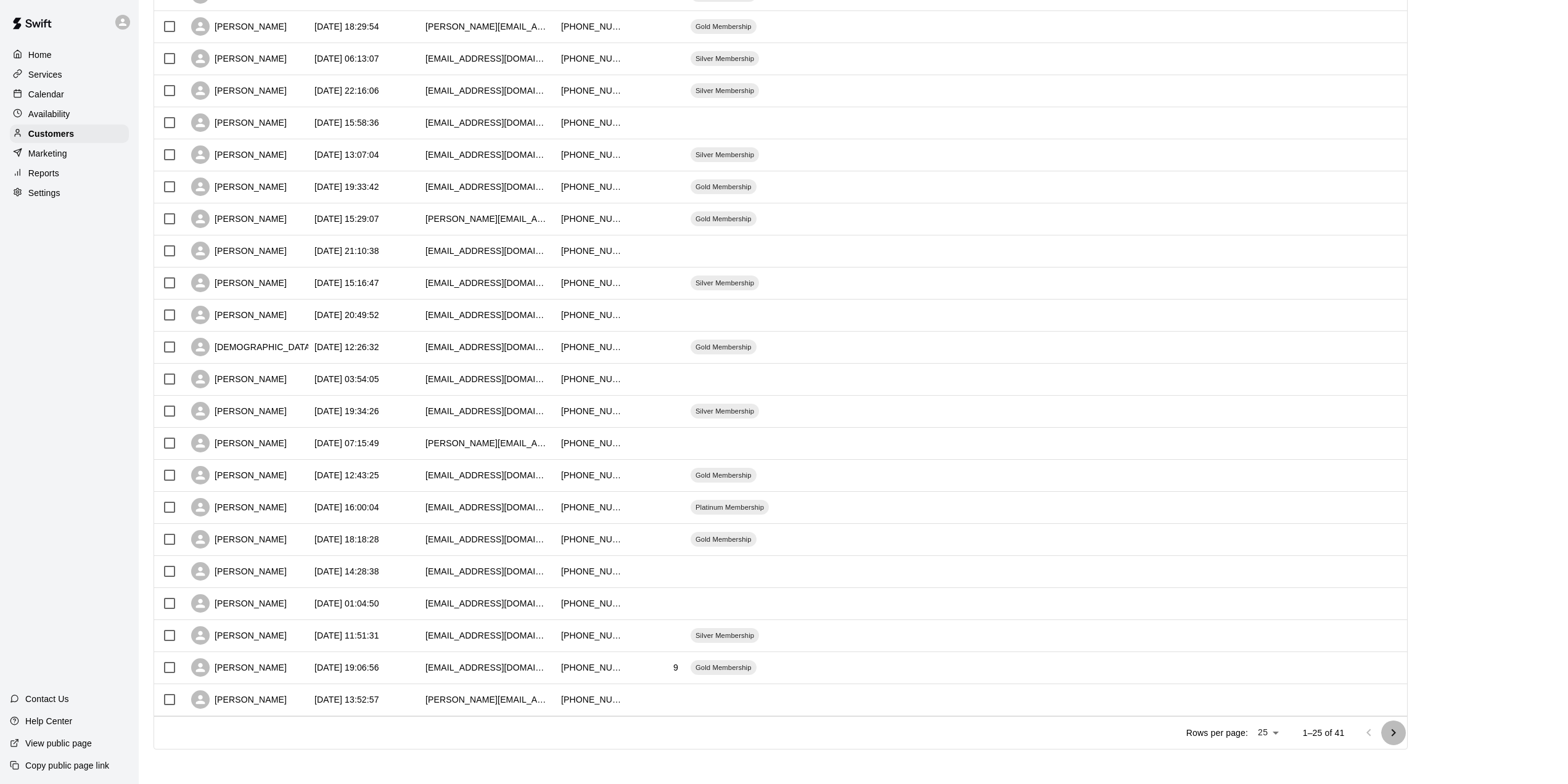
click at [1401, 726] on icon "Go to next page" at bounding box center [1394, 733] width 15 height 15
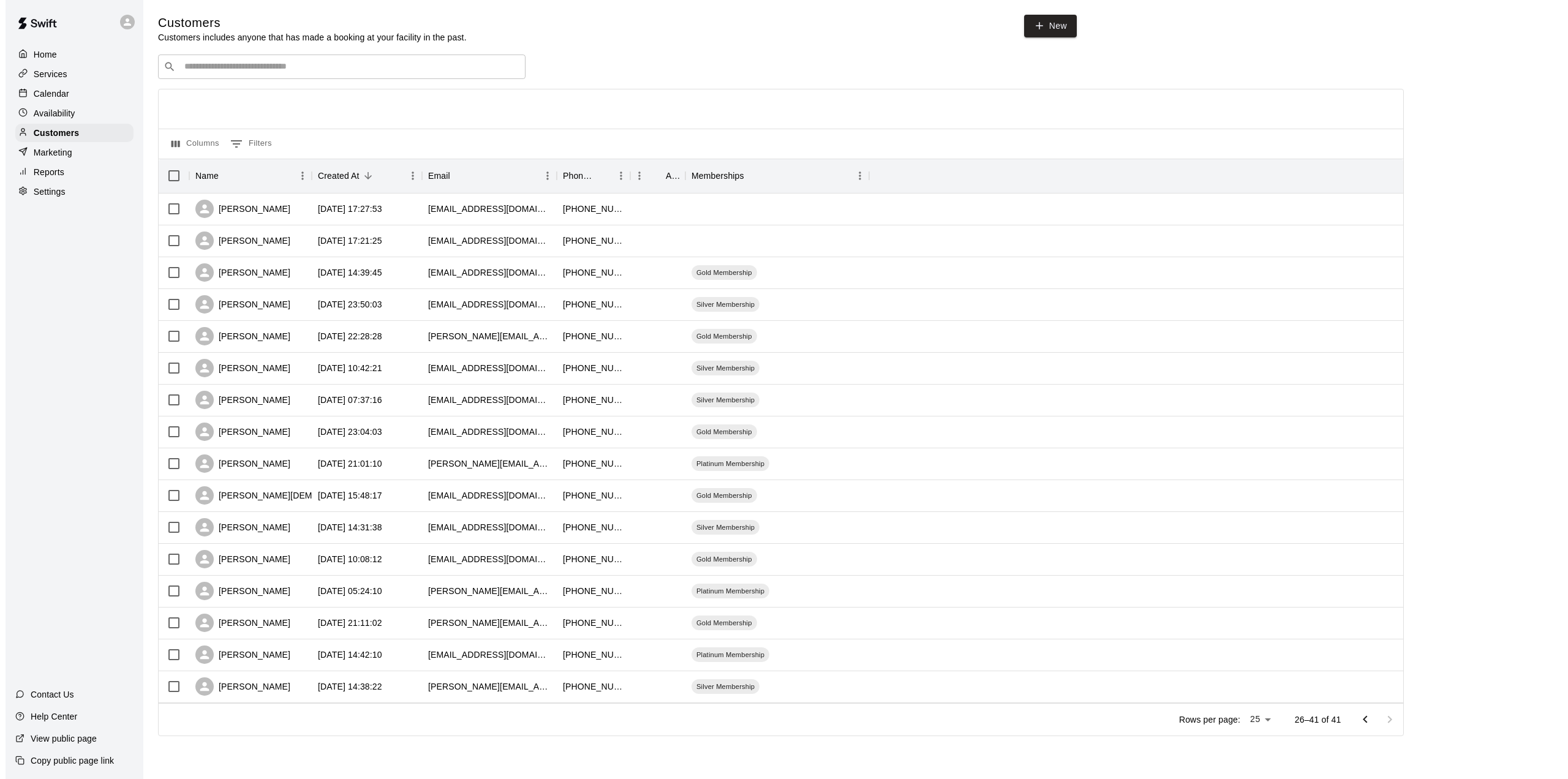
scroll to position [0, 0]
click at [415, 622] on div "[DATE] 21:11:02" at bounding box center [362, 623] width 110 height 32
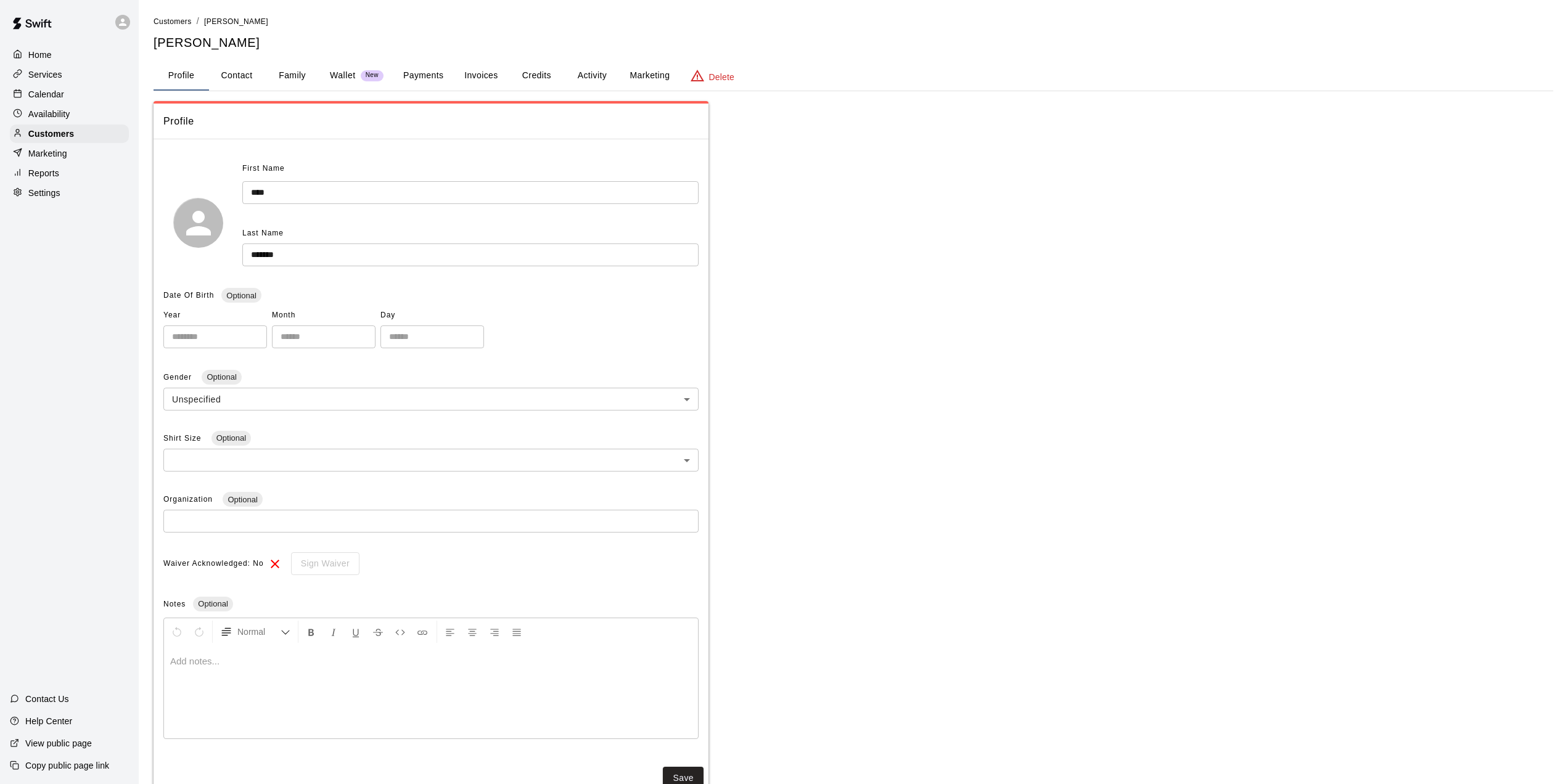
click at [584, 70] on button "Activity" at bounding box center [592, 76] width 55 height 30
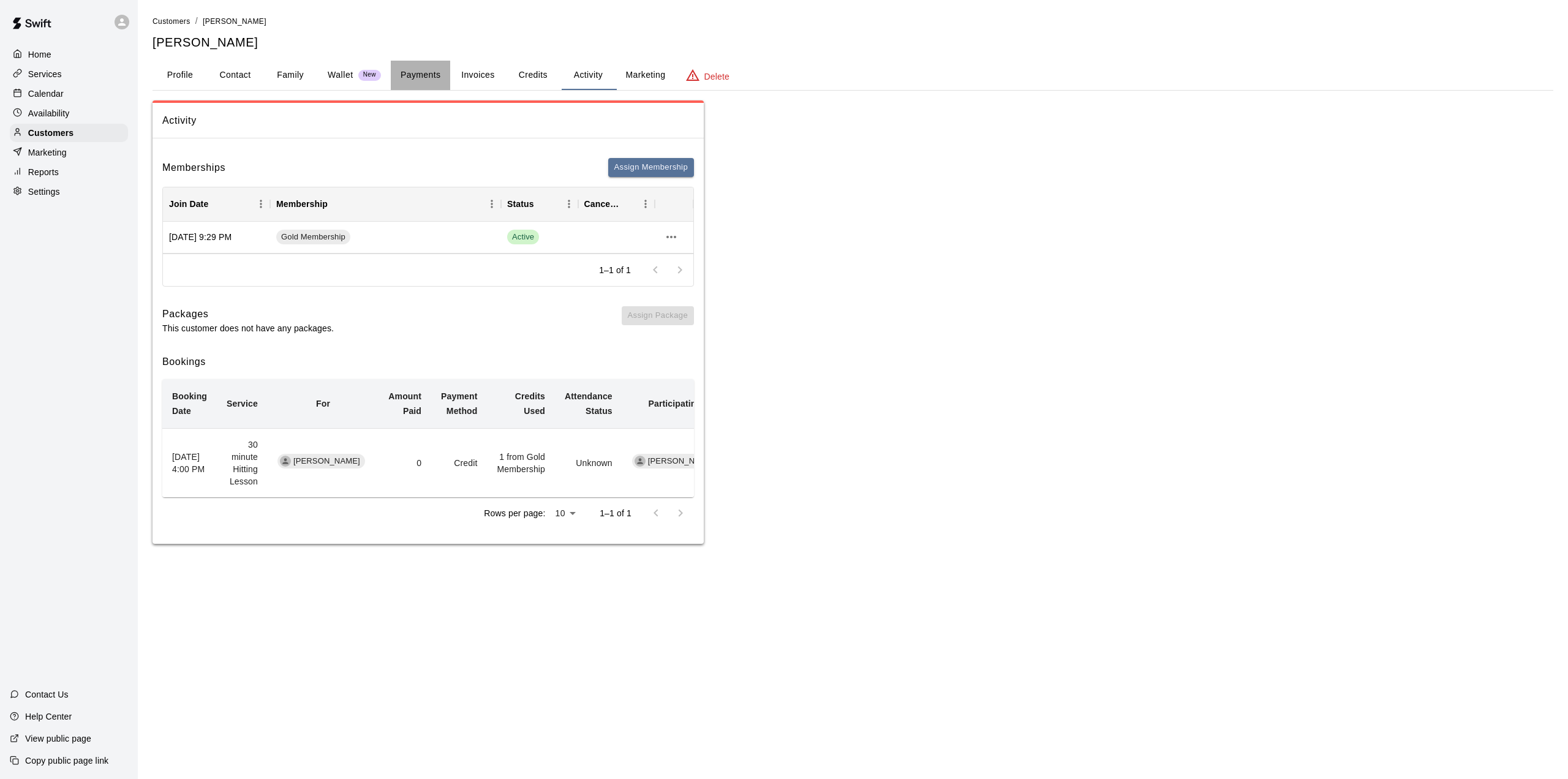
click at [426, 71] on button "Payments" at bounding box center [420, 76] width 60 height 30
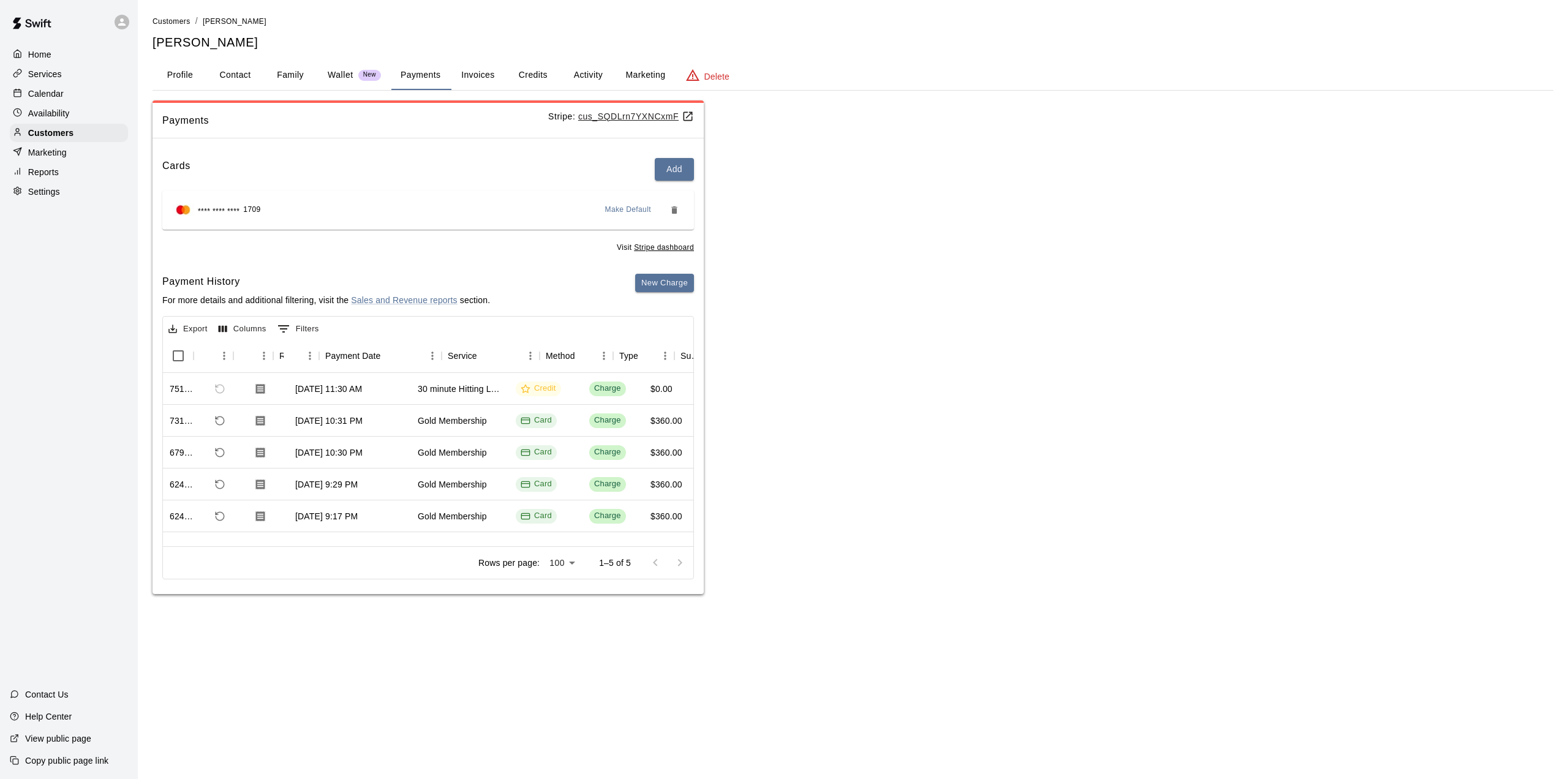
scroll to position [6, 0]
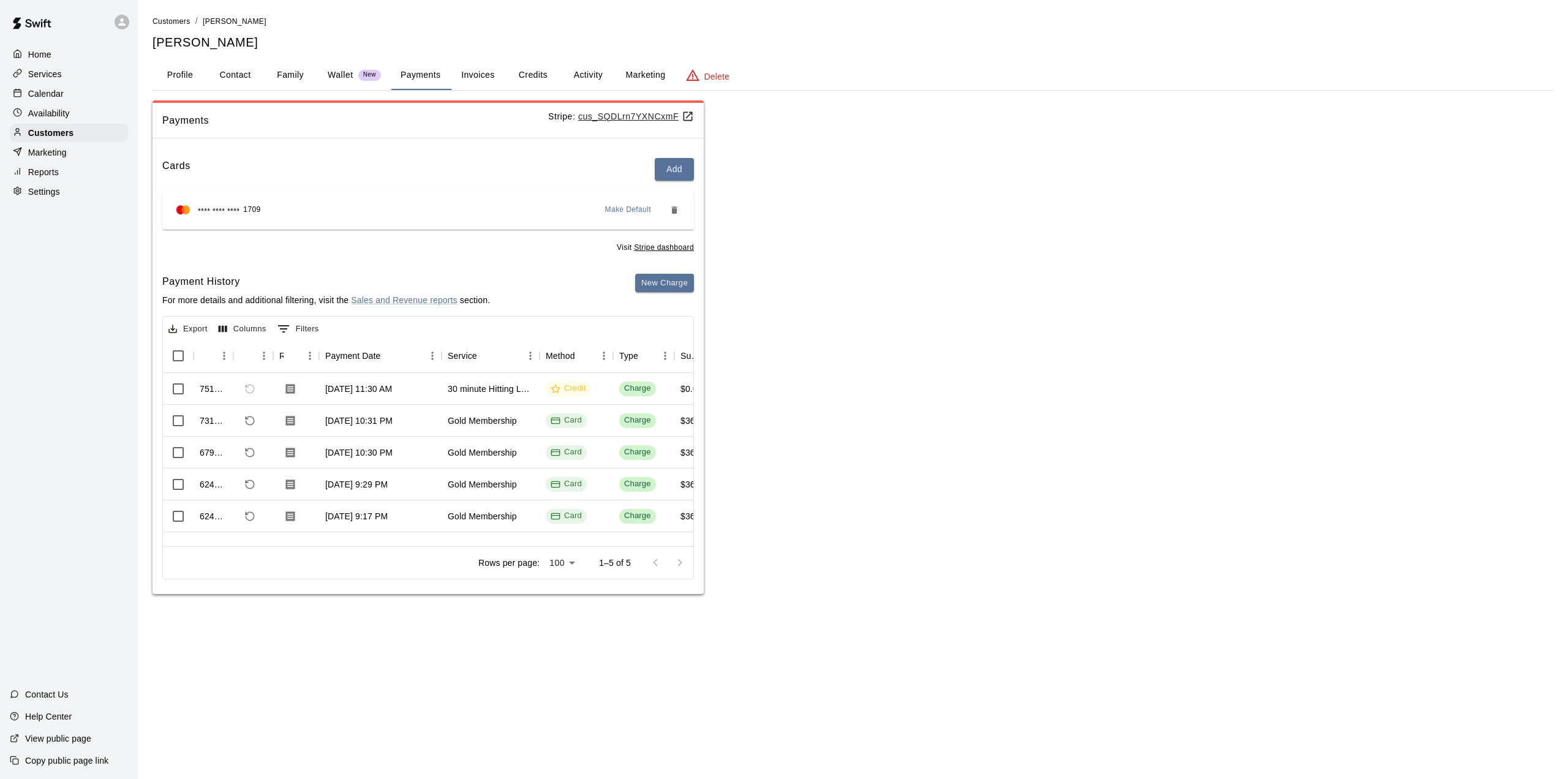
click at [608, 114] on u "cus_SQDLrn7YXNCxmF" at bounding box center [636, 116] width 116 height 10
click at [247, 512] on icon "Refund payment" at bounding box center [246, 513] width 2 height 2
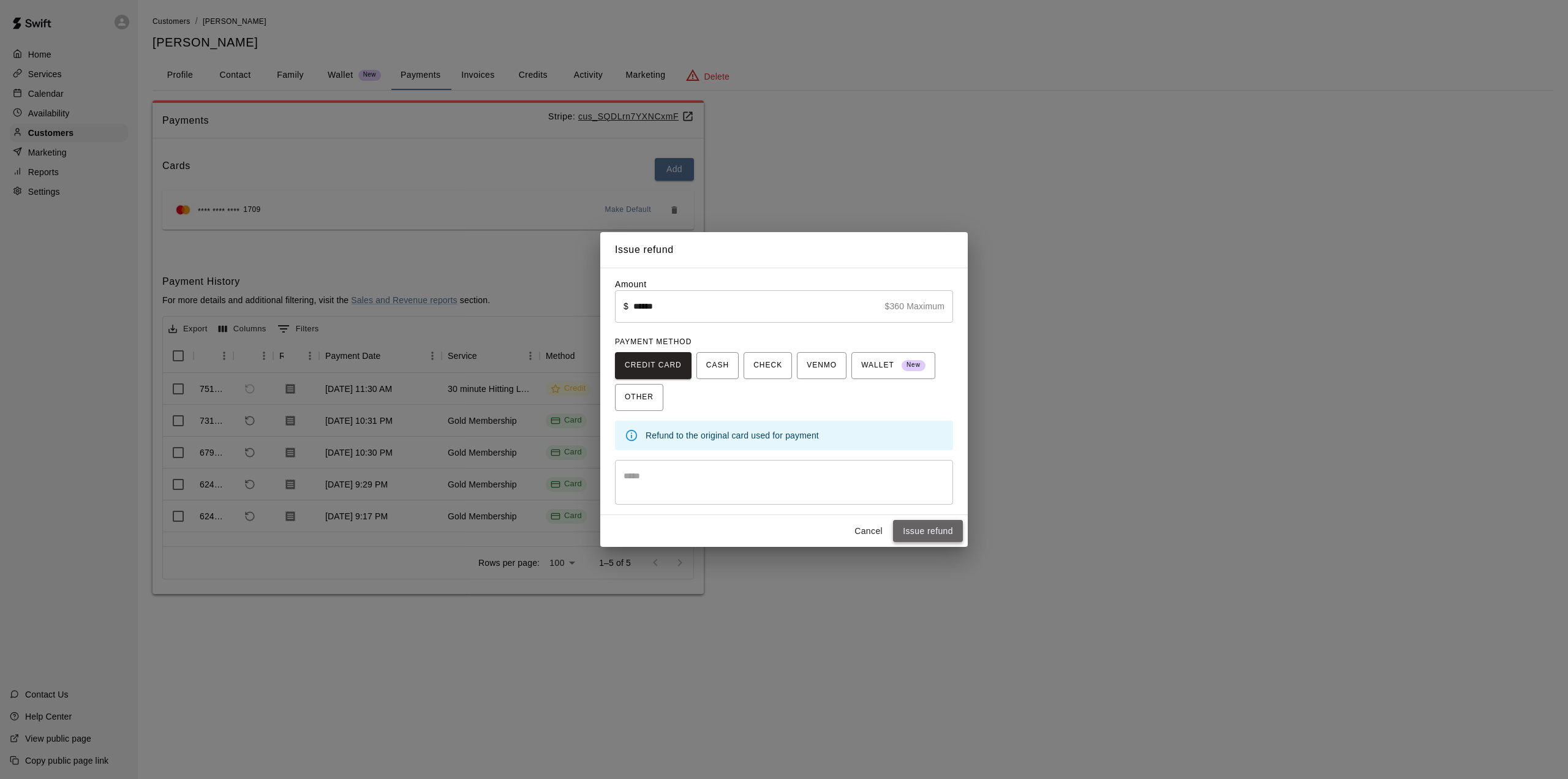
click at [917, 531] on button "Issue refund" at bounding box center [928, 531] width 70 height 22
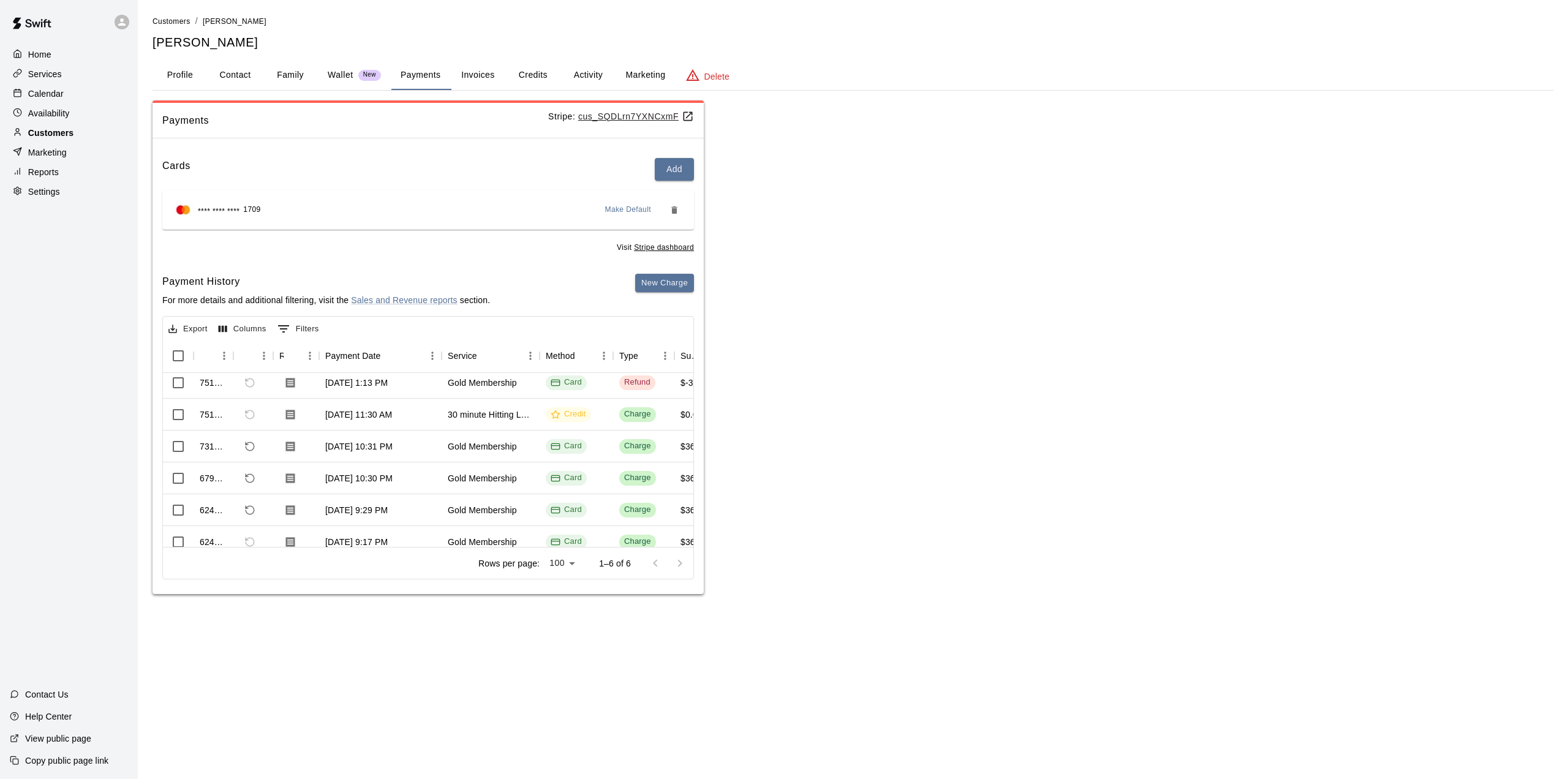
click at [43, 133] on p "Customers" at bounding box center [51, 132] width 45 height 12
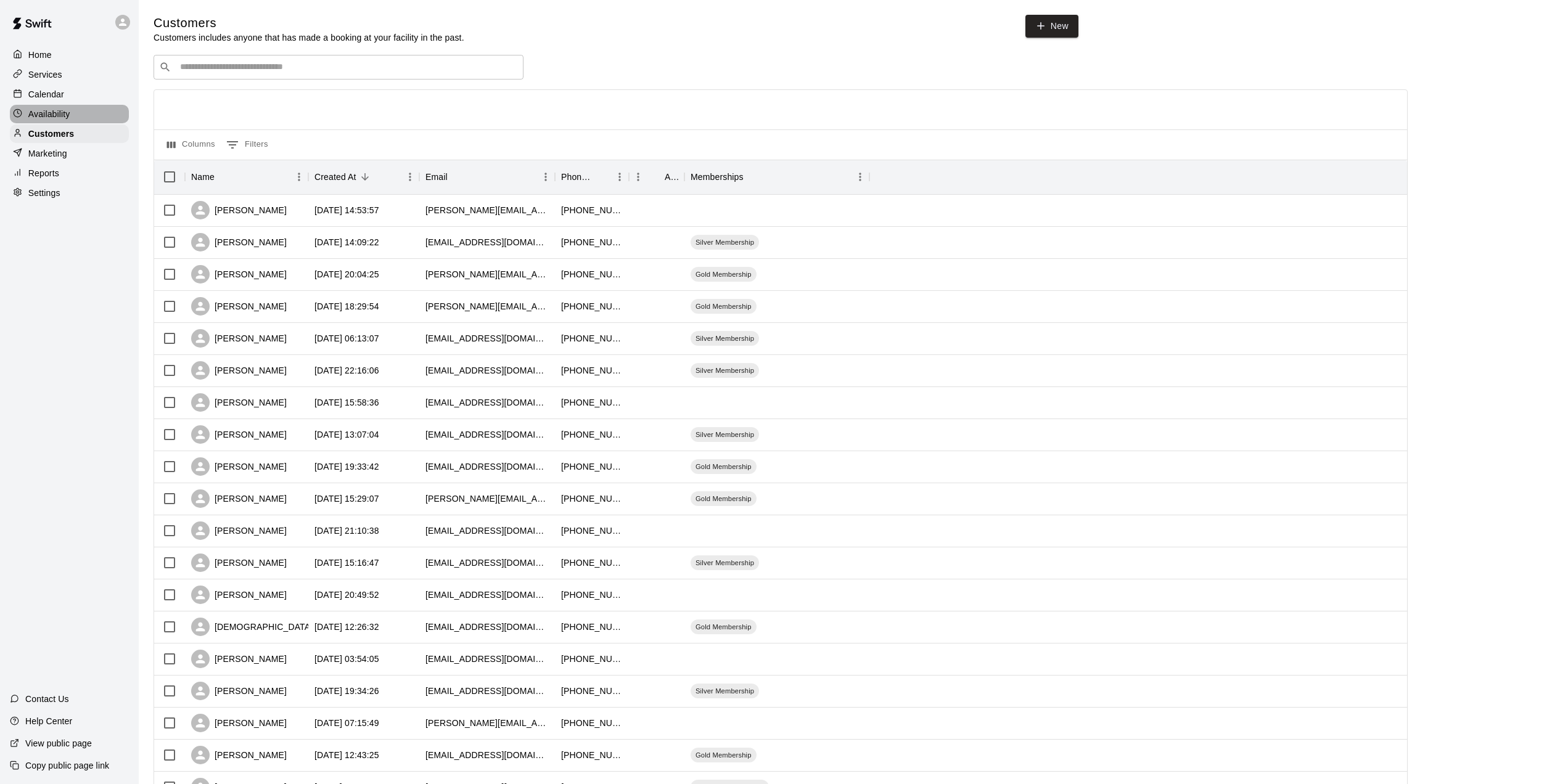
click at [45, 107] on div "Availability" at bounding box center [69, 114] width 119 height 19
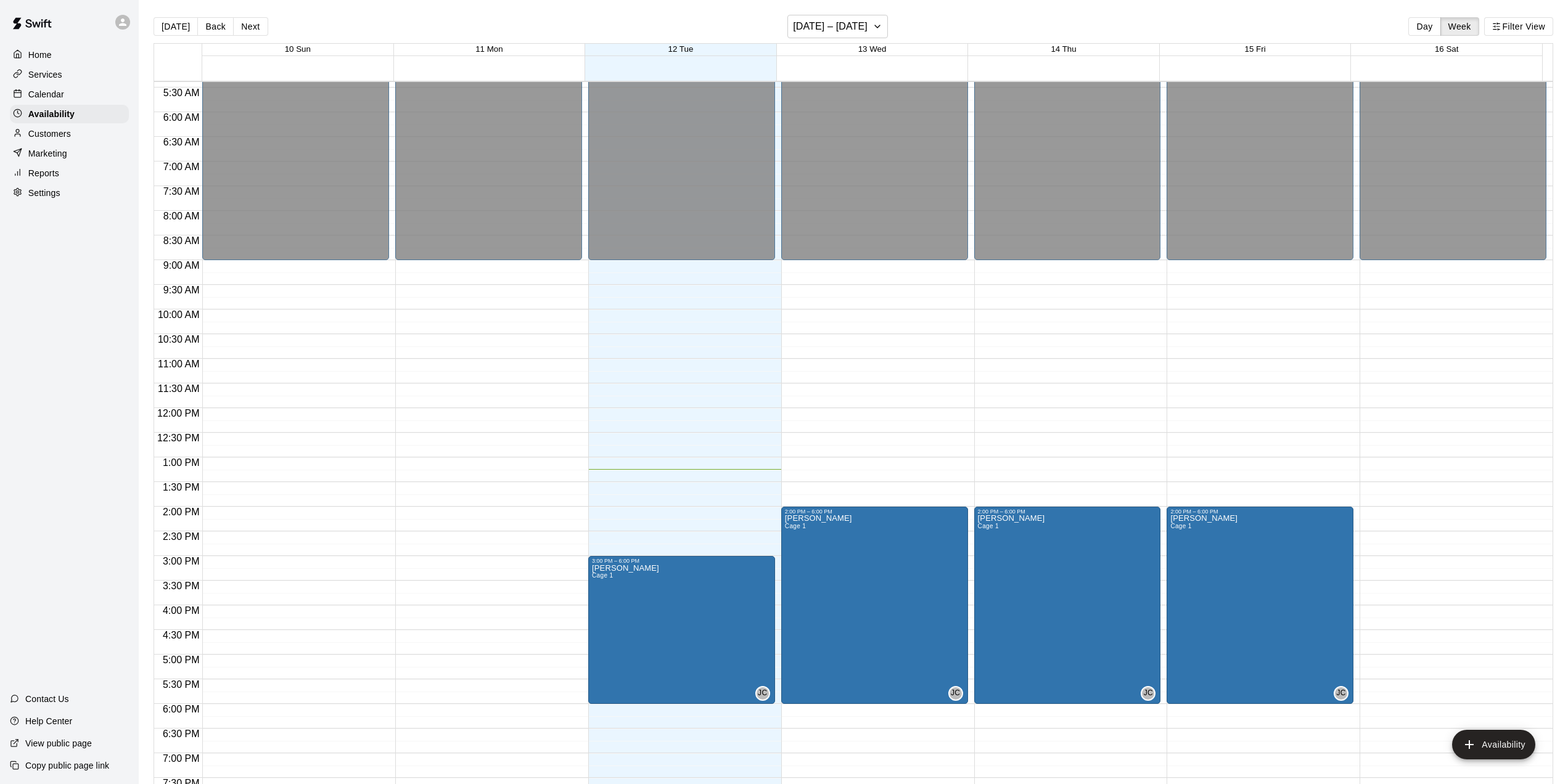
scroll to position [61, 0]
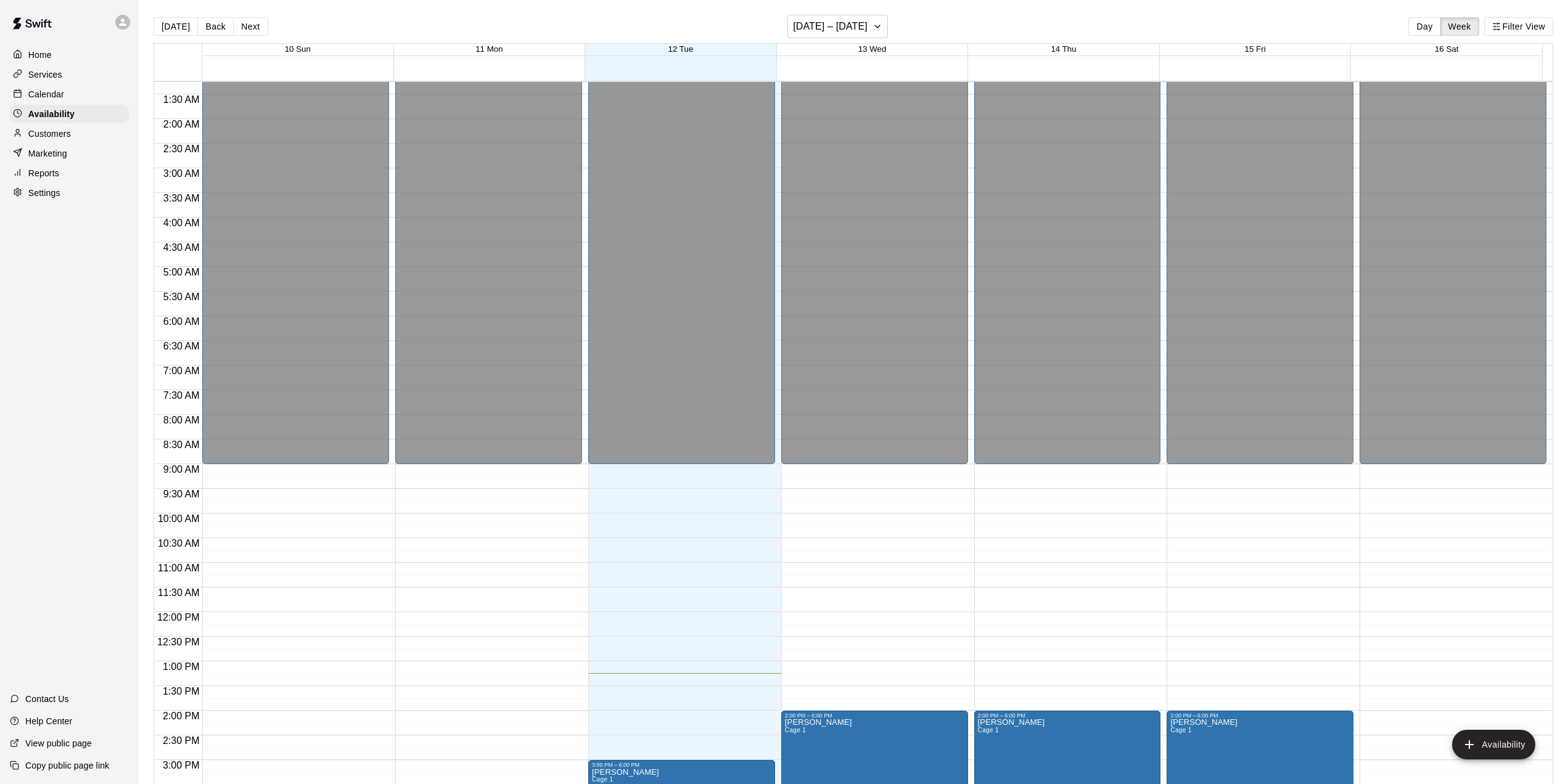
click at [51, 194] on p "Settings" at bounding box center [44, 192] width 32 height 12
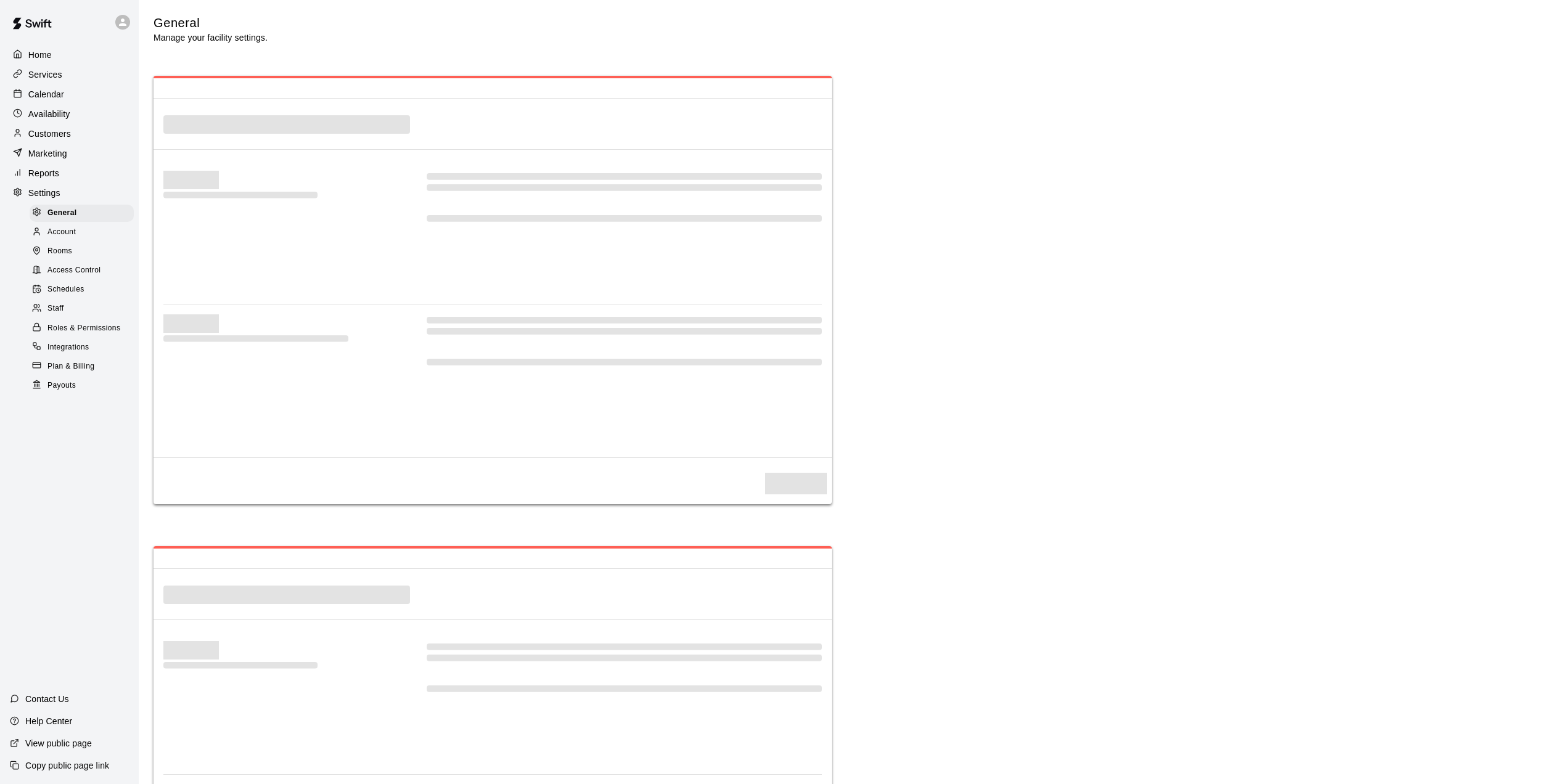
select select "**"
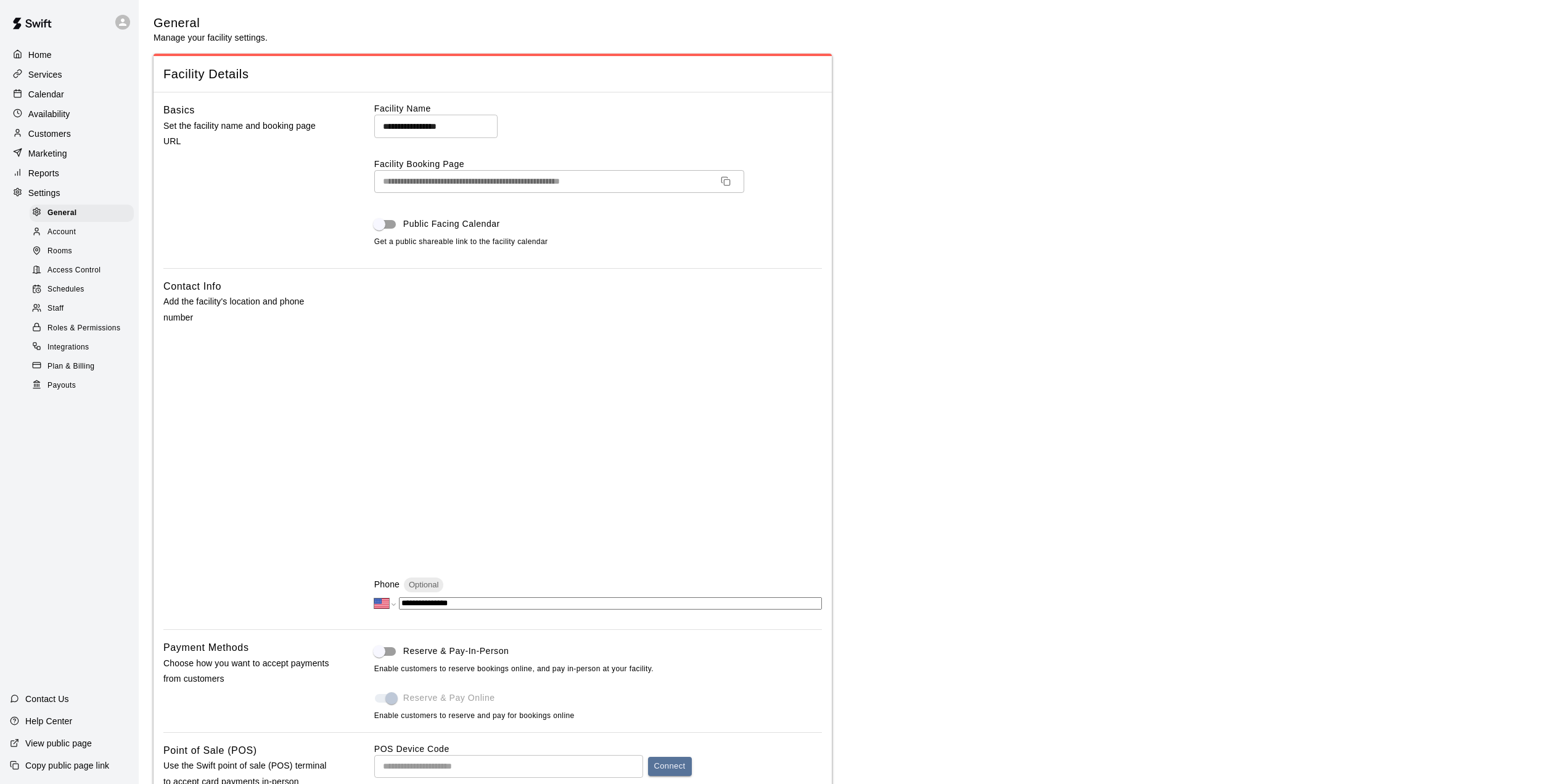
click at [53, 315] on span "Staff" at bounding box center [55, 309] width 16 height 12
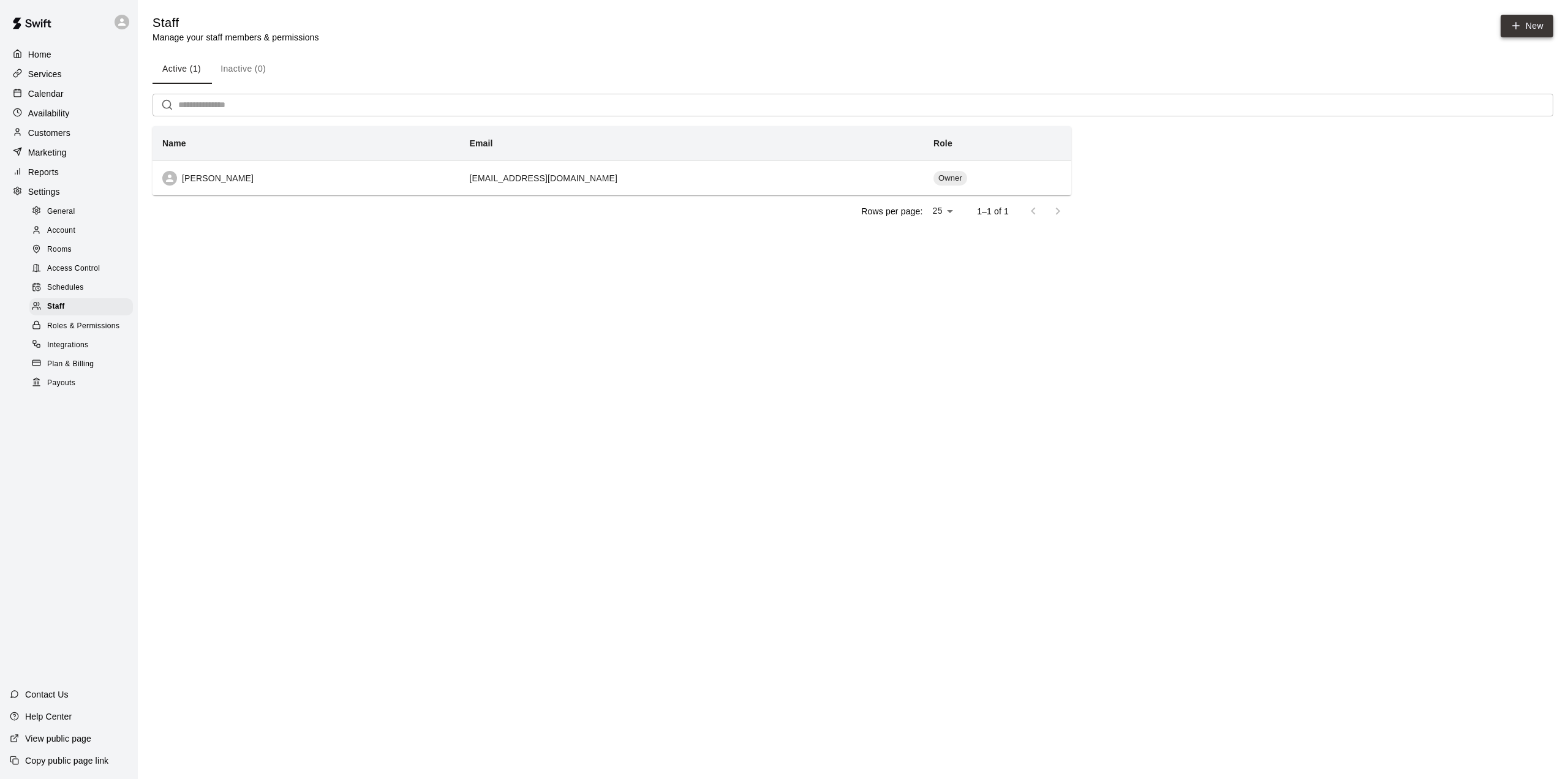
click at [1517, 24] on icon at bounding box center [1516, 25] width 11 height 11
select select "**"
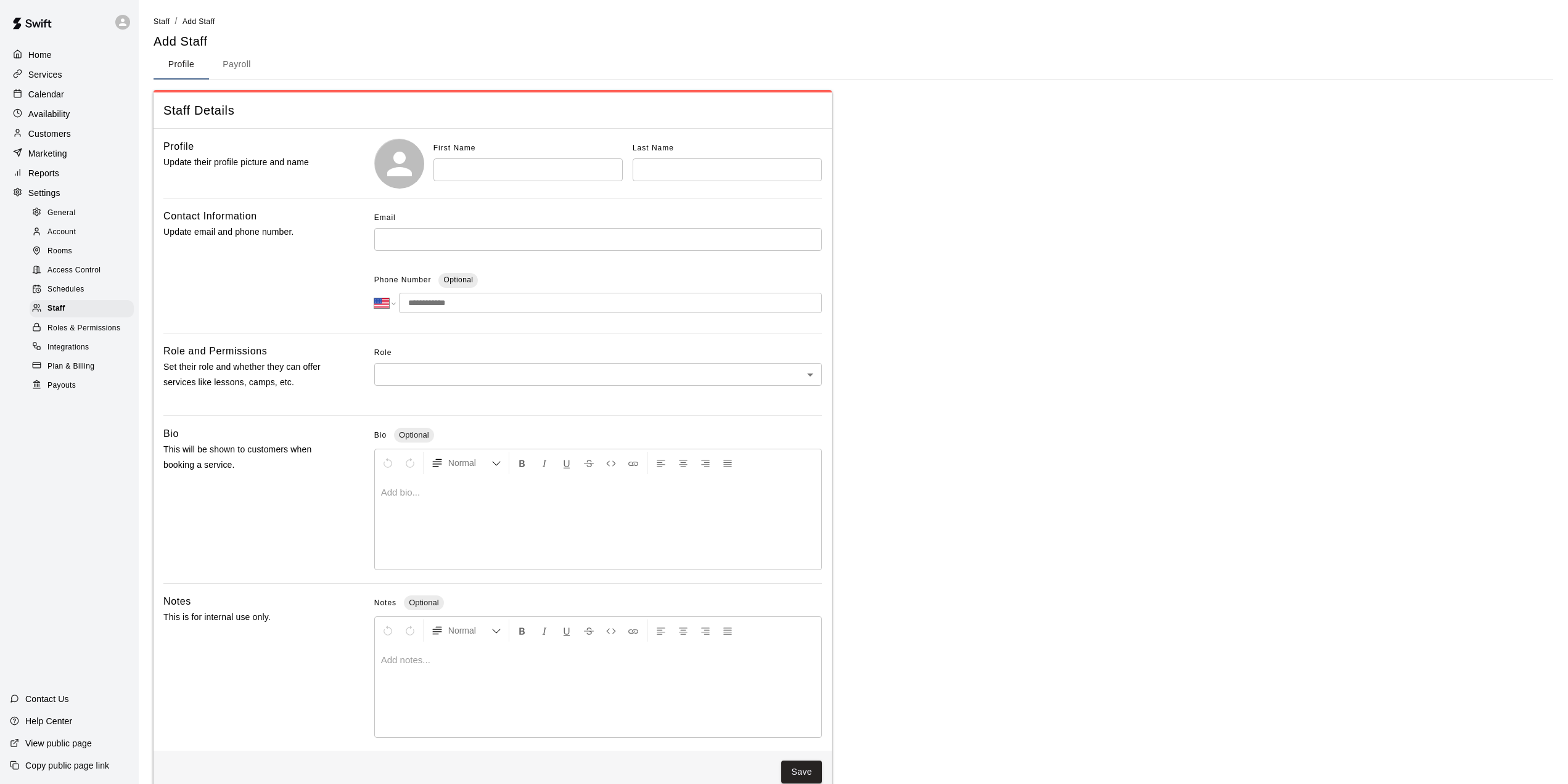
scroll to position [25, 0]
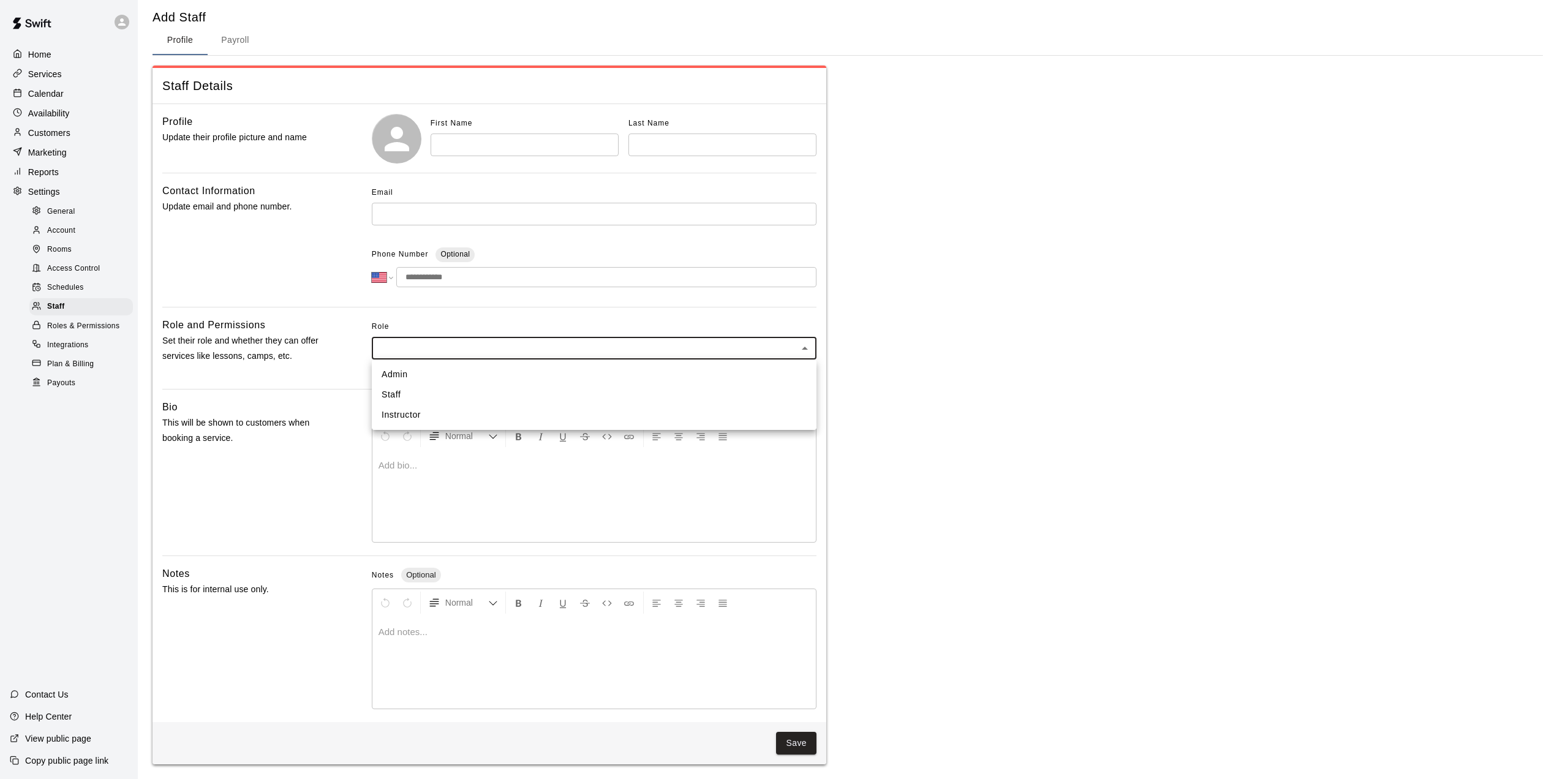
click at [806, 350] on body "**********" at bounding box center [784, 378] width 1568 height 804
drag, startPoint x: 950, startPoint y: 380, endPoint x: 942, endPoint y: 382, distance: 8.2
click at [948, 381] on div at bounding box center [784, 389] width 1568 height 779
click at [61, 333] on span "Roles & Permissions" at bounding box center [83, 327] width 72 height 12
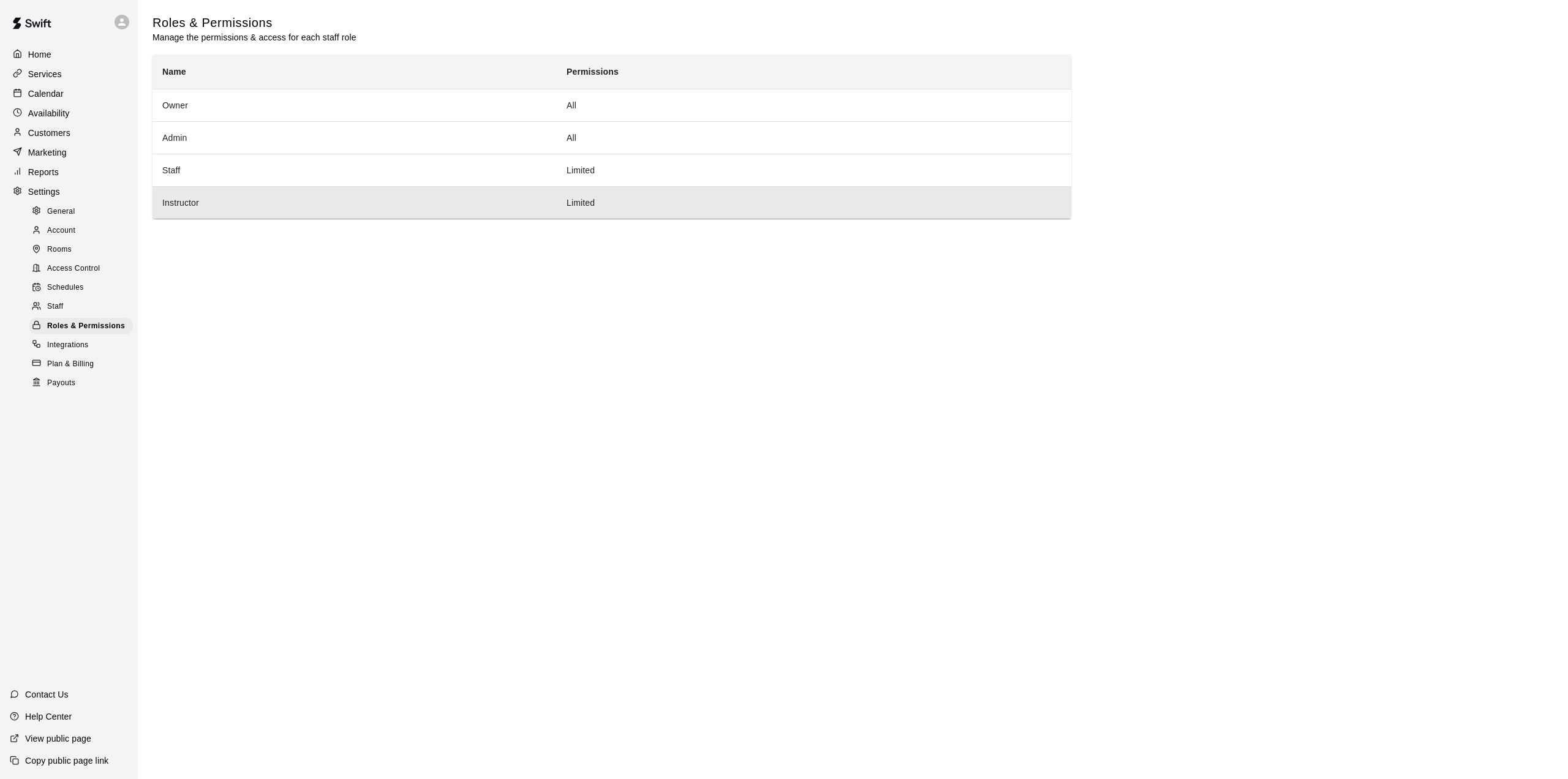
click at [220, 214] on th "Instructor" at bounding box center [354, 202] width 404 height 33
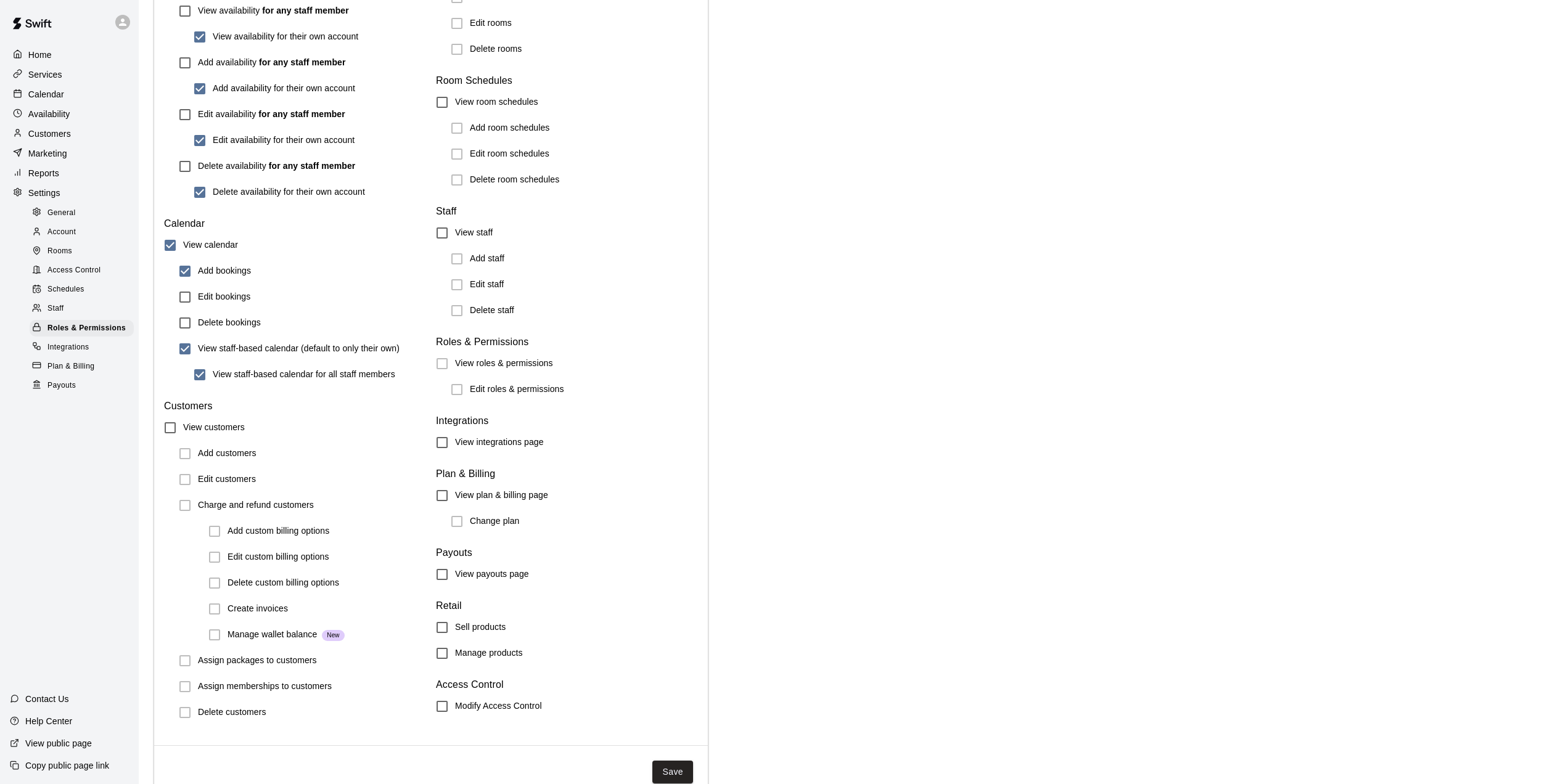
scroll to position [1069, 0]
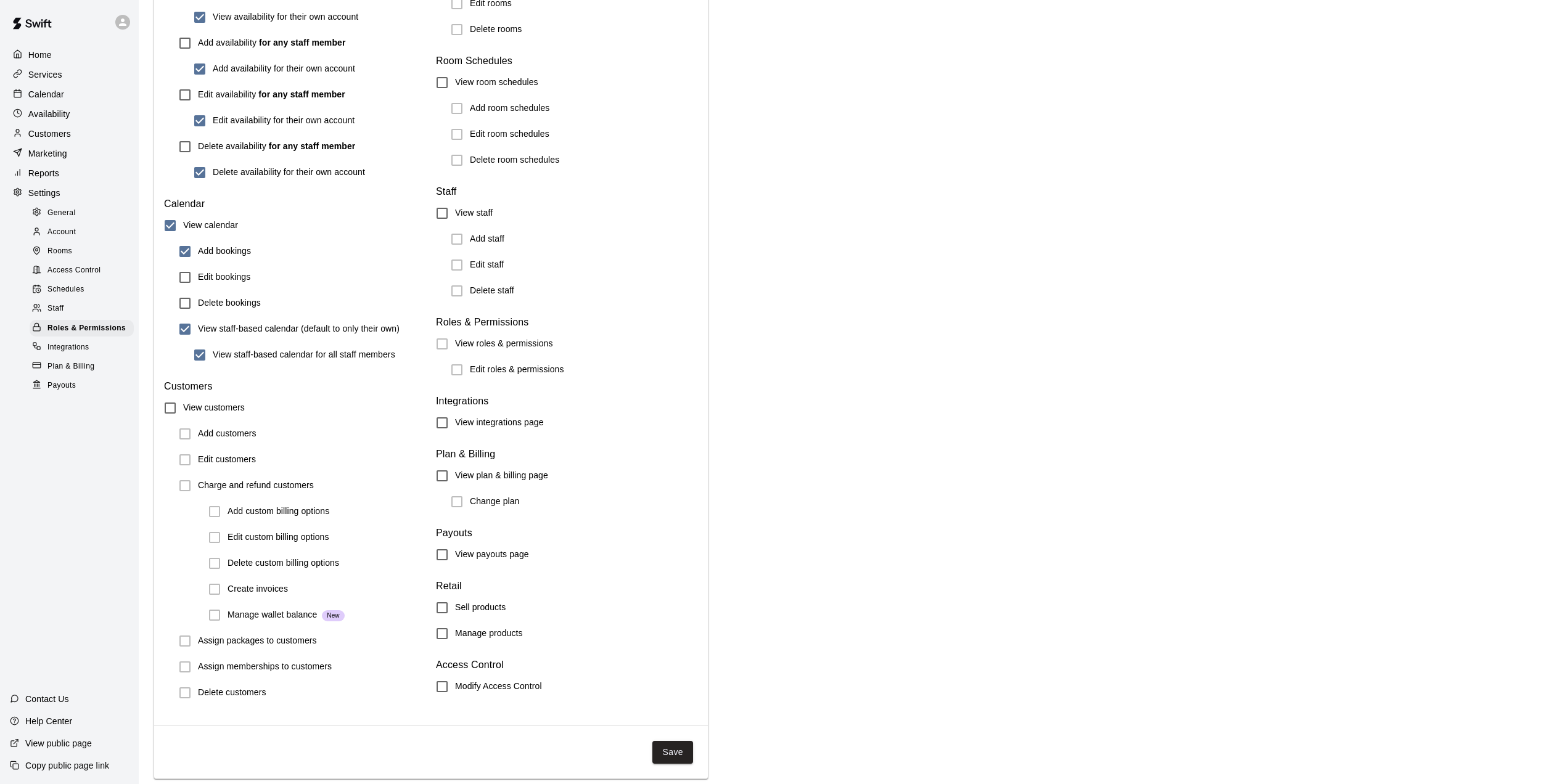
drag, startPoint x: 675, startPoint y: 751, endPoint x: 663, endPoint y: 751, distance: 12.0
click at [674, 752] on button "Save" at bounding box center [672, 753] width 40 height 22
